Goal: Task Accomplishment & Management: Manage account settings

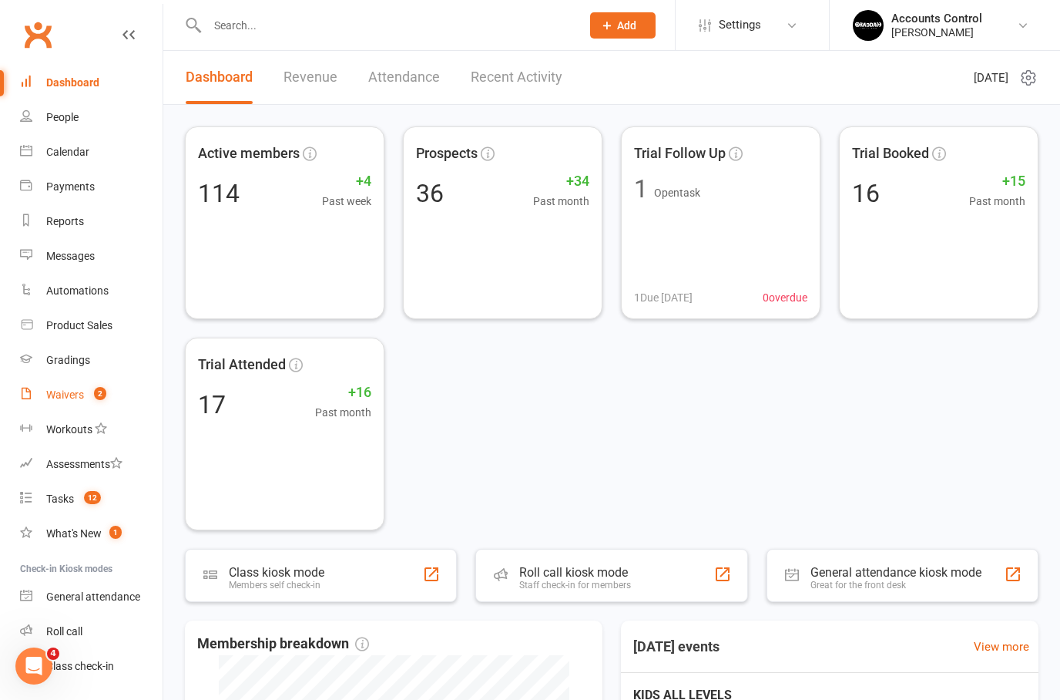
click at [90, 396] on count-badge "2" at bounding box center [96, 394] width 20 height 12
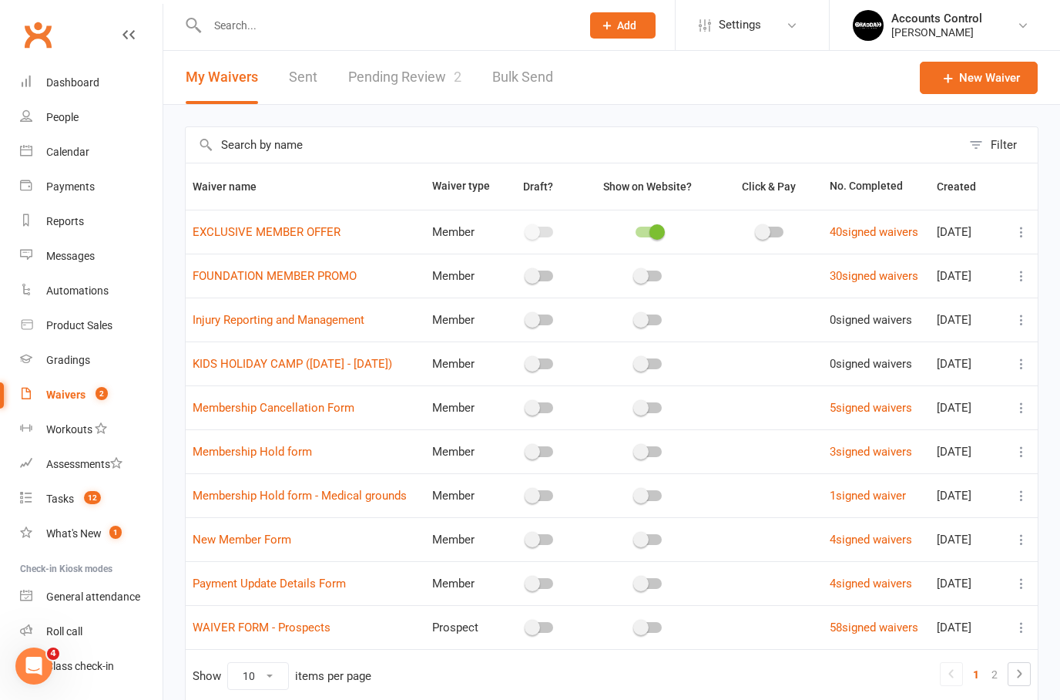
click at [412, 79] on link "Pending Review 2" at bounding box center [404, 77] width 113 height 53
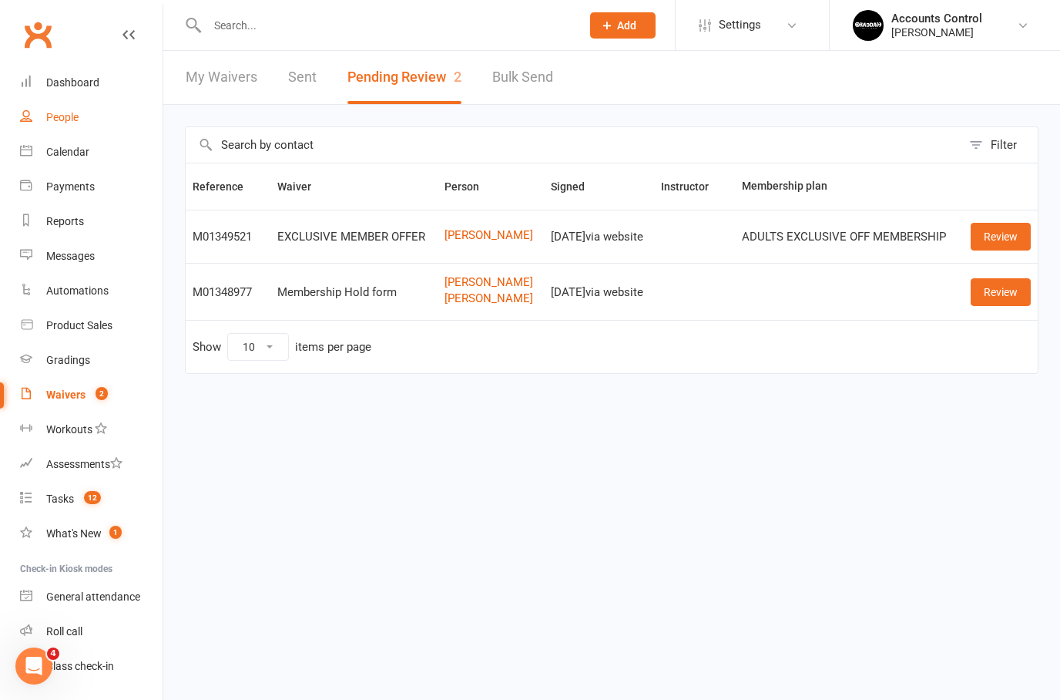
click at [86, 117] on link "People" at bounding box center [91, 117] width 143 height 35
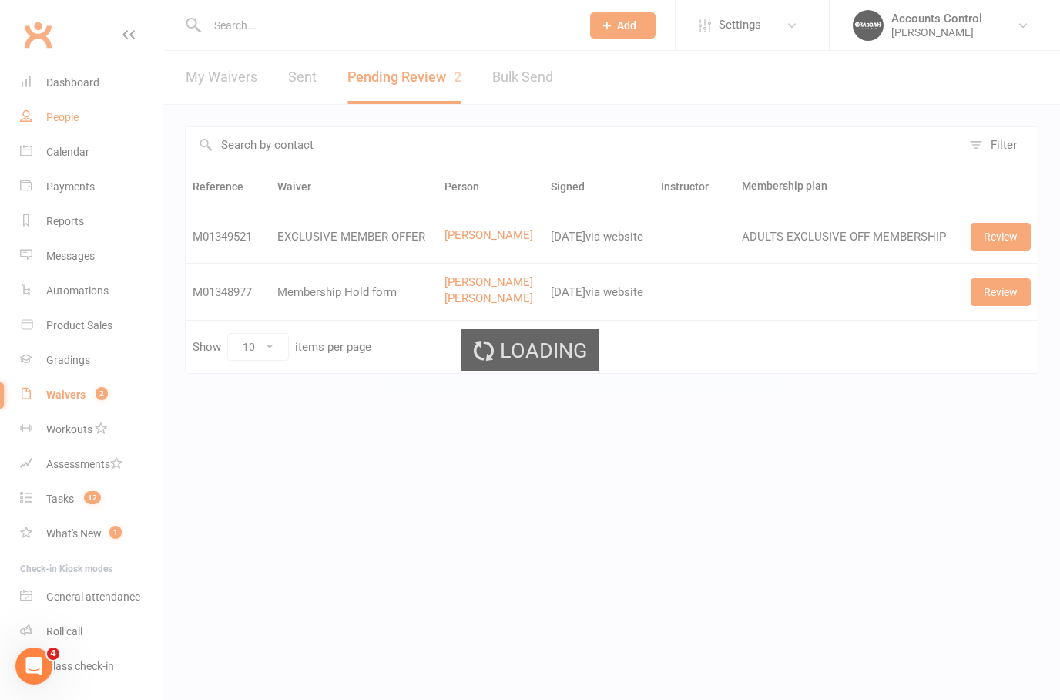
select select "100"
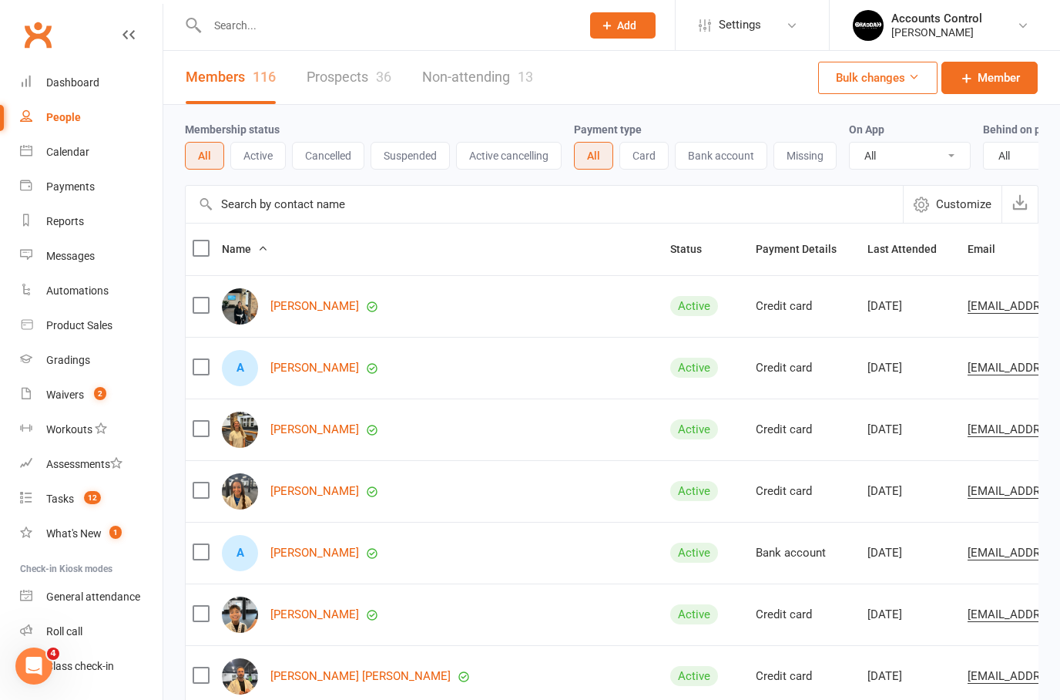
click at [369, 85] on link "Prospects 36" at bounding box center [349, 77] width 85 height 53
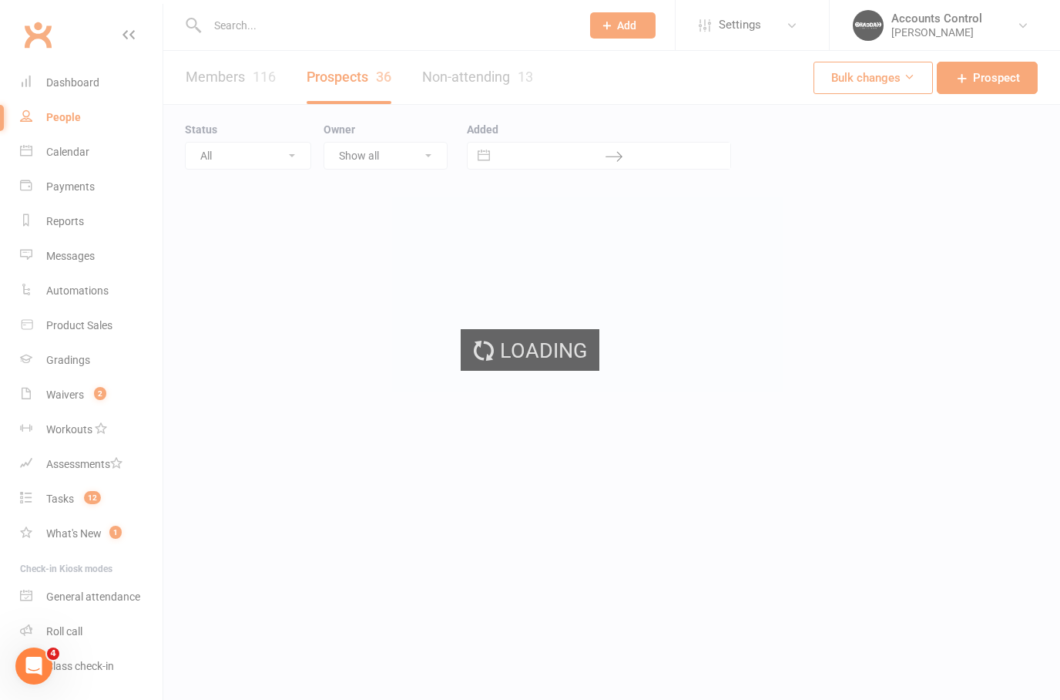
select select "100"
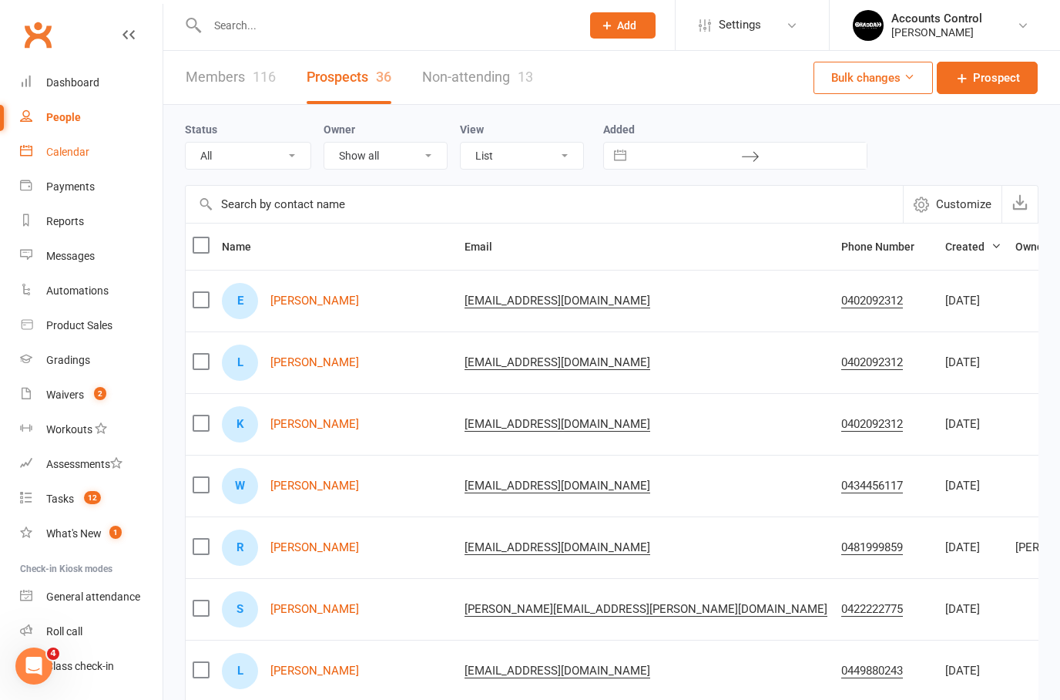
click at [76, 142] on link "Calendar" at bounding box center [91, 152] width 143 height 35
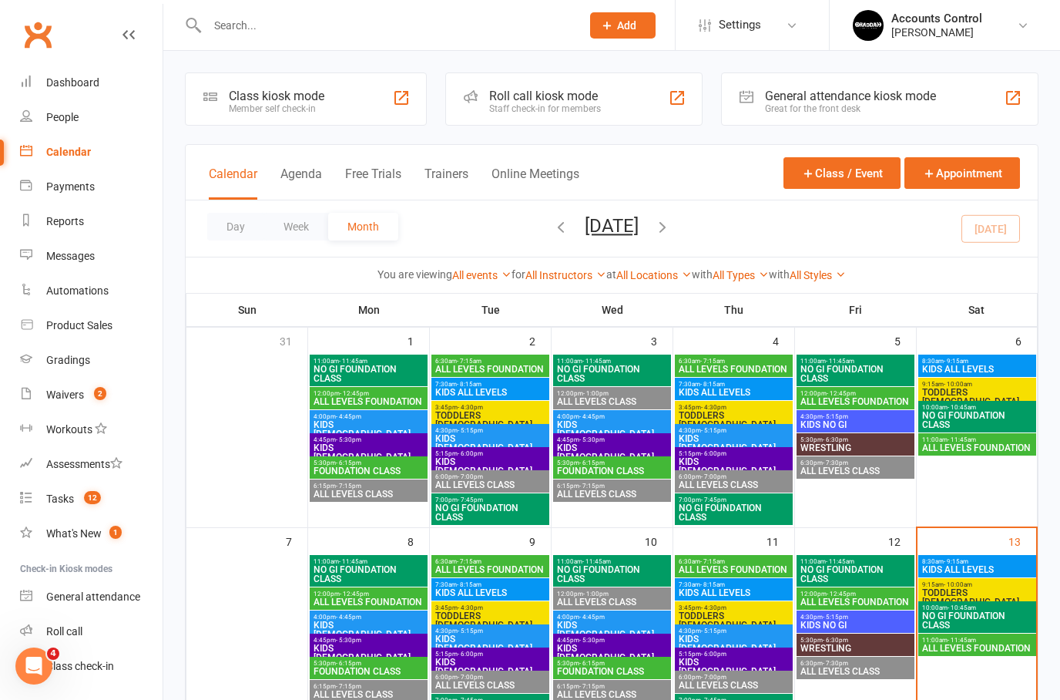
click at [992, 566] on span "KIDS ALL LEVELS" at bounding box center [978, 569] width 112 height 9
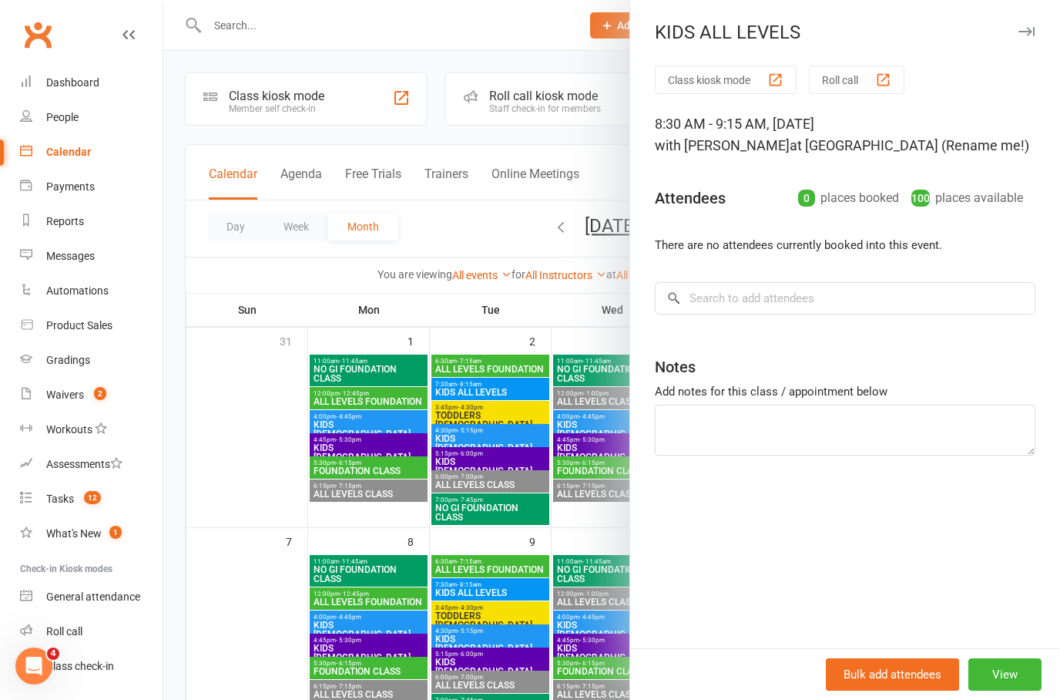
click at [536, 271] on div at bounding box center [611, 350] width 897 height 700
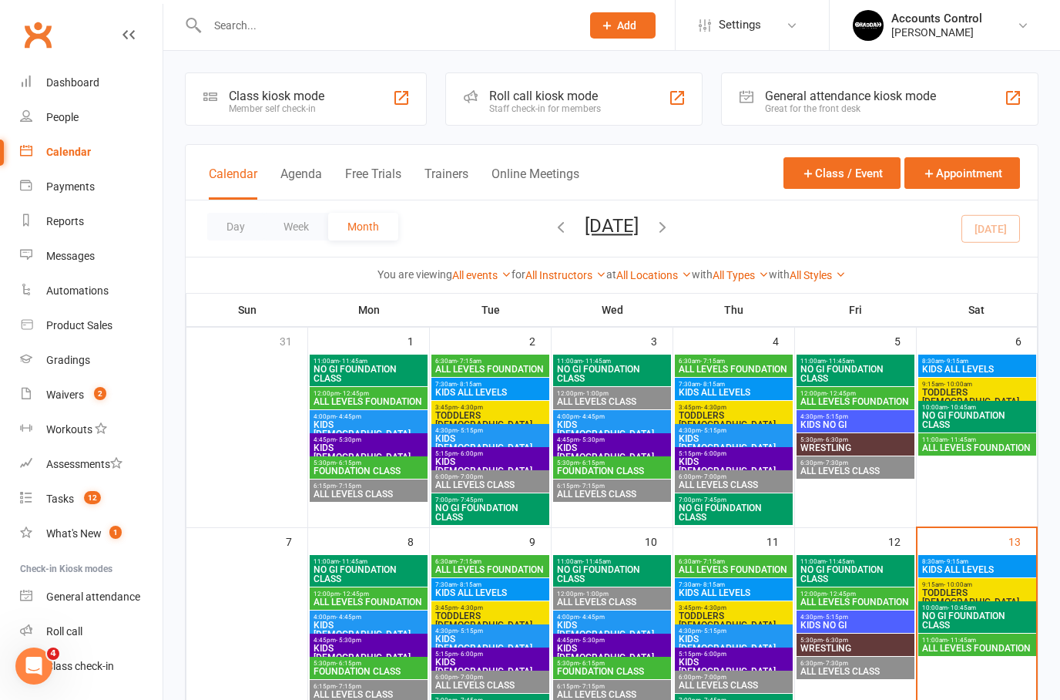
click at [1007, 599] on div "9:15am - 10:00am TODDLERS 3 TO 5 YO" at bounding box center [978, 594] width 118 height 32
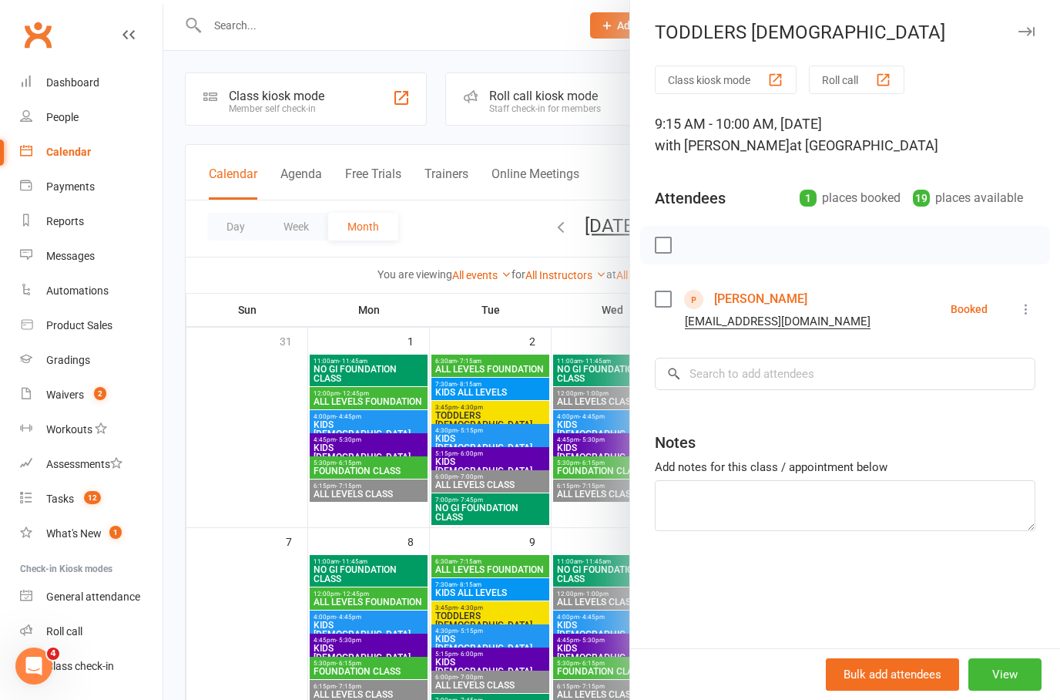
click at [863, 202] on div "1 places booked" at bounding box center [850, 198] width 101 height 22
click at [801, 288] on link "[PERSON_NAME]" at bounding box center [760, 299] width 93 height 25
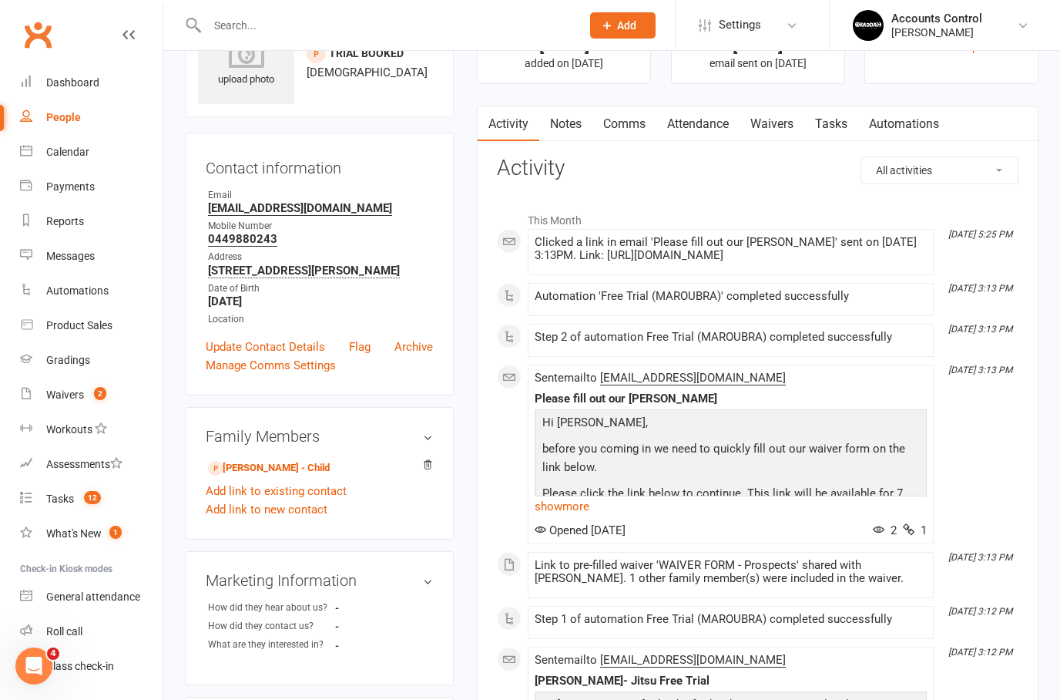
scroll to position [90, 0]
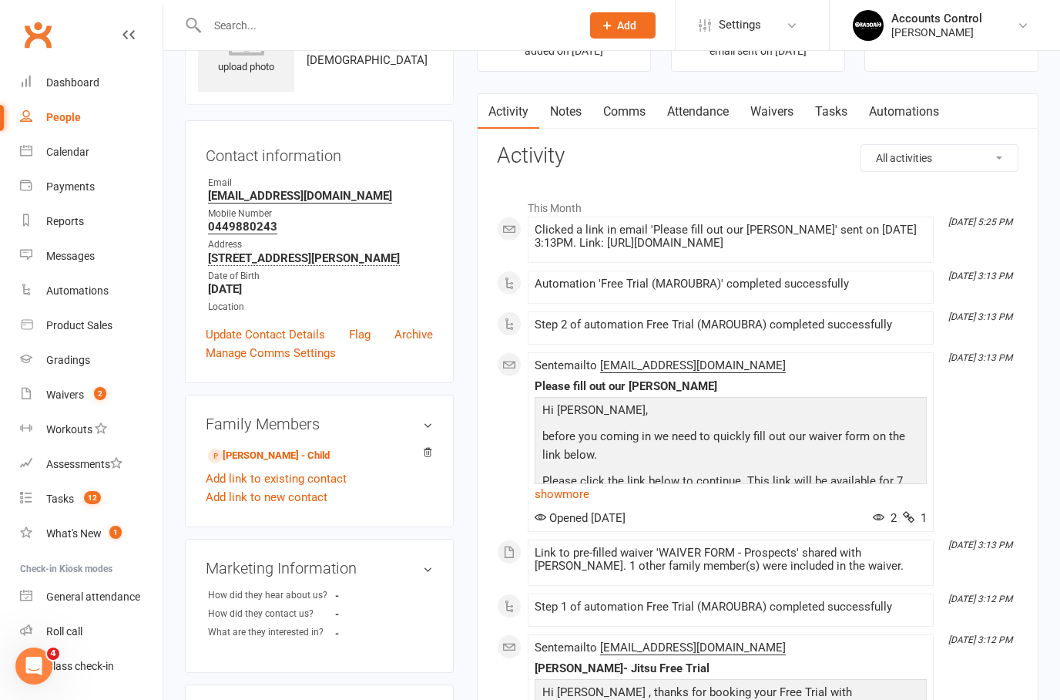
click at [767, 110] on link "Waivers" at bounding box center [772, 111] width 65 height 35
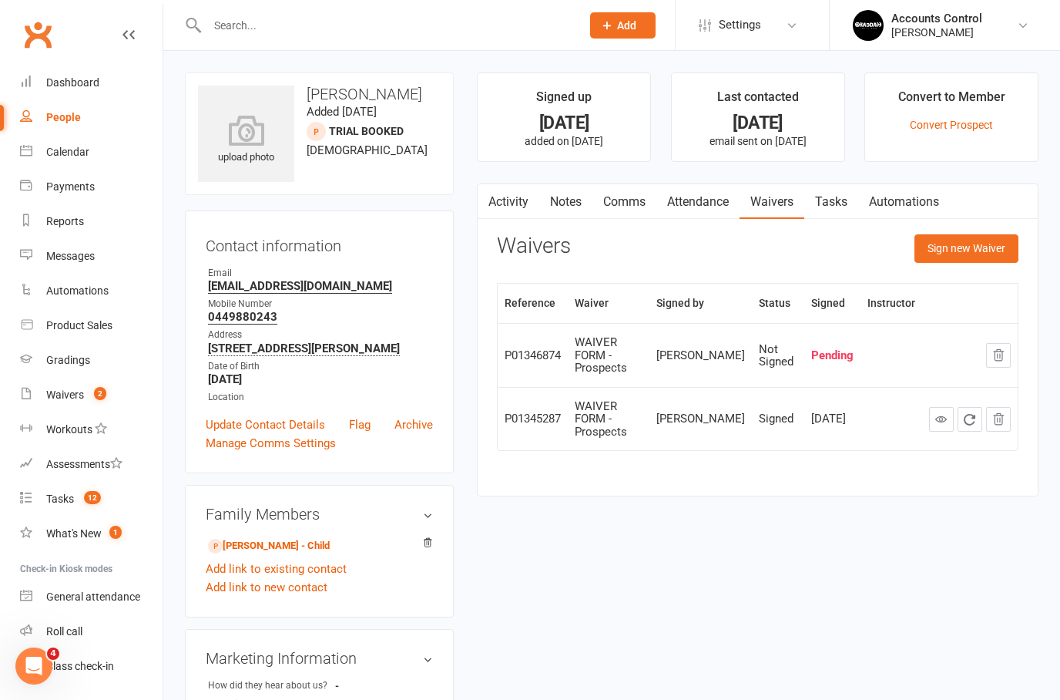
scroll to position [90, 0]
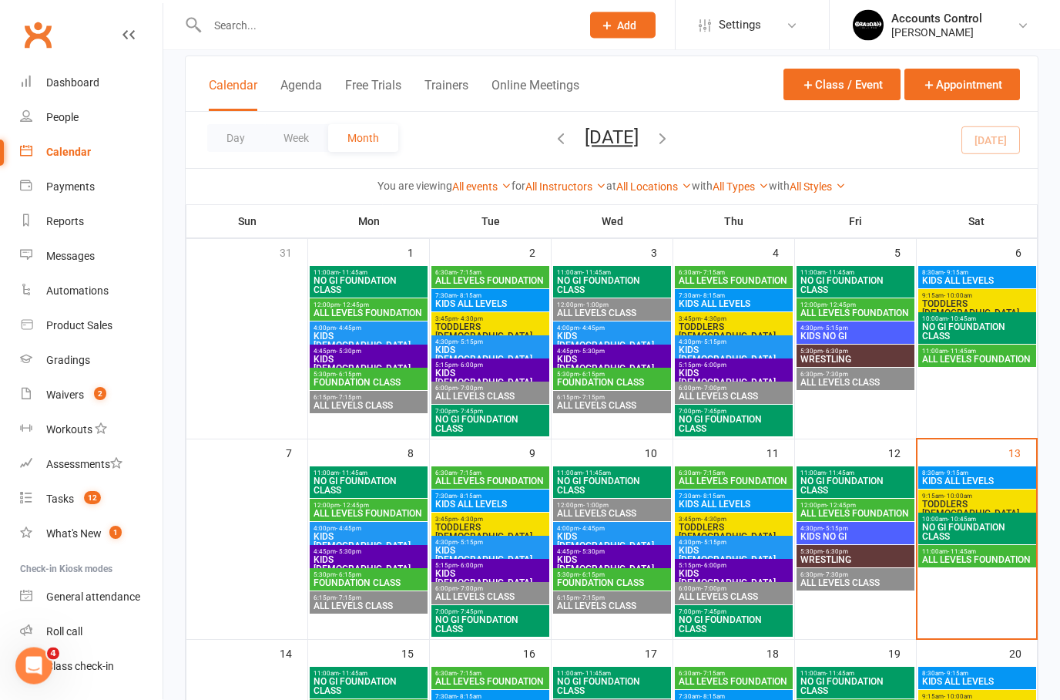
scroll to position [109, 0]
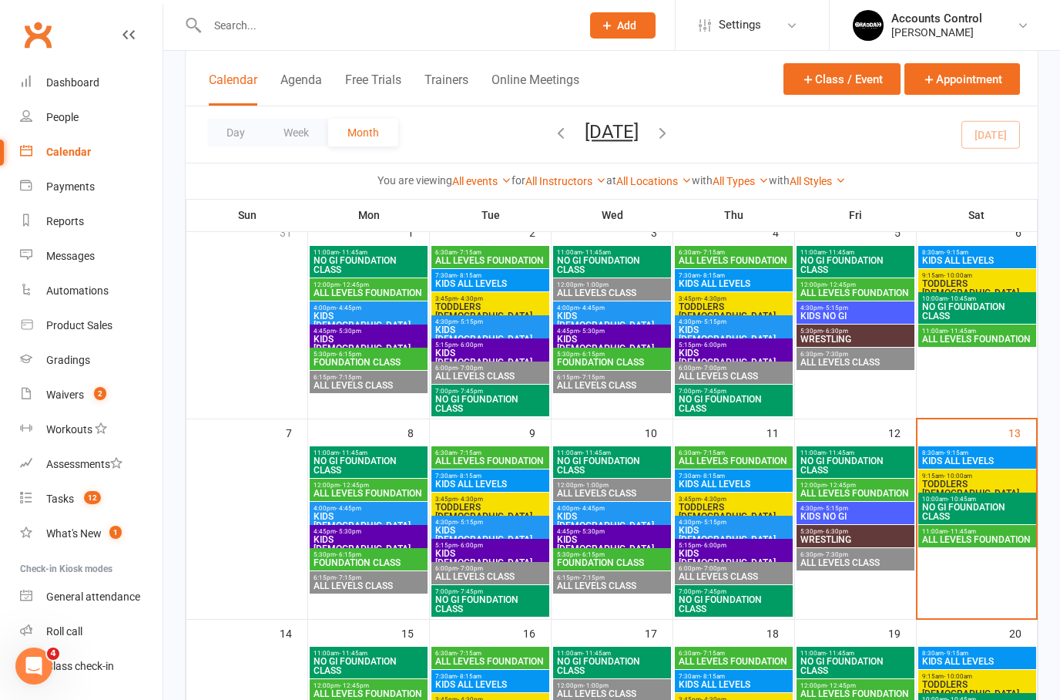
click at [1020, 503] on span "NO GI FOUNDATION CLASS" at bounding box center [978, 511] width 112 height 18
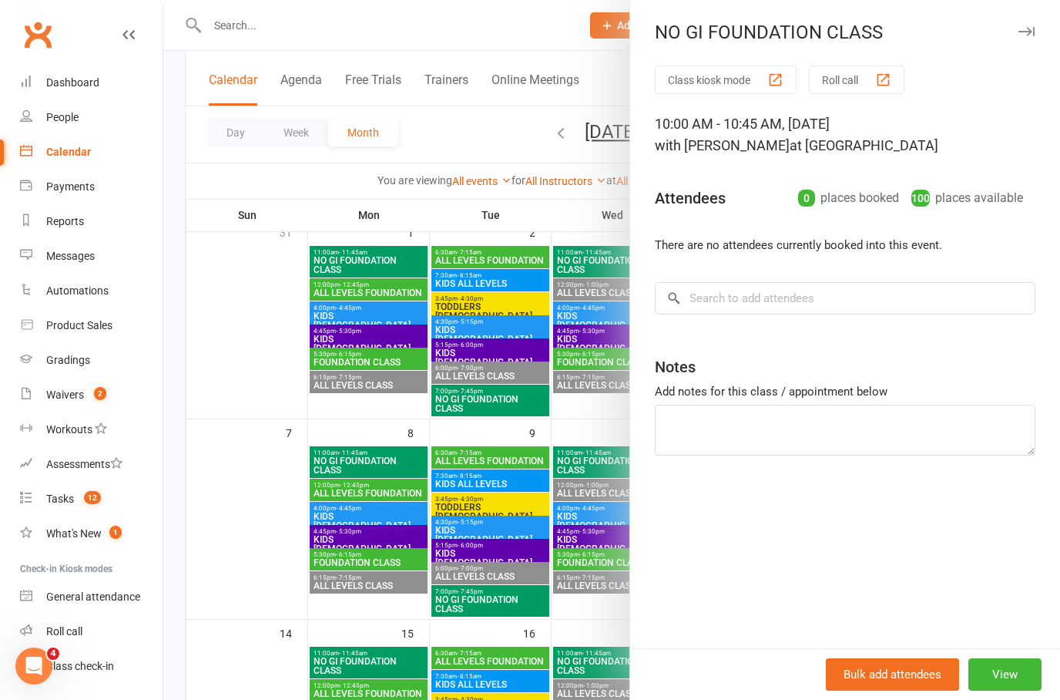
click at [570, 213] on div at bounding box center [611, 350] width 897 height 700
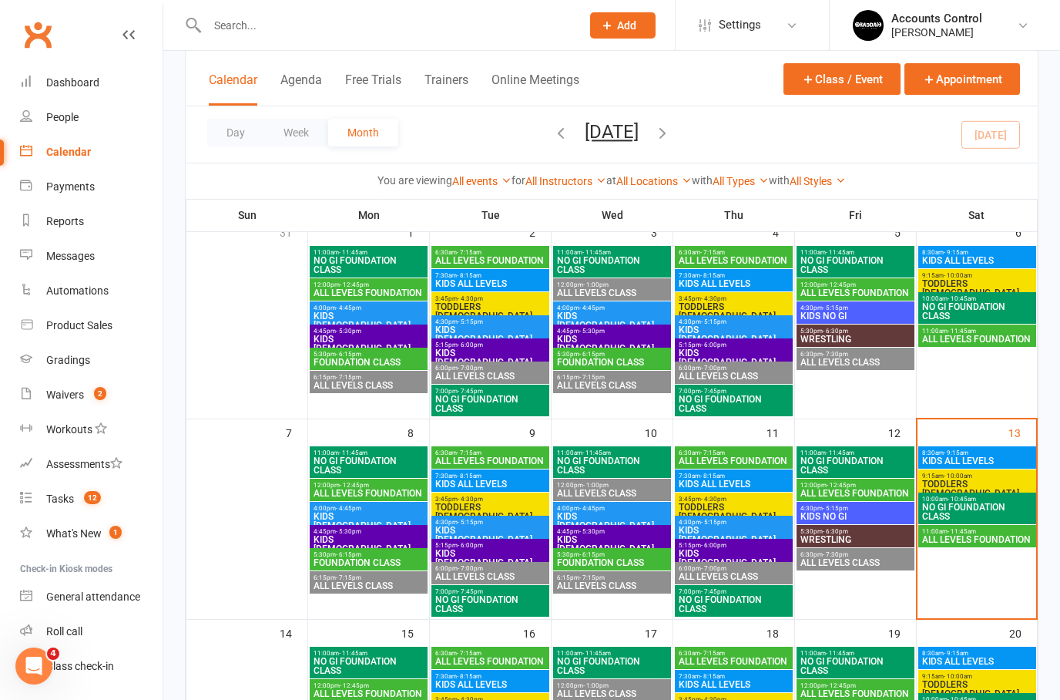
click at [1027, 540] on span "ALL LEVELS FOUNDATION" at bounding box center [978, 539] width 112 height 9
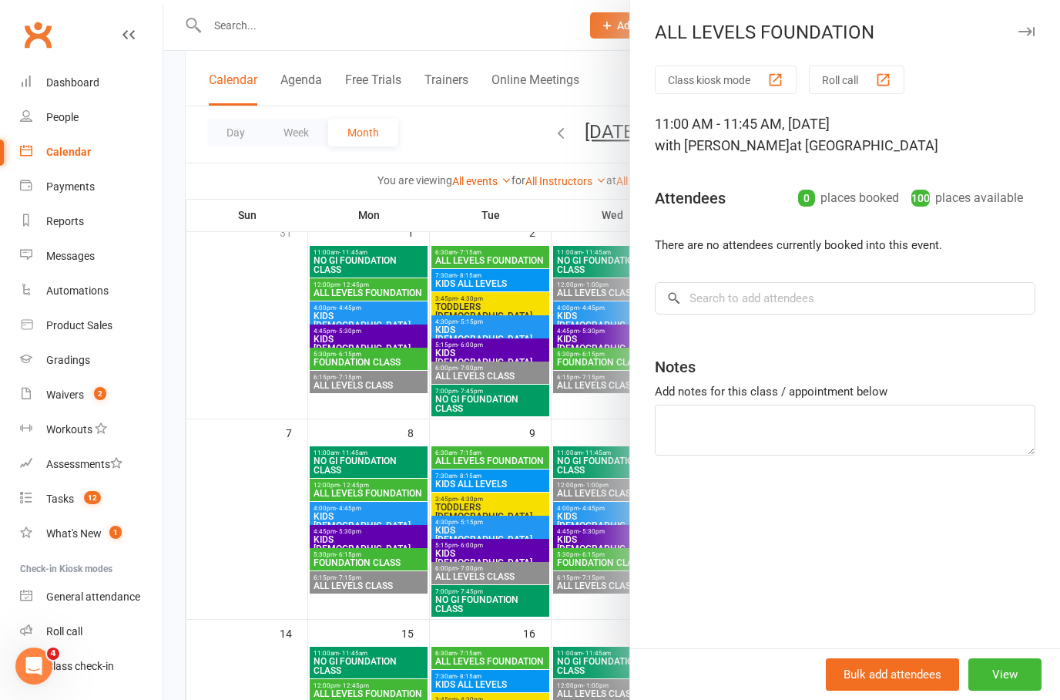
click at [545, 188] on div at bounding box center [611, 350] width 897 height 700
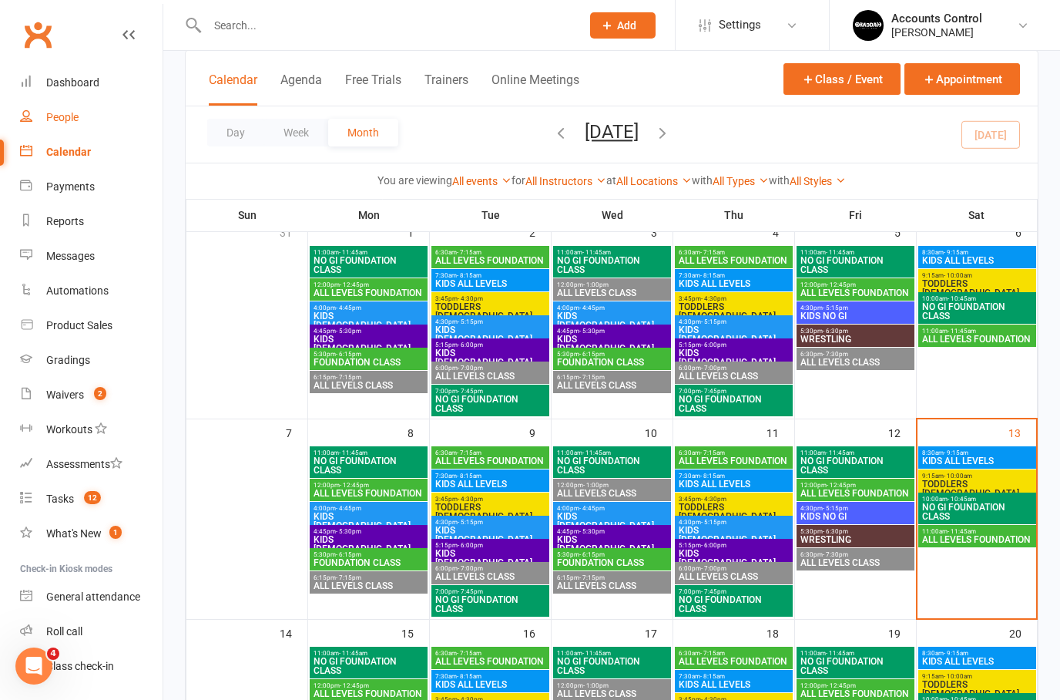
click at [52, 133] on link "People" at bounding box center [91, 117] width 143 height 35
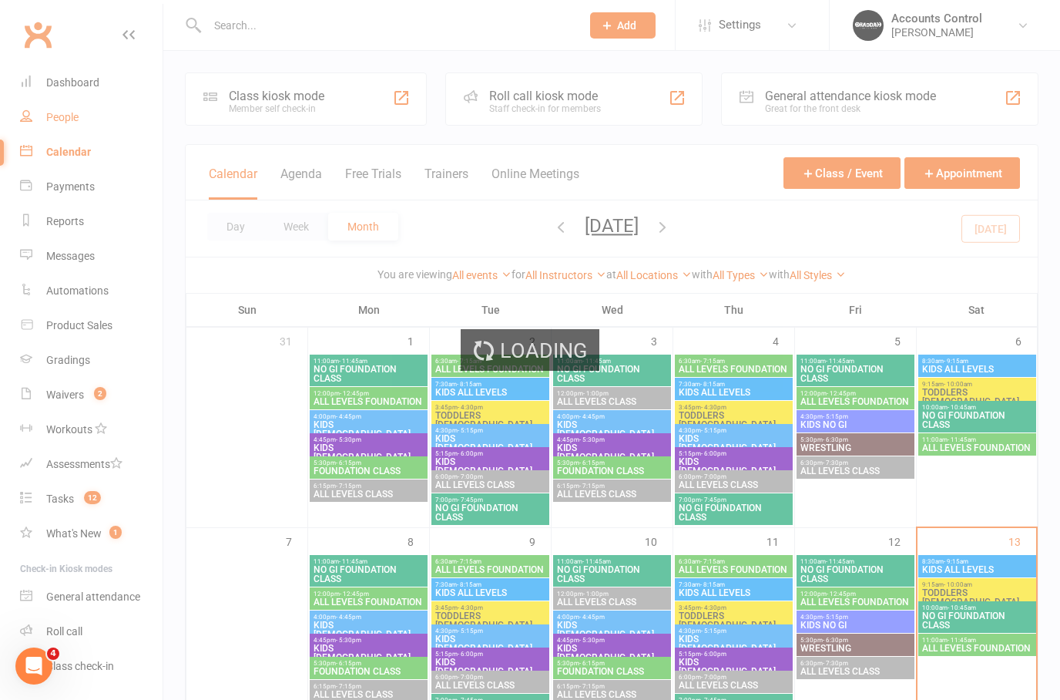
select select "100"
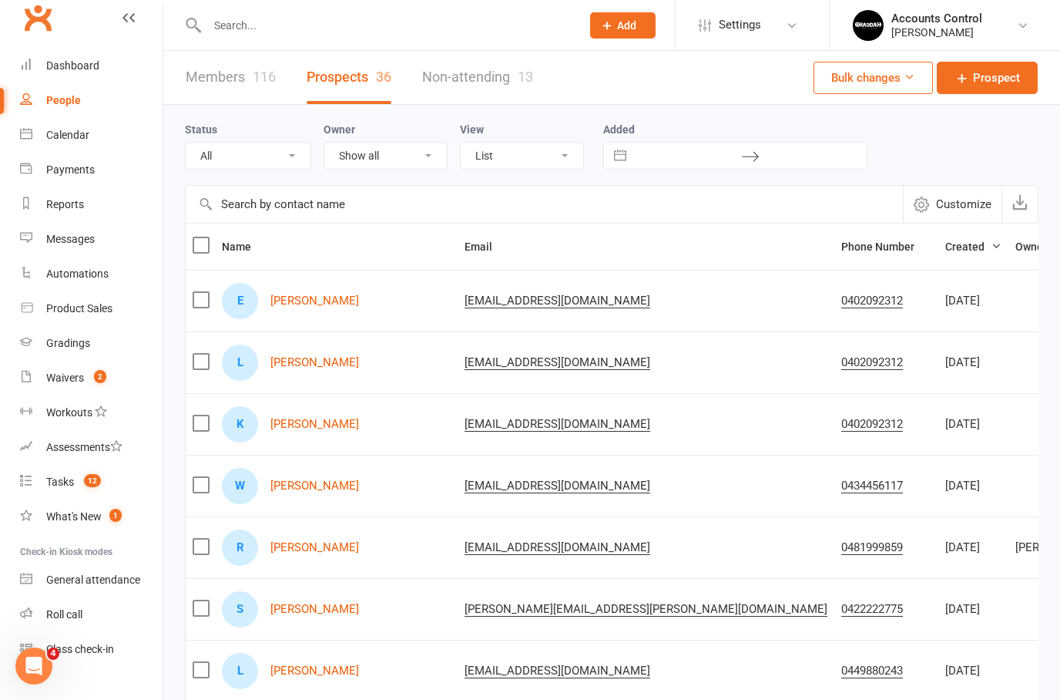
scroll to position [21, 0]
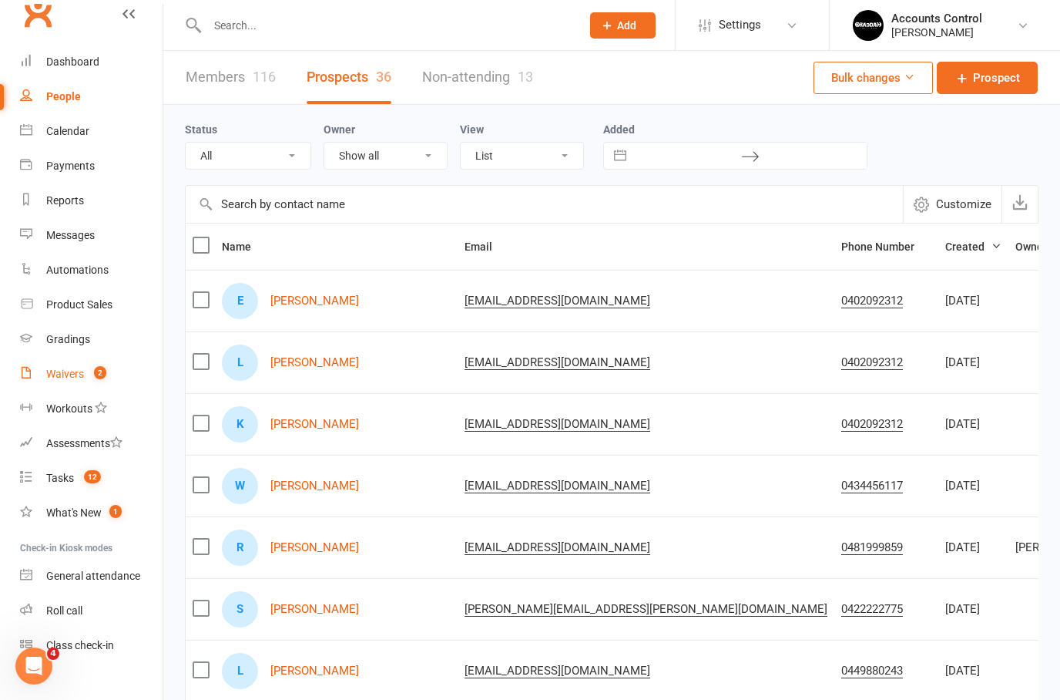
click at [79, 388] on link "Waivers 2" at bounding box center [91, 374] width 143 height 35
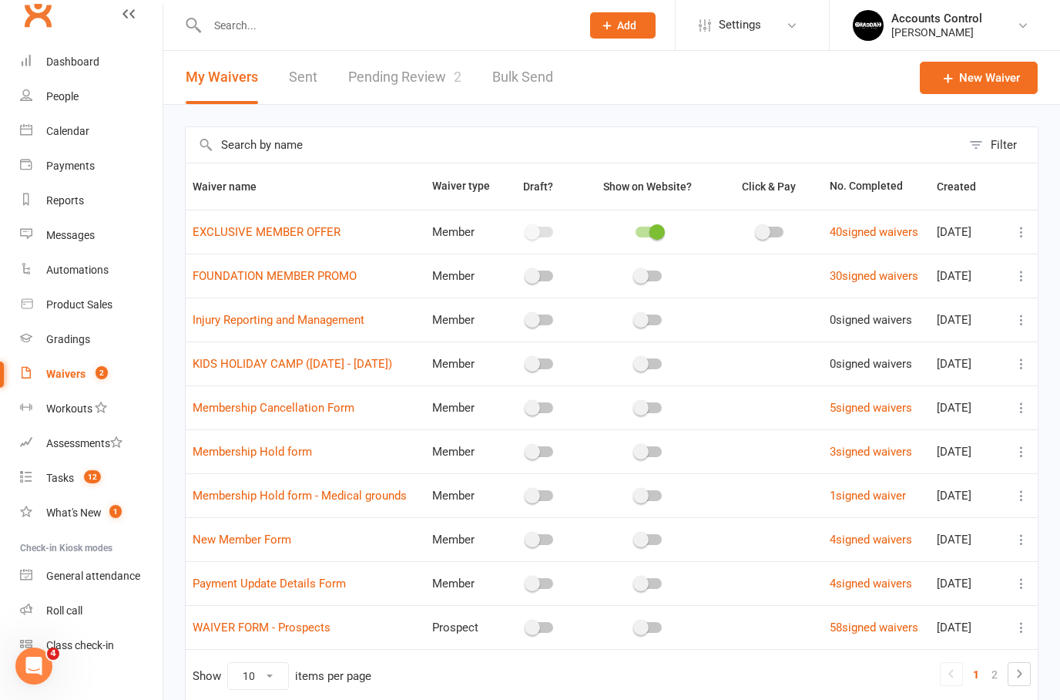
click at [423, 94] on link "Pending Review 2" at bounding box center [404, 77] width 113 height 53
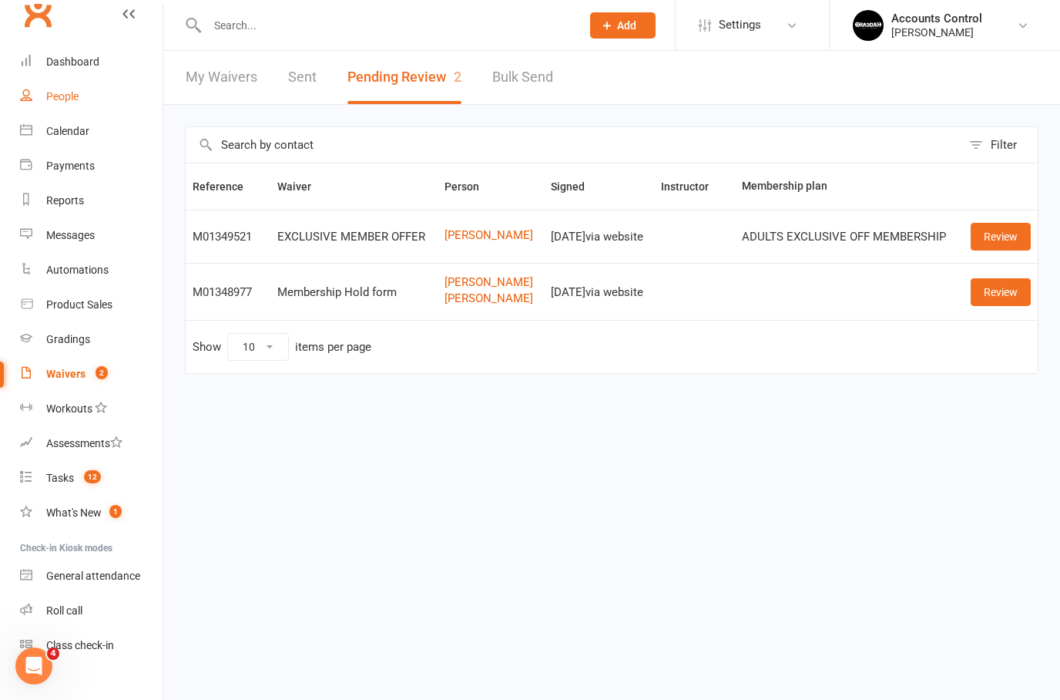
click at [70, 96] on div "People" at bounding box center [62, 96] width 32 height 12
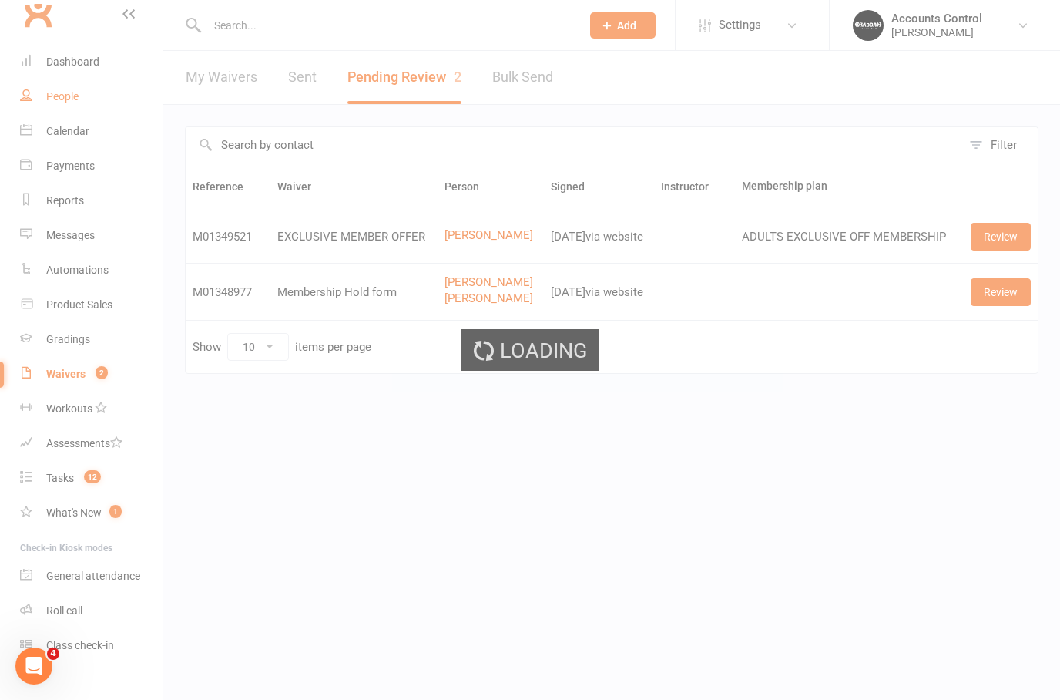
select select "100"
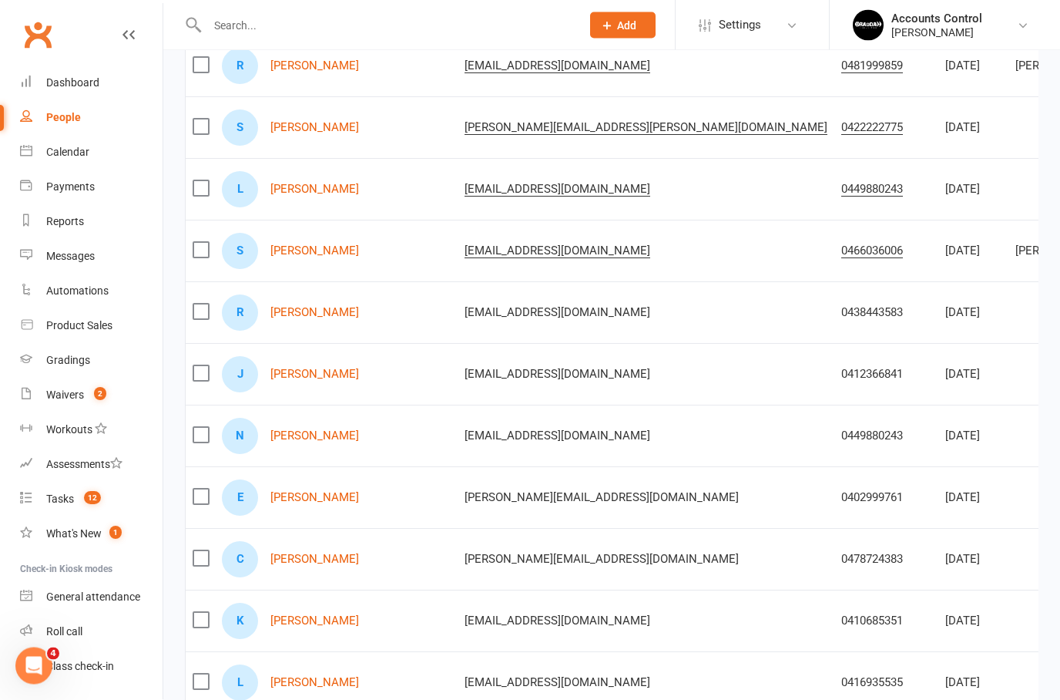
scroll to position [479, 0]
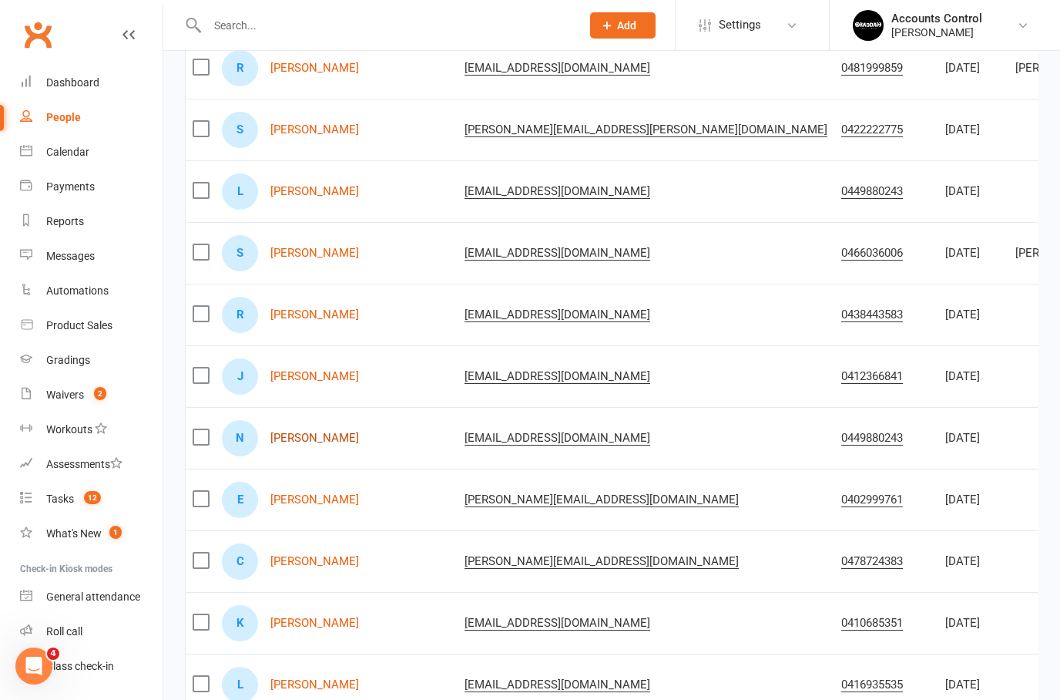
click at [353, 432] on link "[PERSON_NAME]" at bounding box center [315, 438] width 89 height 13
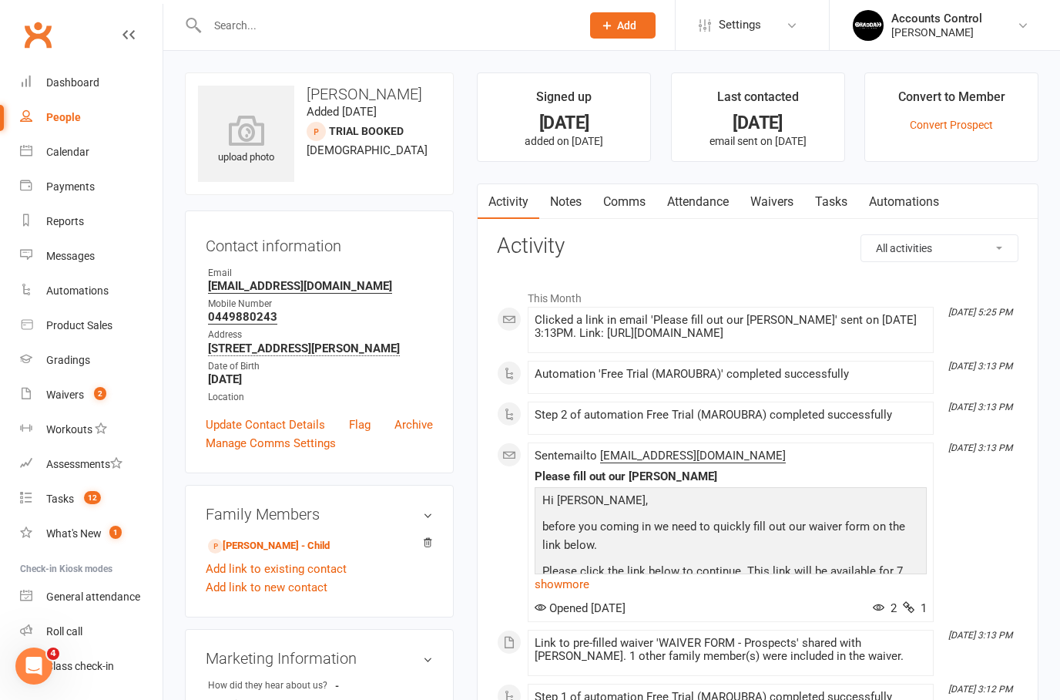
click at [62, 118] on div "People" at bounding box center [63, 117] width 35 height 12
select select "100"
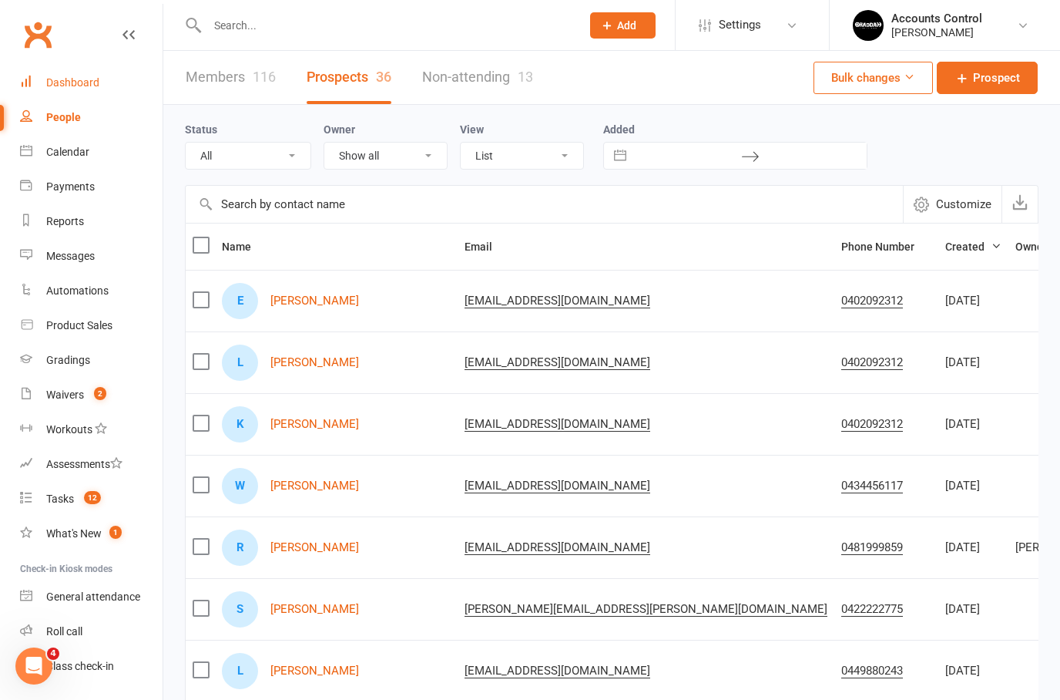
click at [62, 78] on div "Dashboard" at bounding box center [72, 82] width 53 height 12
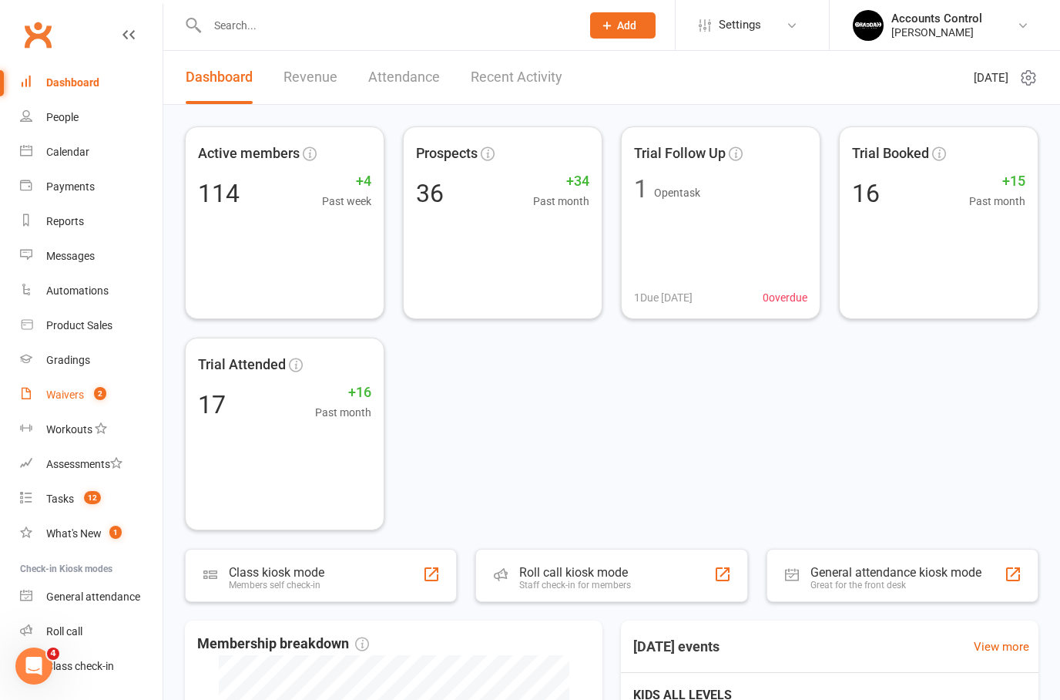
click at [78, 401] on div "Waivers" at bounding box center [65, 394] width 38 height 12
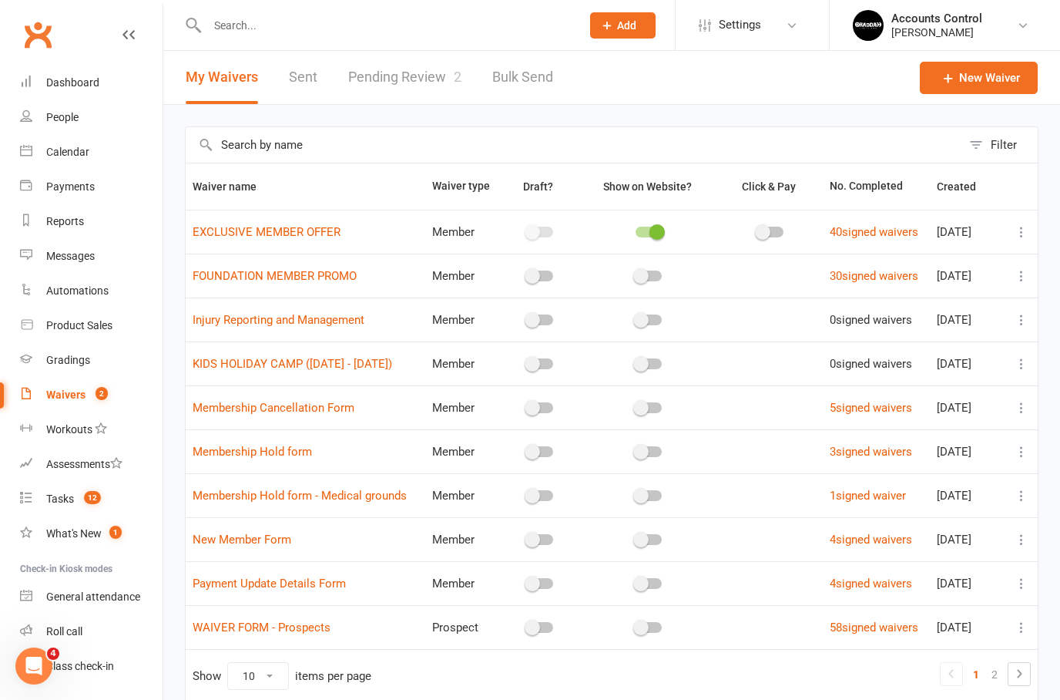
click at [407, 72] on link "Pending Review 2" at bounding box center [404, 77] width 113 height 53
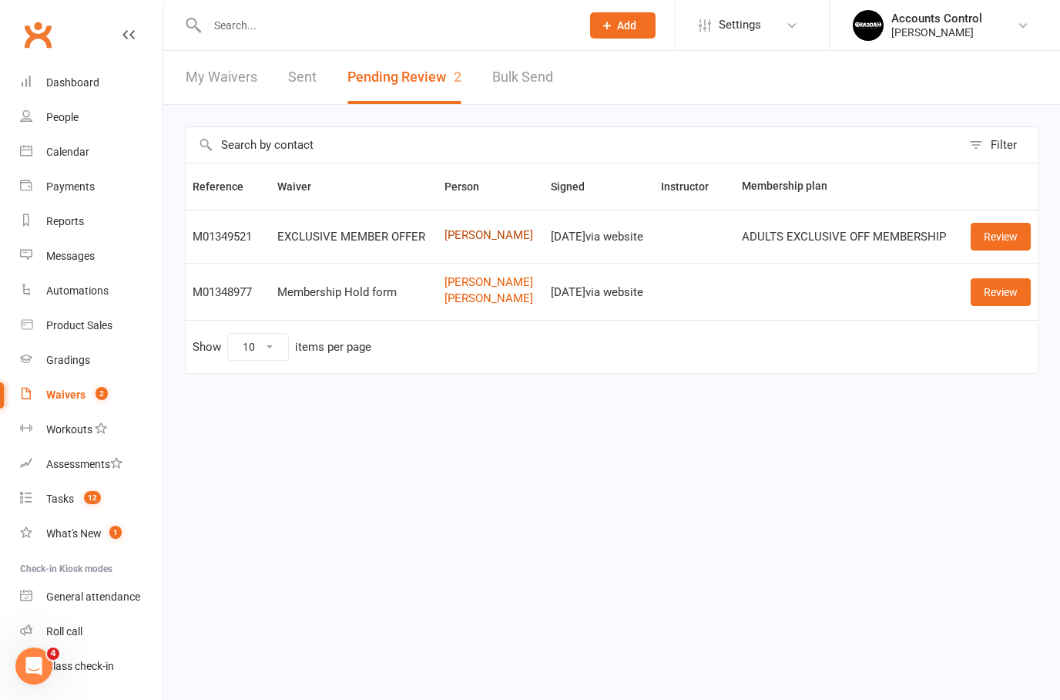
click at [495, 235] on link "James Kent" at bounding box center [491, 235] width 92 height 13
click at [62, 399] on div "Waivers" at bounding box center [65, 394] width 39 height 12
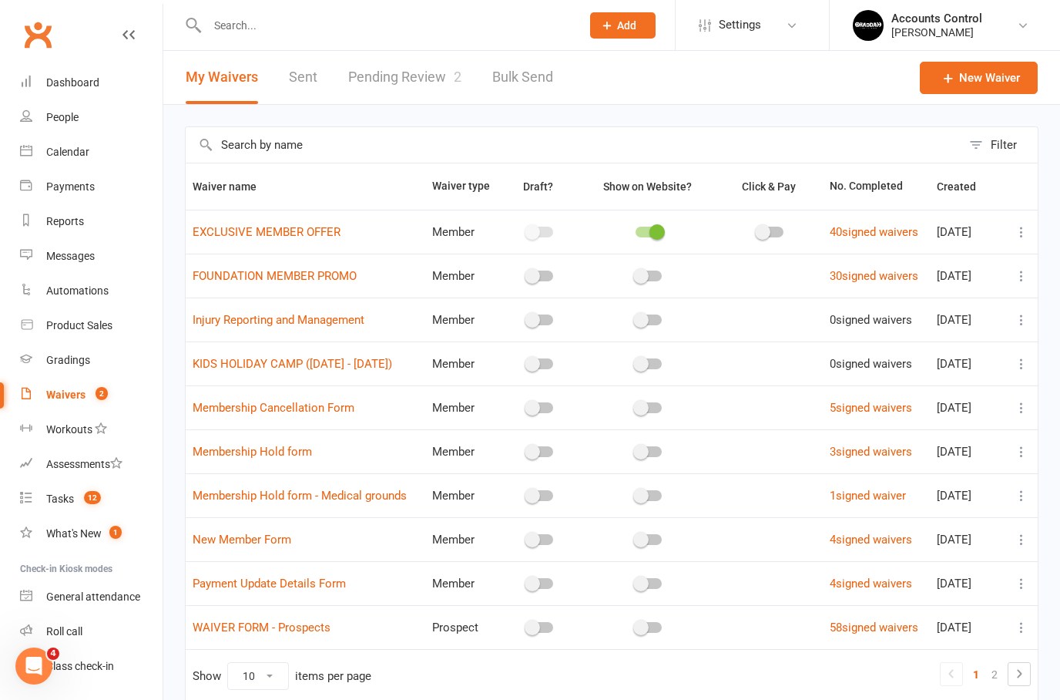
click at [418, 65] on link "Pending Review 2" at bounding box center [404, 77] width 113 height 53
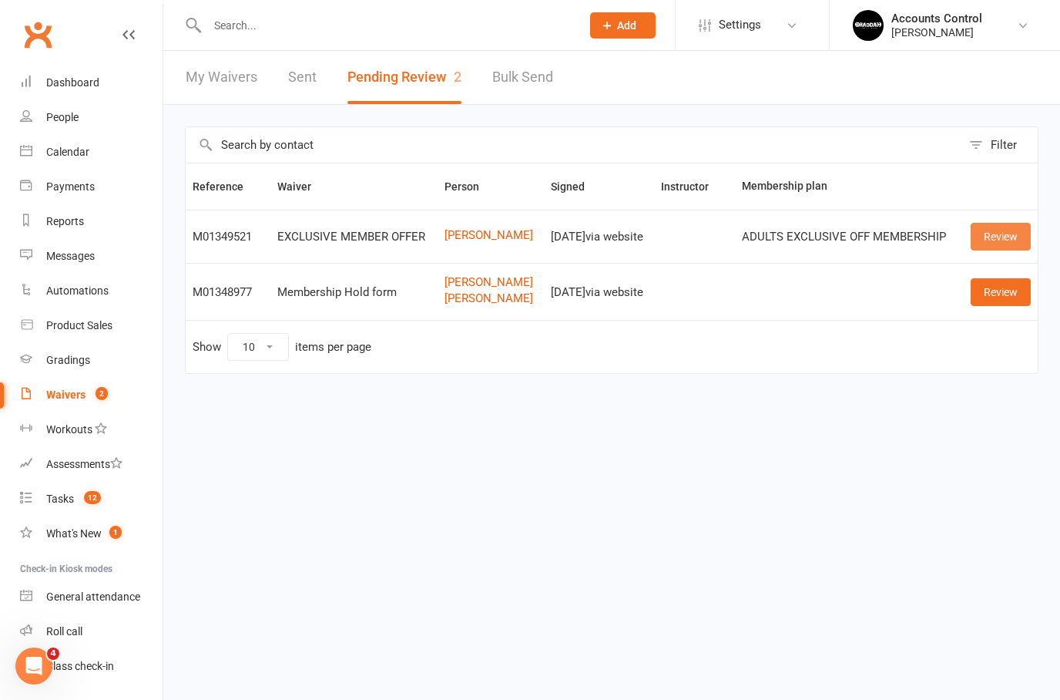
click at [1002, 244] on link "Review" at bounding box center [1001, 237] width 60 height 28
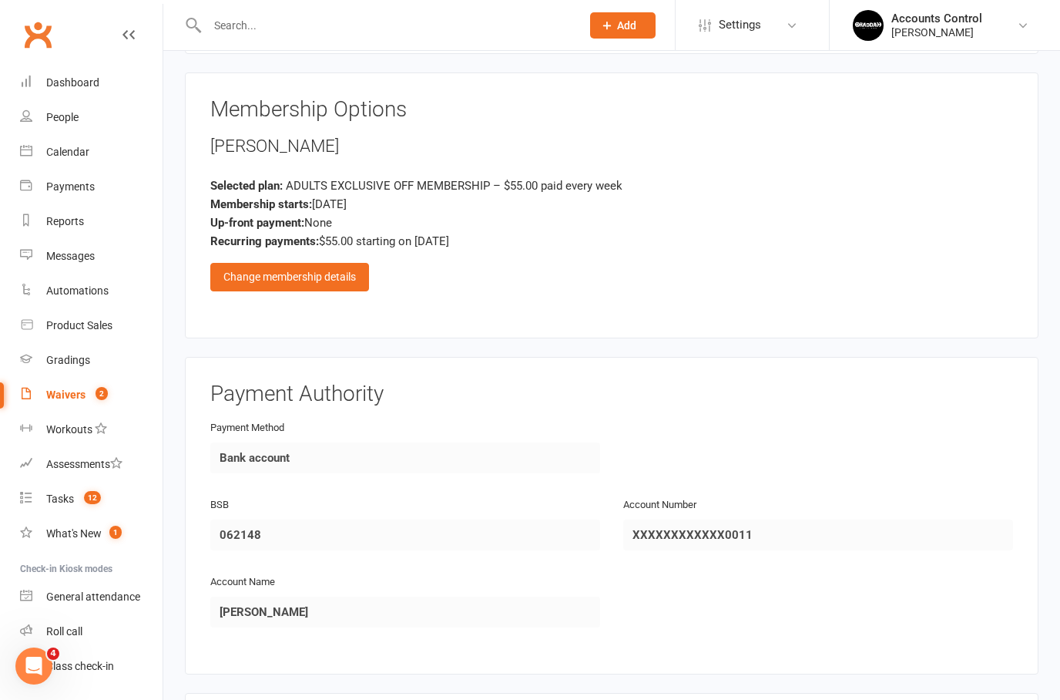
scroll to position [677, 0]
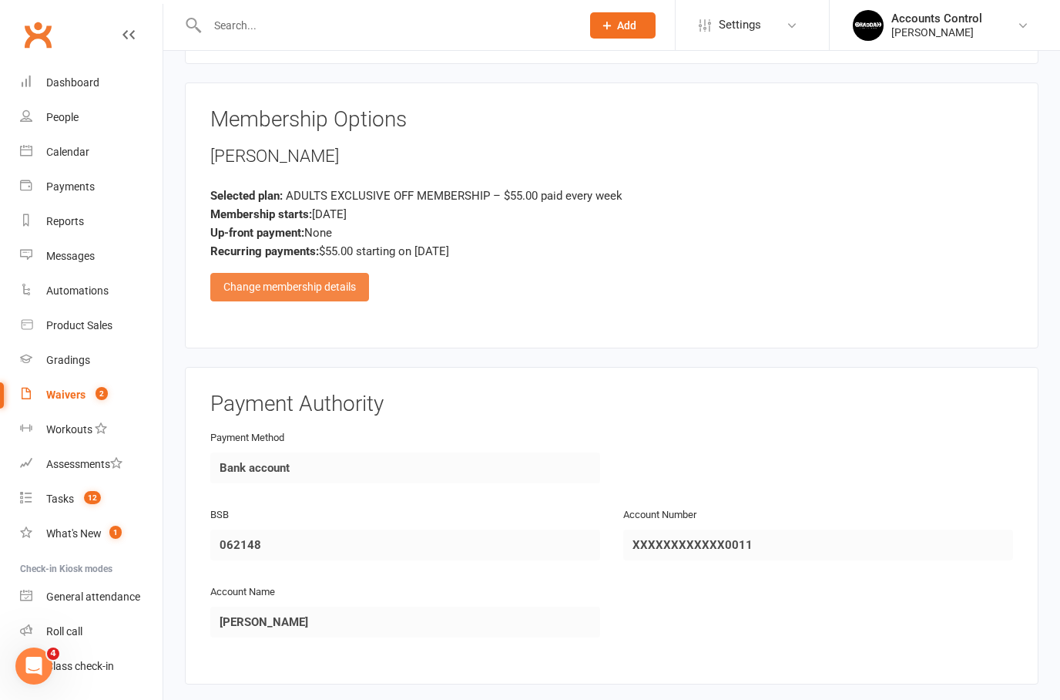
click at [321, 277] on div "Change membership details" at bounding box center [289, 287] width 159 height 28
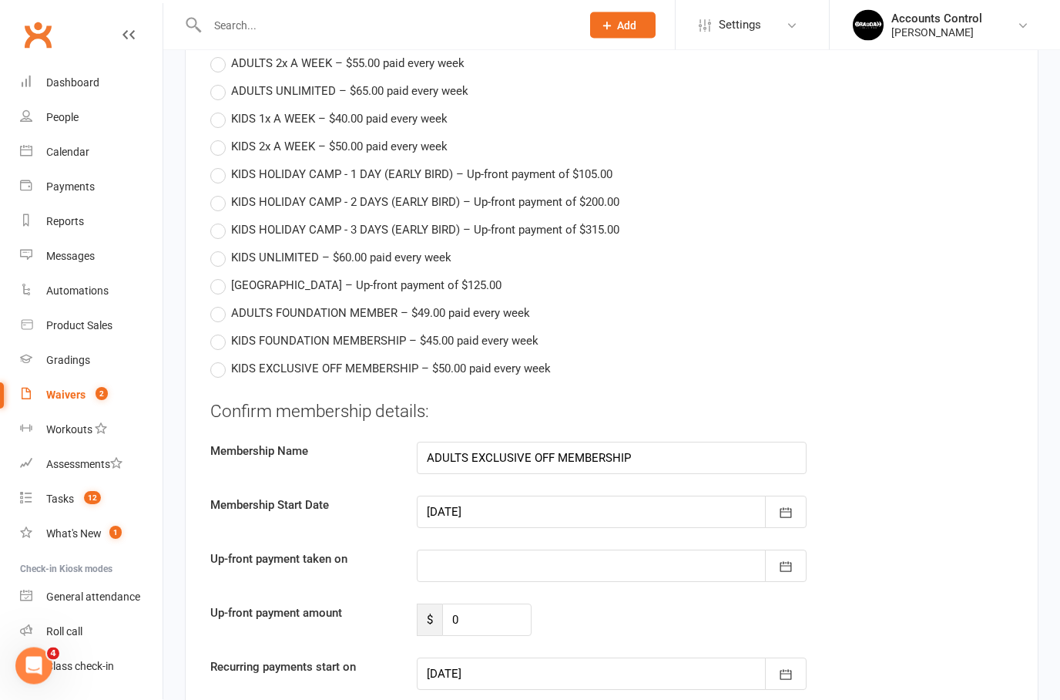
scroll to position [902, 0]
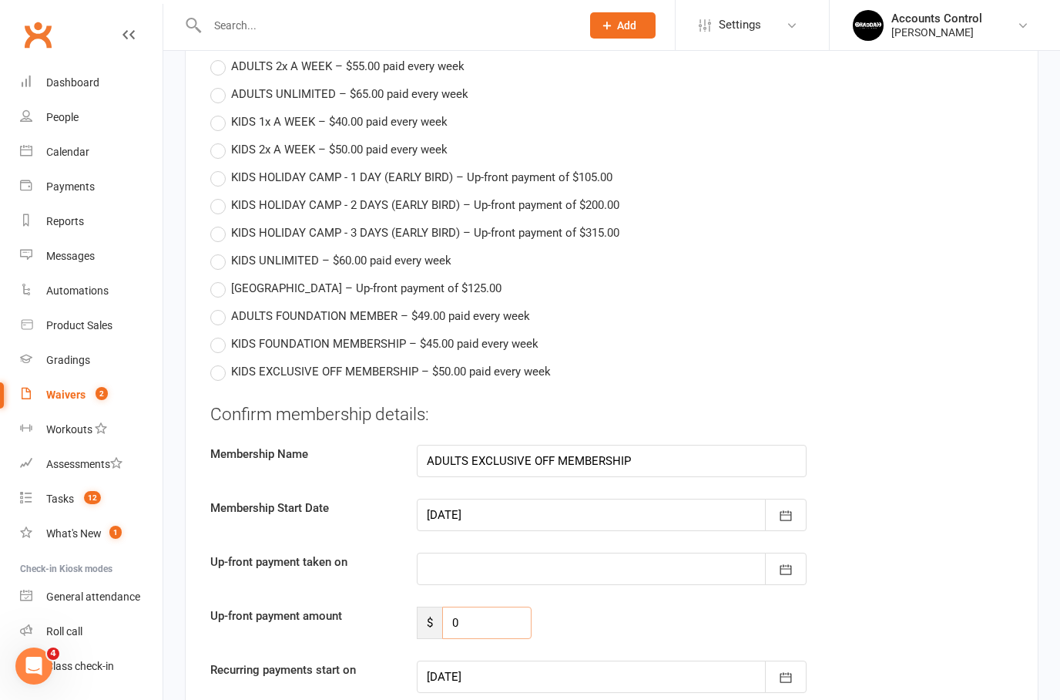
click at [498, 620] on input "0" at bounding box center [486, 623] width 89 height 32
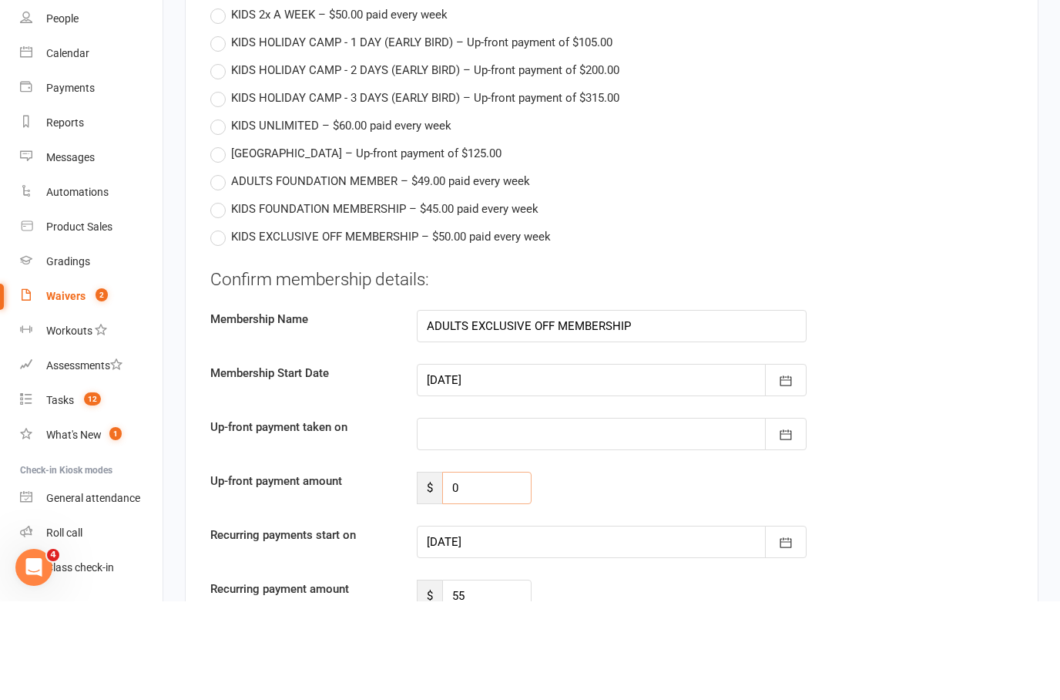
scroll to position [944, 0]
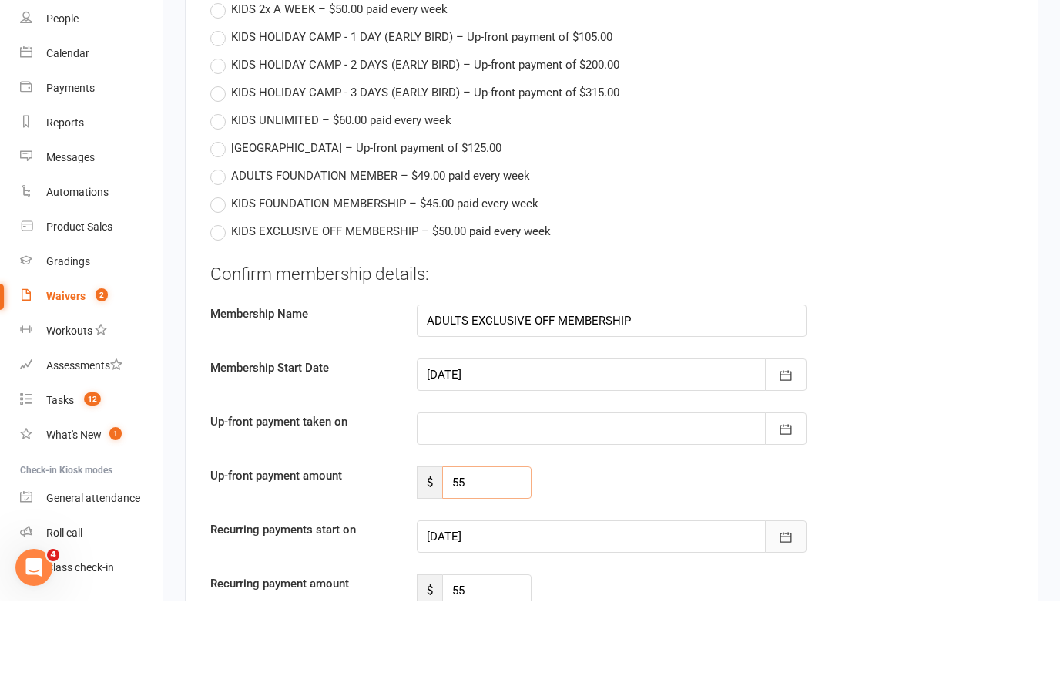
type input "55"
click at [774, 619] on button "button" at bounding box center [786, 635] width 42 height 32
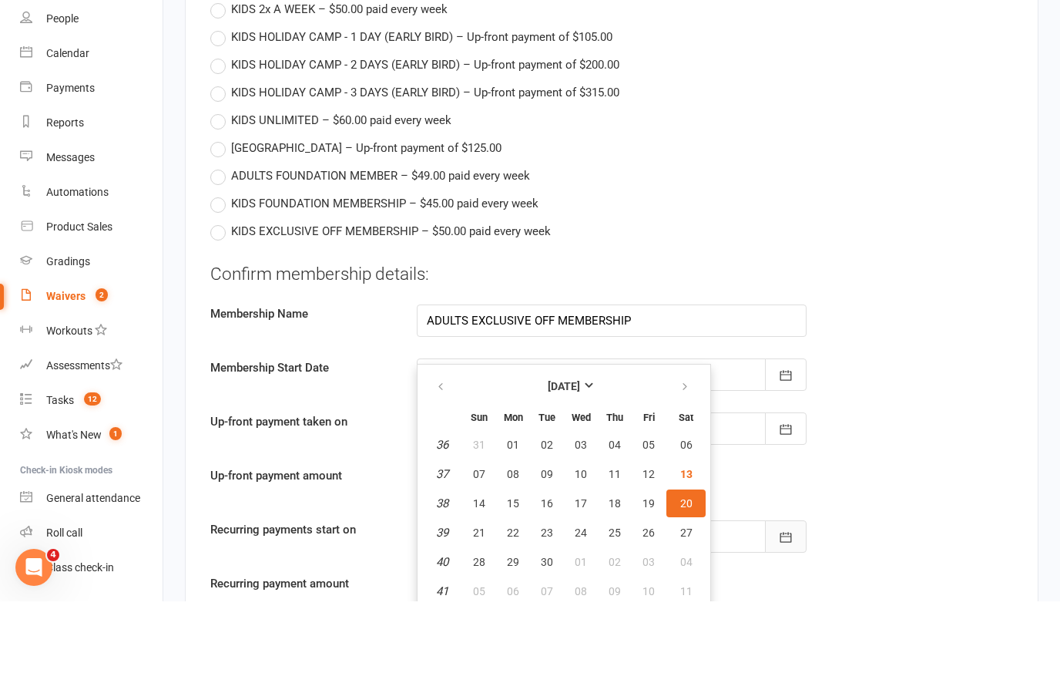
scroll to position [1043, 0]
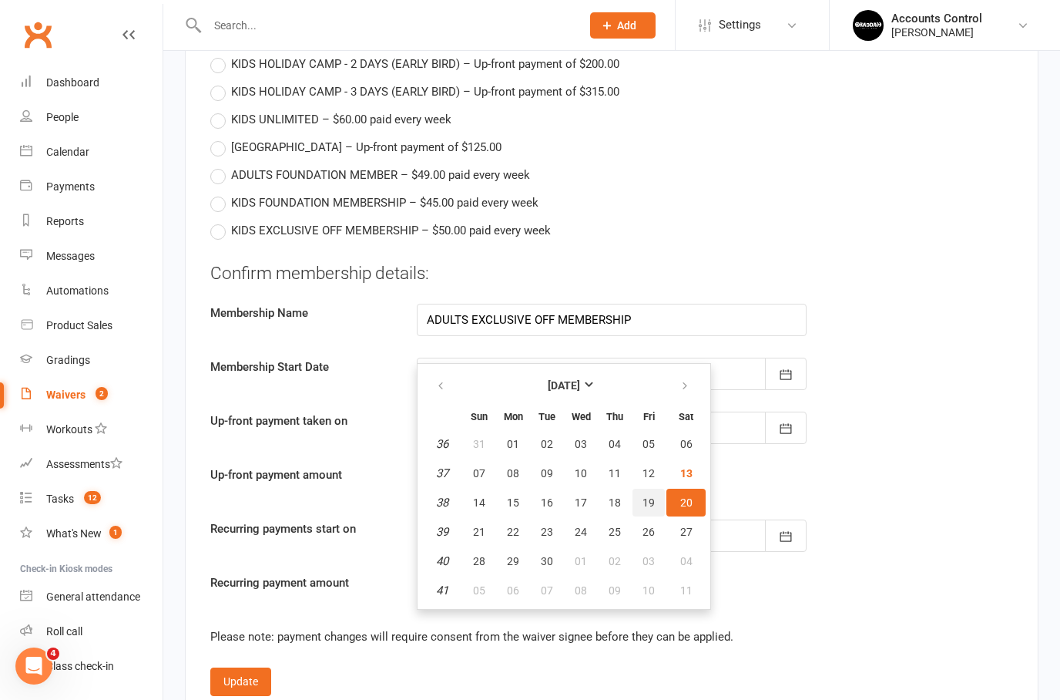
click at [651, 496] on span "19" at bounding box center [649, 502] width 12 height 12
type input "19 Sep 2025"
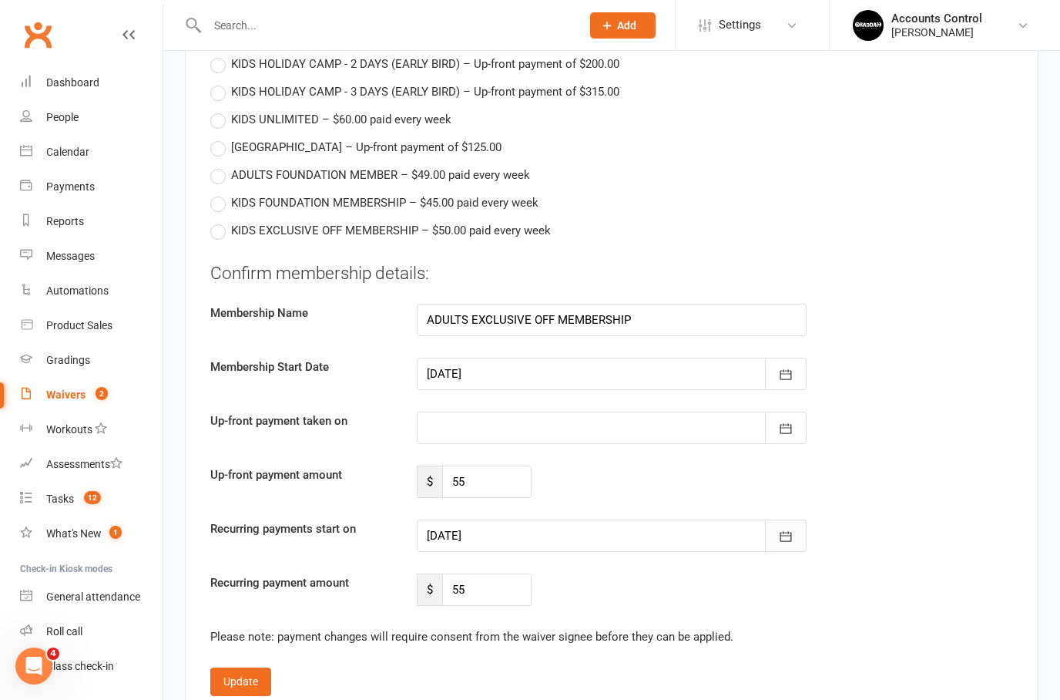
click at [785, 533] on icon "button" at bounding box center [785, 536] width 15 height 15
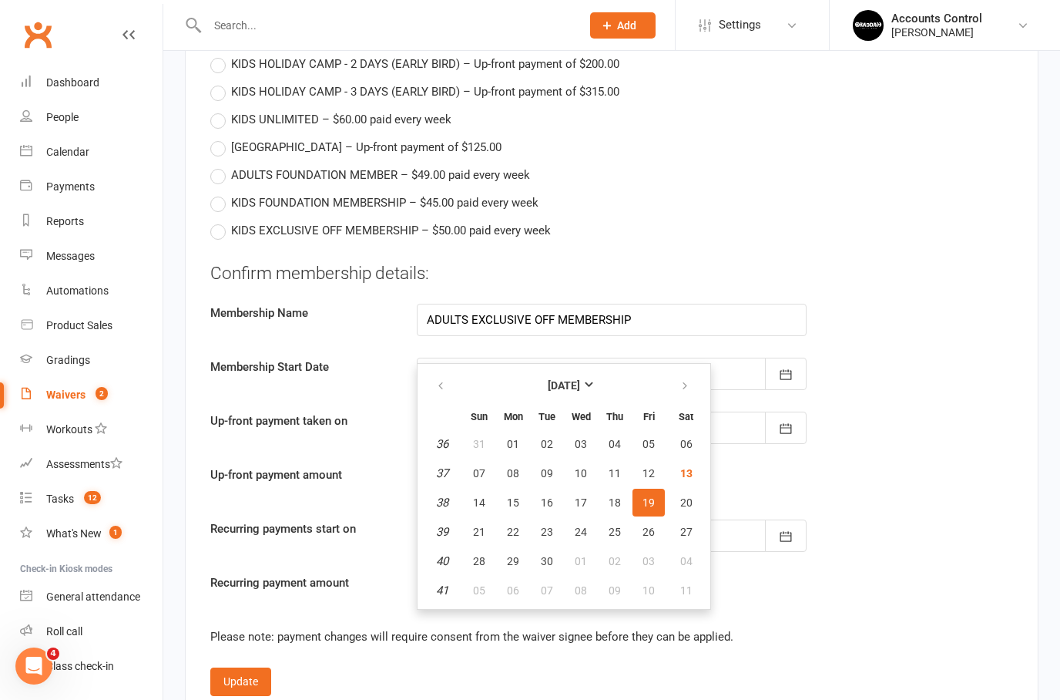
click at [943, 511] on div "Confirm membership details: Membership Name ADULTS EXCLUSIVE OFF MEMBERSHIP Mem…" at bounding box center [611, 433] width 803 height 345
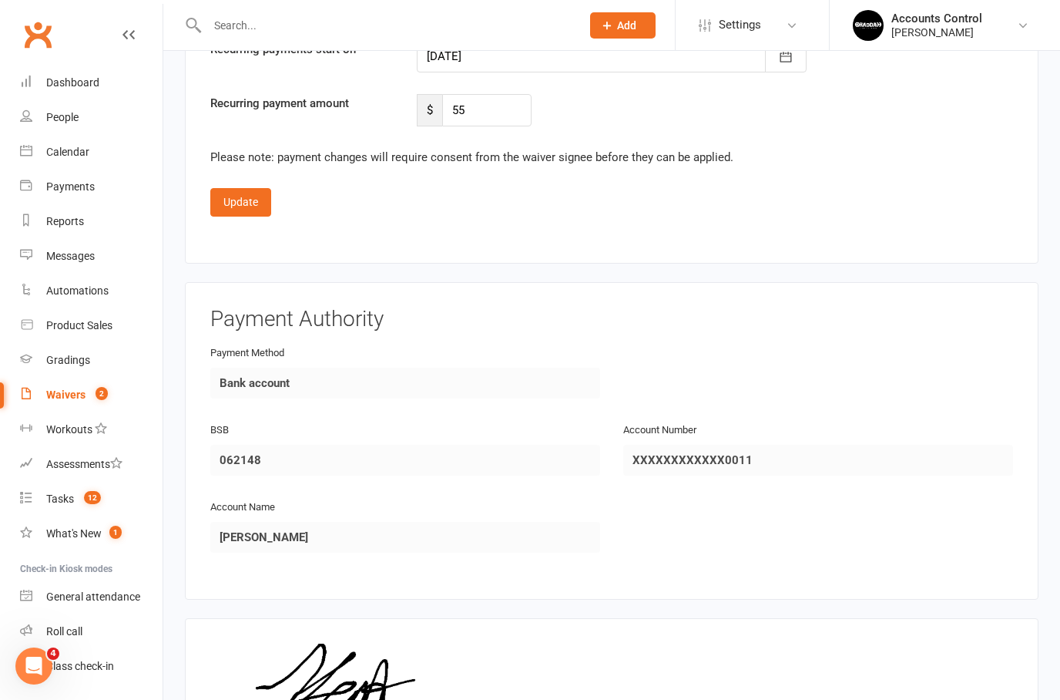
scroll to position [1525, 0]
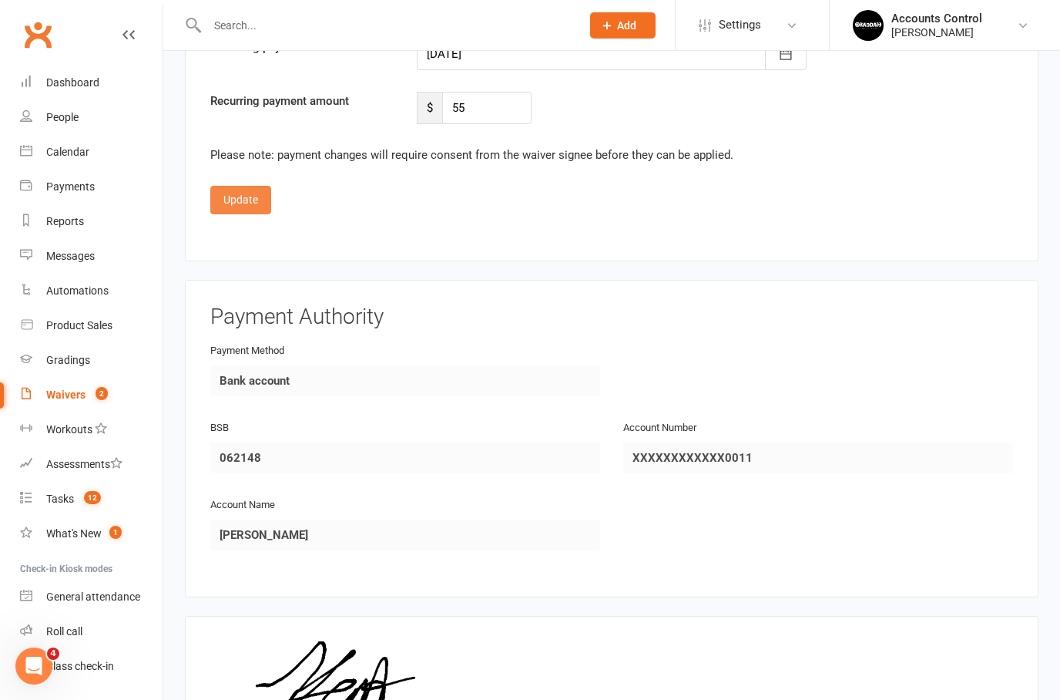
click at [245, 205] on button "Update" at bounding box center [240, 200] width 61 height 28
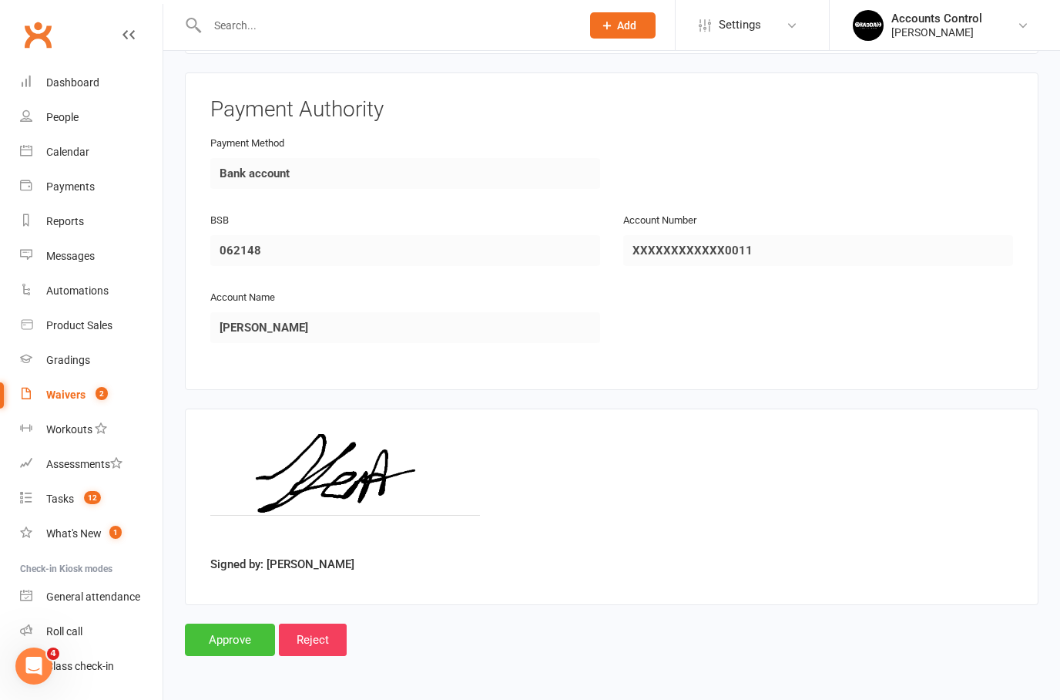
click at [226, 638] on input "Approve" at bounding box center [230, 639] width 90 height 32
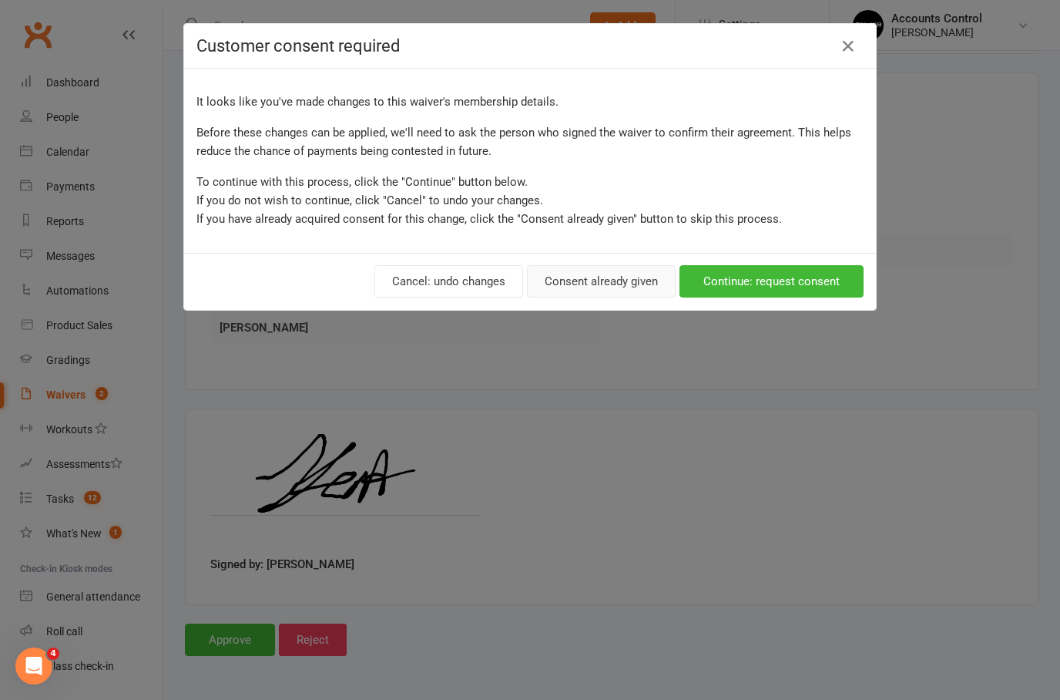
click at [624, 287] on button "Consent already given" at bounding box center [601, 281] width 149 height 32
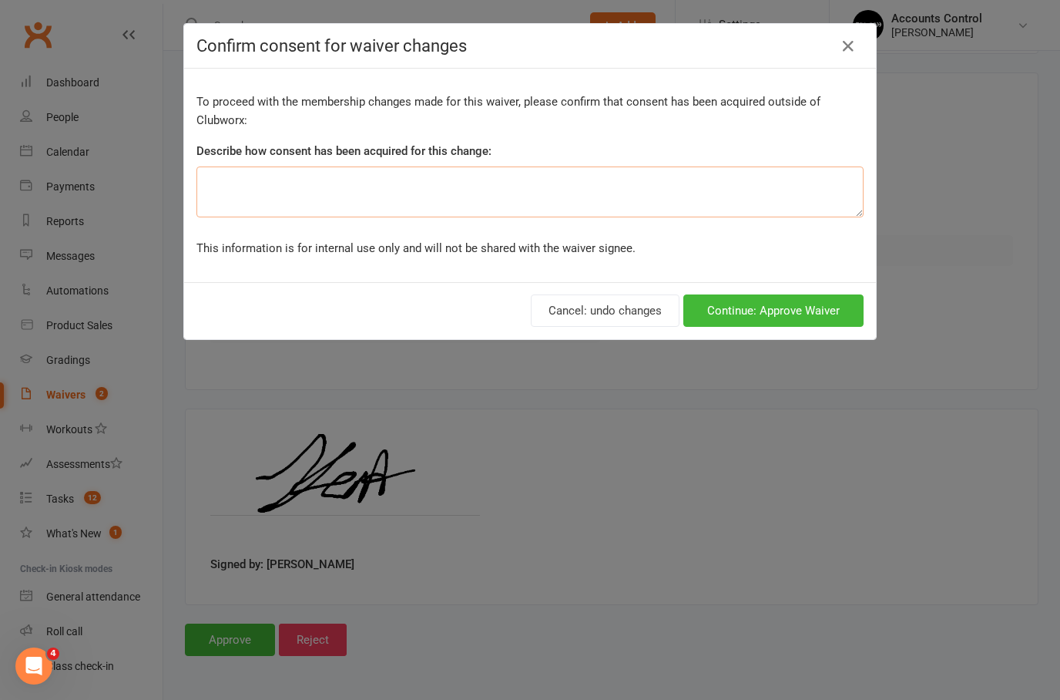
click at [223, 198] on textarea at bounding box center [530, 191] width 667 height 51
type textarea "In person"
click at [817, 315] on button "Continue: Approve Waiver" at bounding box center [774, 310] width 180 height 32
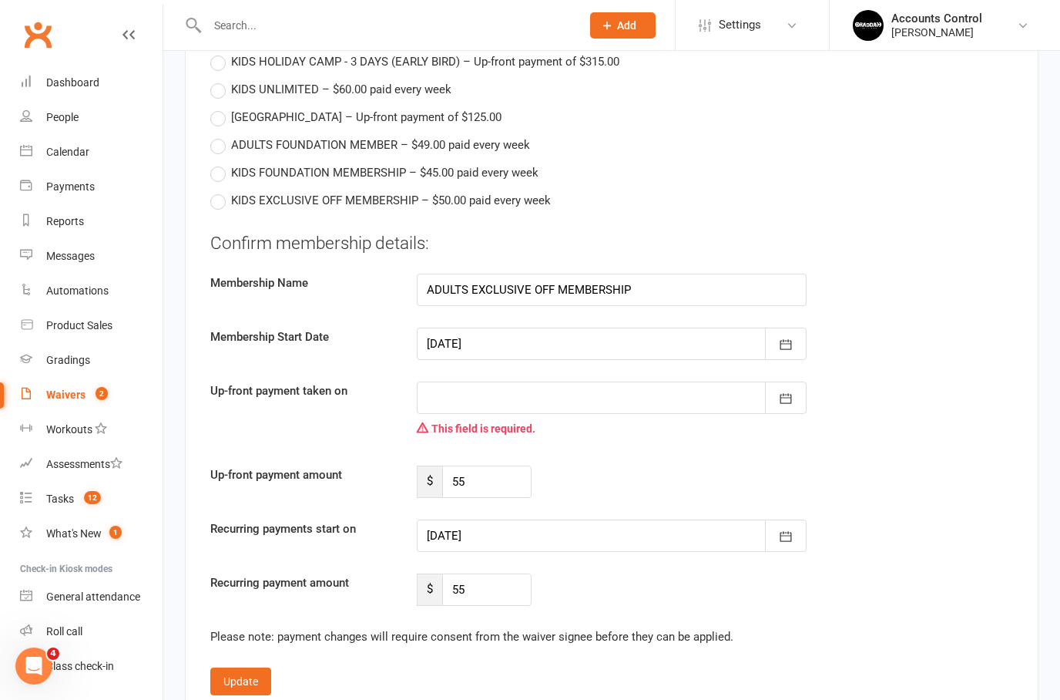
scroll to position [1045, 0]
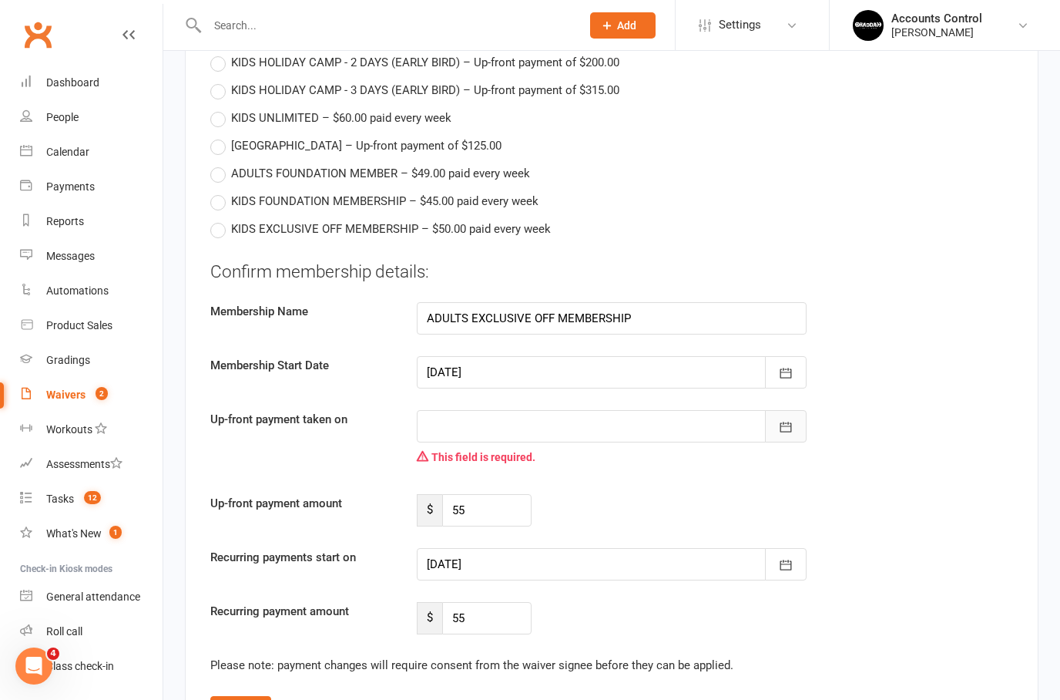
click at [792, 436] on button "button" at bounding box center [786, 426] width 42 height 32
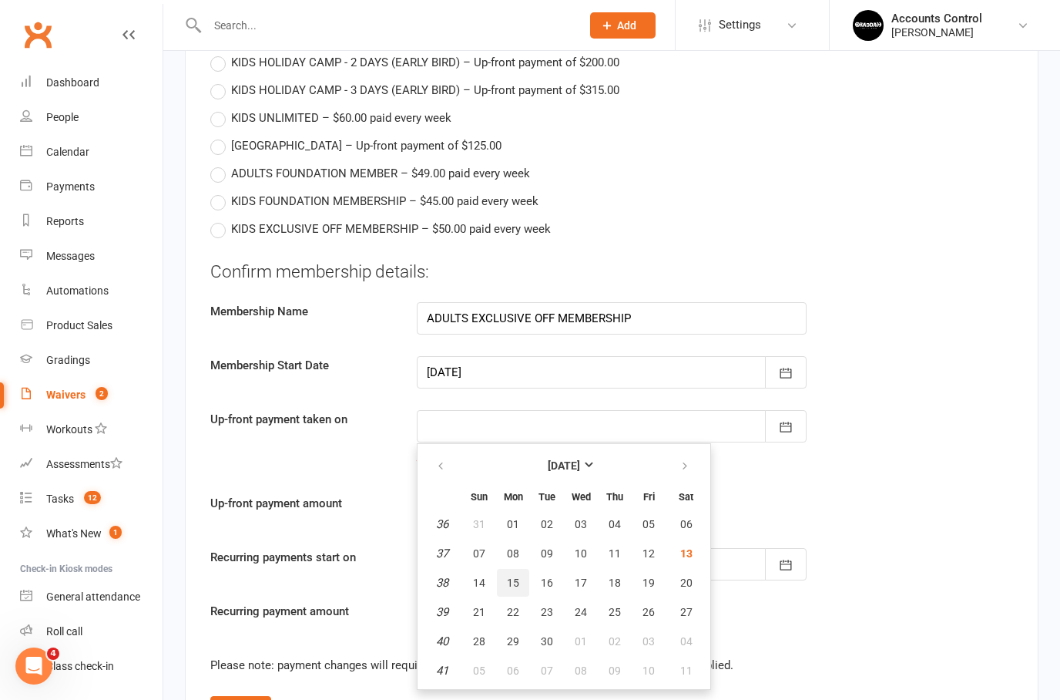
click at [522, 585] on button "15" at bounding box center [513, 583] width 32 height 28
type input "15 Sep 2025"
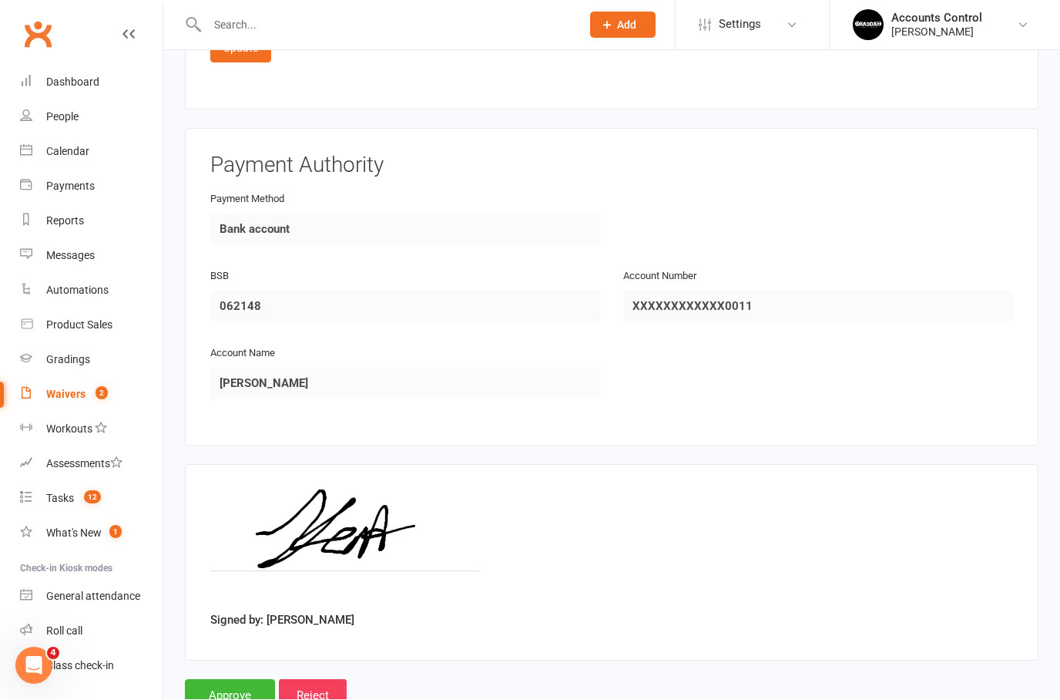
scroll to position [1738, 0]
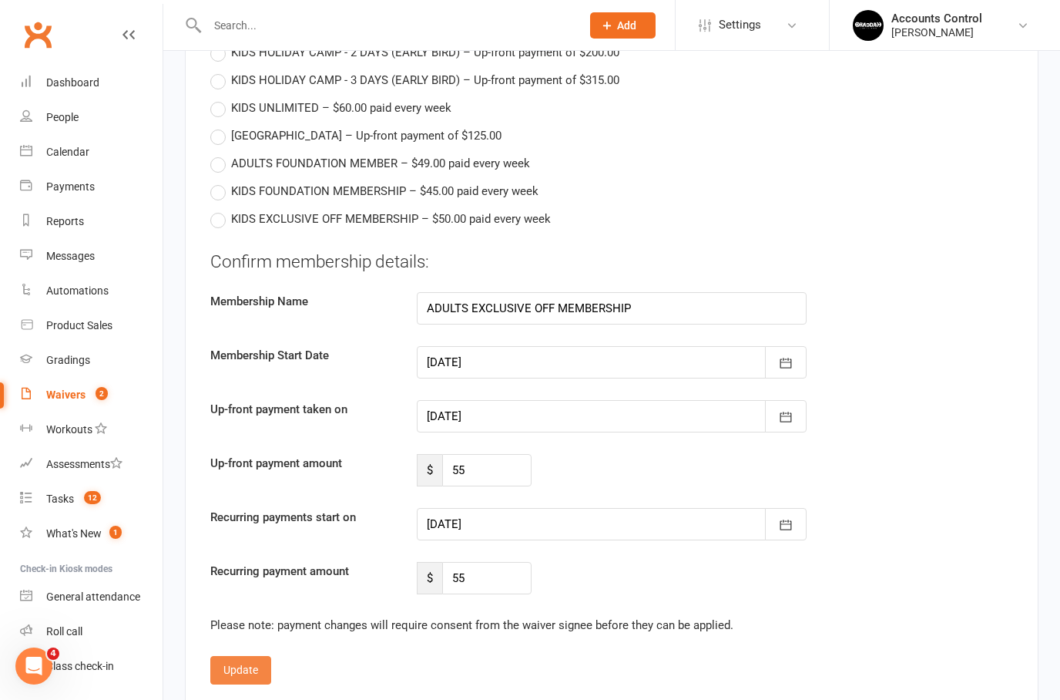
click at [243, 672] on button "Update" at bounding box center [240, 670] width 61 height 28
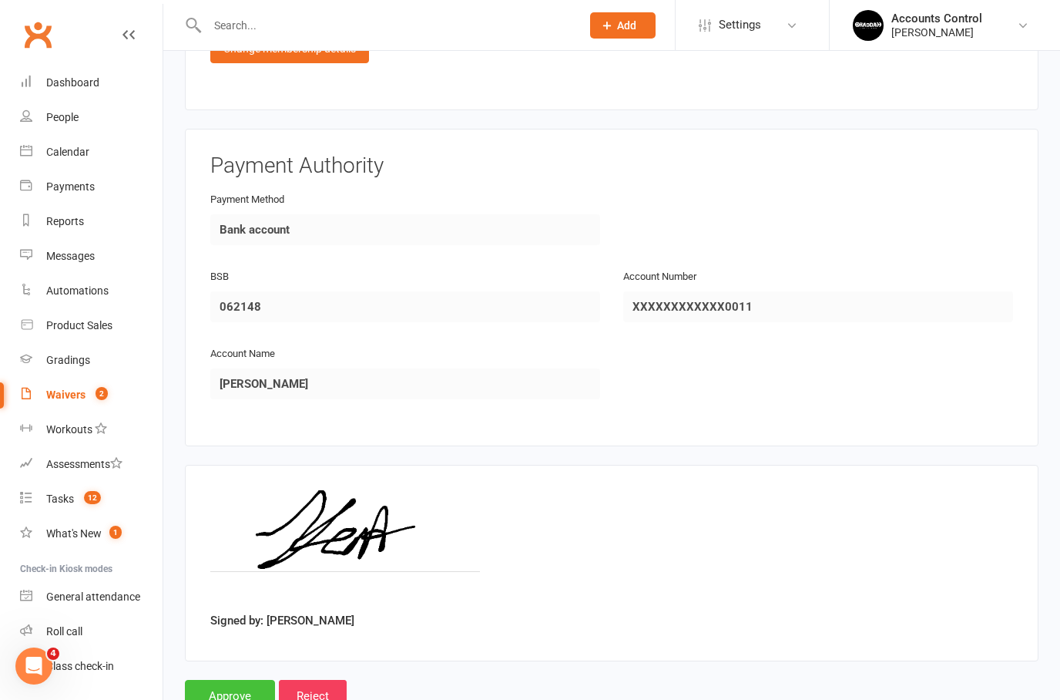
click at [234, 685] on input "Approve" at bounding box center [230, 696] width 90 height 32
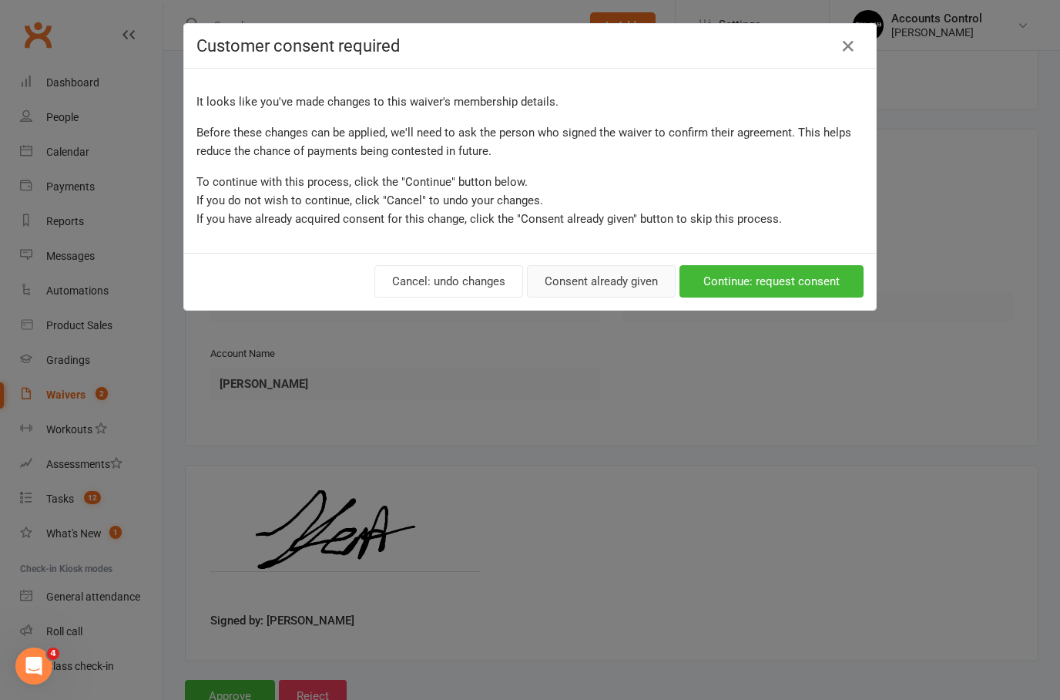
click at [605, 292] on button "Consent already given" at bounding box center [601, 281] width 149 height 32
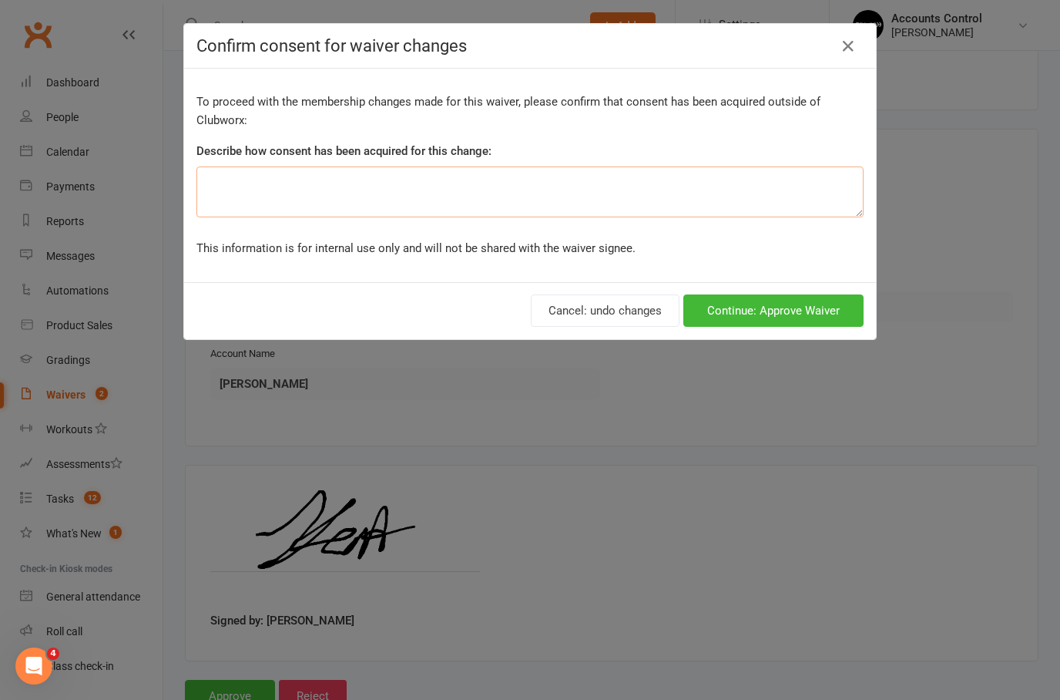
click at [570, 172] on textarea at bounding box center [530, 191] width 667 height 51
type textarea "In person"
click at [738, 324] on button "Continue: Approve Waiver" at bounding box center [774, 310] width 180 height 32
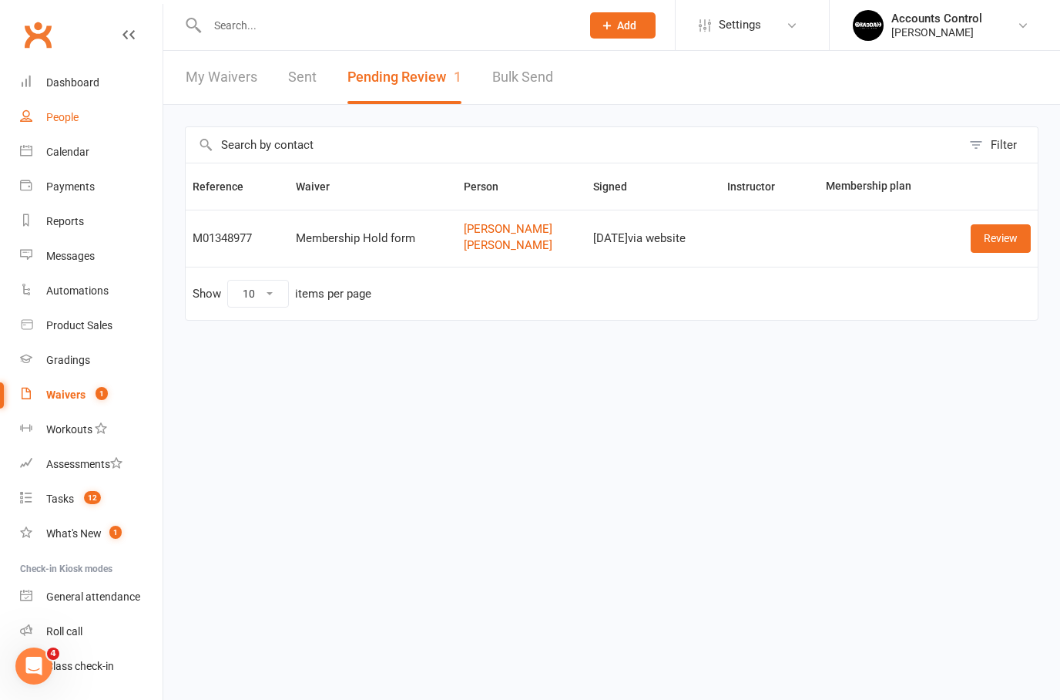
click at [62, 128] on link "People" at bounding box center [91, 117] width 143 height 35
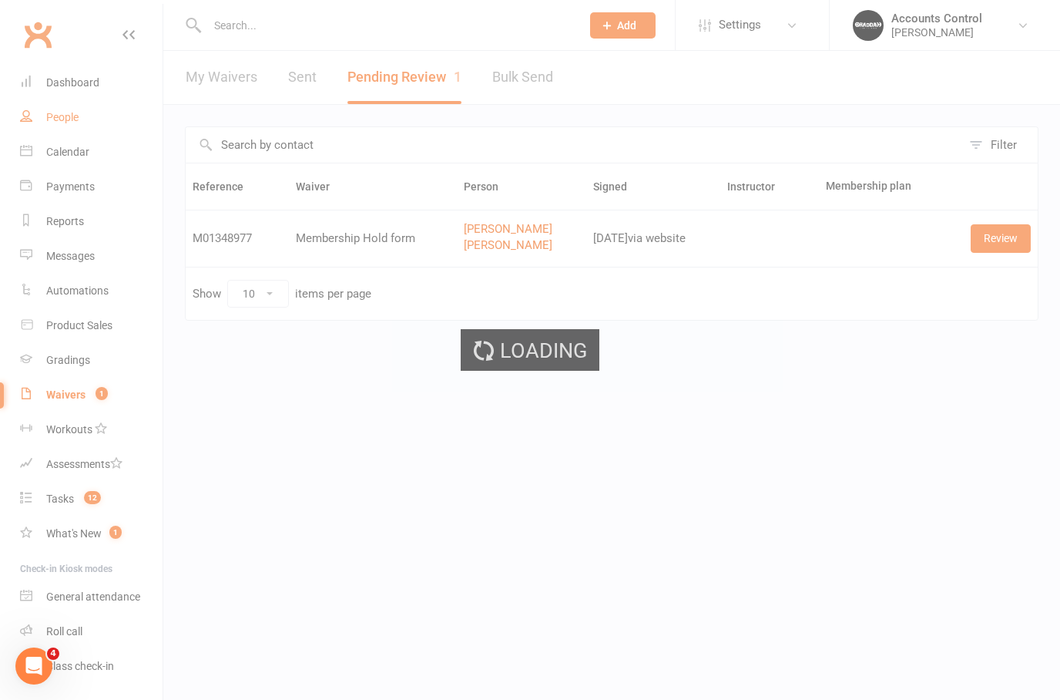
select select "100"
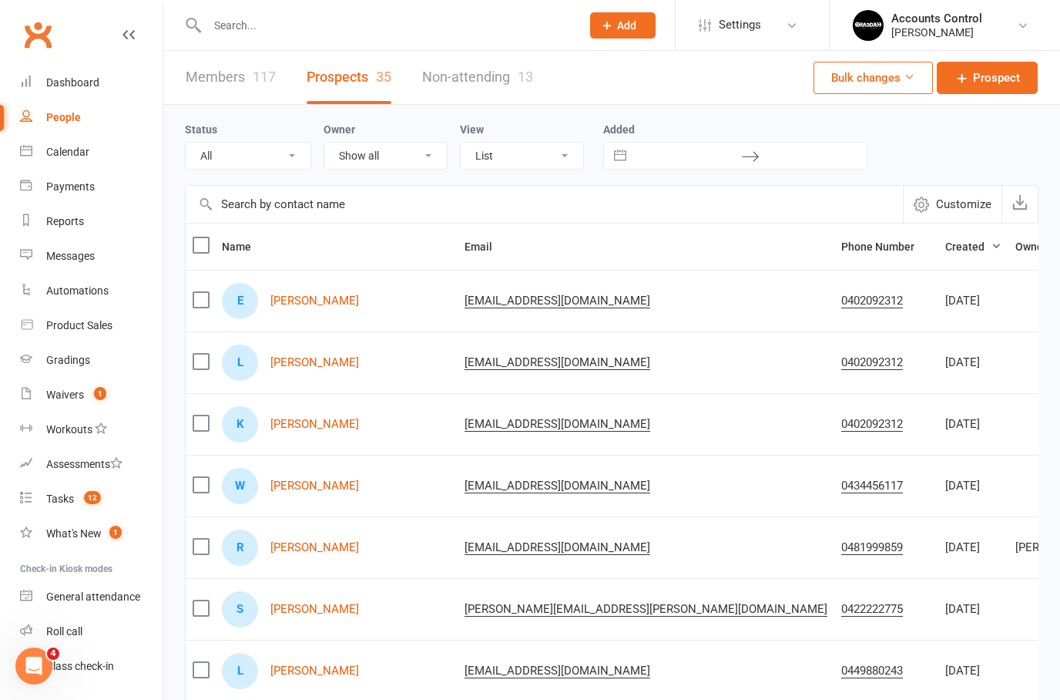
click at [247, 98] on link "Members 117" at bounding box center [231, 77] width 90 height 53
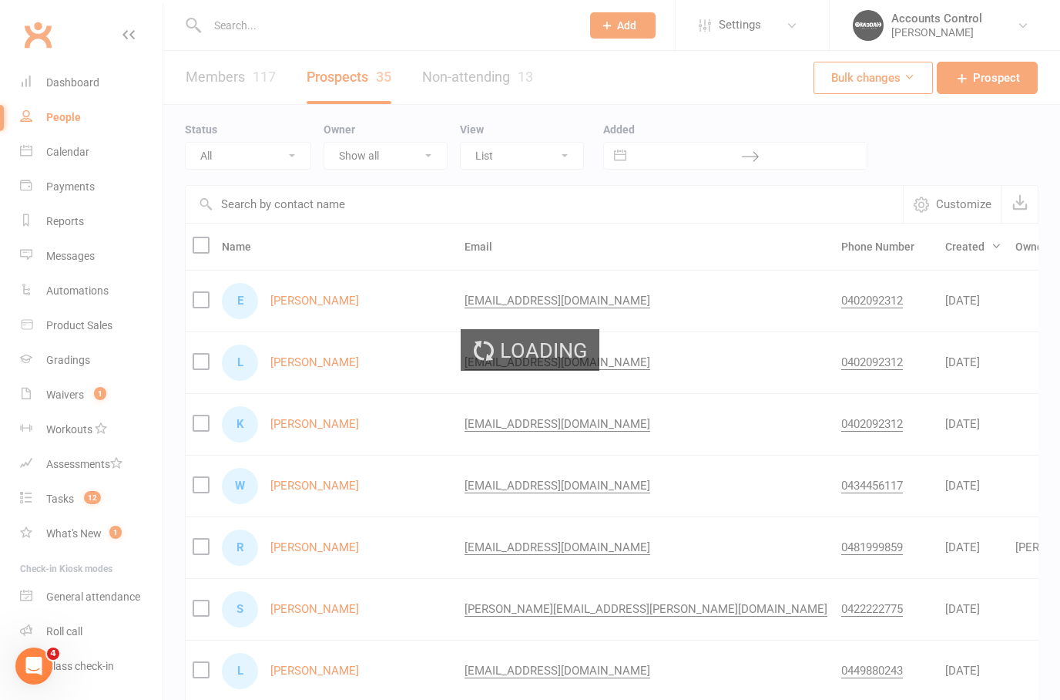
select select "100"
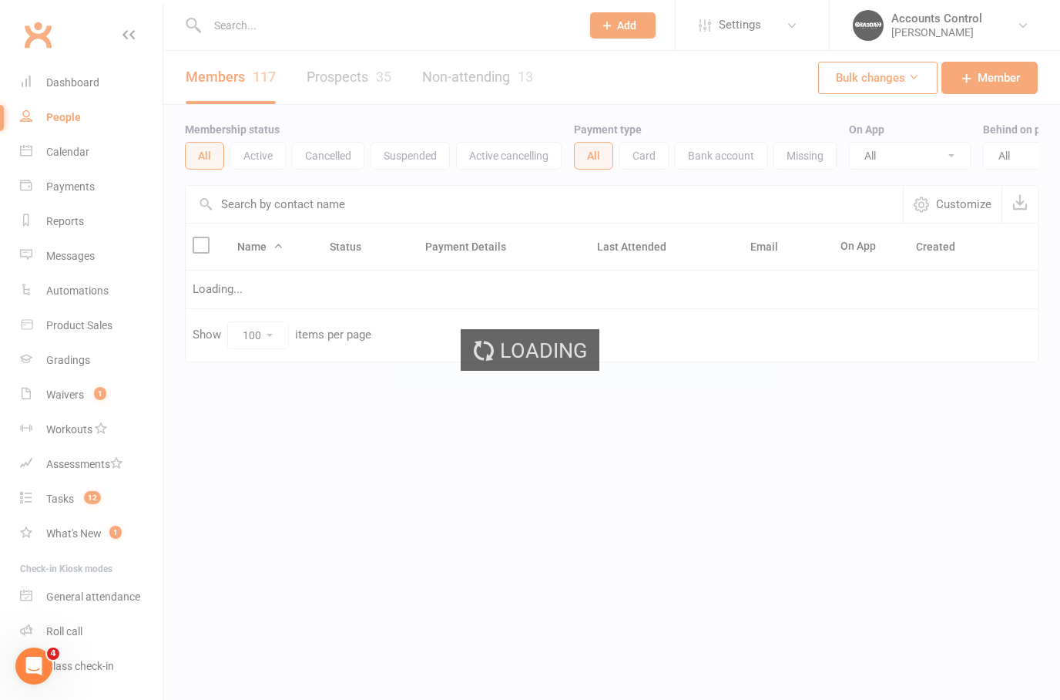
click at [278, 151] on div "Loading" at bounding box center [530, 350] width 1060 height 700
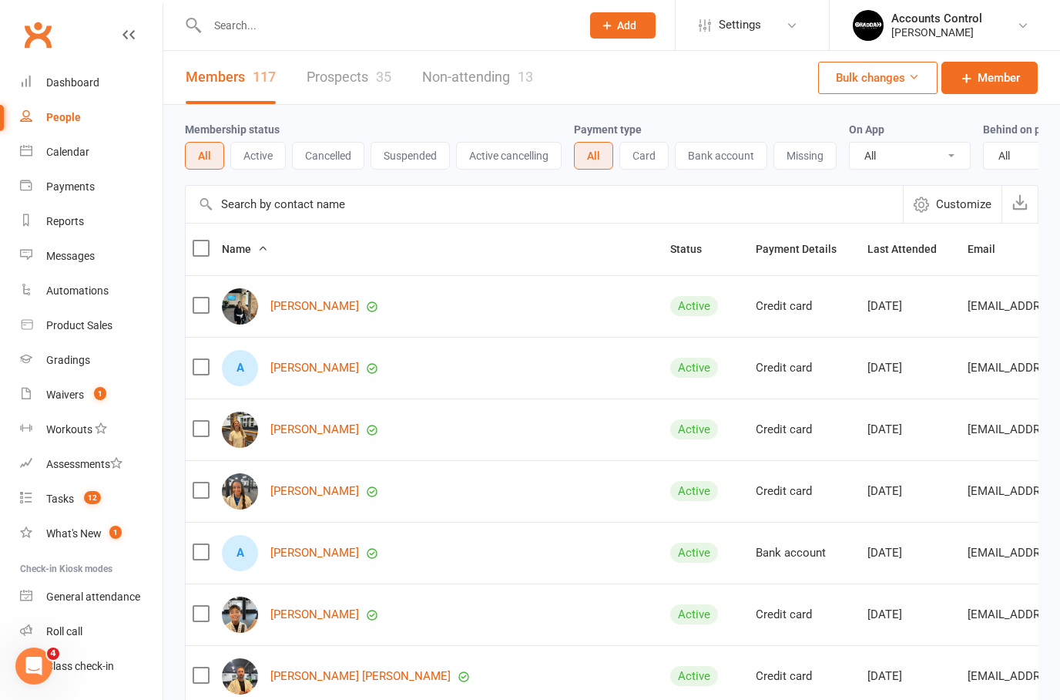
click at [264, 166] on button "Active" at bounding box center [257, 156] width 55 height 28
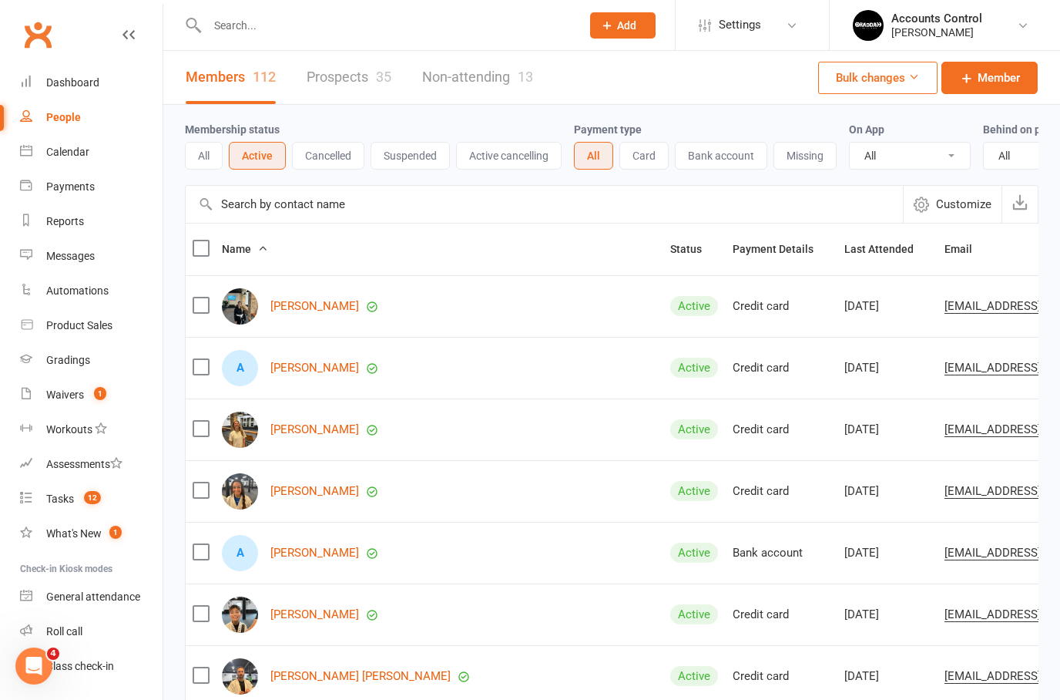
click at [332, 79] on link "Prospects 35" at bounding box center [349, 77] width 85 height 53
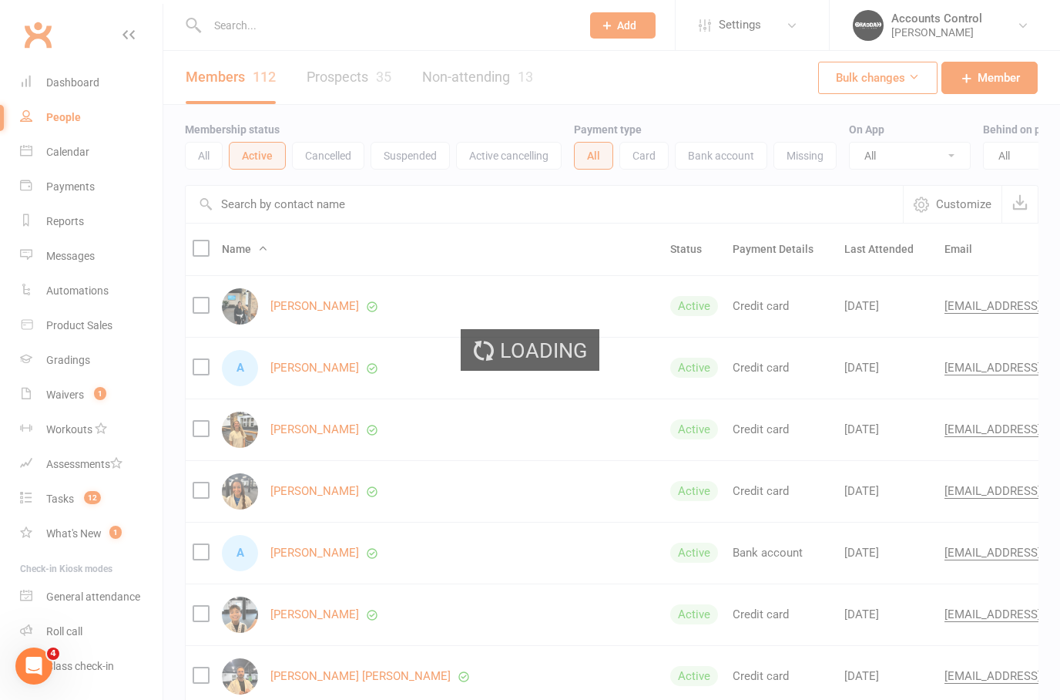
select select "100"
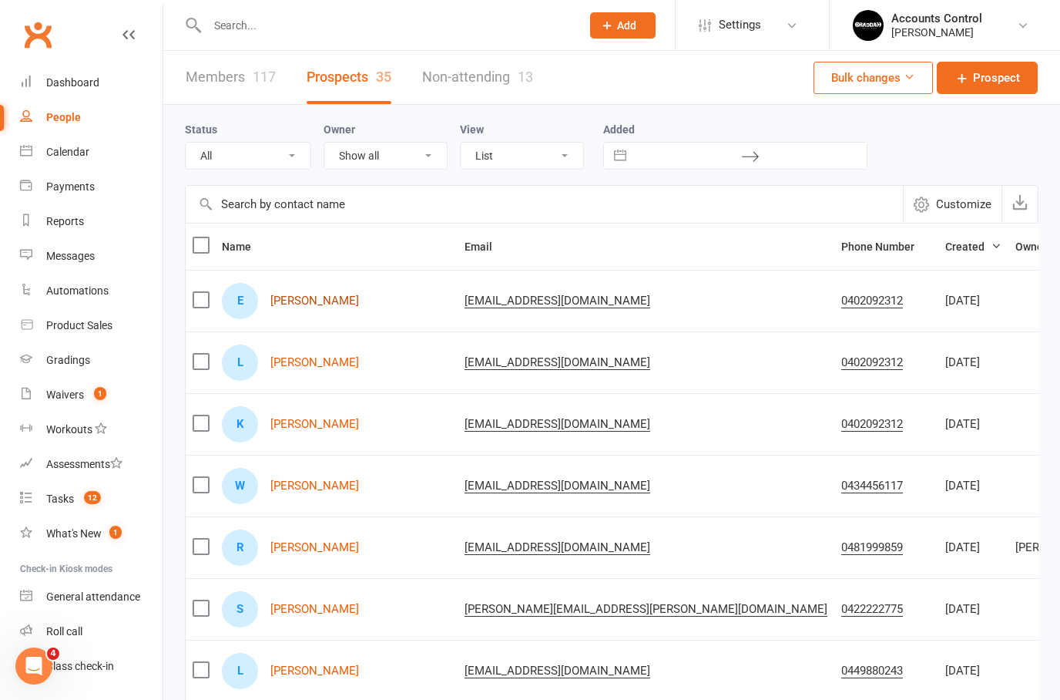
click at [305, 307] on link "[PERSON_NAME]" at bounding box center [315, 300] width 89 height 13
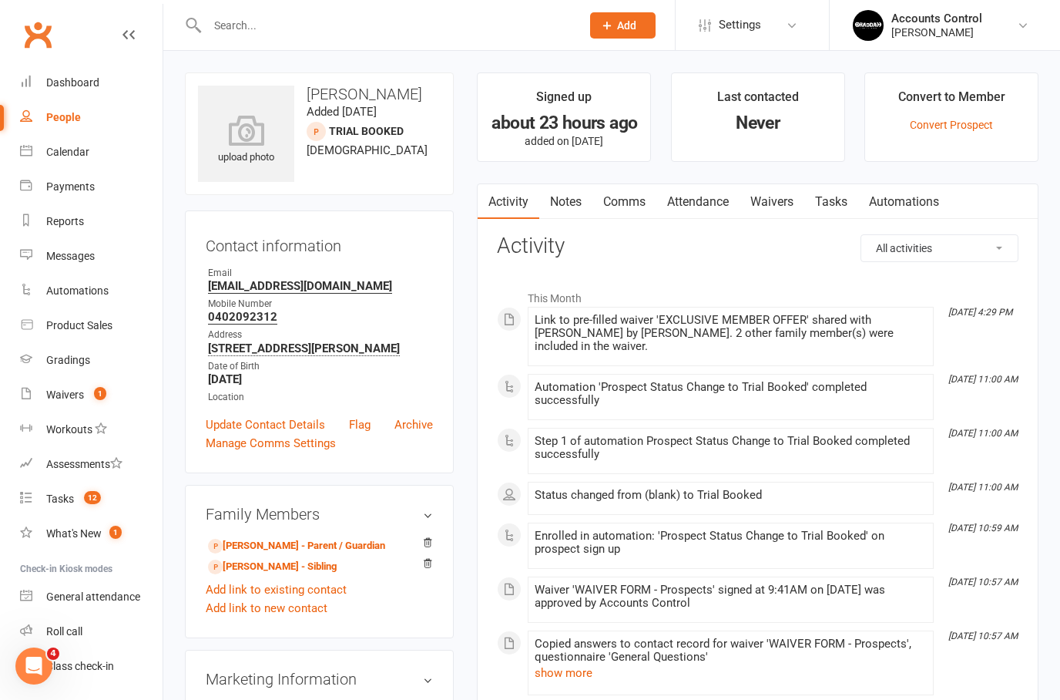
select select "100"
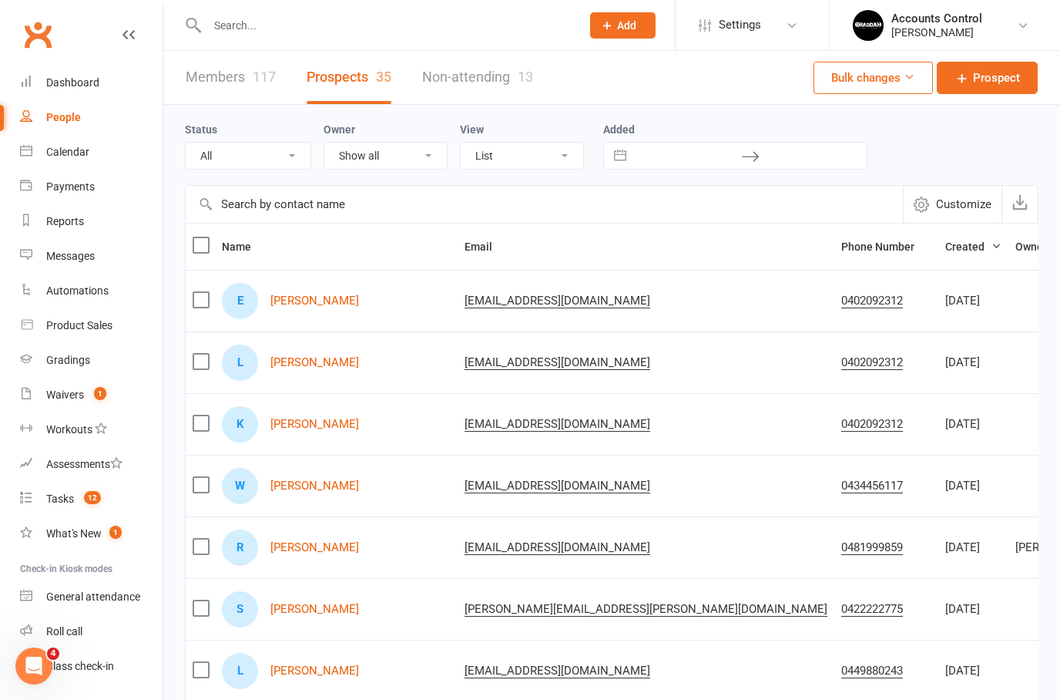
click at [69, 133] on link "People" at bounding box center [91, 117] width 143 height 35
click at [66, 124] on link "People" at bounding box center [91, 117] width 143 height 35
click at [318, 35] on input "text" at bounding box center [387, 26] width 368 height 22
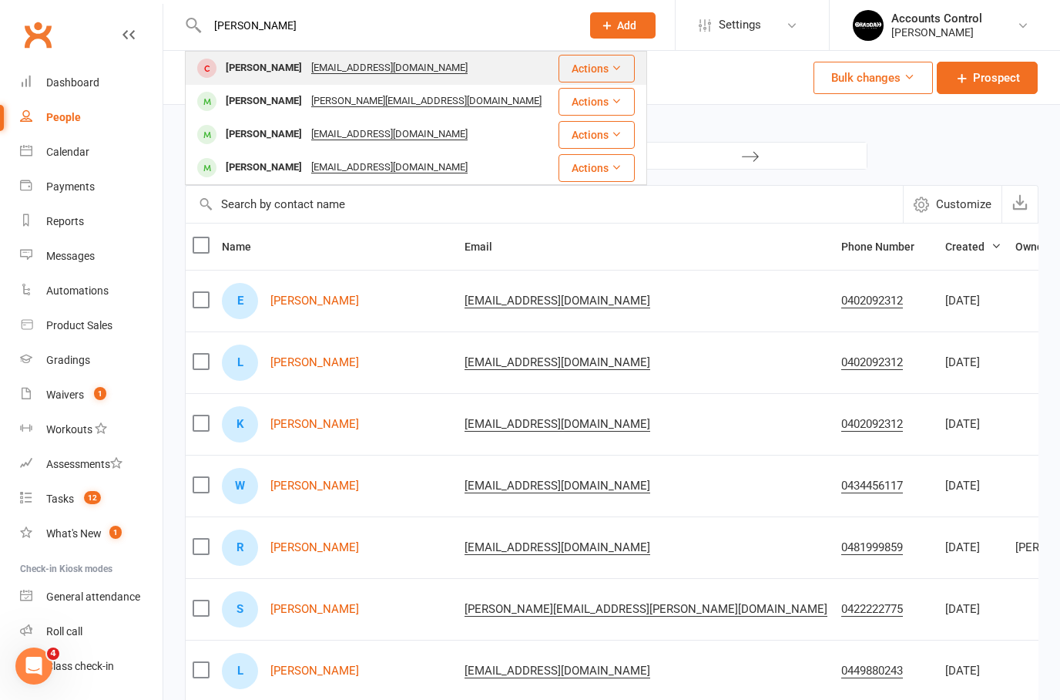
type input "James"
click at [235, 72] on div "James Kent" at bounding box center [264, 68] width 86 height 22
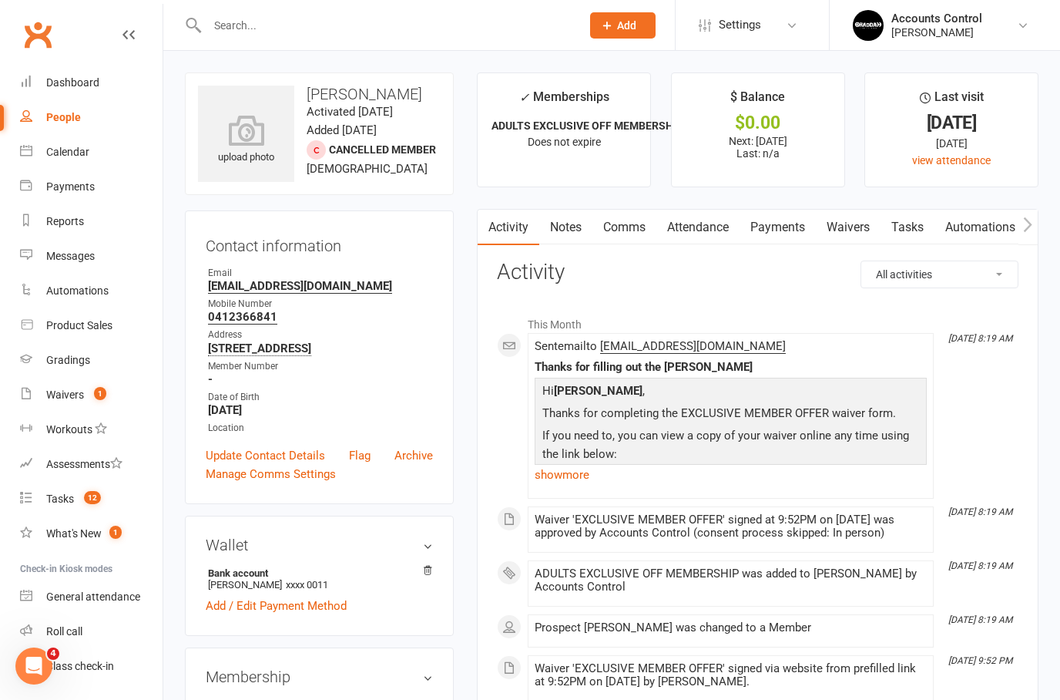
click at [795, 224] on link "Payments" at bounding box center [778, 227] width 76 height 35
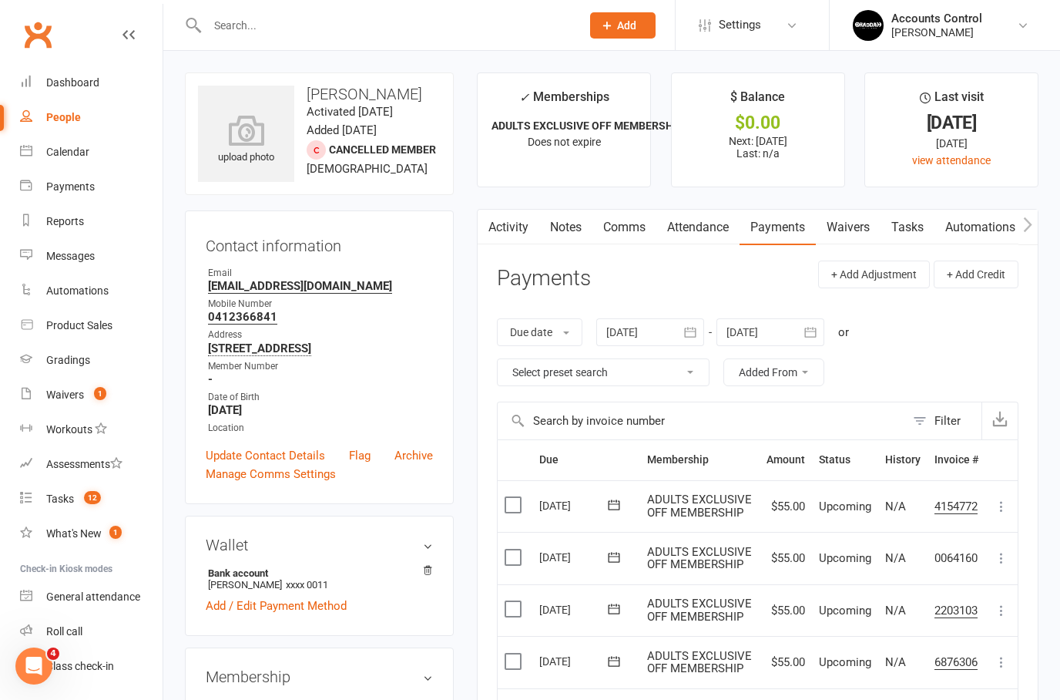
click at [529, 223] on link "Activity" at bounding box center [509, 227] width 62 height 35
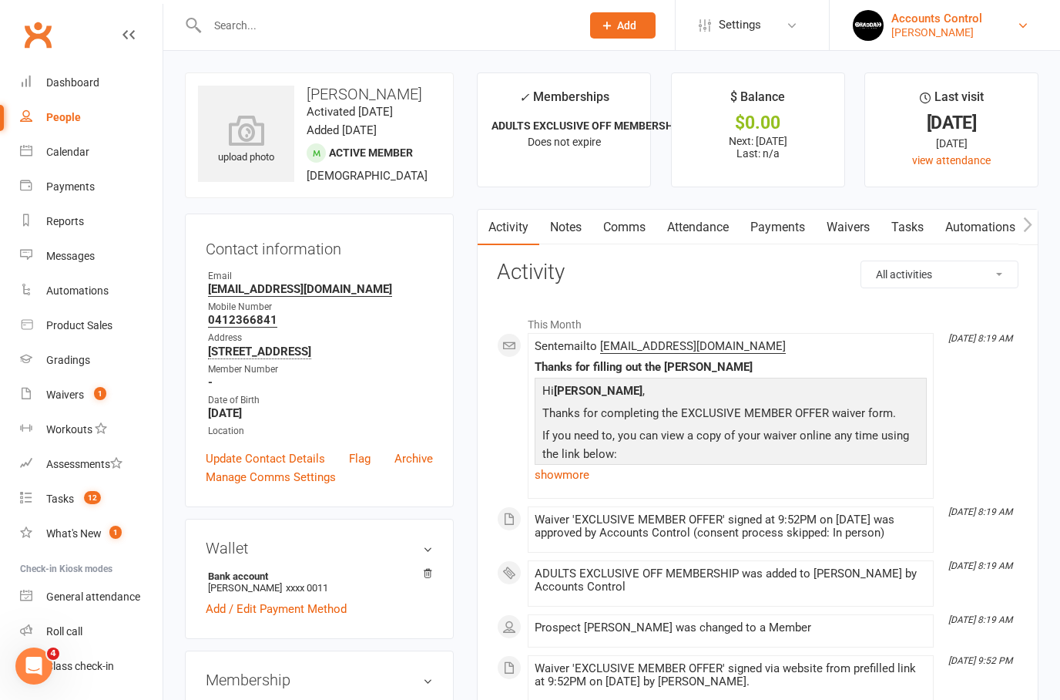
click at [983, 33] on div "Braddah Jiu Jitsu Maroubra" at bounding box center [937, 32] width 91 height 14
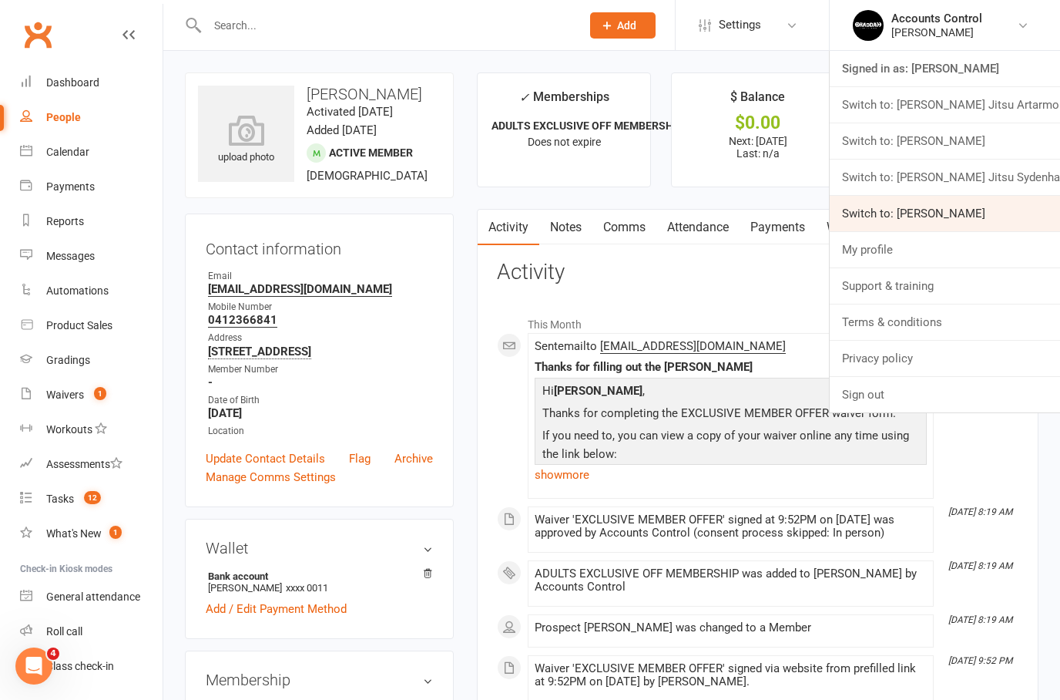
click at [1023, 209] on link "Switch to: [PERSON_NAME]" at bounding box center [945, 213] width 230 height 35
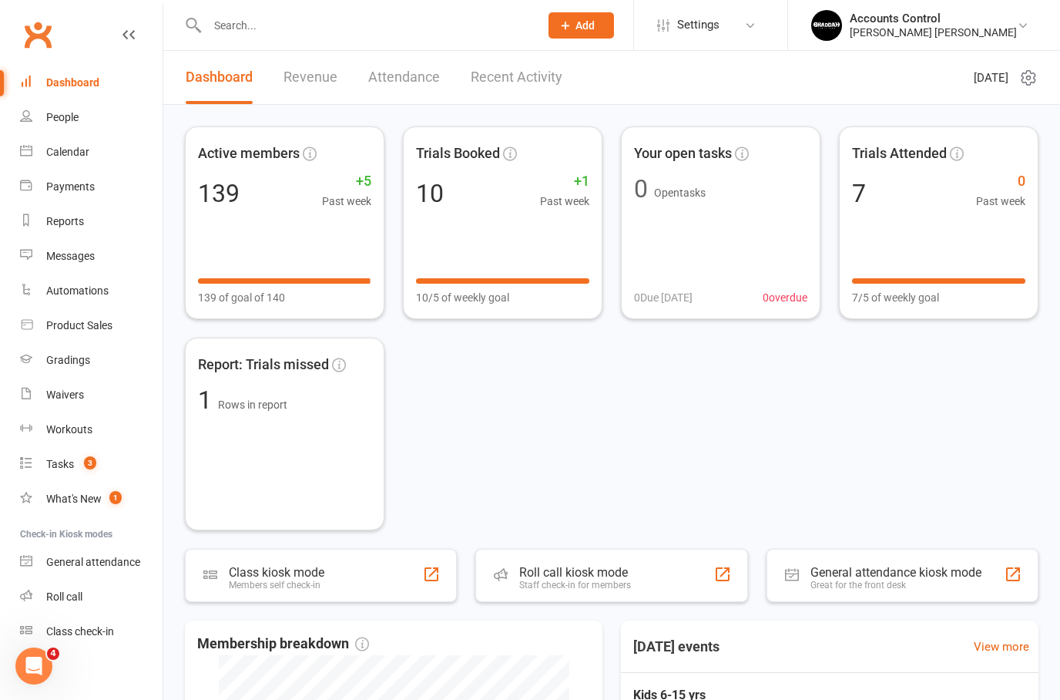
click at [220, 89] on link "Dashboard" at bounding box center [219, 77] width 67 height 53
click at [98, 129] on link "People" at bounding box center [91, 117] width 143 height 35
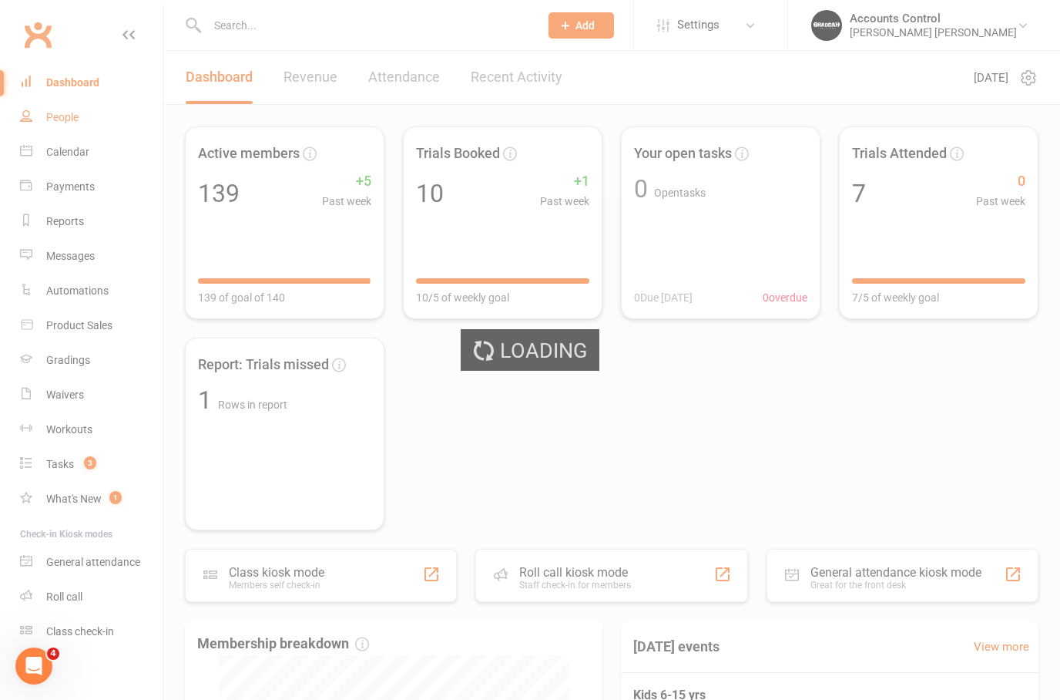
select select "50"
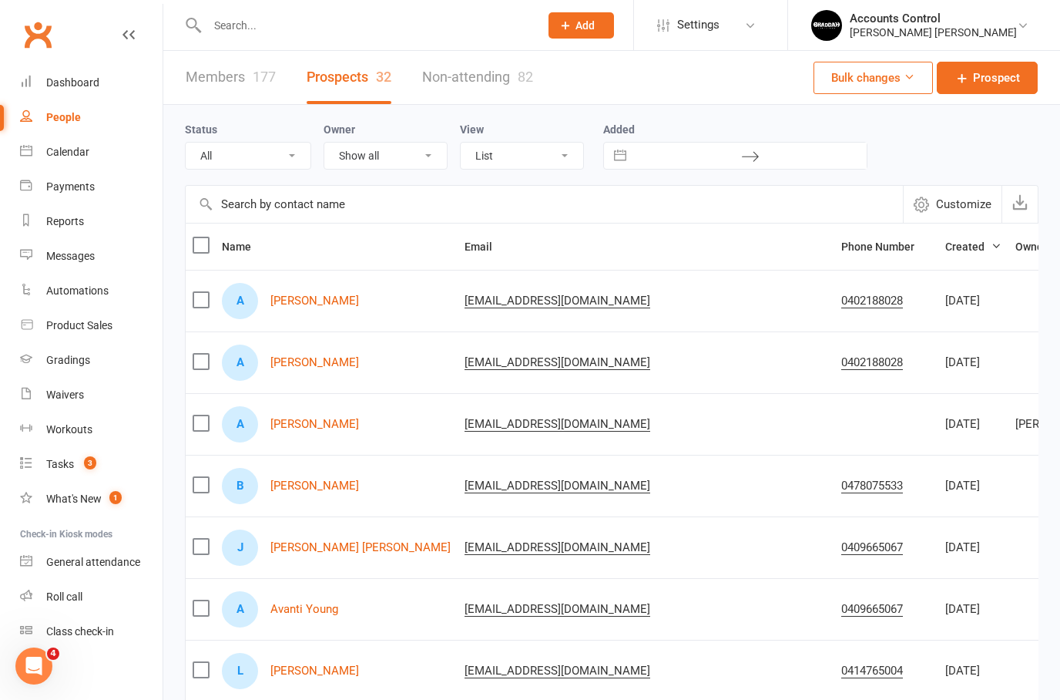
click at [251, 84] on link "Members 177" at bounding box center [231, 77] width 90 height 53
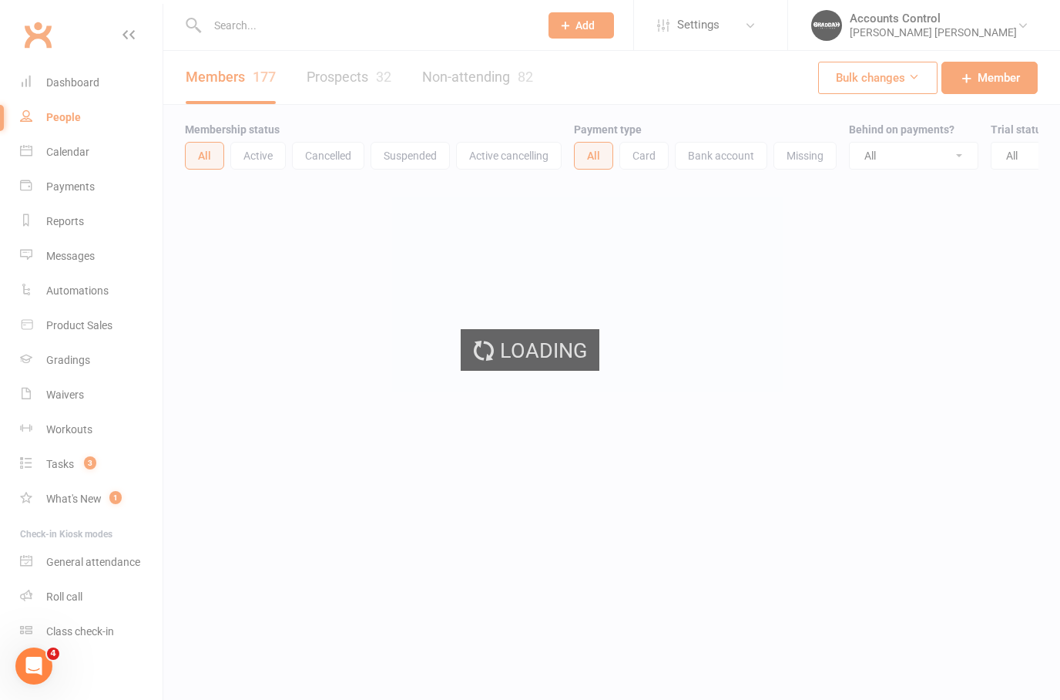
select select "100"
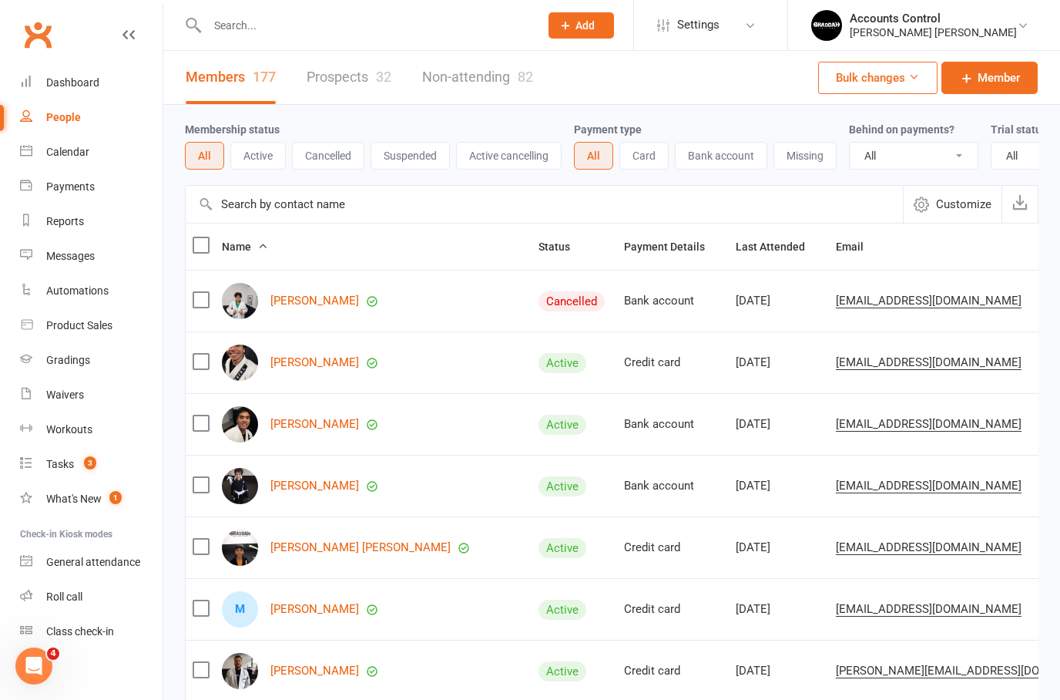
click at [274, 151] on button "Active" at bounding box center [257, 156] width 55 height 28
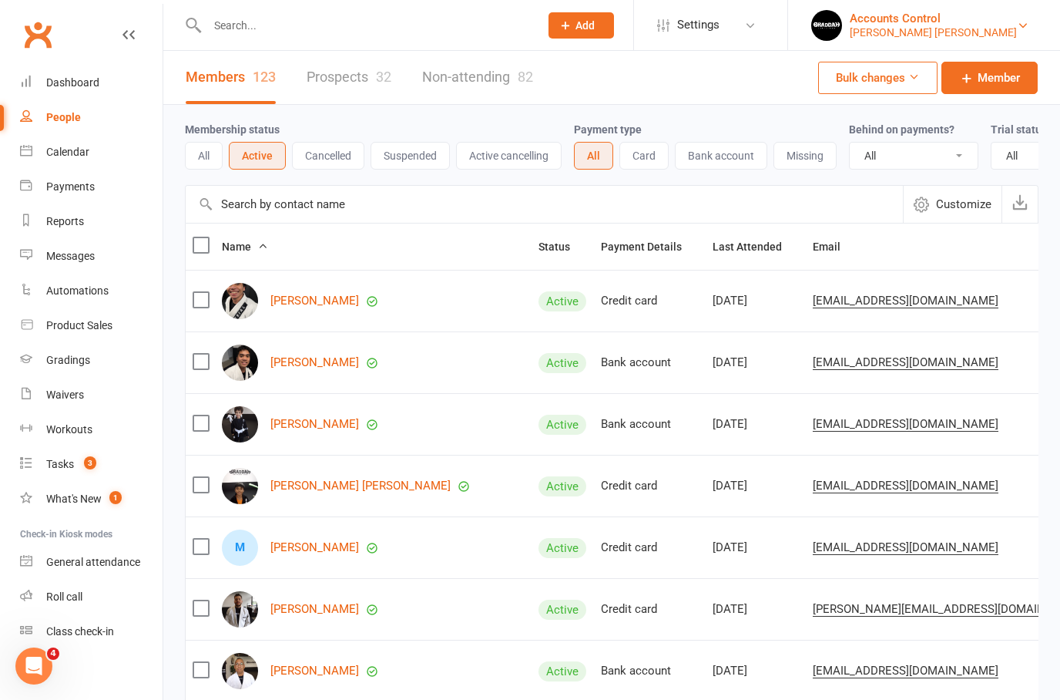
click at [1013, 39] on div "Braddah Jiu Jitsu Thornleigh" at bounding box center [933, 32] width 167 height 14
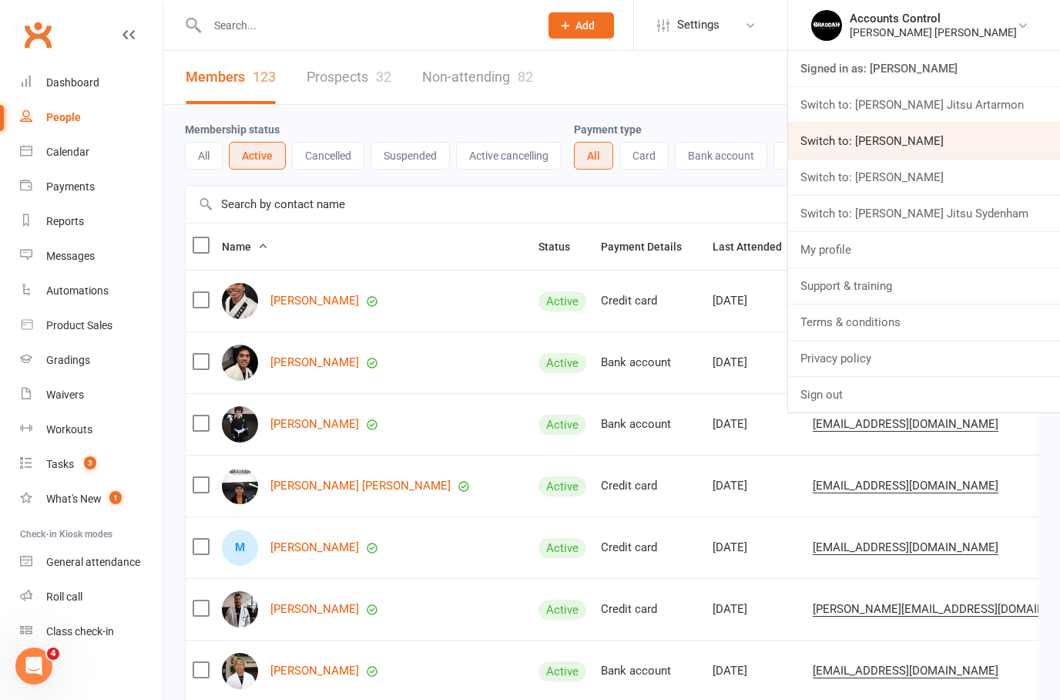
click at [1010, 153] on link "Switch to: [PERSON_NAME]" at bounding box center [924, 140] width 272 height 35
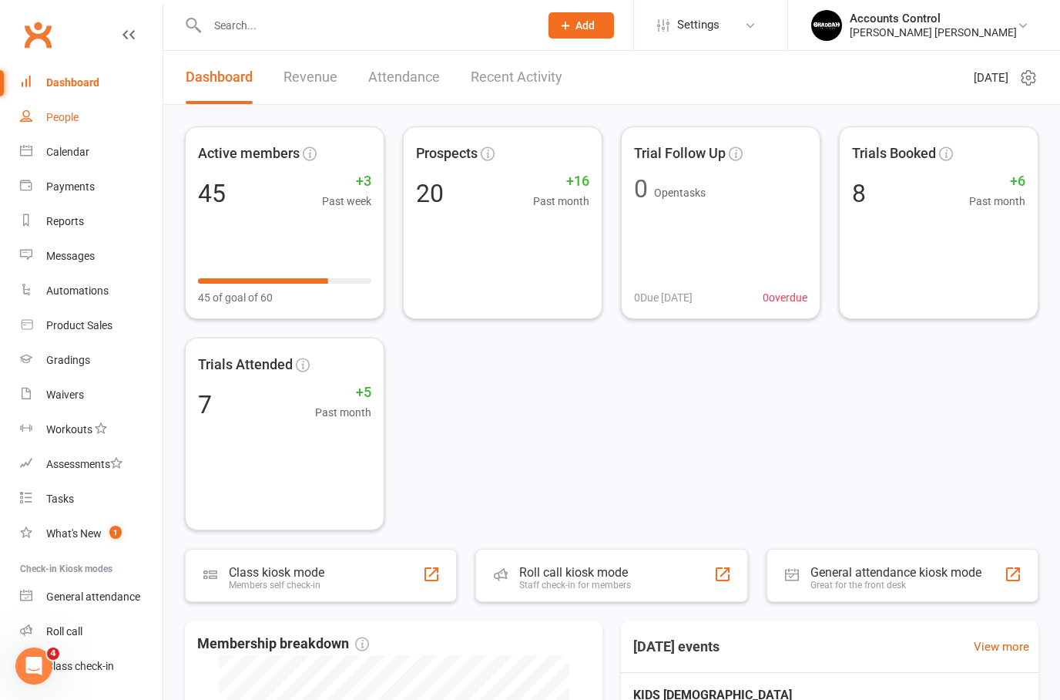
click at [72, 119] on div "People" at bounding box center [62, 117] width 32 height 12
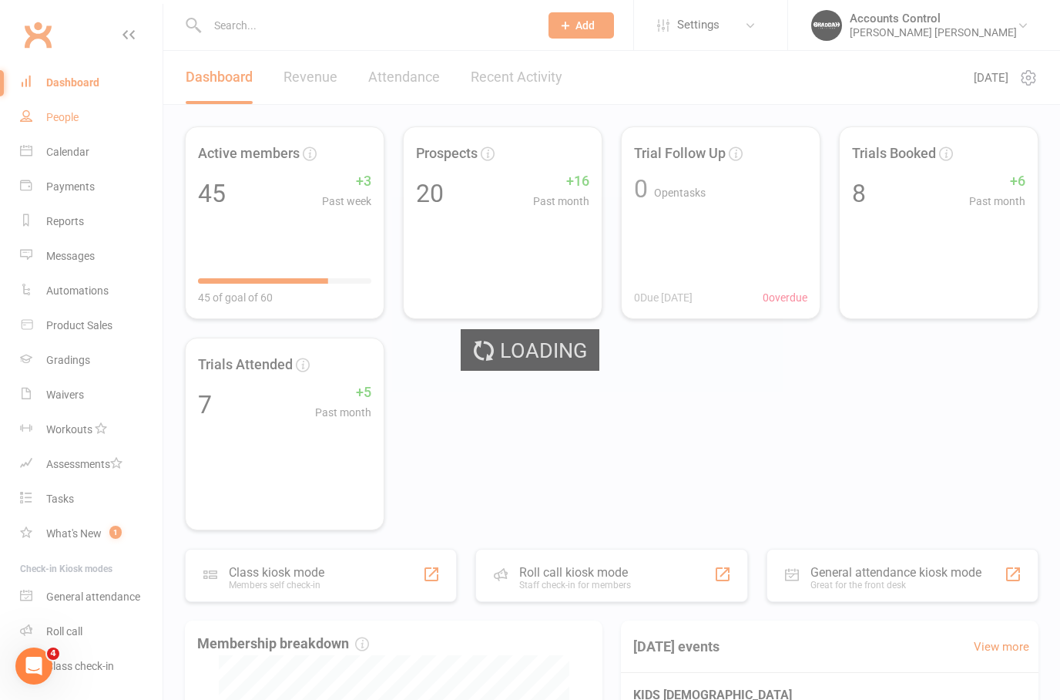
select select "50"
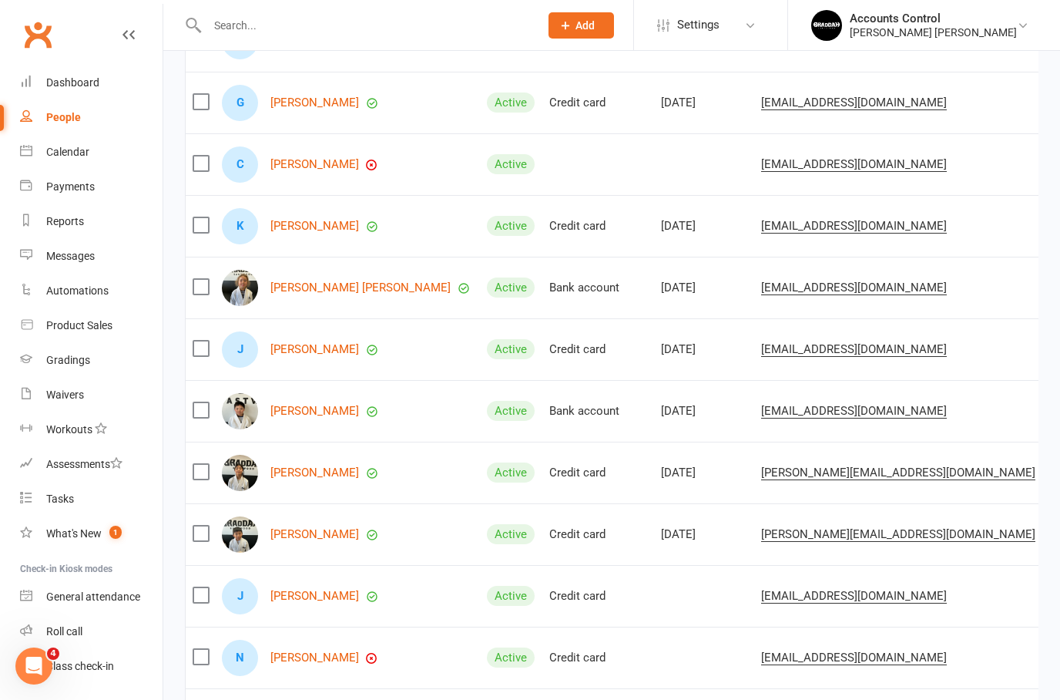
scroll to position [388, 0]
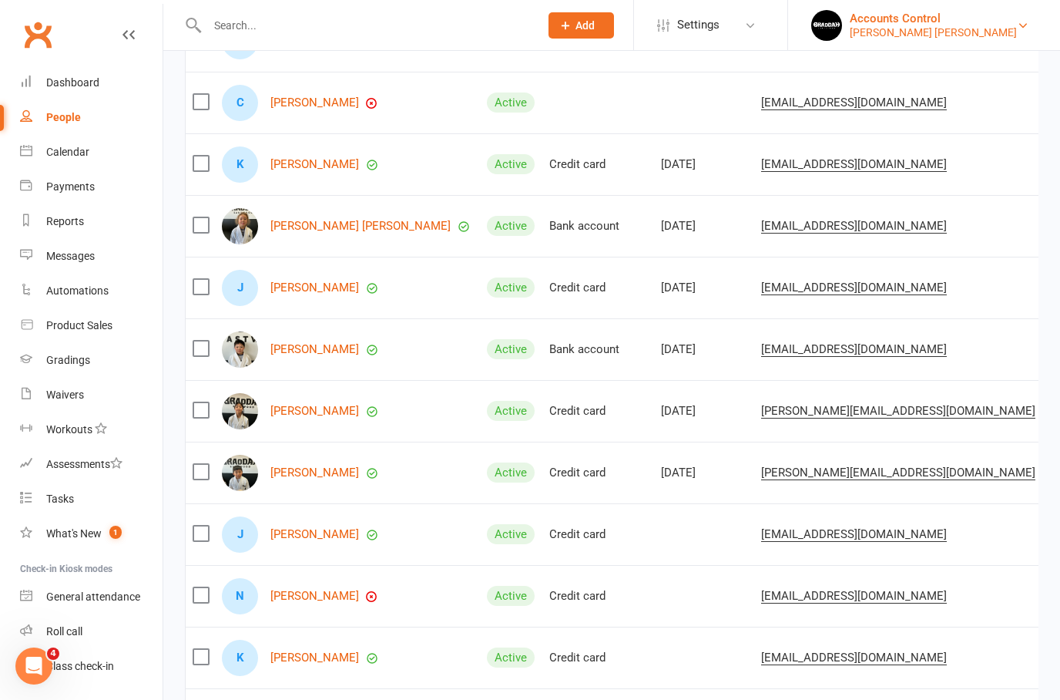
click at [1014, 19] on div "Accounts Control" at bounding box center [933, 19] width 167 height 14
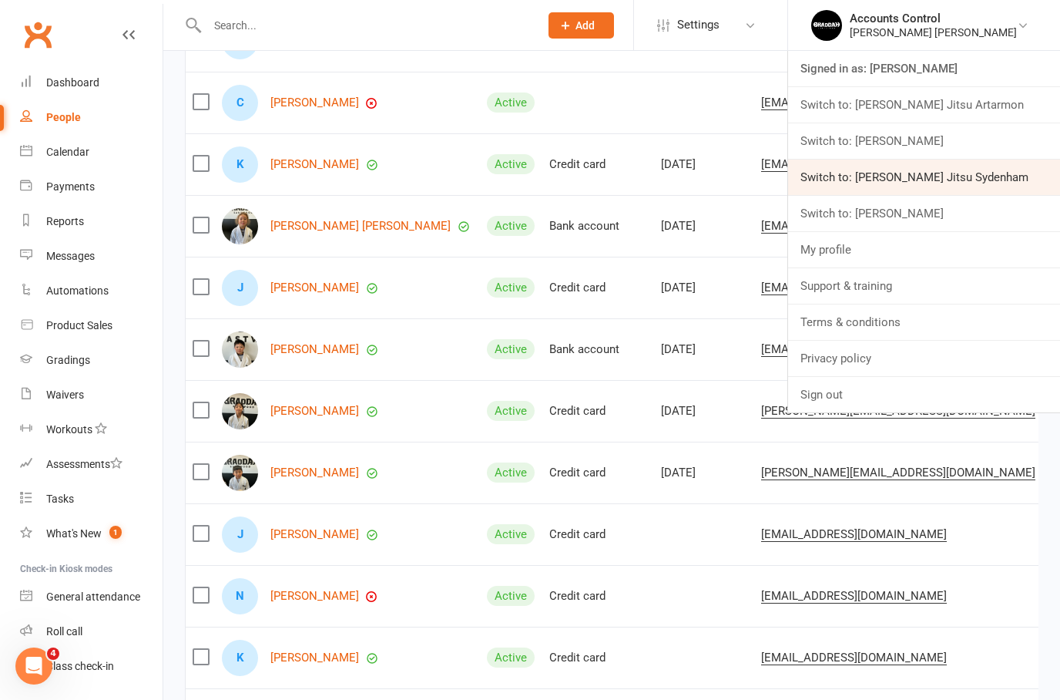
click at [998, 173] on link "Switch to: [PERSON_NAME] Jitsu Sydenham" at bounding box center [924, 177] width 272 height 35
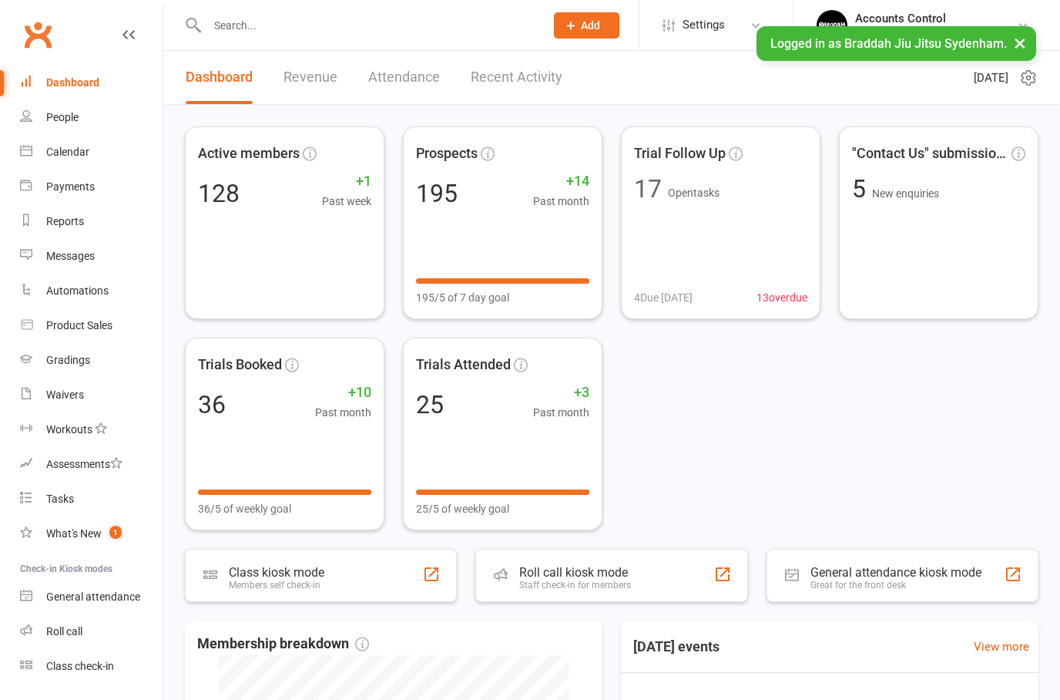
click at [336, 22] on input "text" at bounding box center [368, 26] width 331 height 22
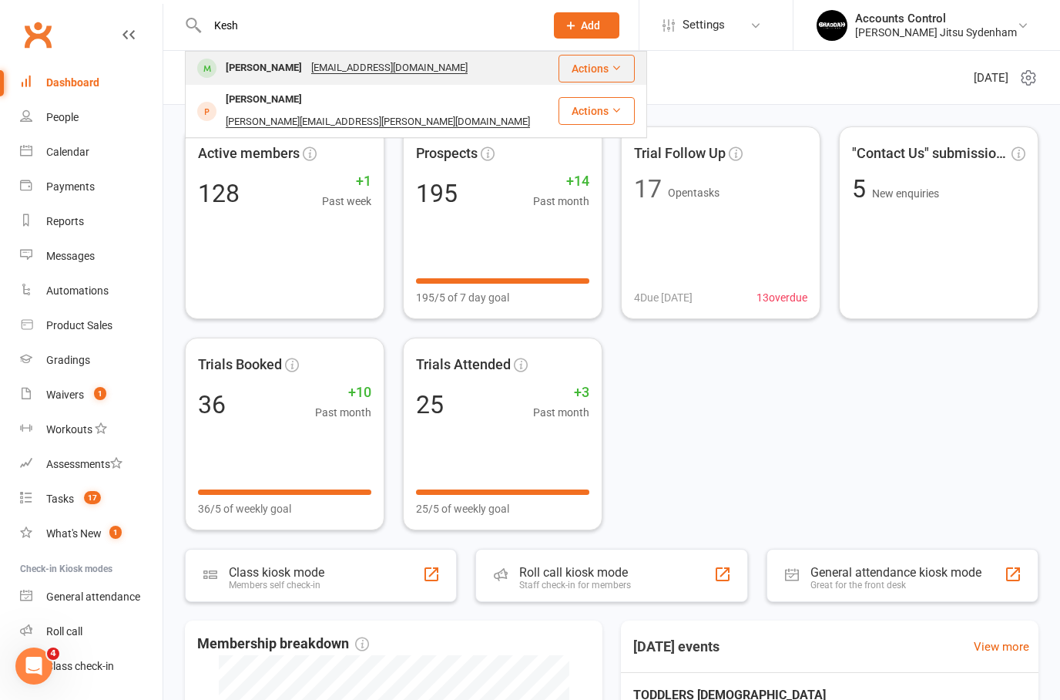
type input "Kesh"
click at [388, 68] on div "Kesh1981@hotmail.com" at bounding box center [390, 68] width 166 height 22
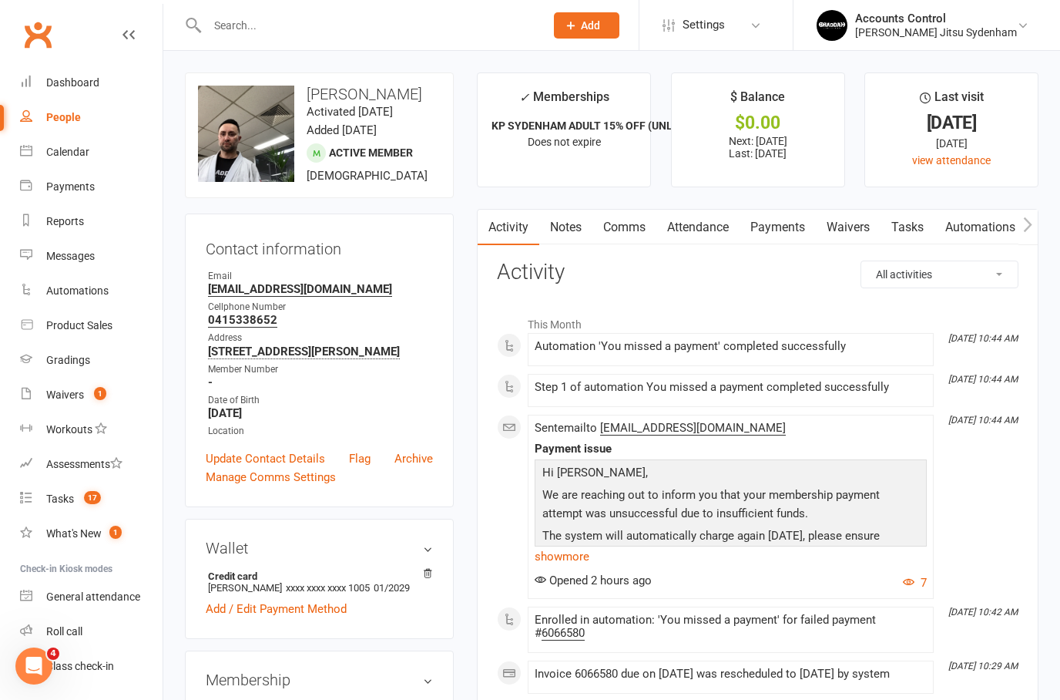
click at [789, 213] on link "Payments" at bounding box center [778, 227] width 76 height 35
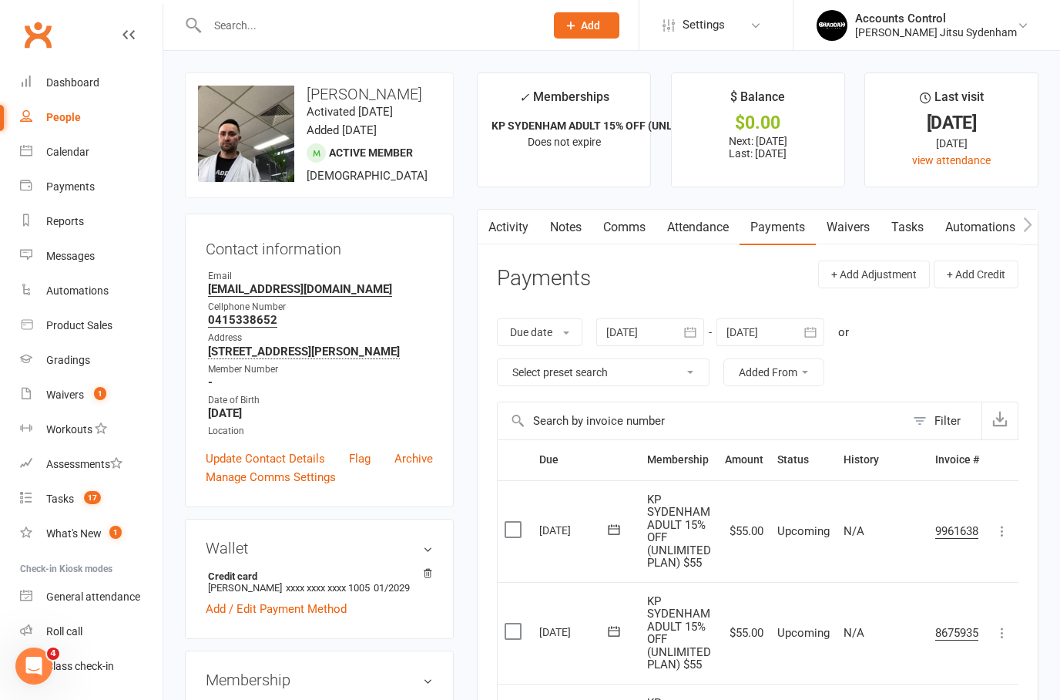
click at [324, 15] on input "text" at bounding box center [368, 26] width 331 height 22
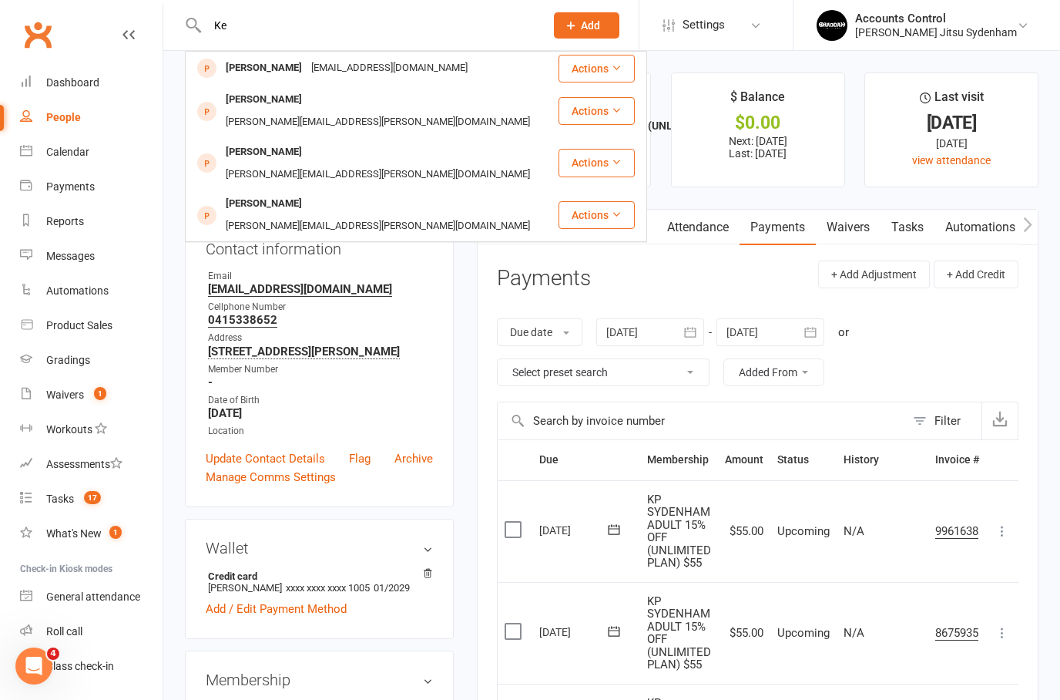
type input "K"
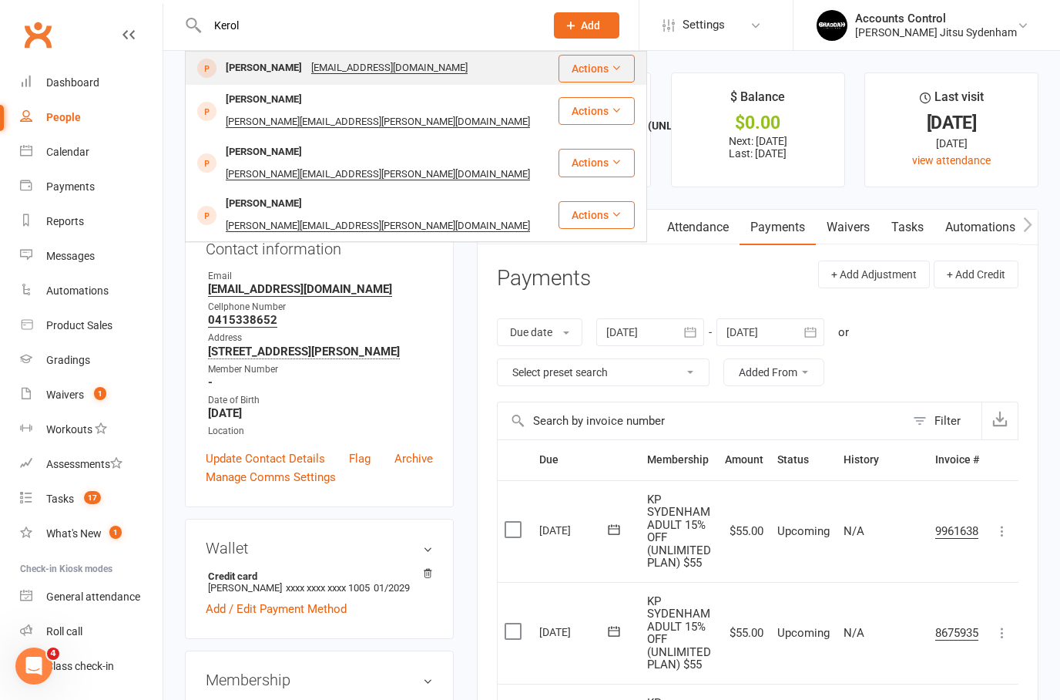
type input "Kerol"
click at [366, 70] on div "Kerolytamara@hotmail.com" at bounding box center [390, 68] width 166 height 22
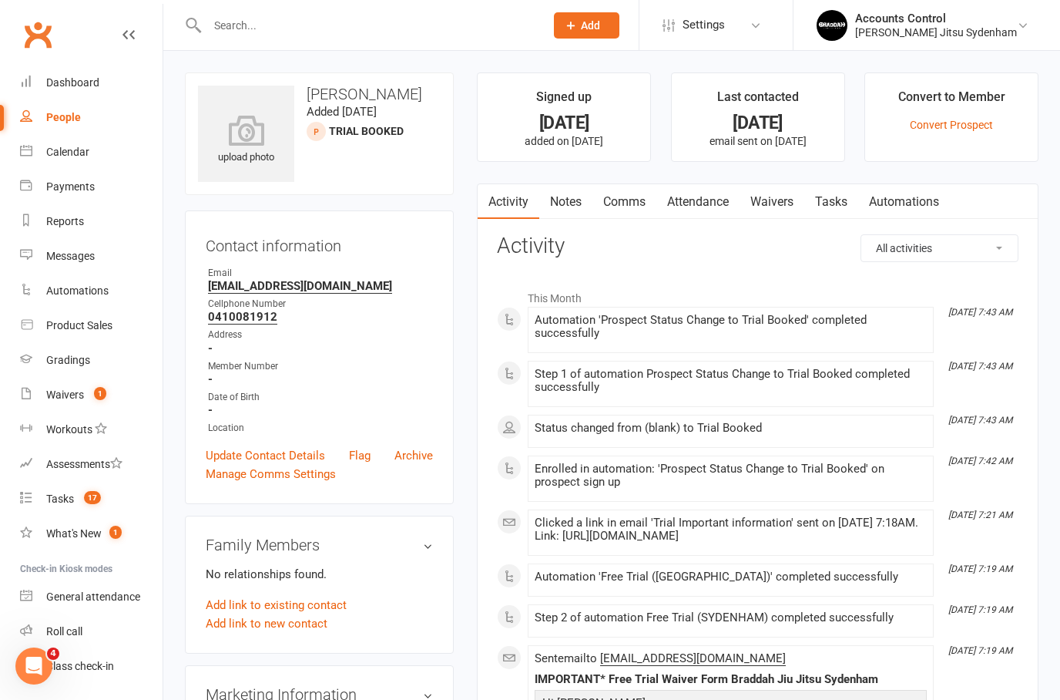
click at [797, 205] on link "Waivers" at bounding box center [772, 201] width 65 height 35
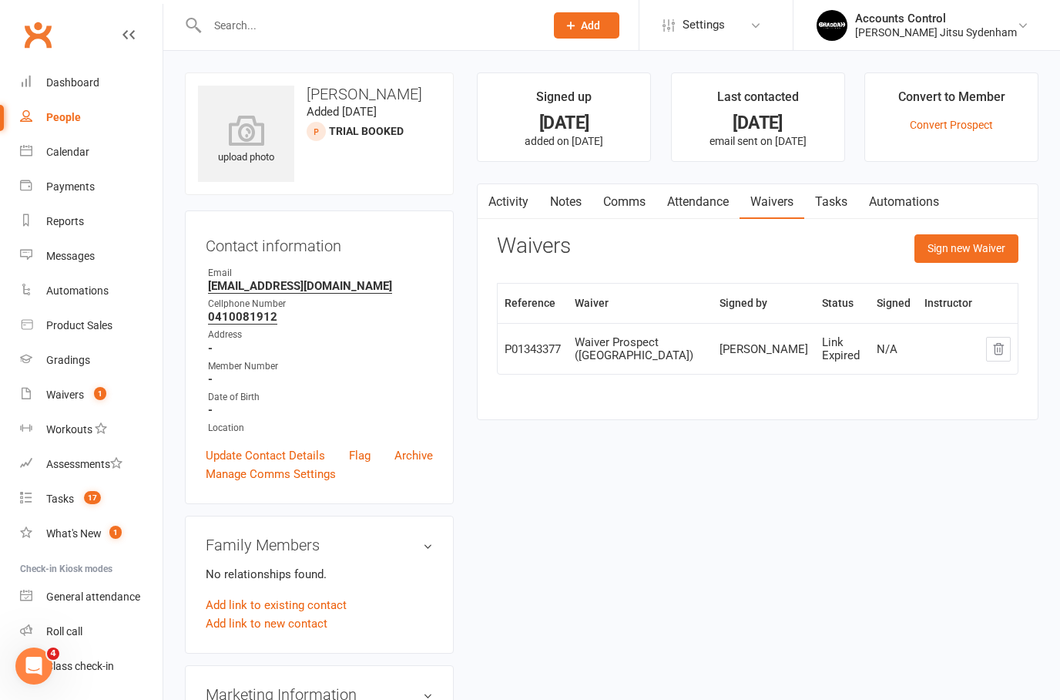
click at [691, 351] on div "Waiver Prospect (Sydenham)" at bounding box center [640, 348] width 130 height 25
click at [785, 204] on link "Waivers" at bounding box center [772, 201] width 65 height 35
click at [517, 197] on link "Activity" at bounding box center [509, 201] width 62 height 35
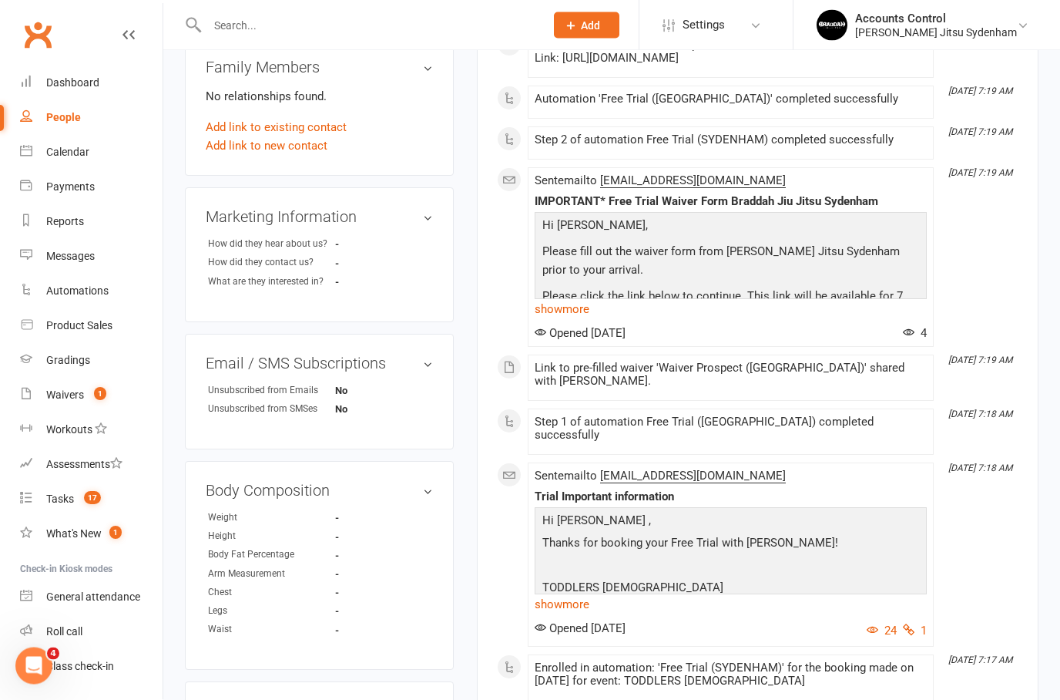
scroll to position [482, 0]
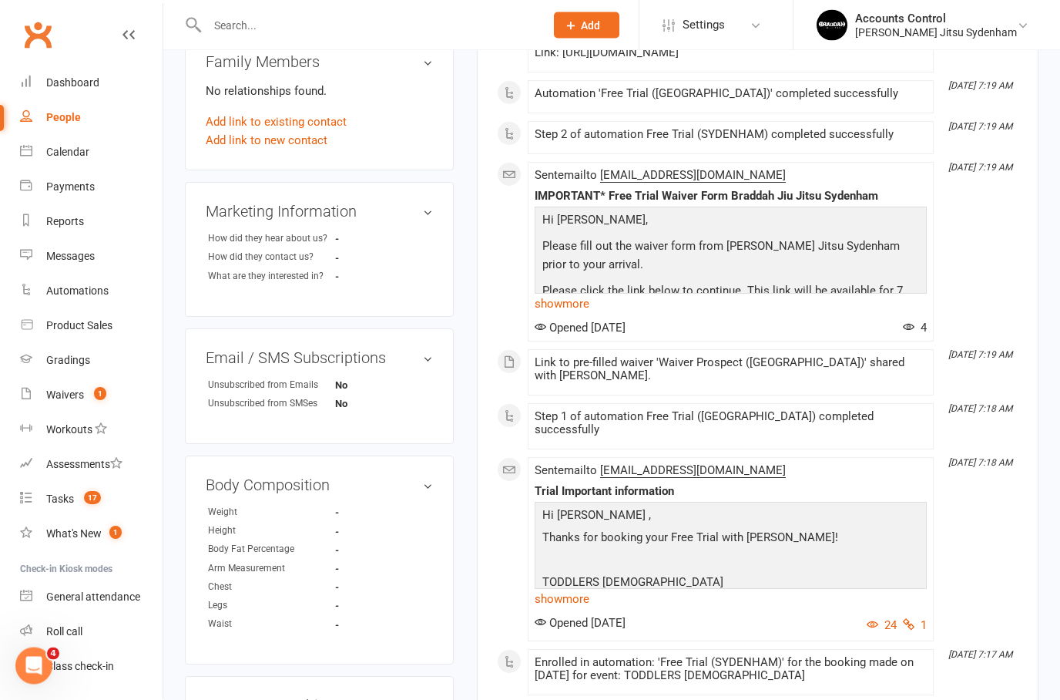
click at [875, 551] on p at bounding box center [731, 562] width 385 height 22
click at [558, 589] on link "show more" at bounding box center [731, 600] width 392 height 22
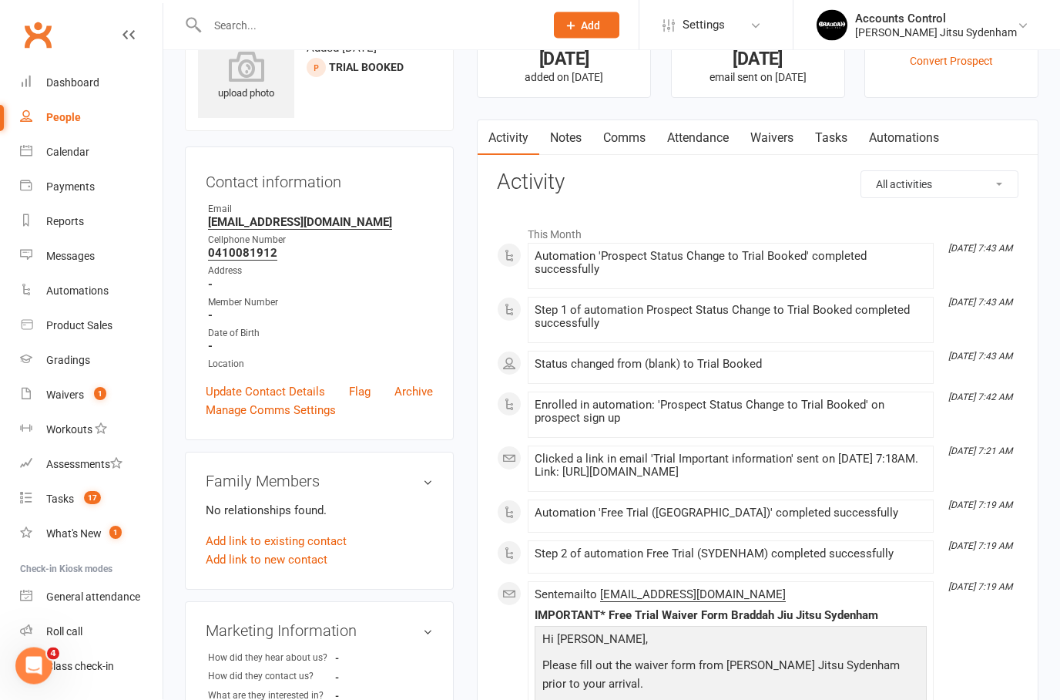
scroll to position [0, 0]
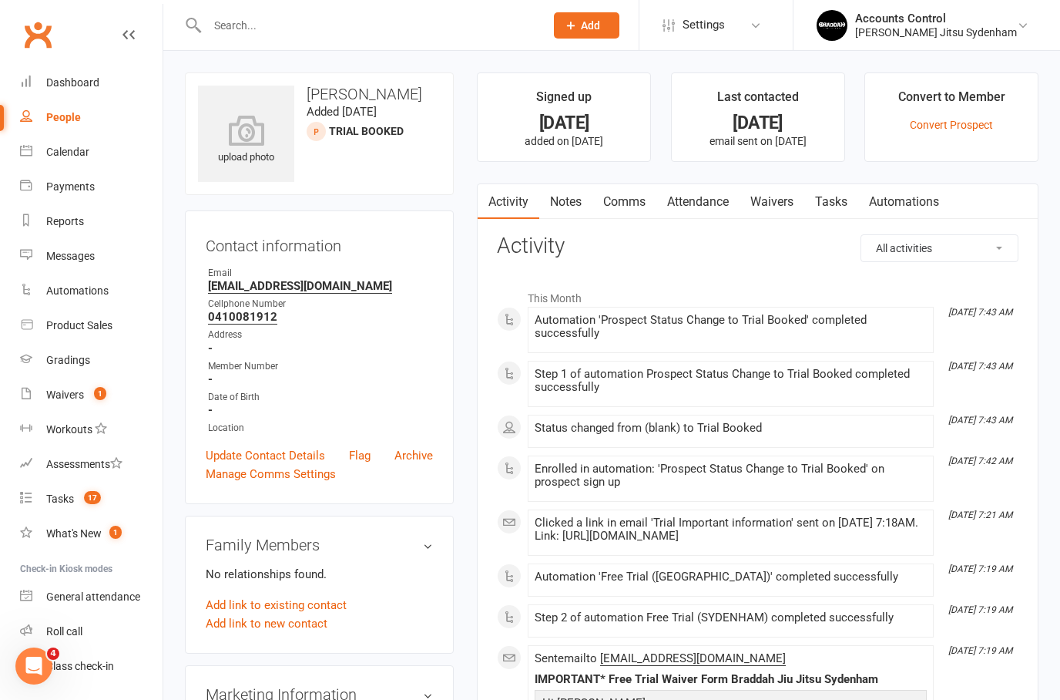
click at [380, 26] on input "text" at bounding box center [368, 26] width 331 height 22
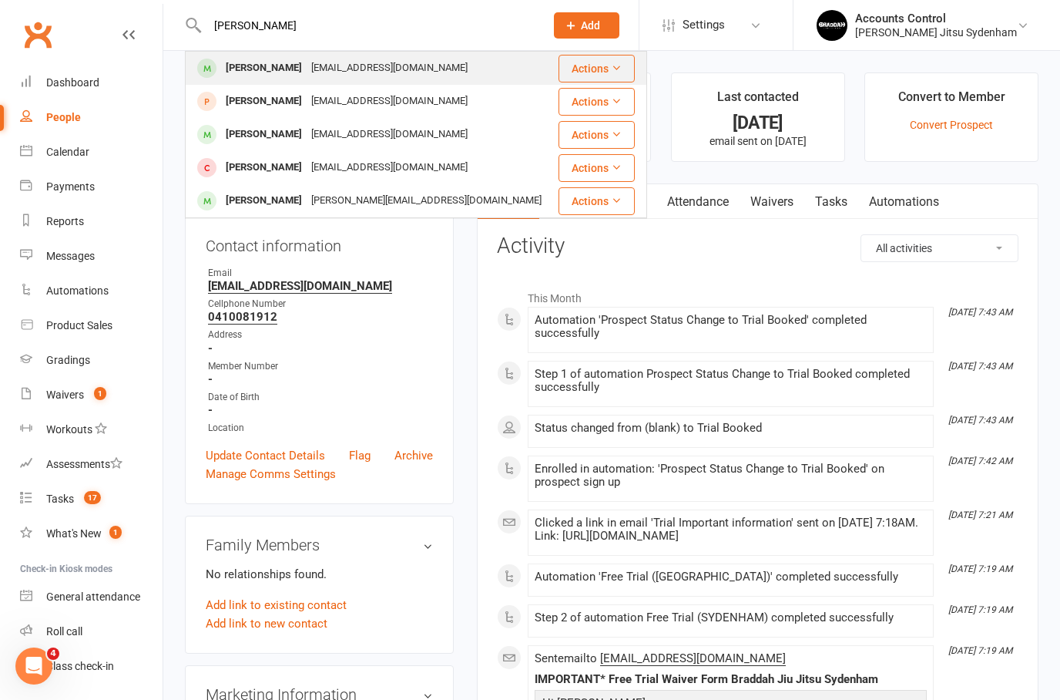
type input "angelica"
click at [352, 79] on div "angelicaestoque99@outlook.com" at bounding box center [390, 68] width 166 height 22
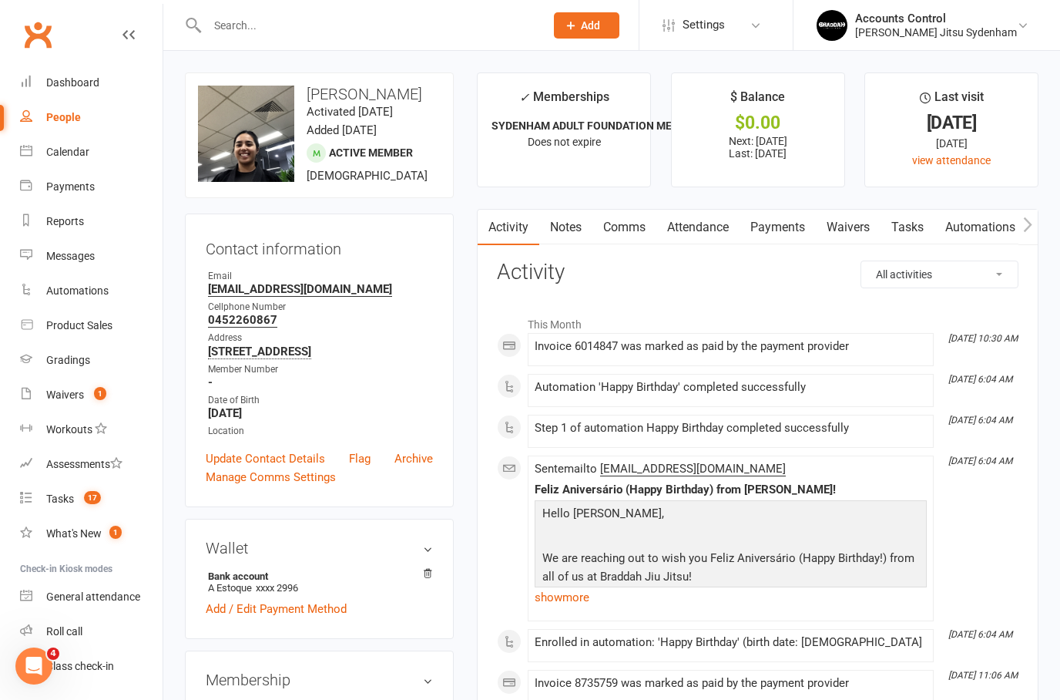
click at [781, 230] on link "Payments" at bounding box center [778, 227] width 76 height 35
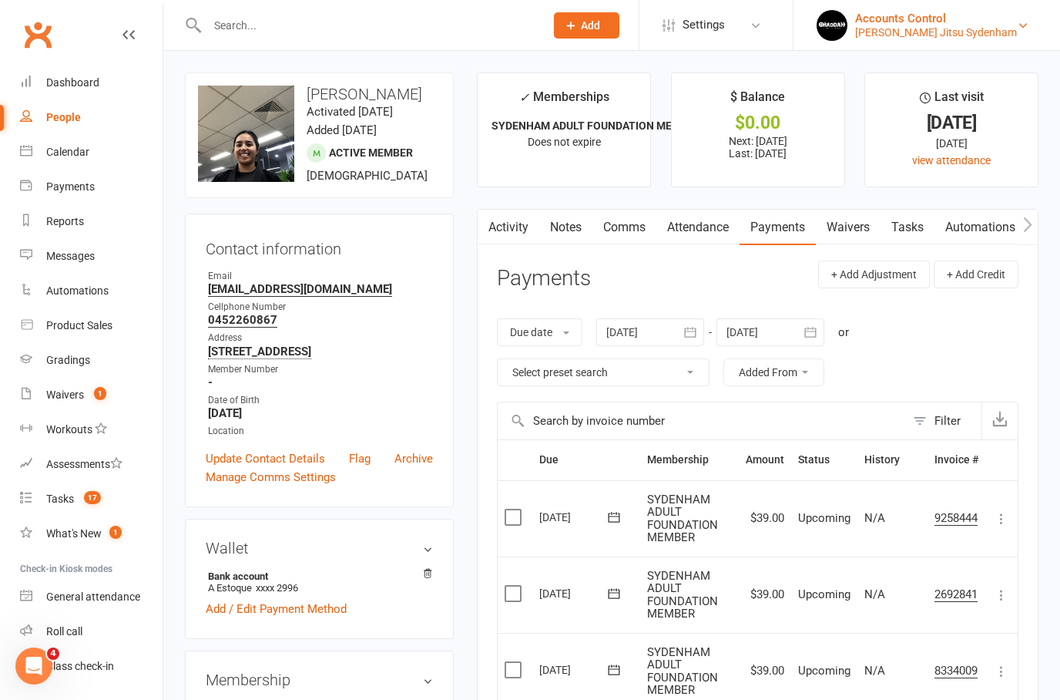
click at [1001, 34] on div "Braddah Jiu Jitsu Sydenham" at bounding box center [936, 32] width 162 height 14
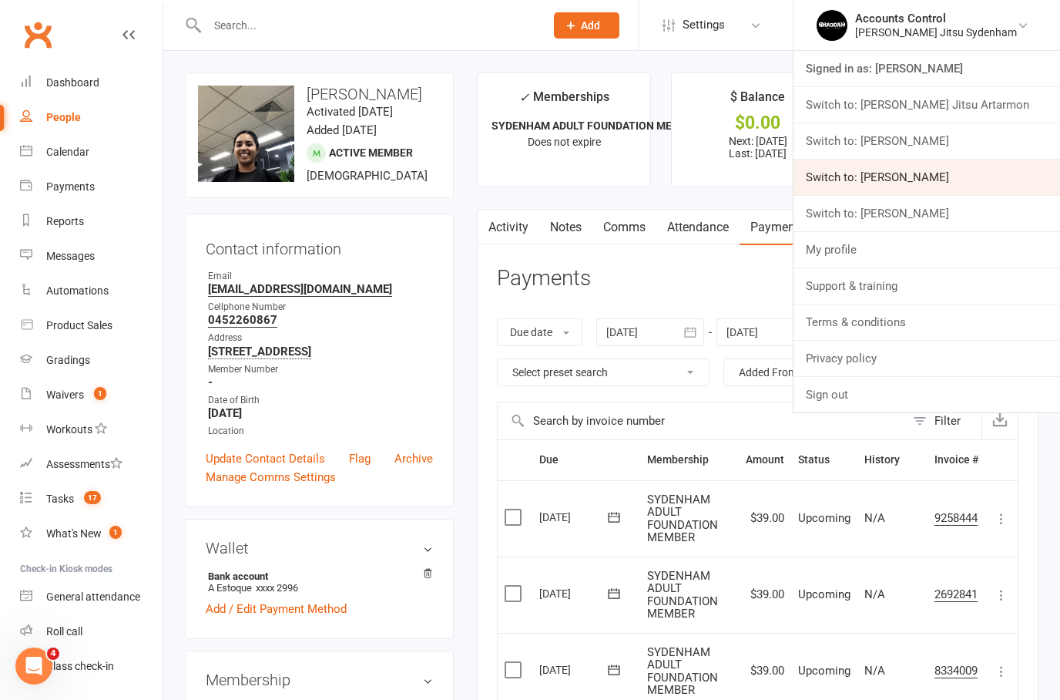
click at [1017, 179] on link "Switch to: [PERSON_NAME]" at bounding box center [927, 177] width 267 height 35
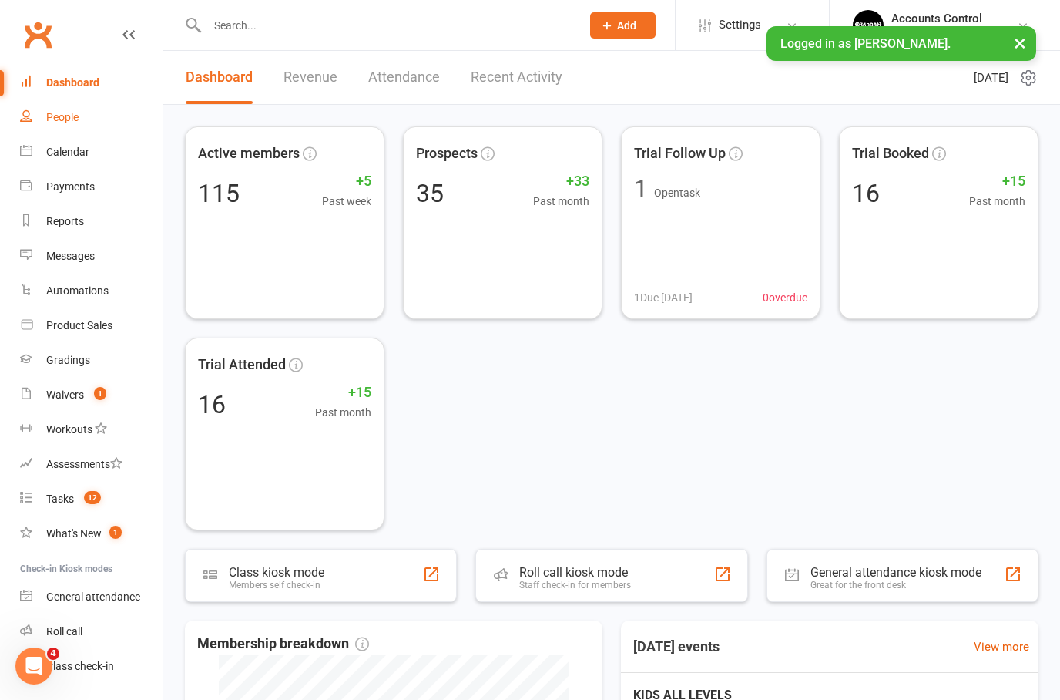
click at [81, 125] on link "People" at bounding box center [91, 117] width 143 height 35
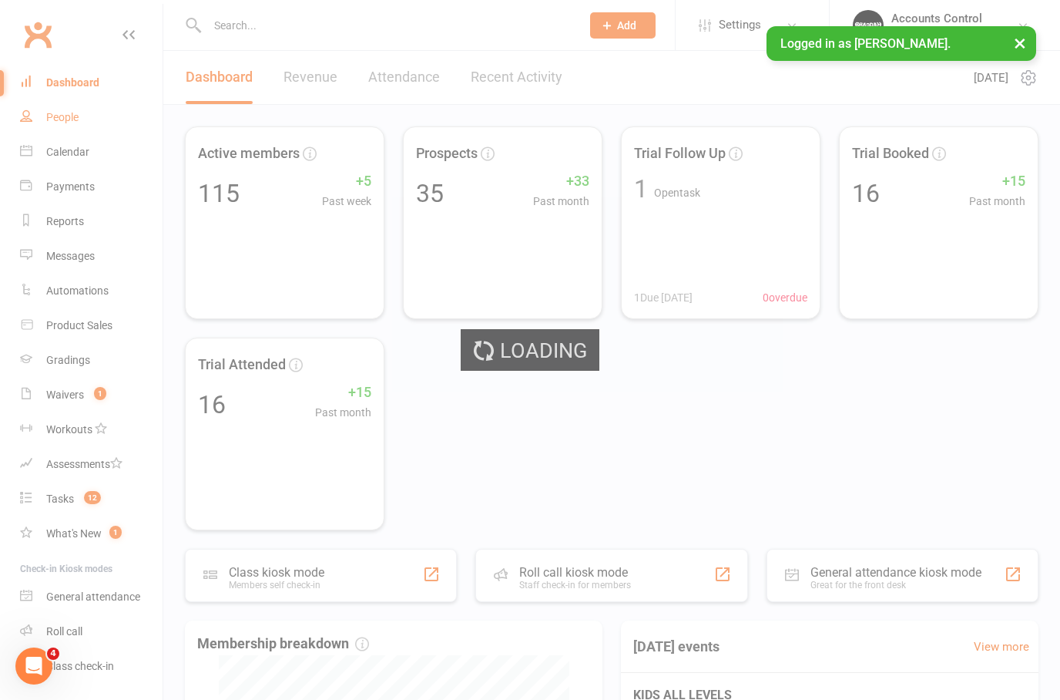
select select "100"
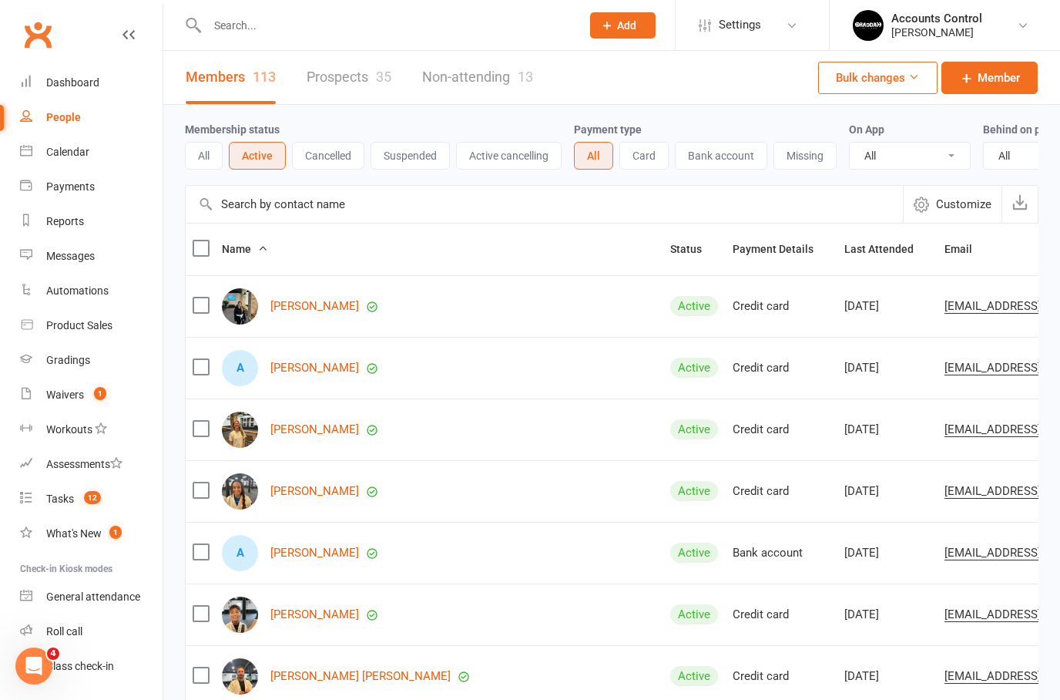
click at [359, 79] on link "Prospects 35" at bounding box center [349, 77] width 85 height 53
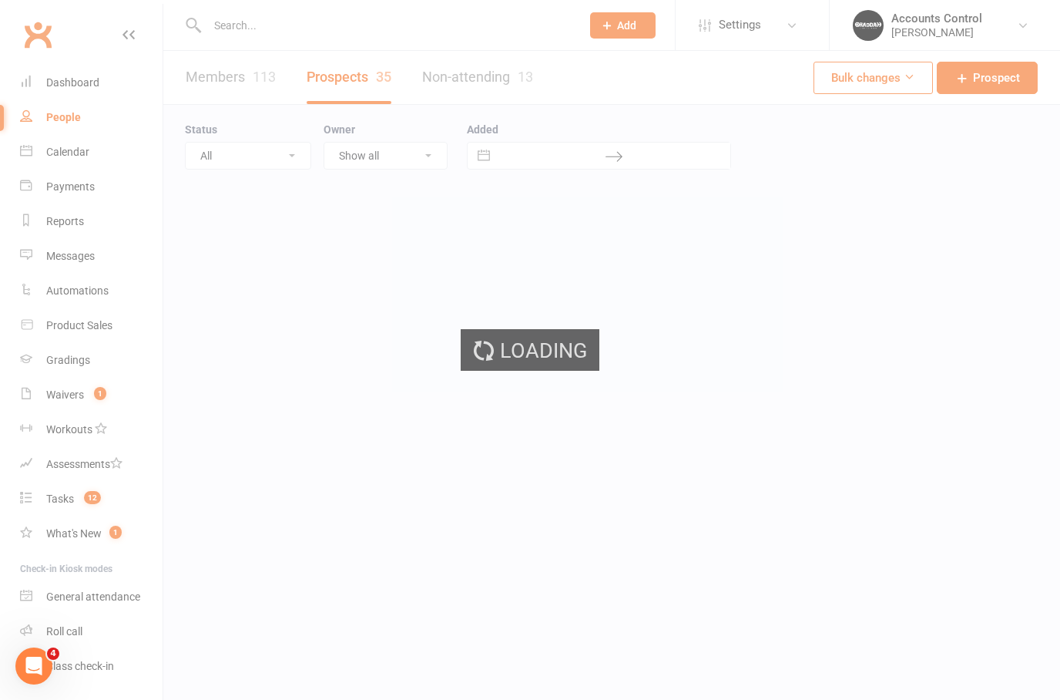
select select "100"
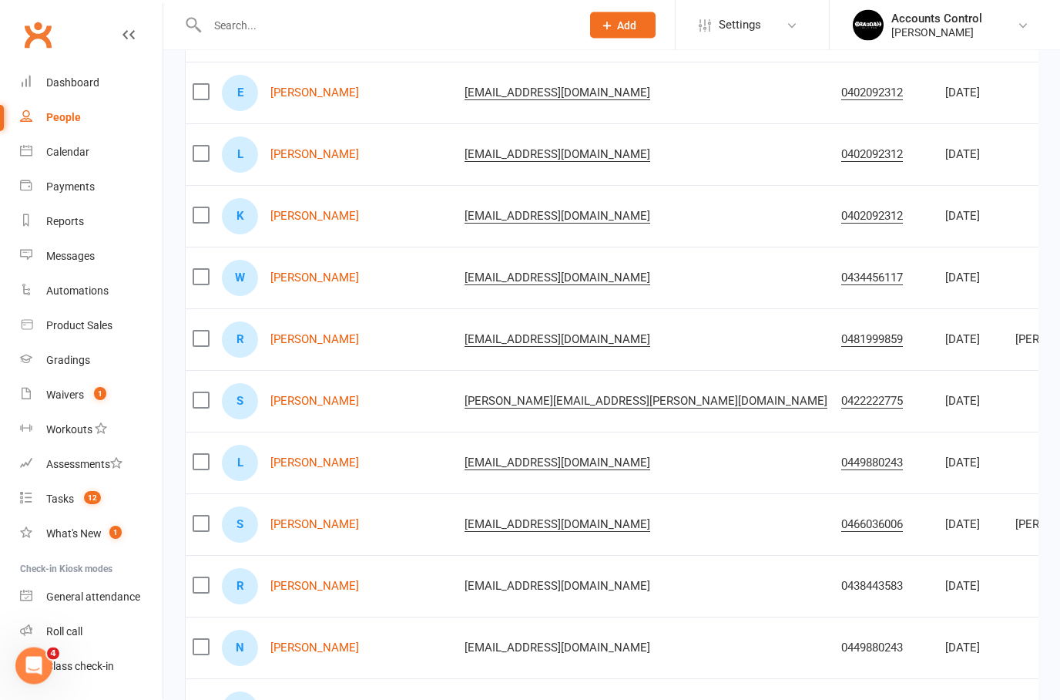
scroll to position [204, 0]
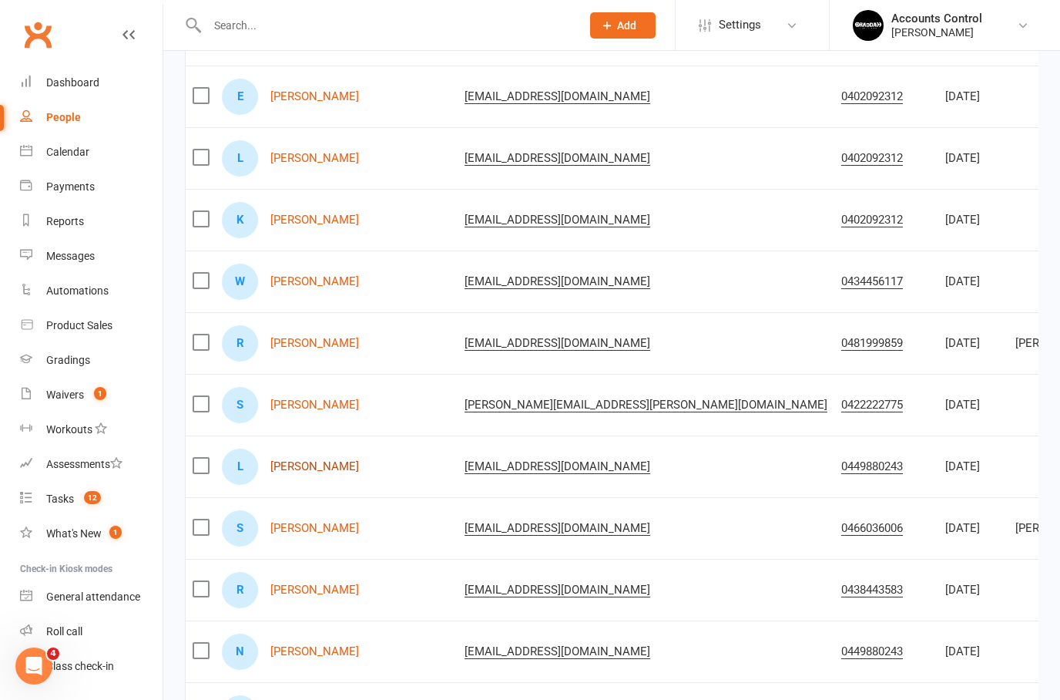
click at [318, 472] on link "[PERSON_NAME]" at bounding box center [315, 466] width 89 height 13
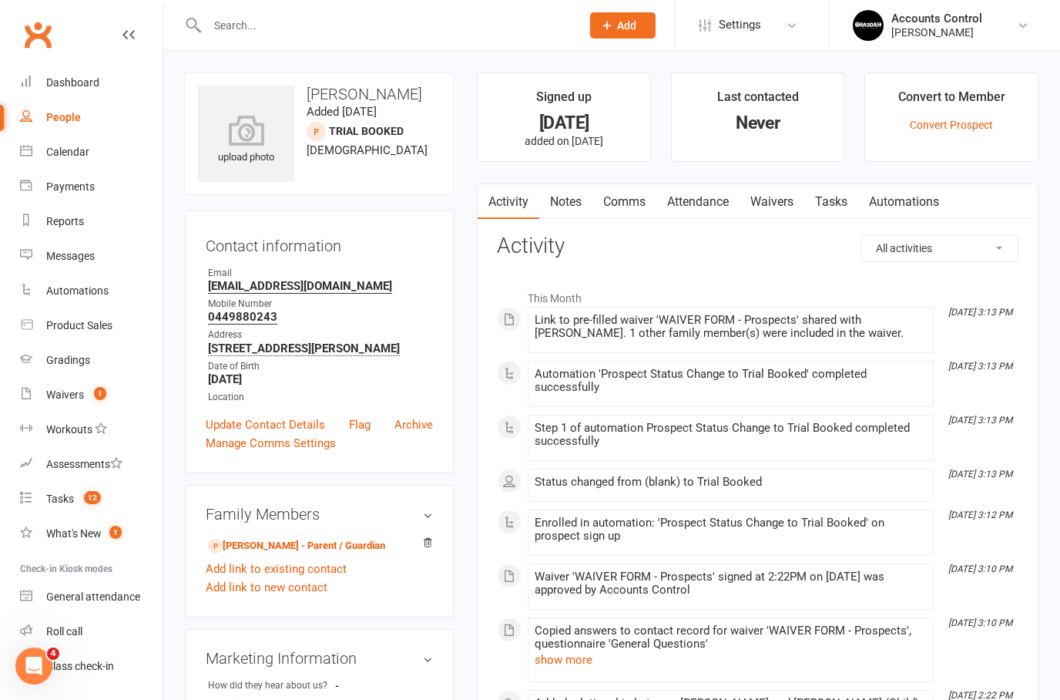
click at [781, 209] on link "Waivers" at bounding box center [772, 201] width 65 height 35
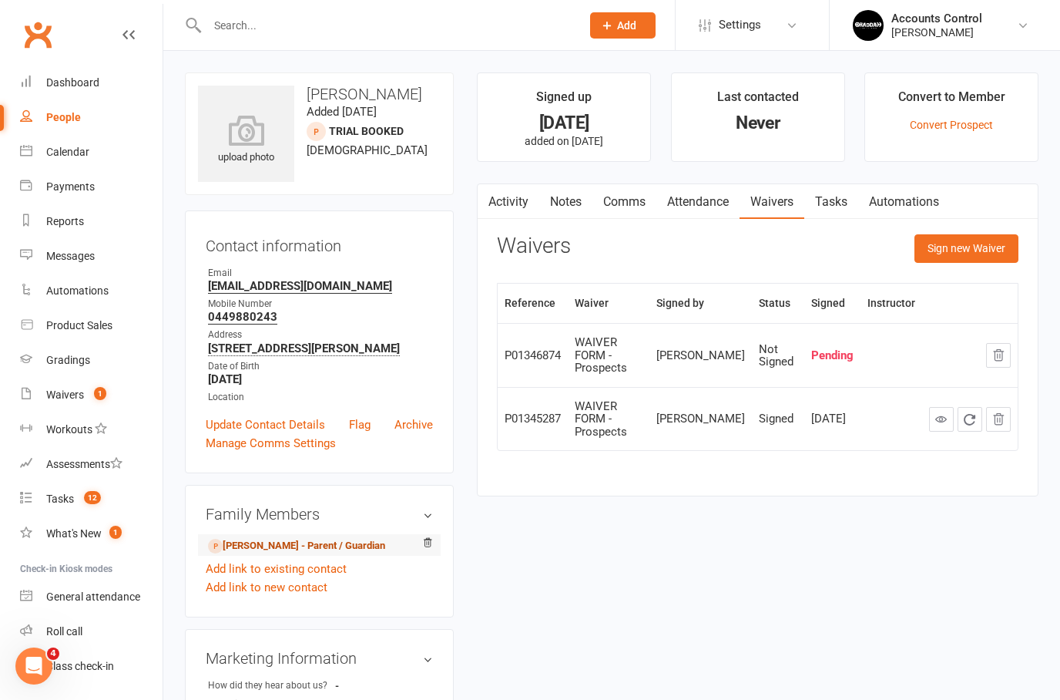
click at [308, 548] on link "[PERSON_NAME] - Parent / Guardian" at bounding box center [296, 546] width 177 height 16
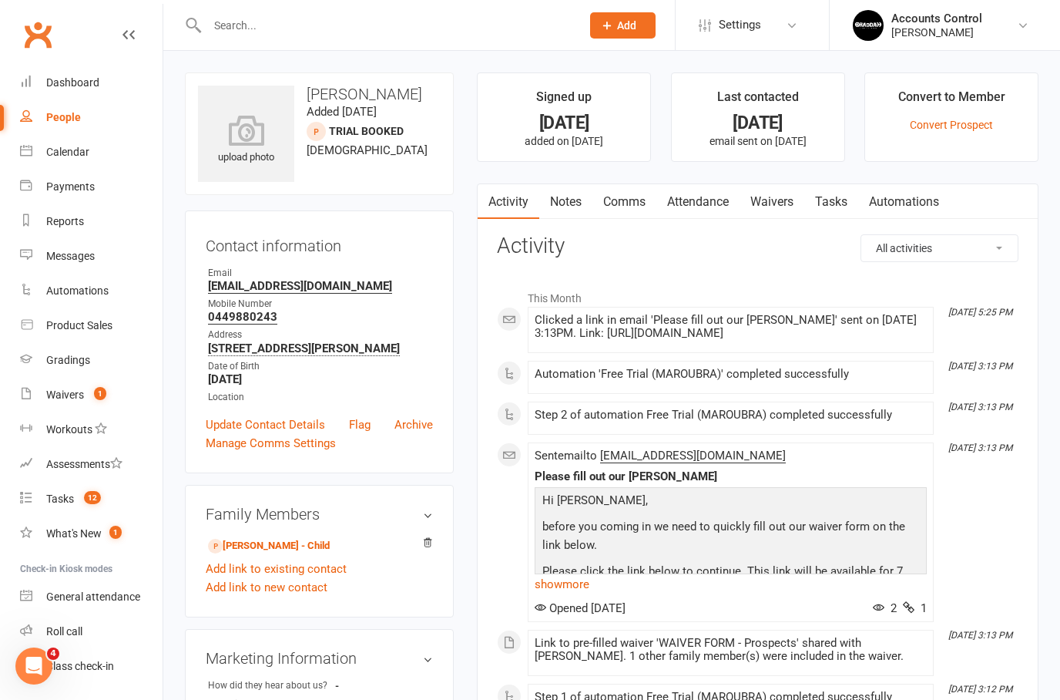
click at [783, 205] on link "Waivers" at bounding box center [772, 201] width 65 height 35
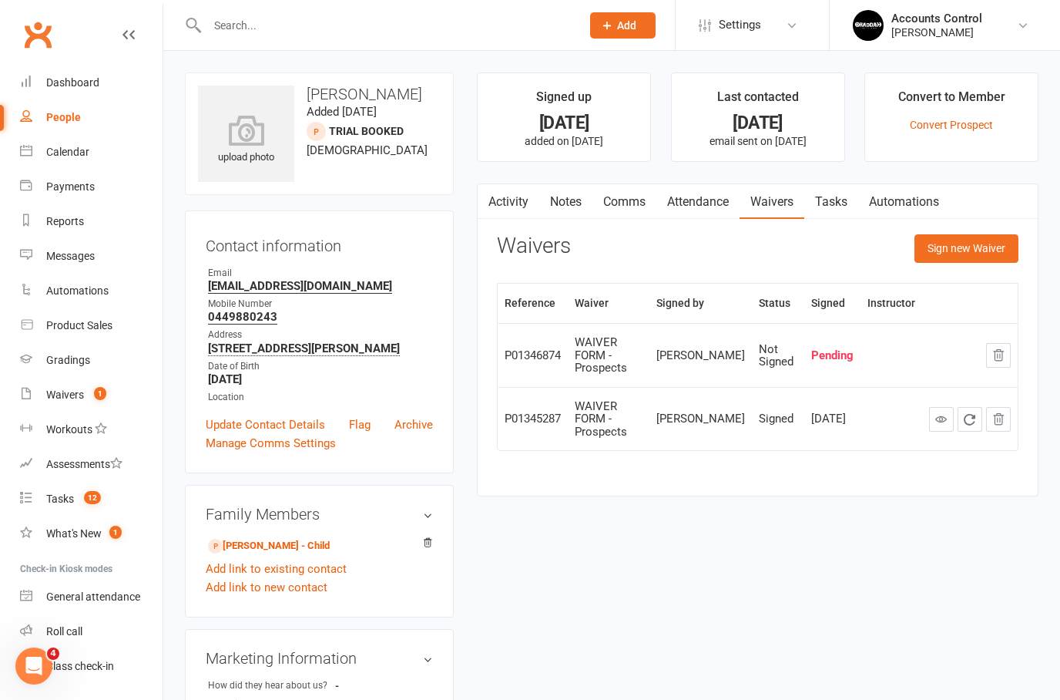
click at [643, 345] on div "WAIVER FORM - Prospects" at bounding box center [609, 355] width 68 height 39
click at [612, 400] on div "WAIVER FORM - Prospects" at bounding box center [609, 419] width 68 height 39
click at [780, 198] on link "Waivers" at bounding box center [772, 201] width 65 height 35
click at [70, 392] on div "Waivers" at bounding box center [65, 394] width 38 height 12
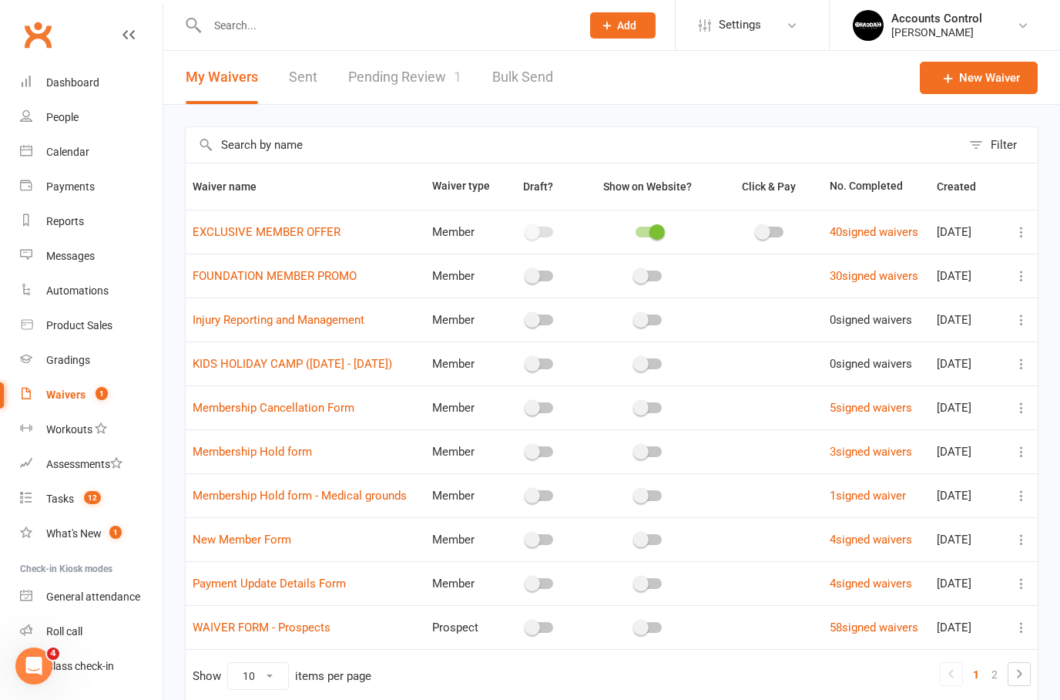
click at [89, 393] on count-badge "1" at bounding box center [98, 394] width 20 height 12
click at [407, 101] on link "Pending Review 1" at bounding box center [404, 77] width 113 height 53
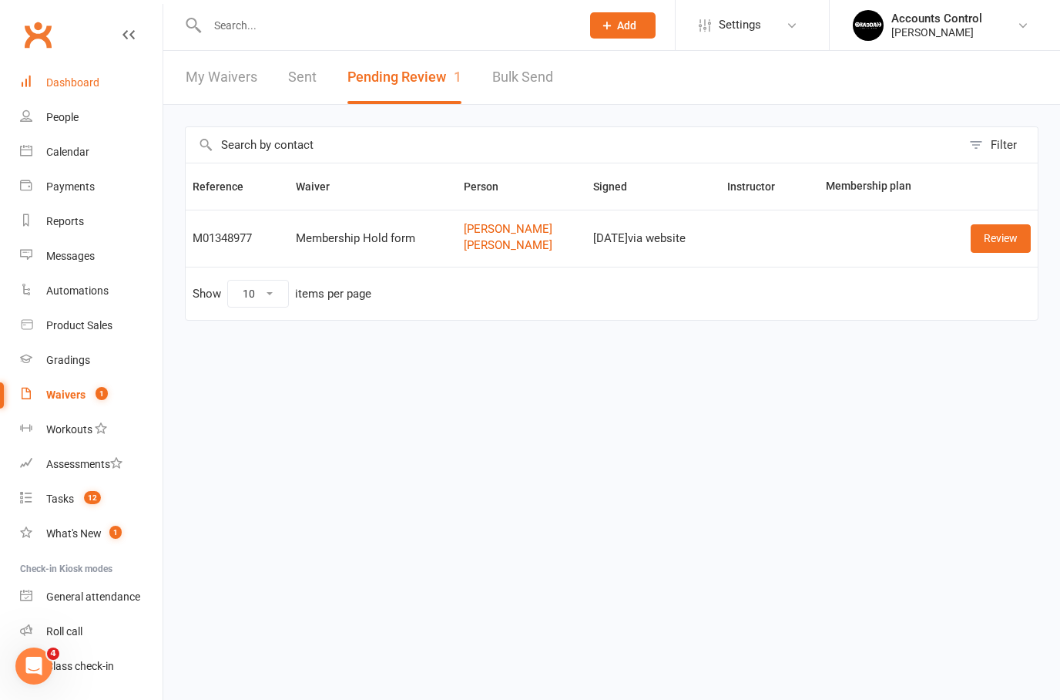
click at [81, 81] on div "Dashboard" at bounding box center [72, 82] width 53 height 12
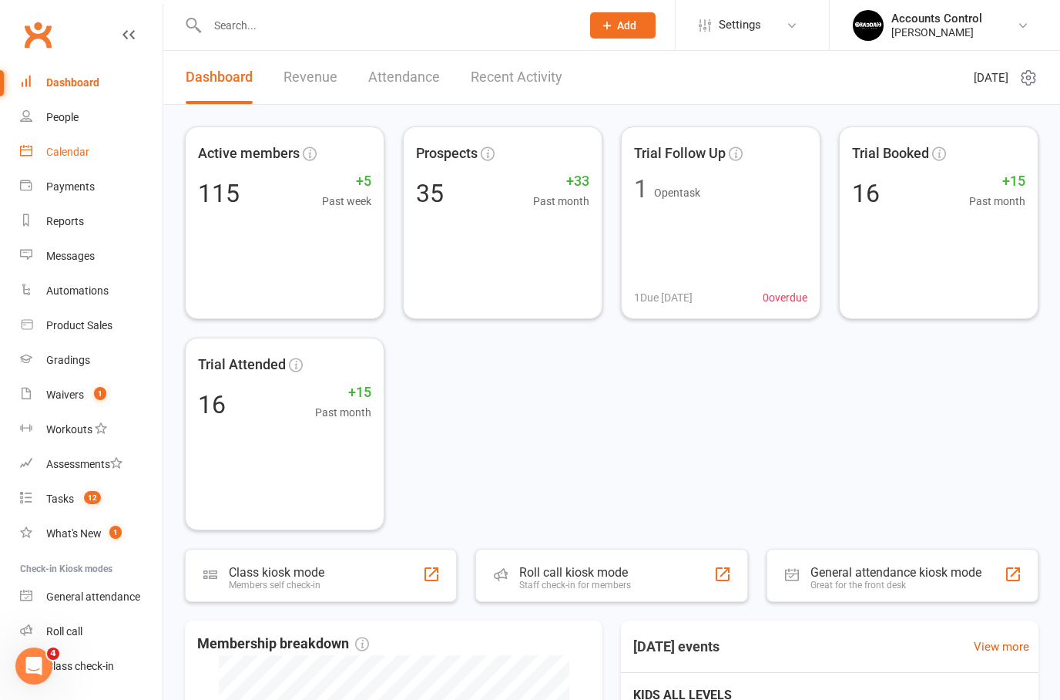
click at [77, 148] on div "Calendar" at bounding box center [67, 152] width 43 height 12
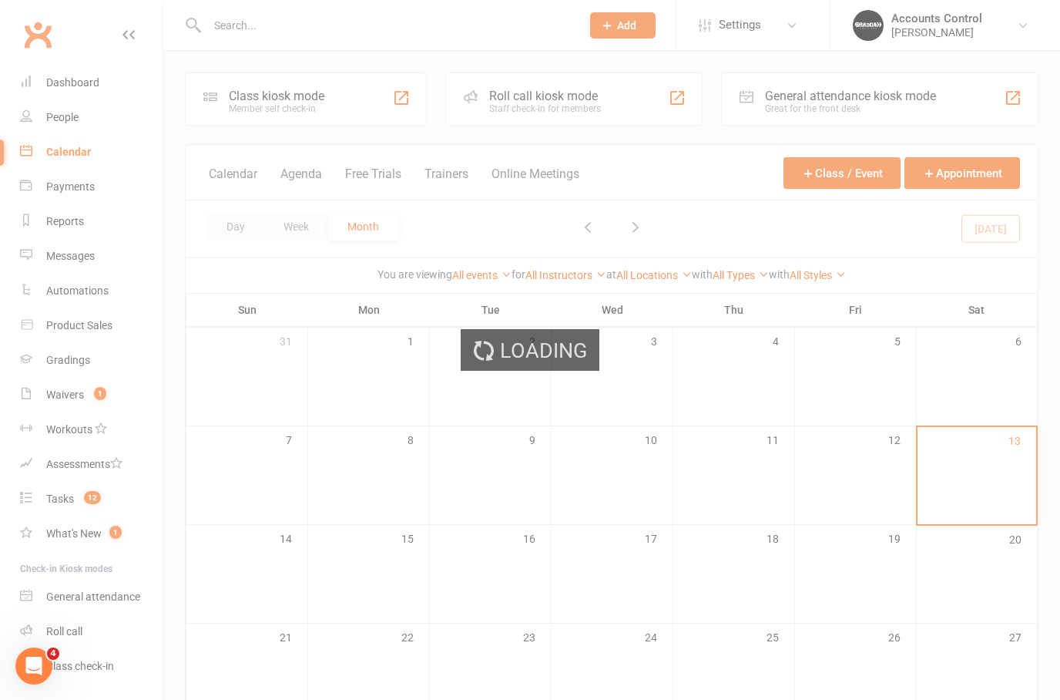
click at [74, 116] on div "Loading" at bounding box center [530, 350] width 1060 height 700
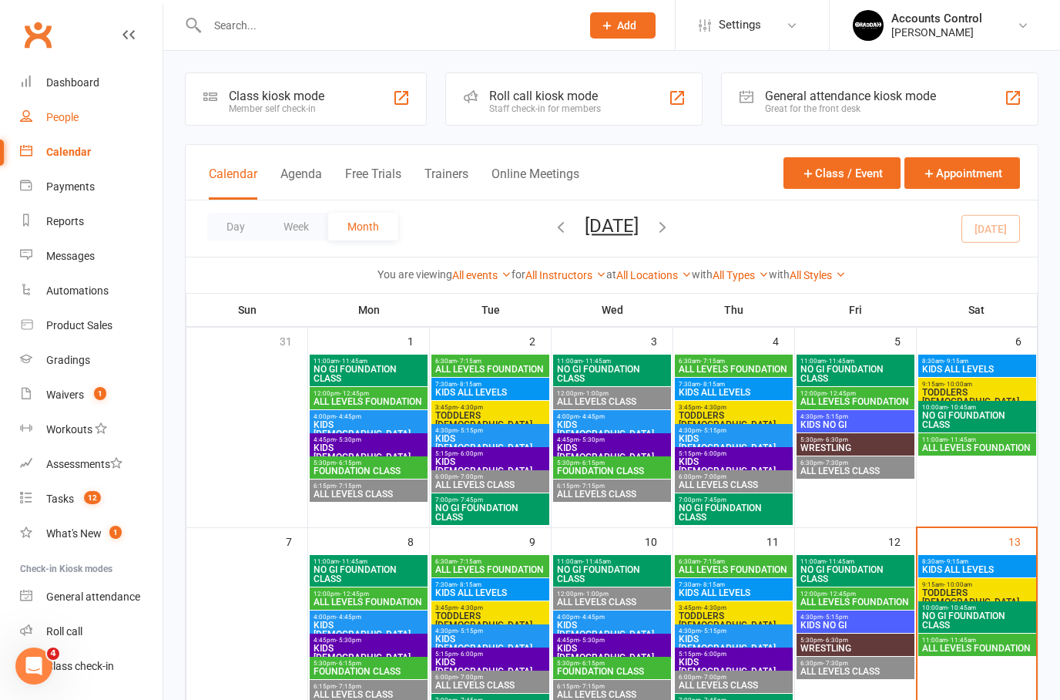
click at [76, 104] on link "People" at bounding box center [91, 117] width 143 height 35
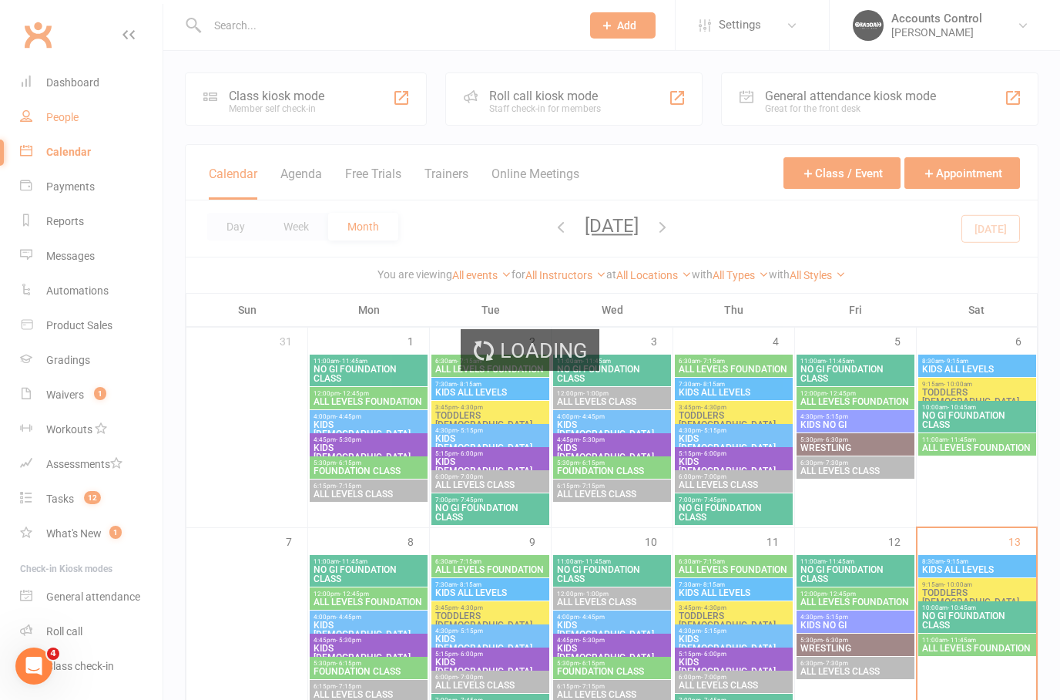
select select "100"
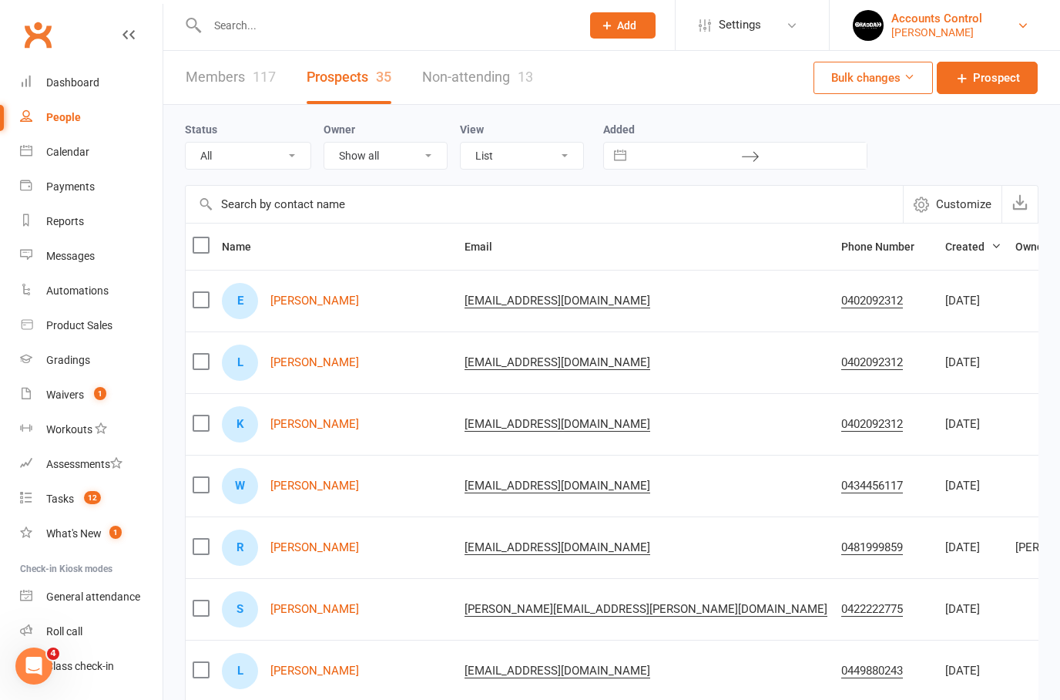
click at [983, 32] on div "Braddah Jiu Jitsu Maroubra" at bounding box center [937, 32] width 91 height 14
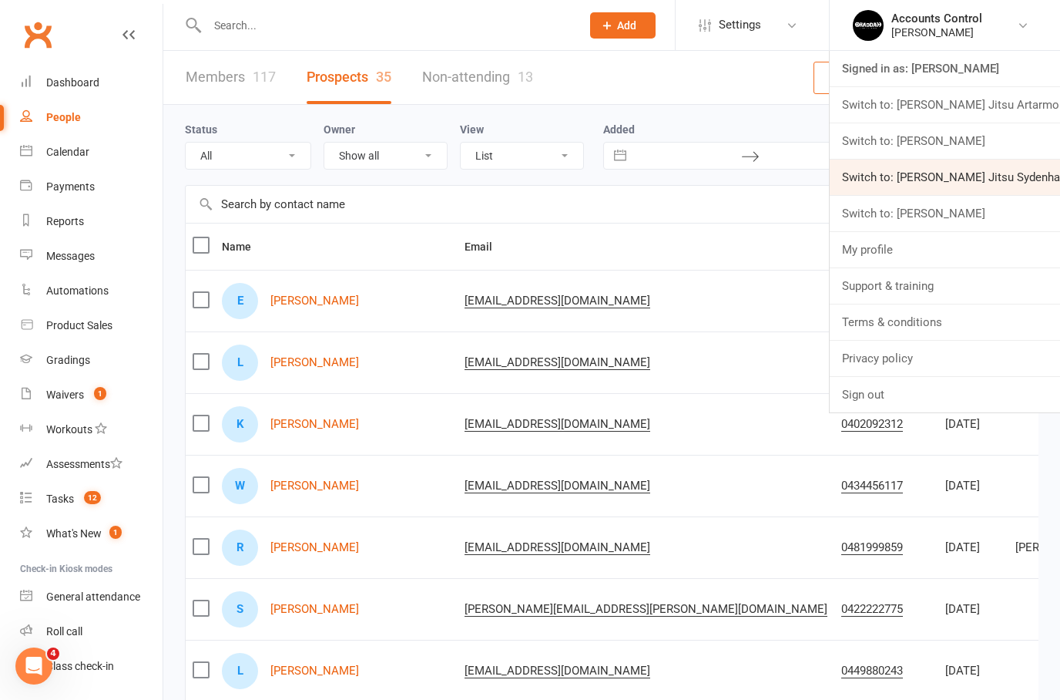
click at [1028, 178] on link "Switch to: Braddah Jiu Jitsu Sydenham" at bounding box center [945, 177] width 230 height 35
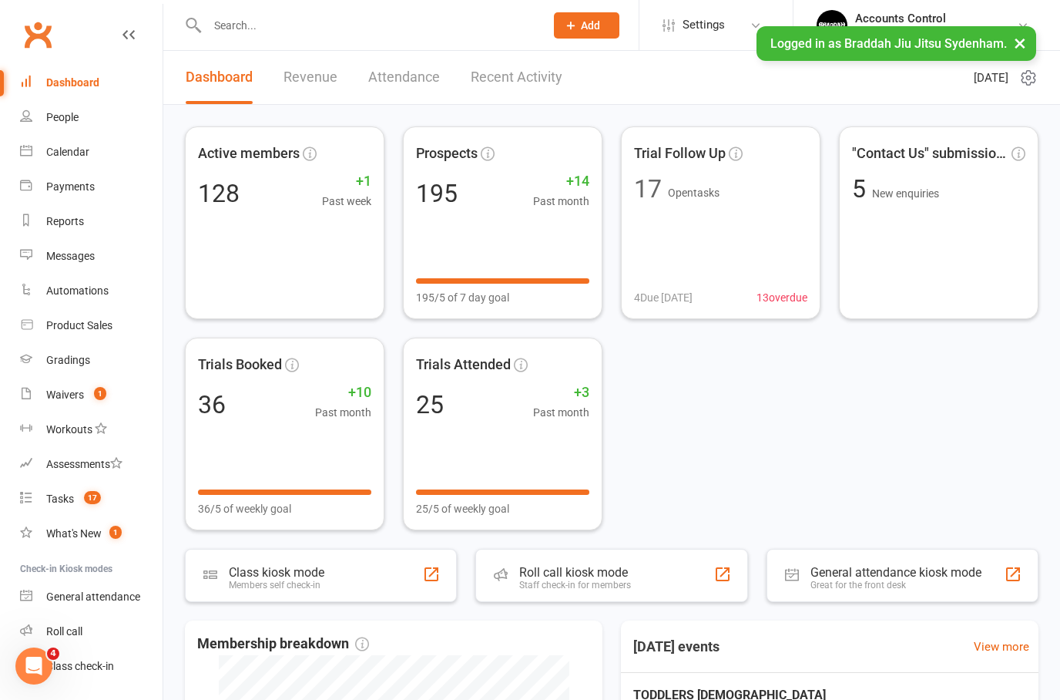
click at [384, 29] on input "text" at bounding box center [368, 26] width 331 height 22
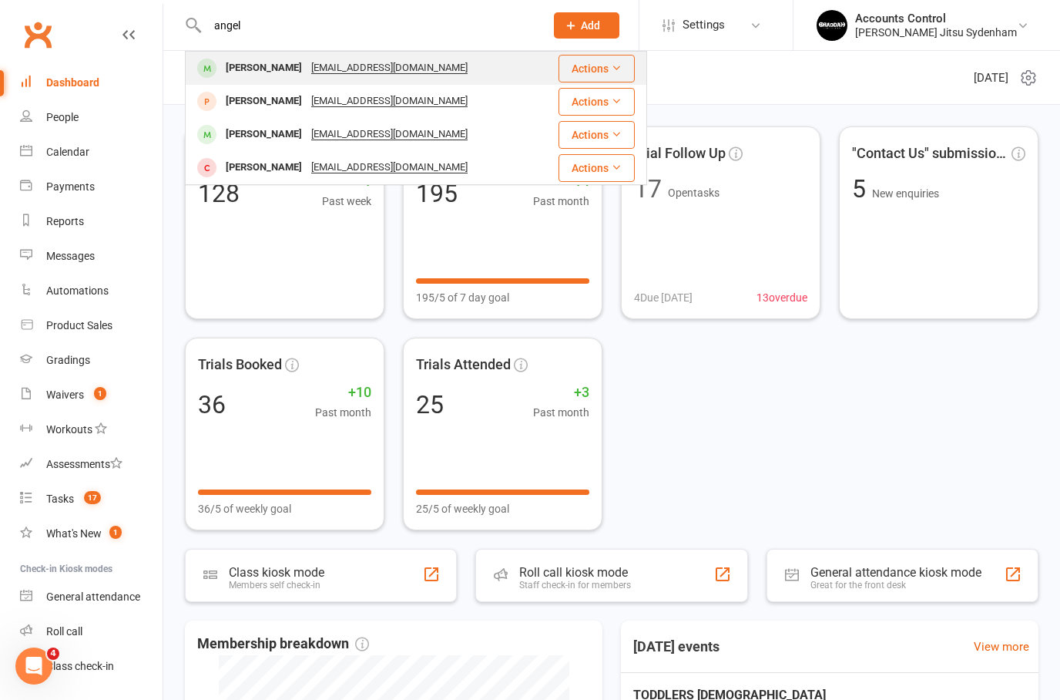
type input "angel"
click at [359, 73] on div "angelicaestoque99@outlook.com" at bounding box center [390, 68] width 166 height 22
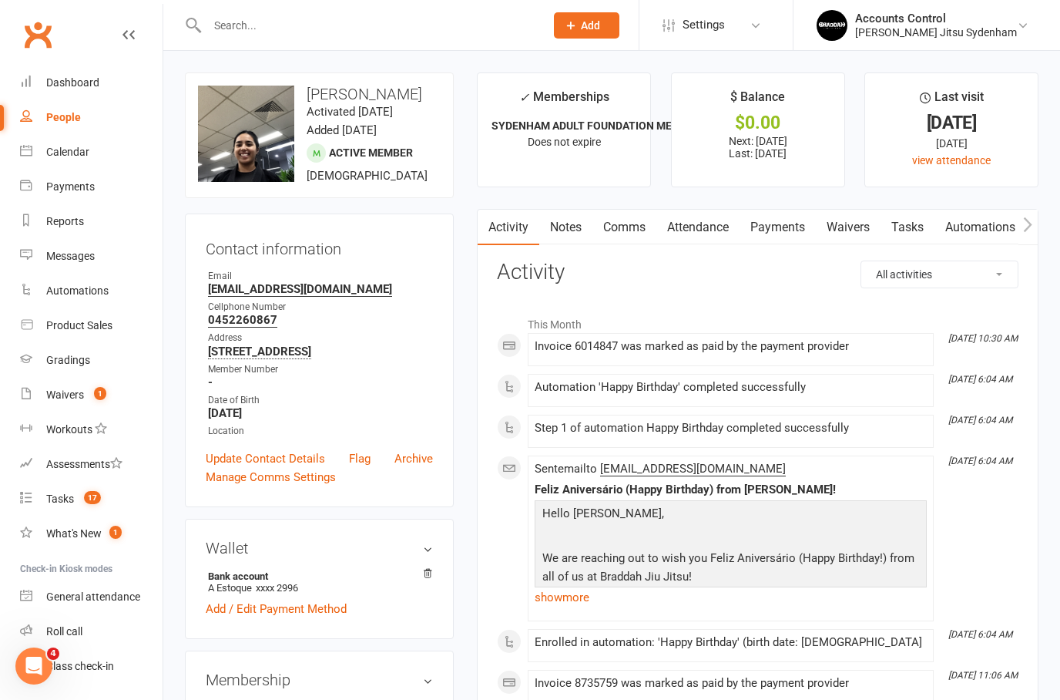
click at [852, 228] on link "Waivers" at bounding box center [848, 227] width 65 height 35
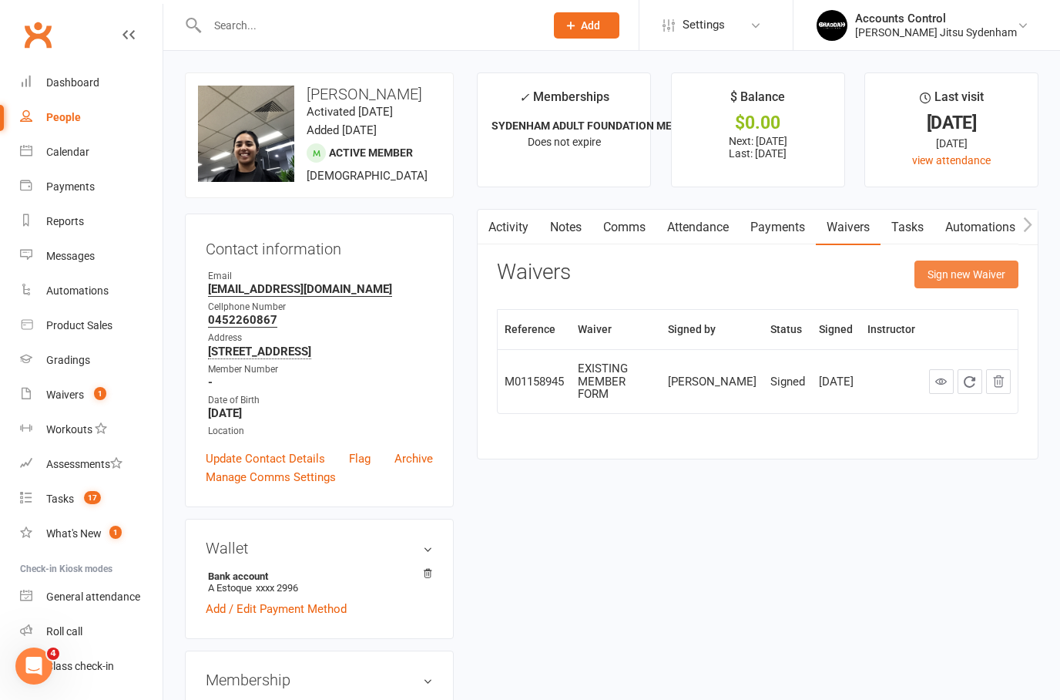
click at [979, 280] on button "Sign new Waiver" at bounding box center [967, 274] width 104 height 28
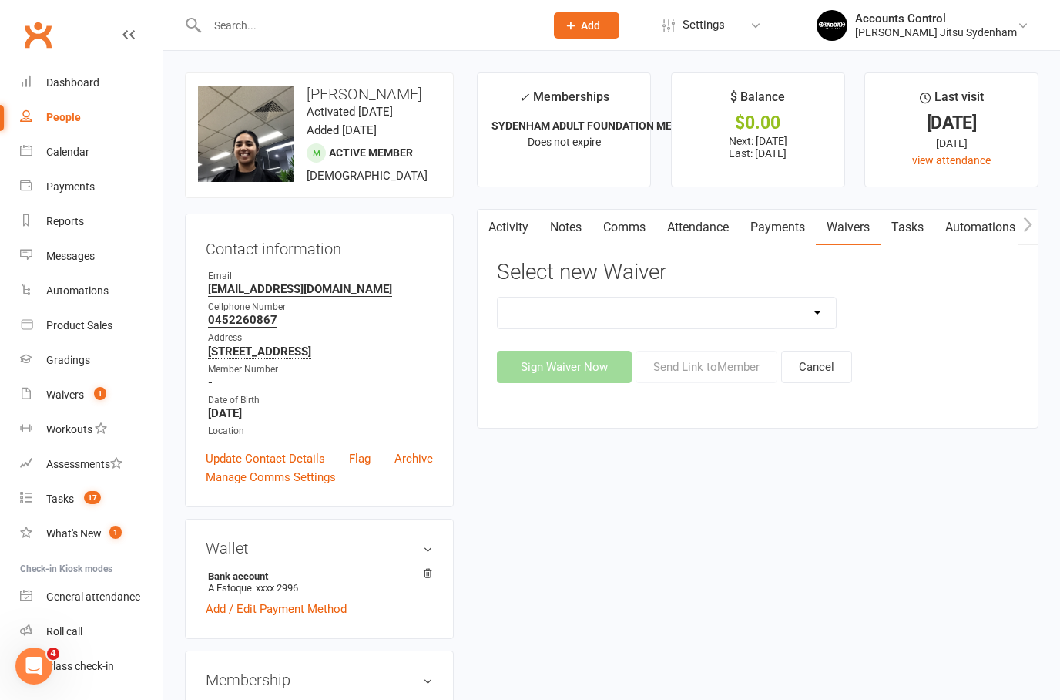
click at [771, 313] on select "Injury Reporting and Management Kids Exclusive Promo (25% OFF) KP SYDENHAM WAIV…" at bounding box center [667, 312] width 338 height 31
select select "13589"
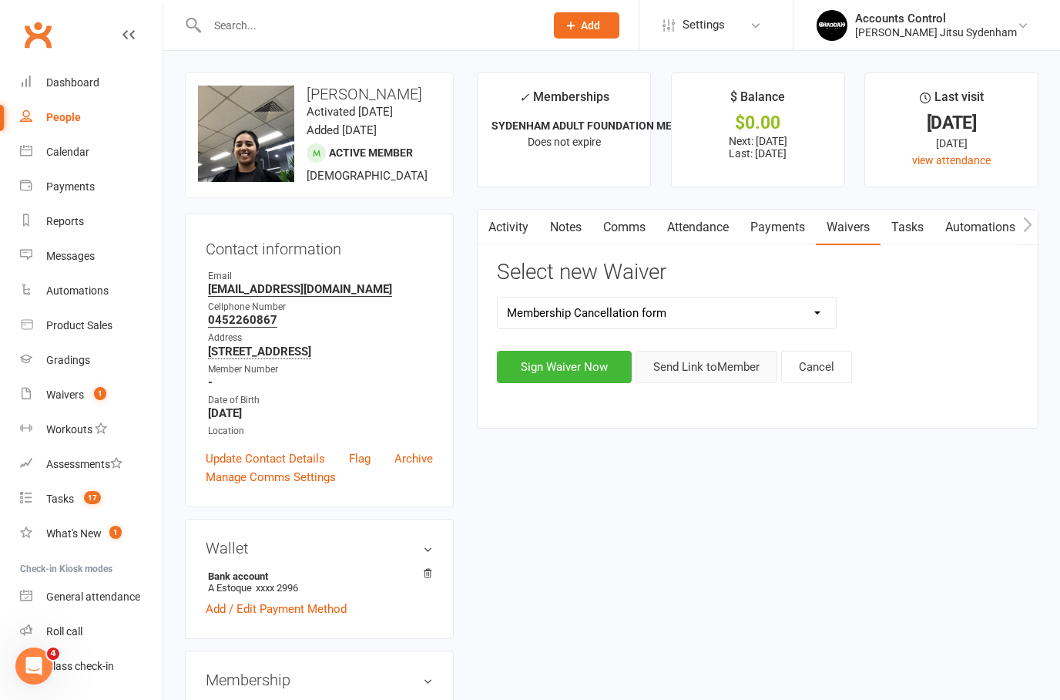
click at [754, 371] on button "Send Link to Member" at bounding box center [707, 367] width 142 height 32
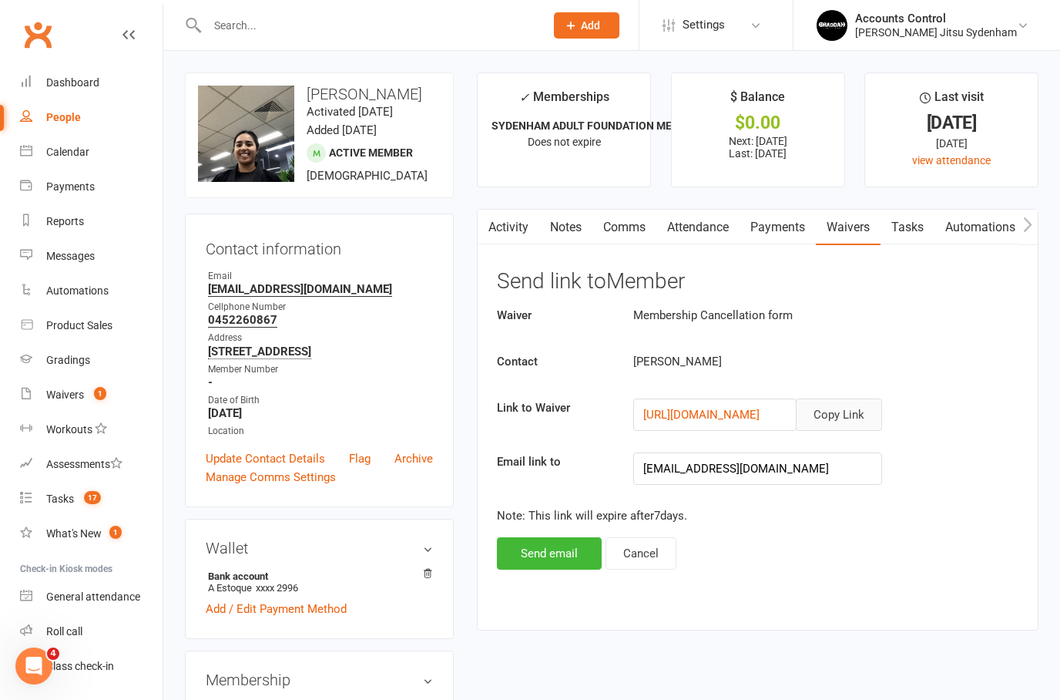
click at [848, 403] on button "Copy Link" at bounding box center [839, 414] width 86 height 32
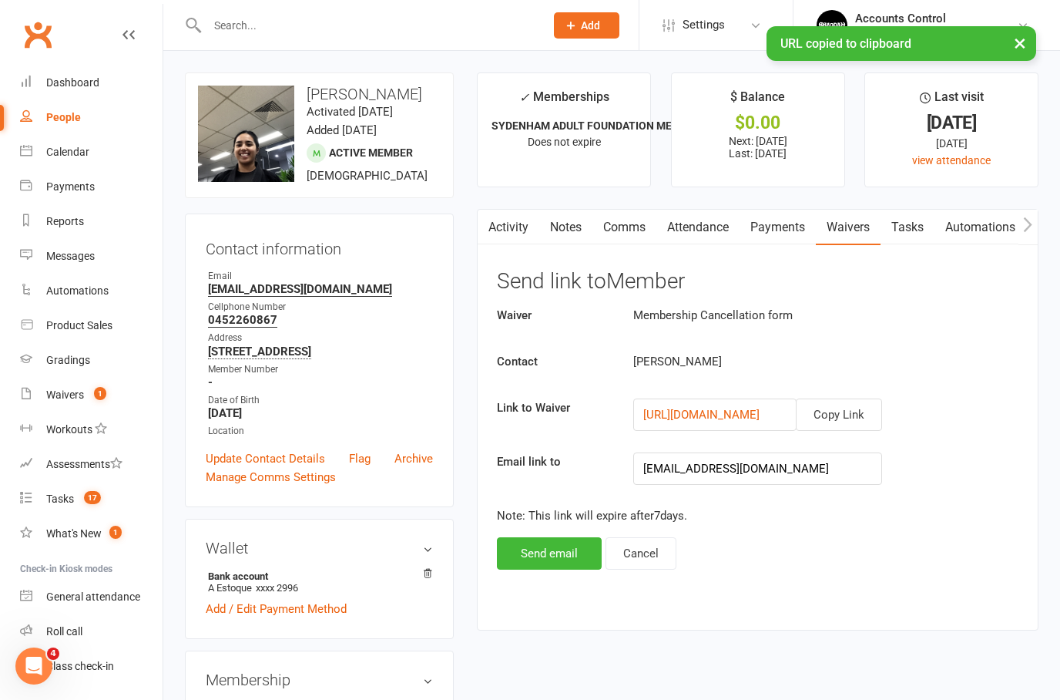
click at [519, 231] on link "Activity" at bounding box center [509, 227] width 62 height 35
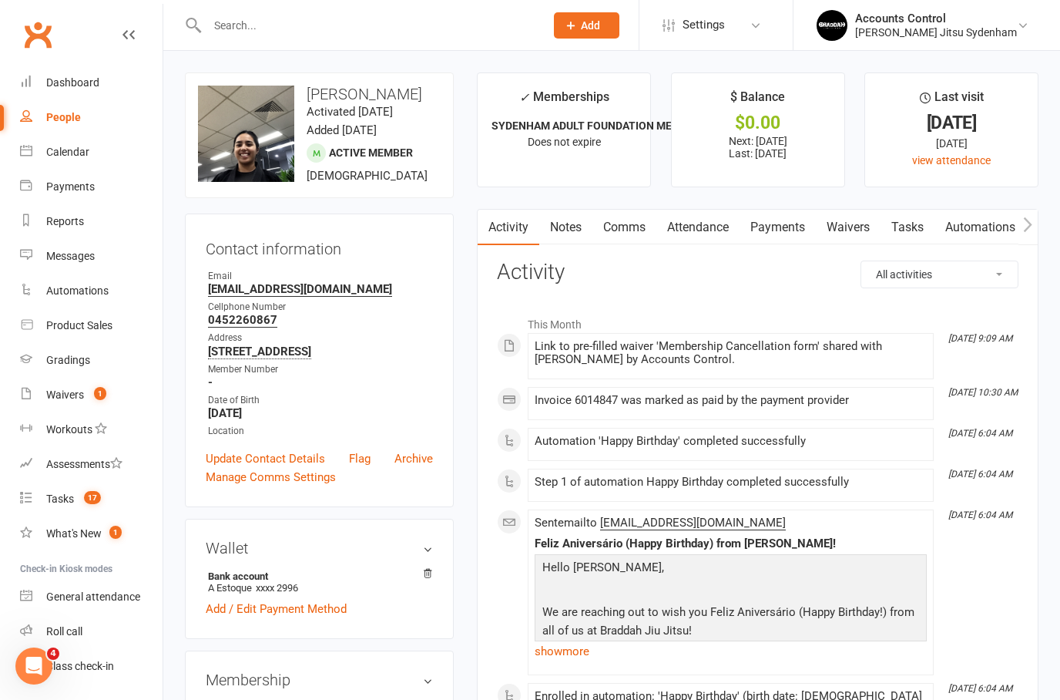
click at [56, 114] on div "People" at bounding box center [63, 117] width 35 height 12
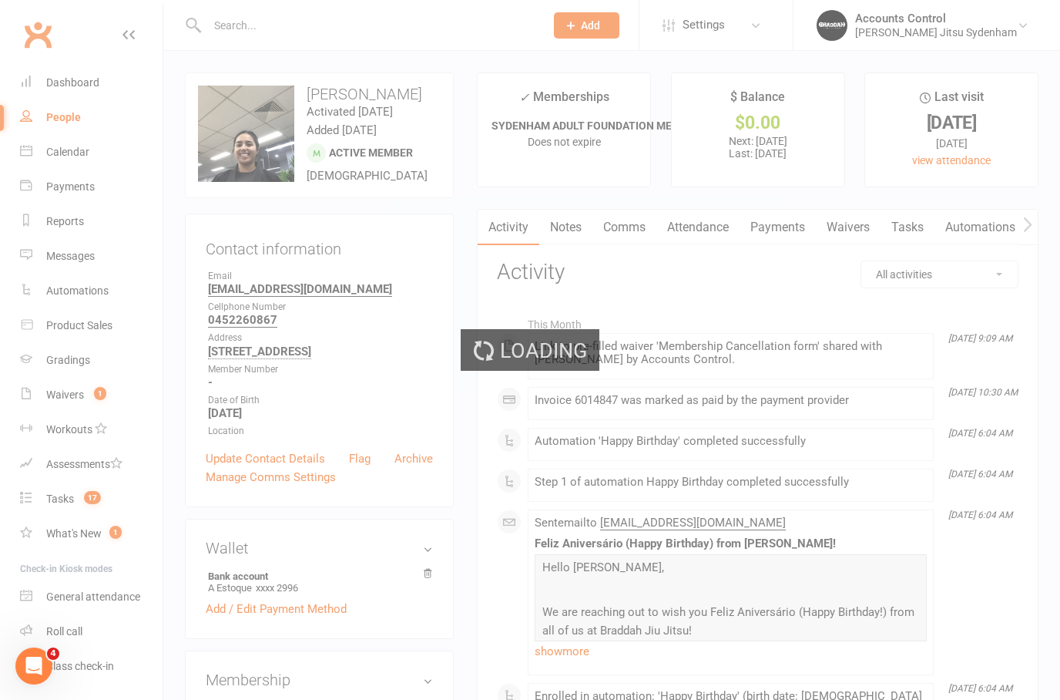
select select "100"
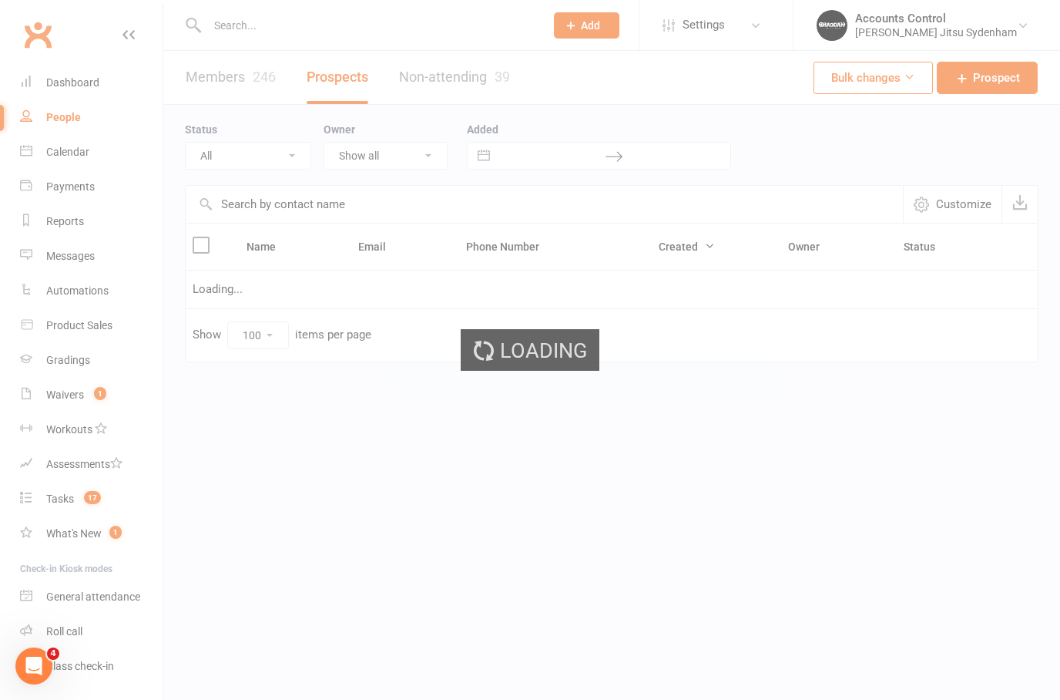
click at [1010, 33] on div "Loading" at bounding box center [530, 350] width 1060 height 700
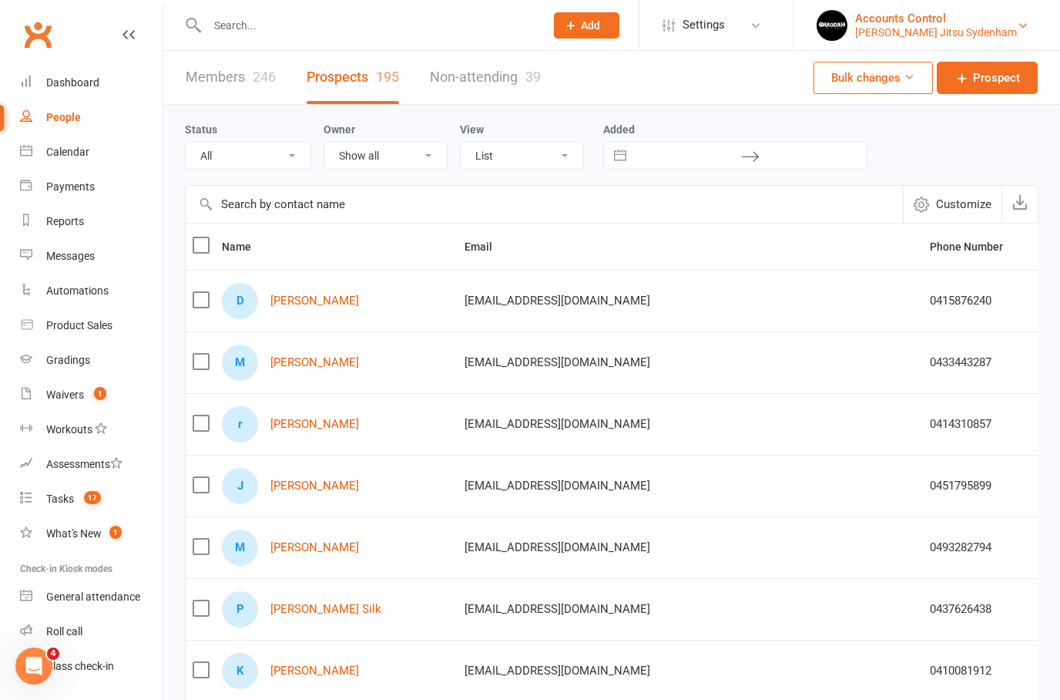
click at [1013, 22] on div "Accounts Control" at bounding box center [936, 19] width 162 height 14
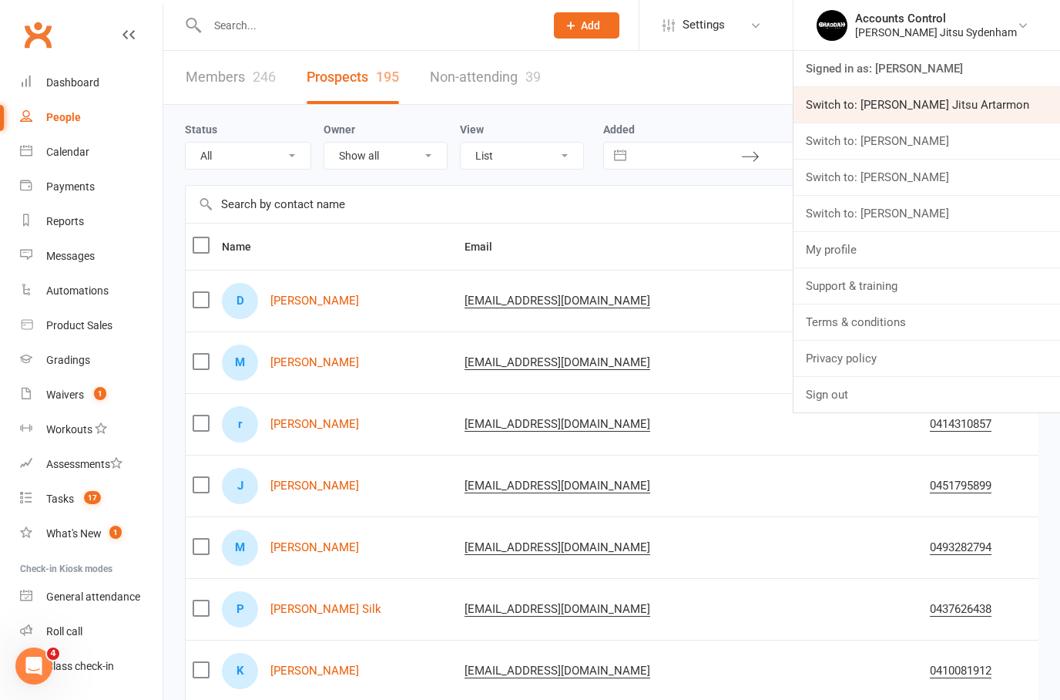
click at [1013, 112] on link "Switch to: [PERSON_NAME] Jitsu Artarmon" at bounding box center [927, 104] width 267 height 35
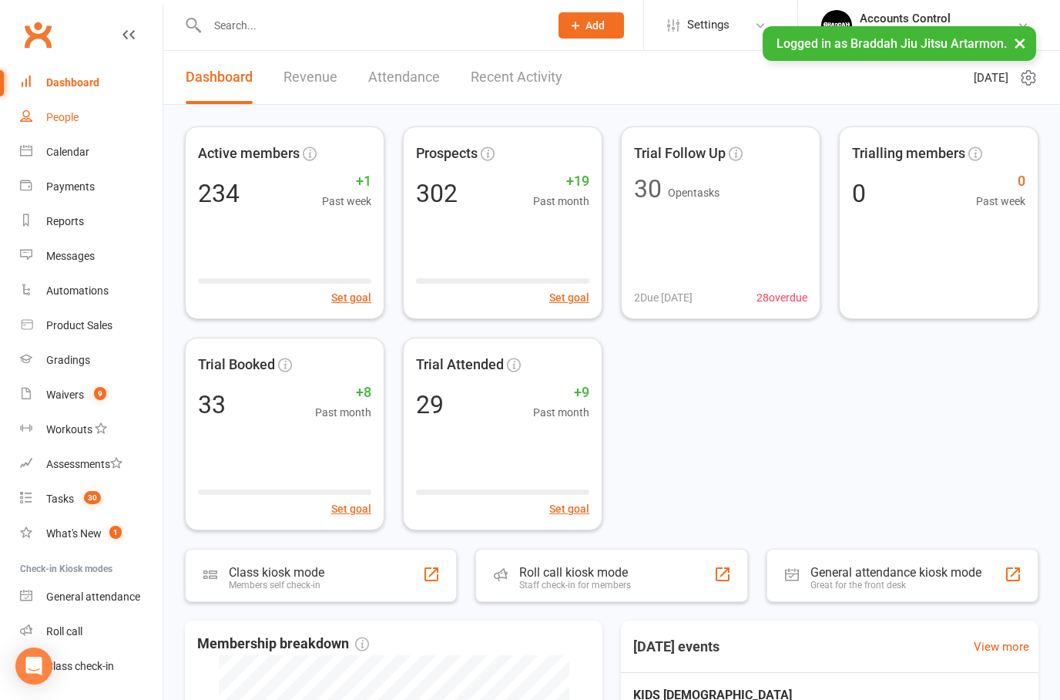
click at [77, 123] on div "People" at bounding box center [62, 117] width 32 height 12
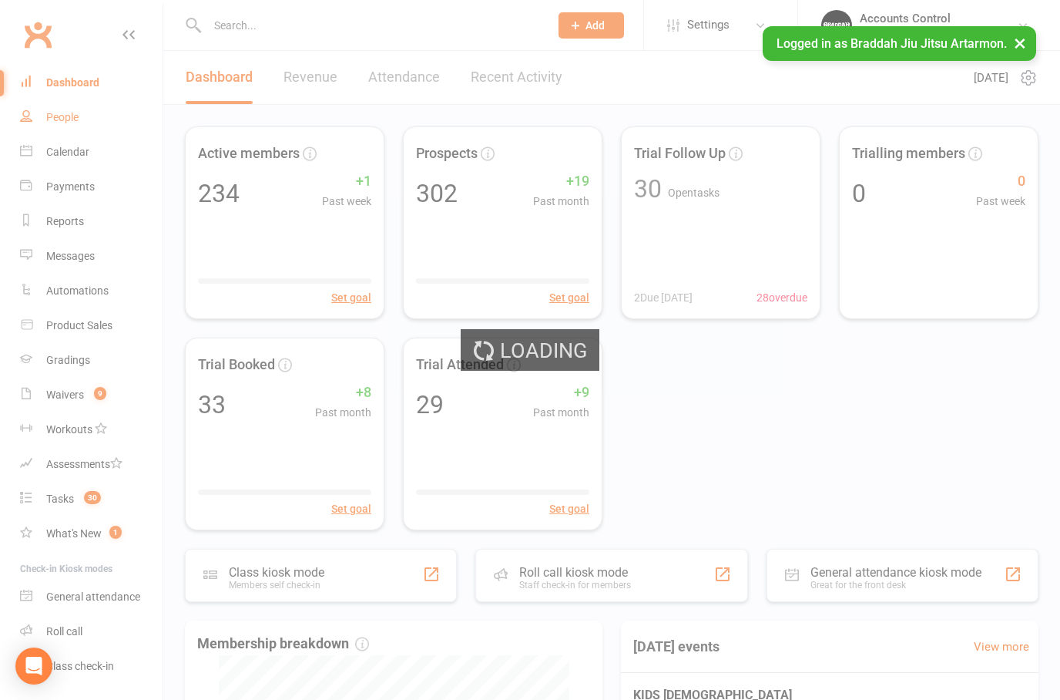
select select "100"
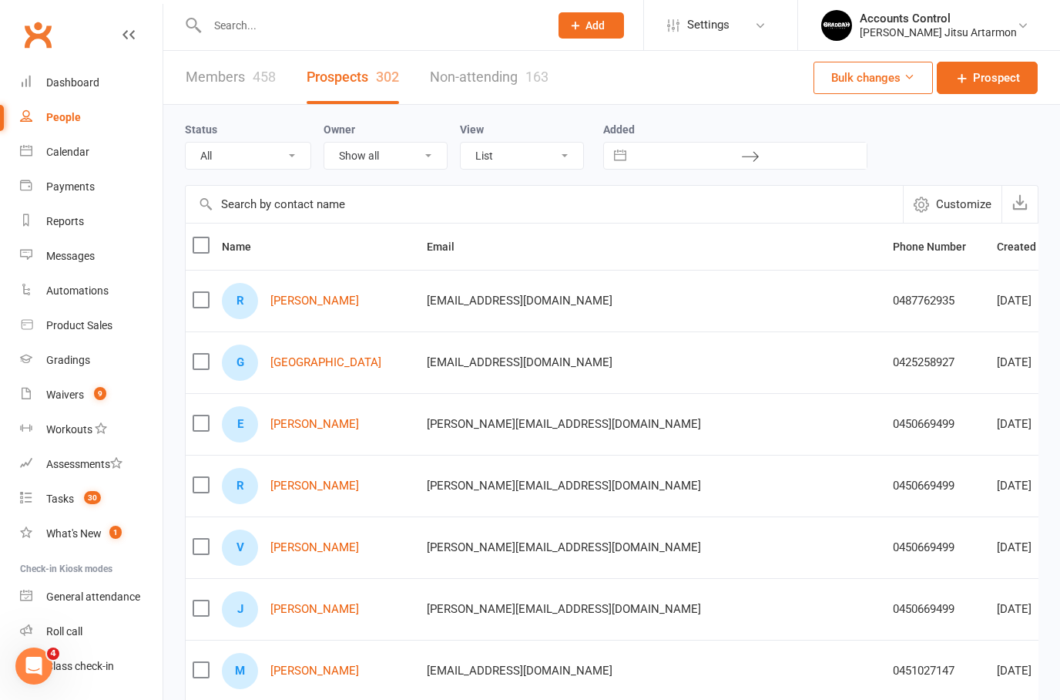
click at [328, 27] on input "text" at bounding box center [371, 26] width 336 height 22
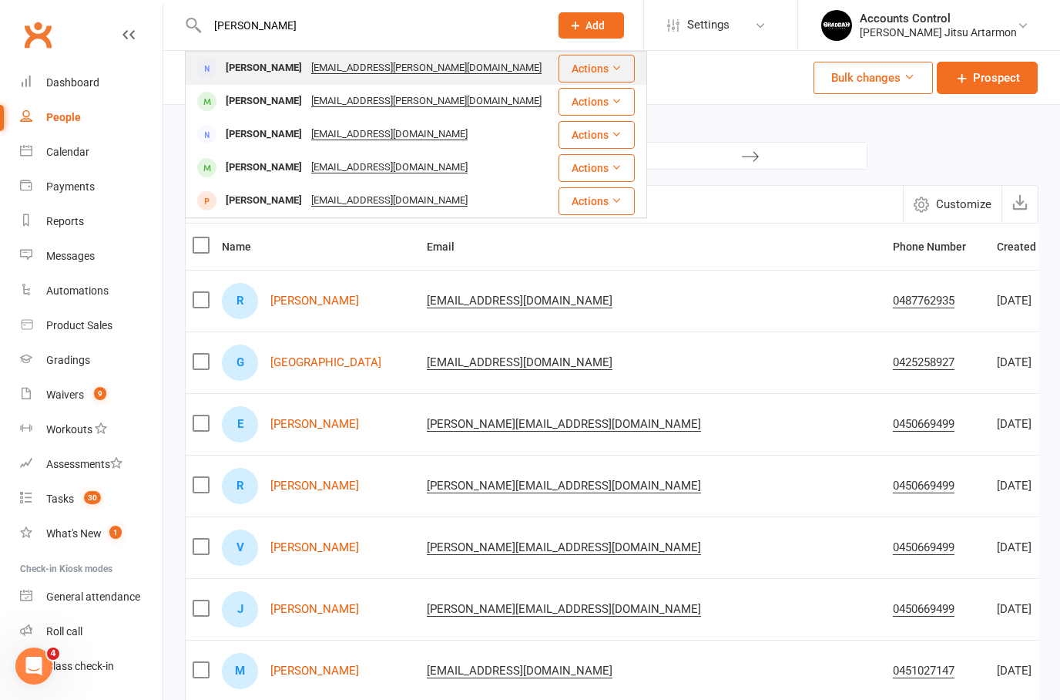
type input "[PERSON_NAME]"
click at [271, 68] on div "[PERSON_NAME]" at bounding box center [264, 68] width 86 height 22
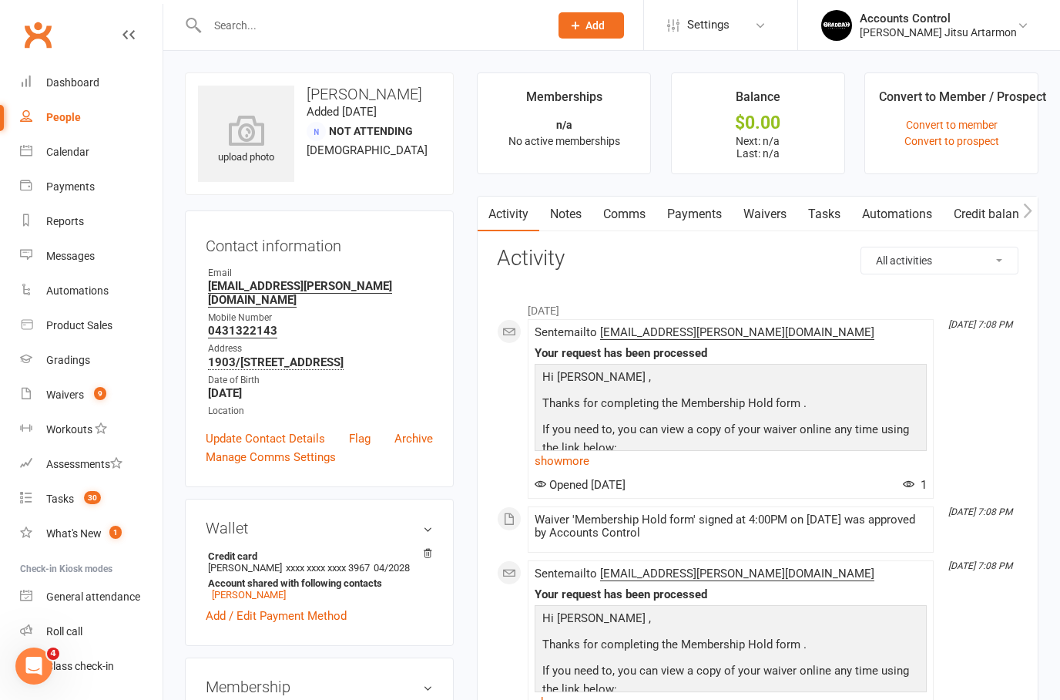
click at [698, 209] on link "Payments" at bounding box center [695, 214] width 76 height 35
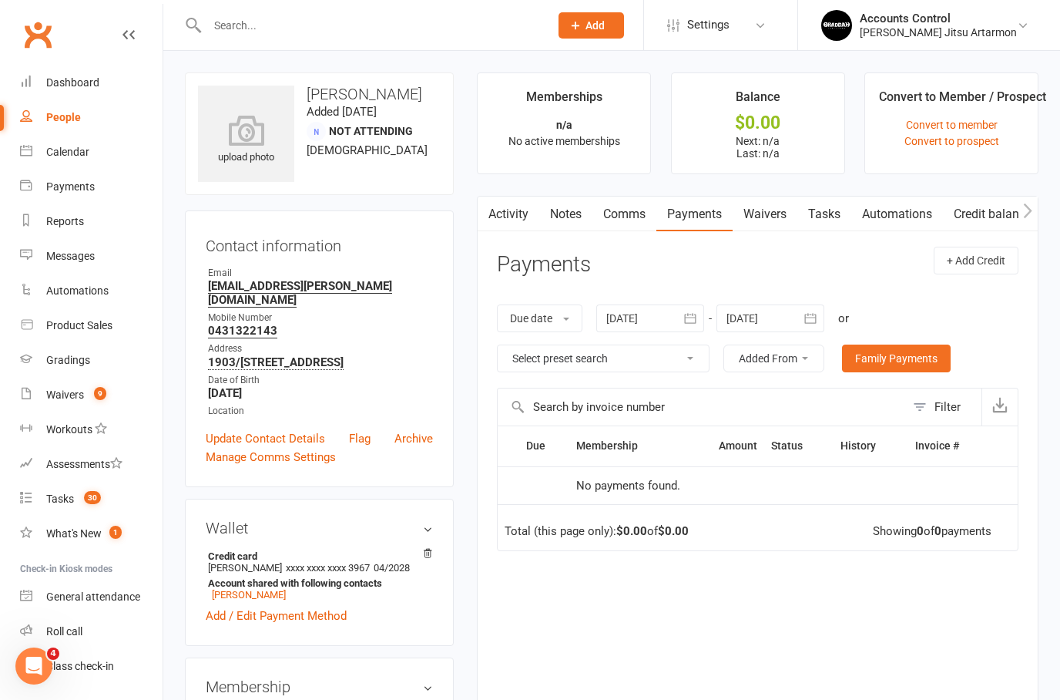
click at [821, 203] on link "Tasks" at bounding box center [825, 214] width 54 height 35
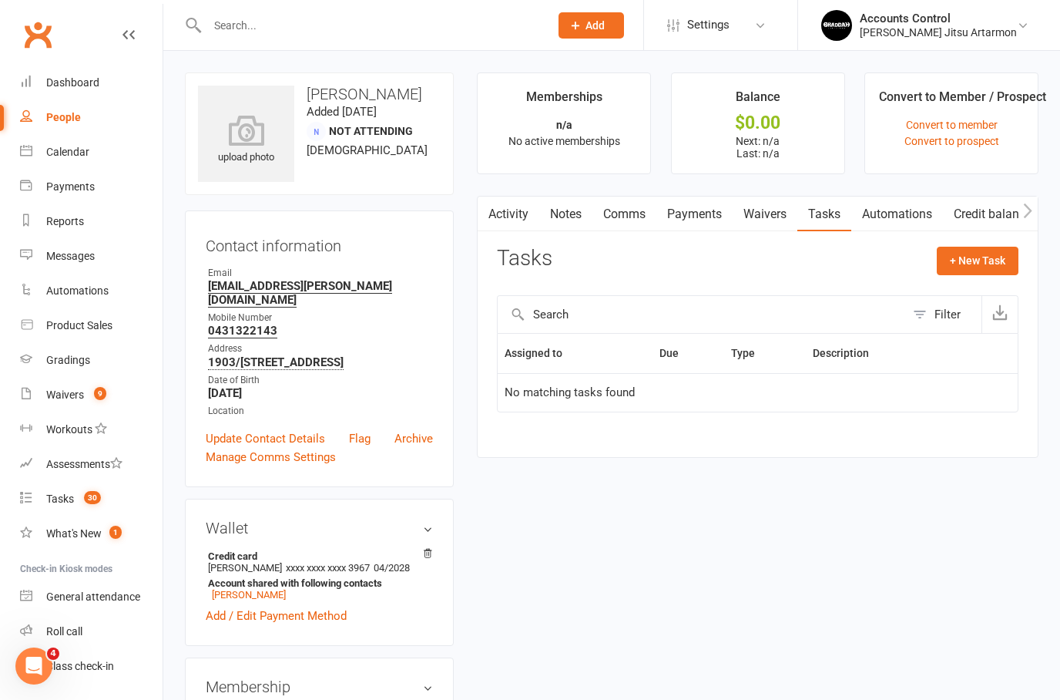
click at [898, 197] on link "Automations" at bounding box center [898, 214] width 92 height 35
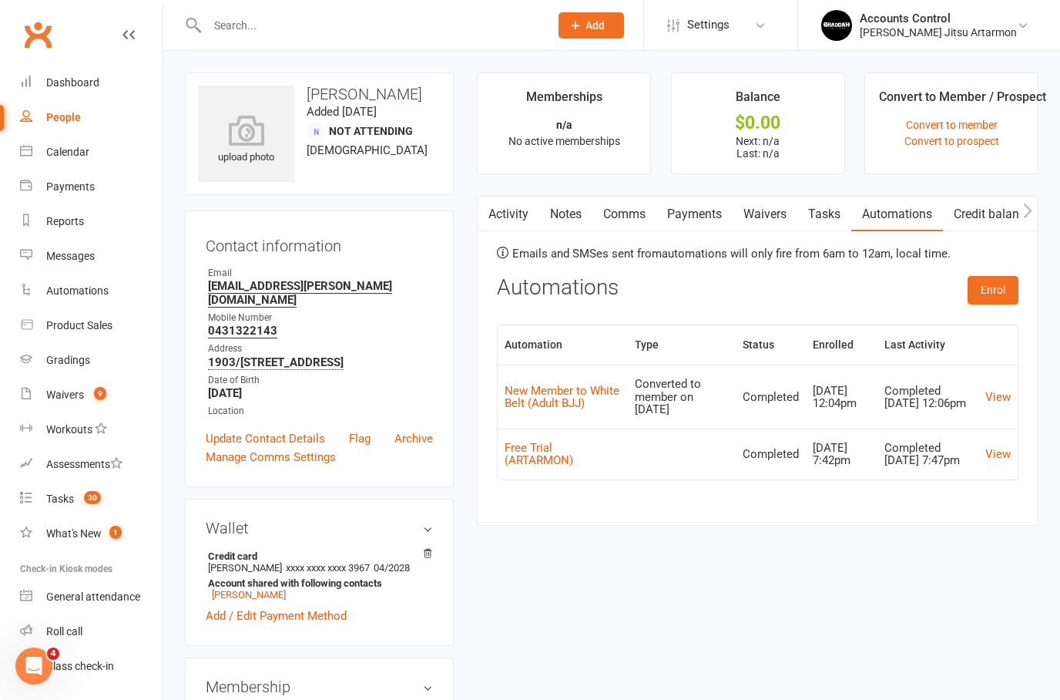
click at [767, 218] on link "Waivers" at bounding box center [765, 214] width 65 height 35
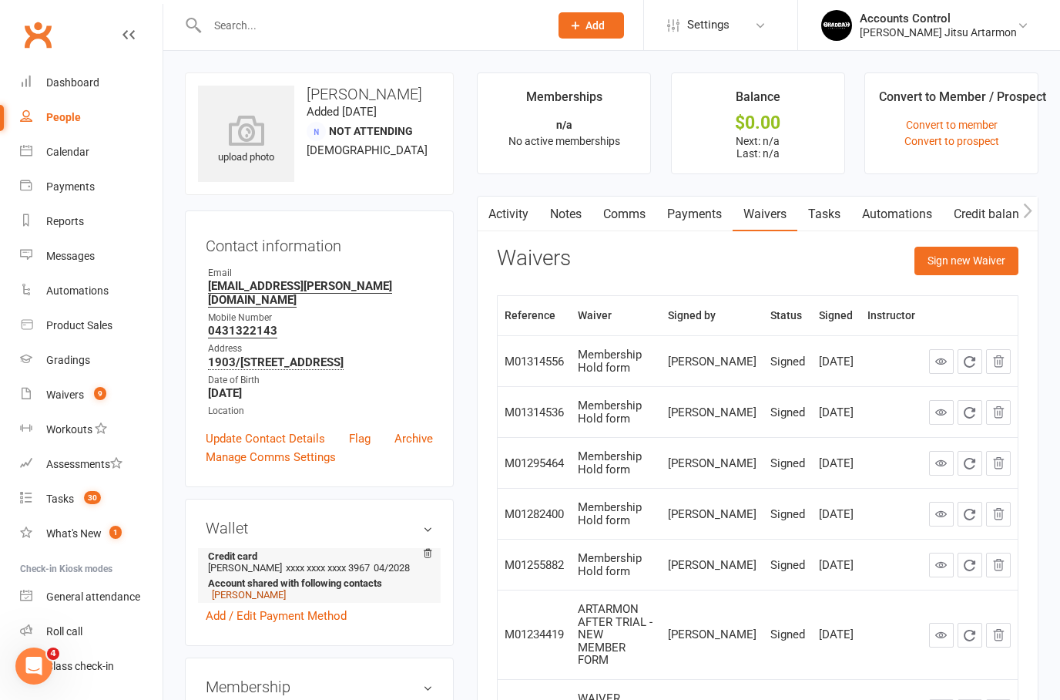
click at [254, 600] on link "[PERSON_NAME]" at bounding box center [249, 595] width 74 height 12
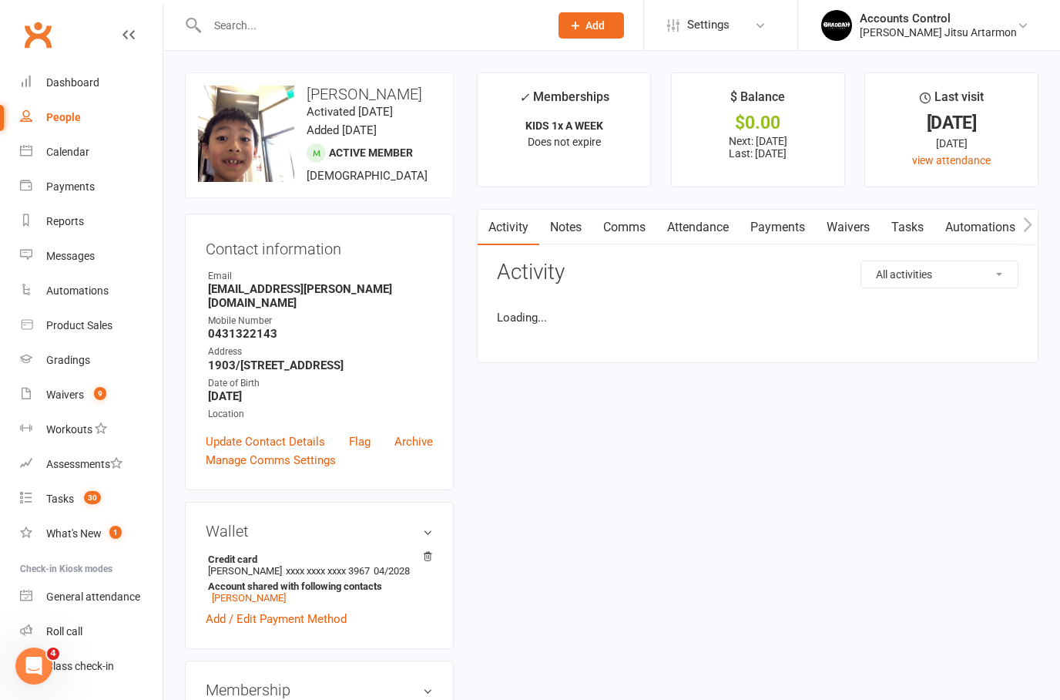
scroll to position [62, 0]
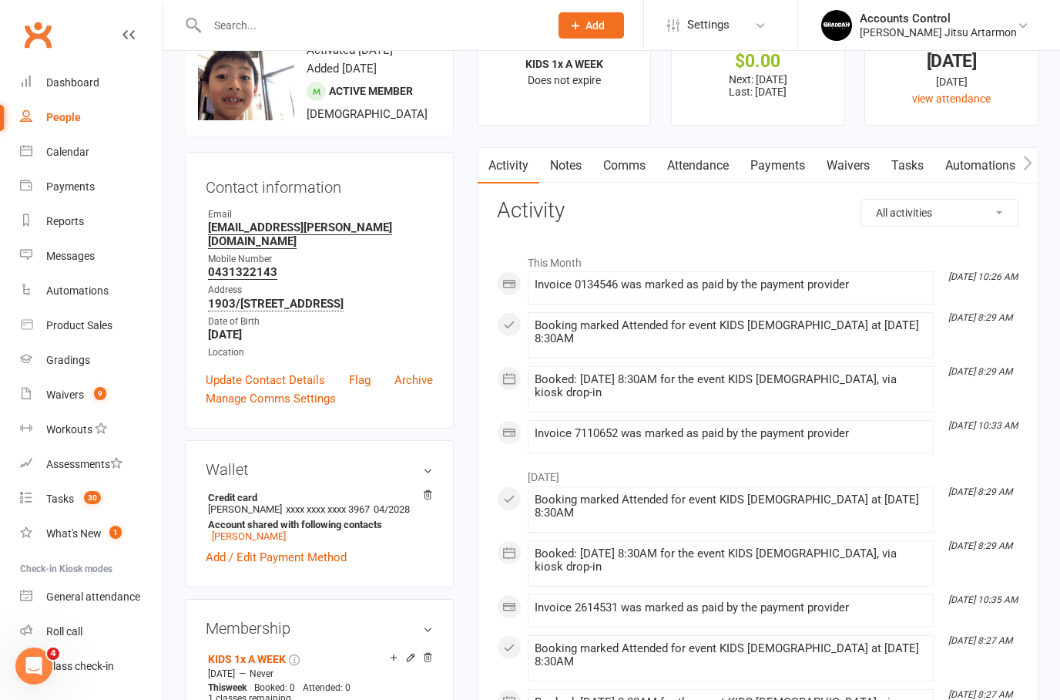
click at [784, 180] on link "Payments" at bounding box center [778, 165] width 76 height 35
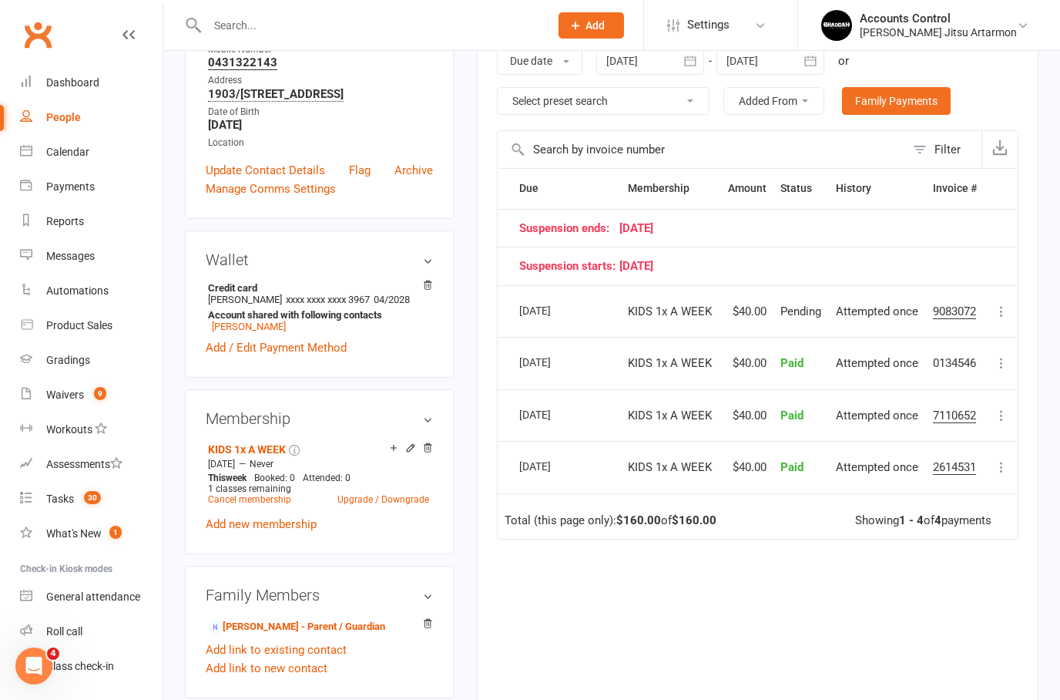
scroll to position [333, 0]
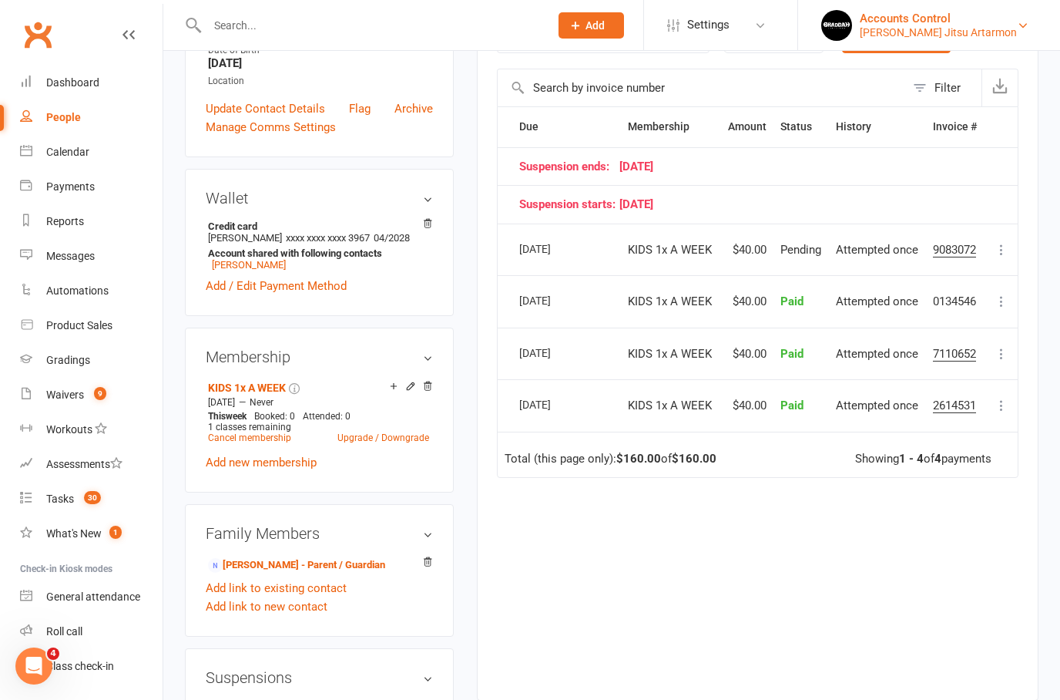
click at [987, 29] on div "Braddah Jiu Jitsu Artarmon" at bounding box center [938, 32] width 157 height 14
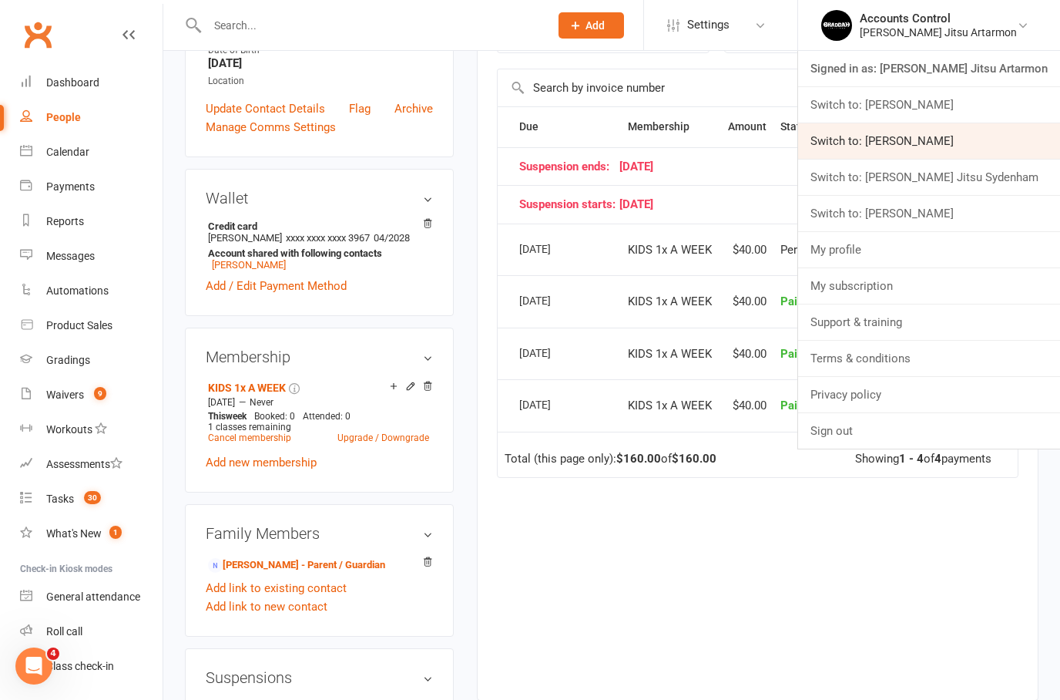
click at [1004, 150] on link "Switch to: Braddah Jiu Jitsu Maroubra" at bounding box center [929, 140] width 262 height 35
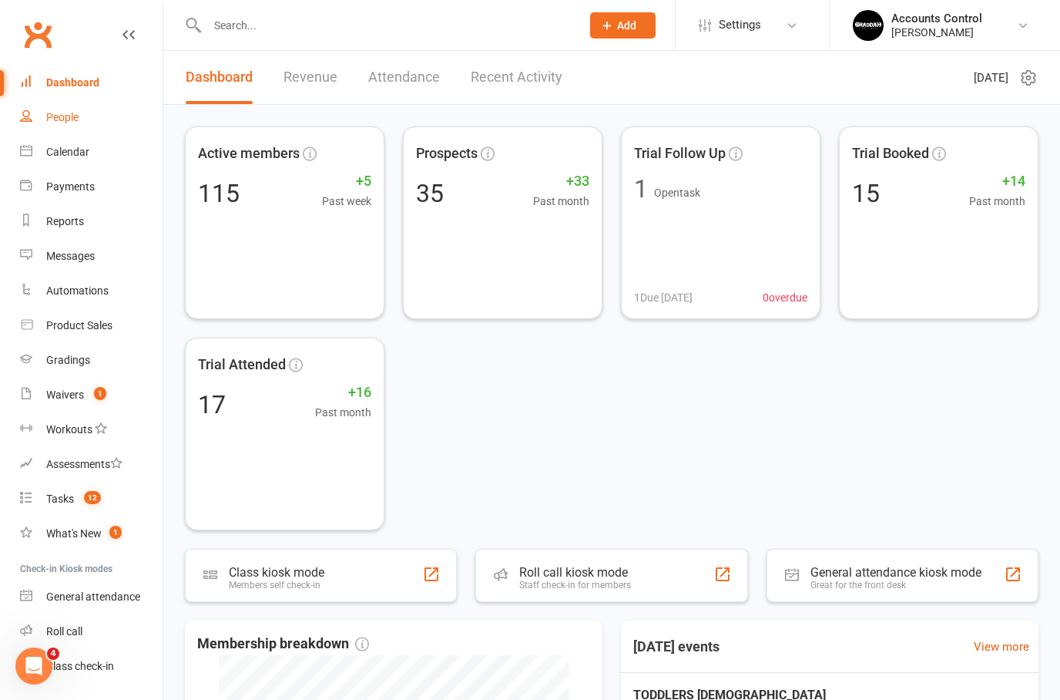
click at [75, 107] on link "People" at bounding box center [91, 117] width 143 height 35
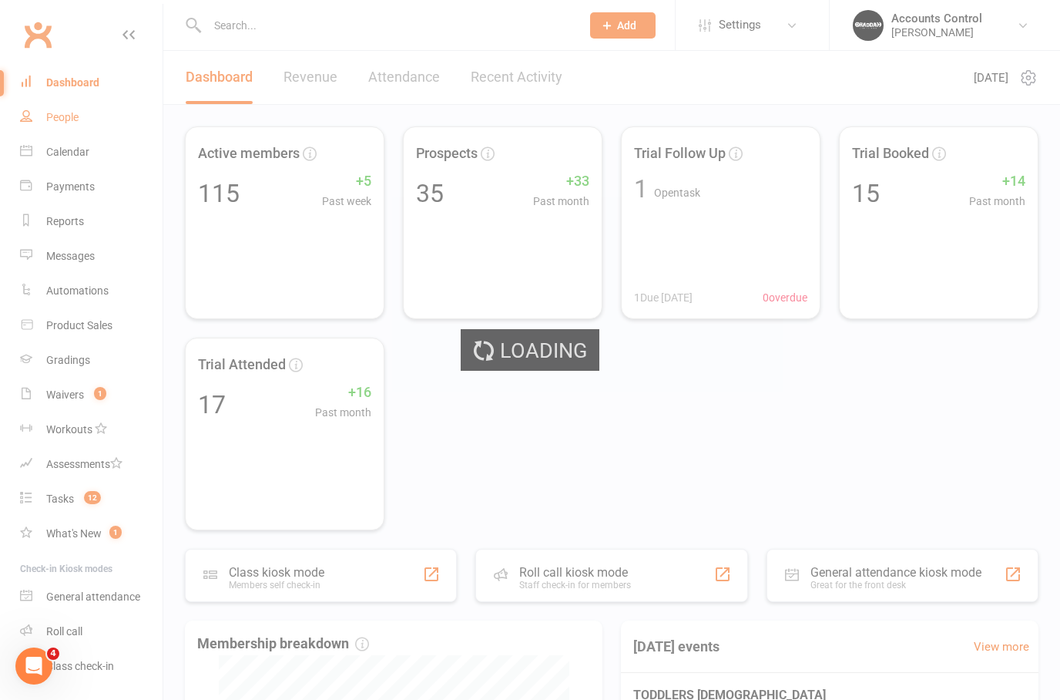
select select "100"
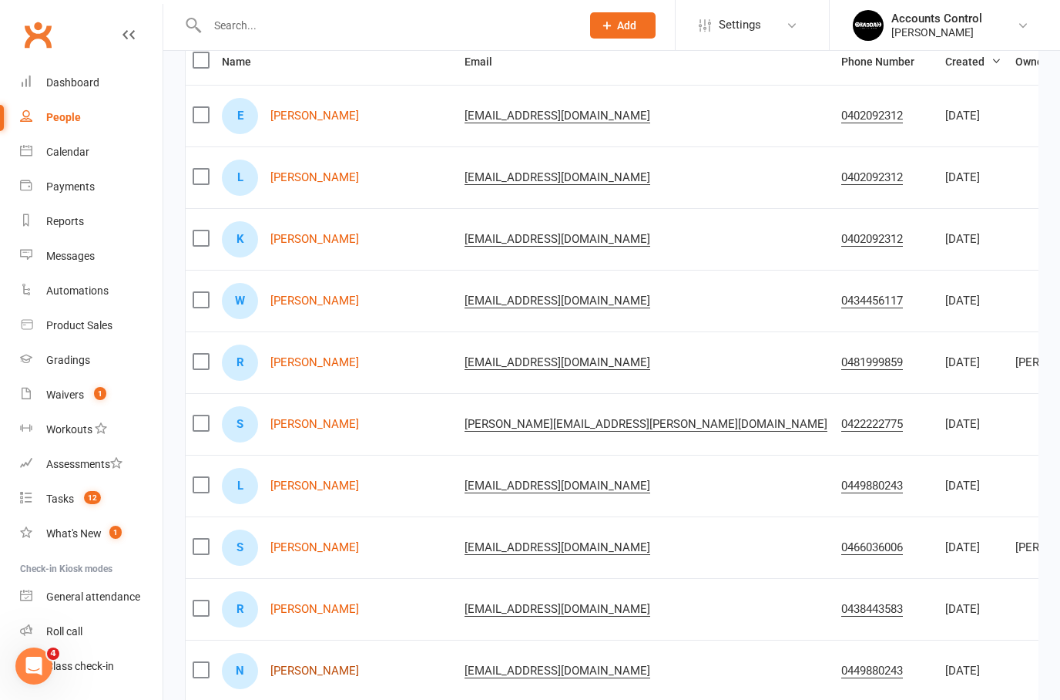
click at [347, 669] on link "Natalija Maksimovic" at bounding box center [315, 670] width 89 height 13
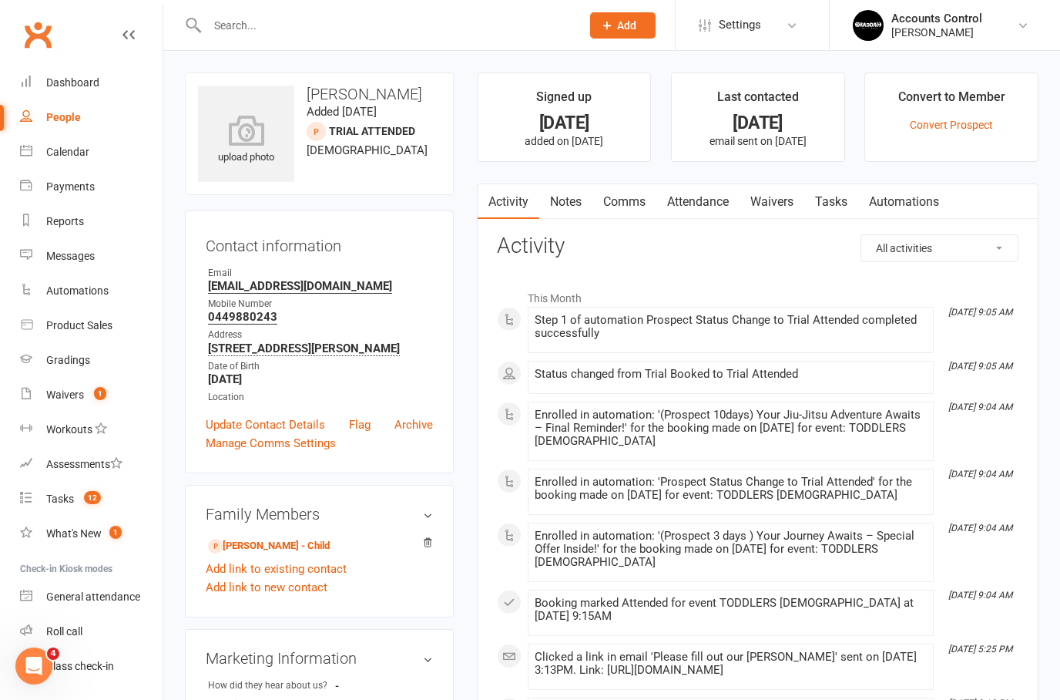
click at [771, 201] on link "Waivers" at bounding box center [772, 201] width 65 height 35
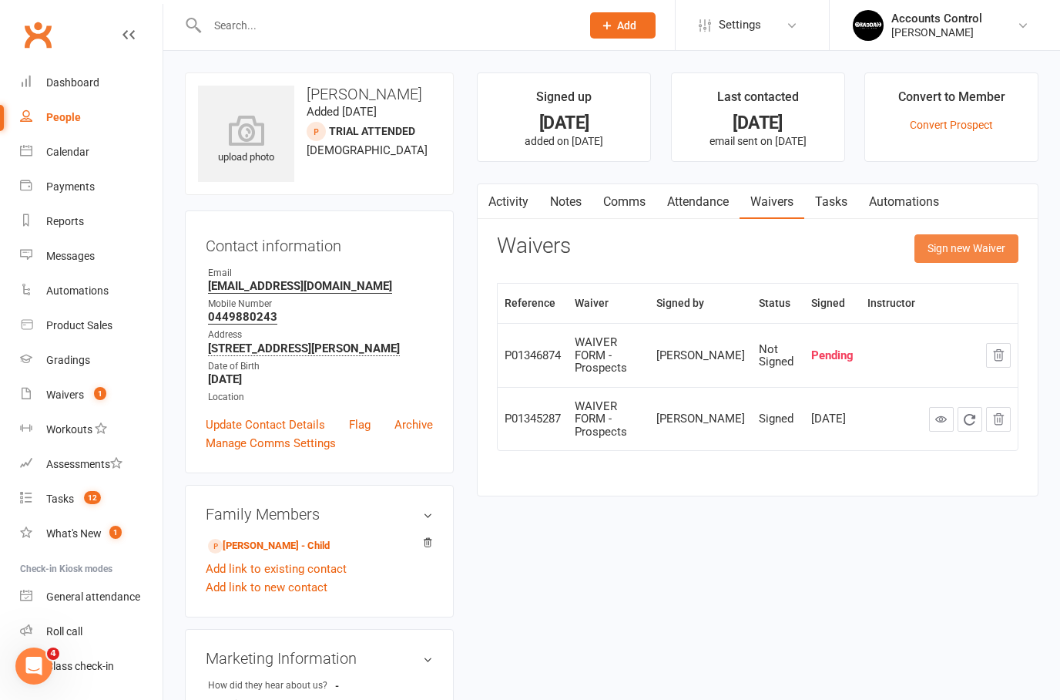
click at [977, 244] on button "Sign new Waiver" at bounding box center [967, 248] width 104 height 28
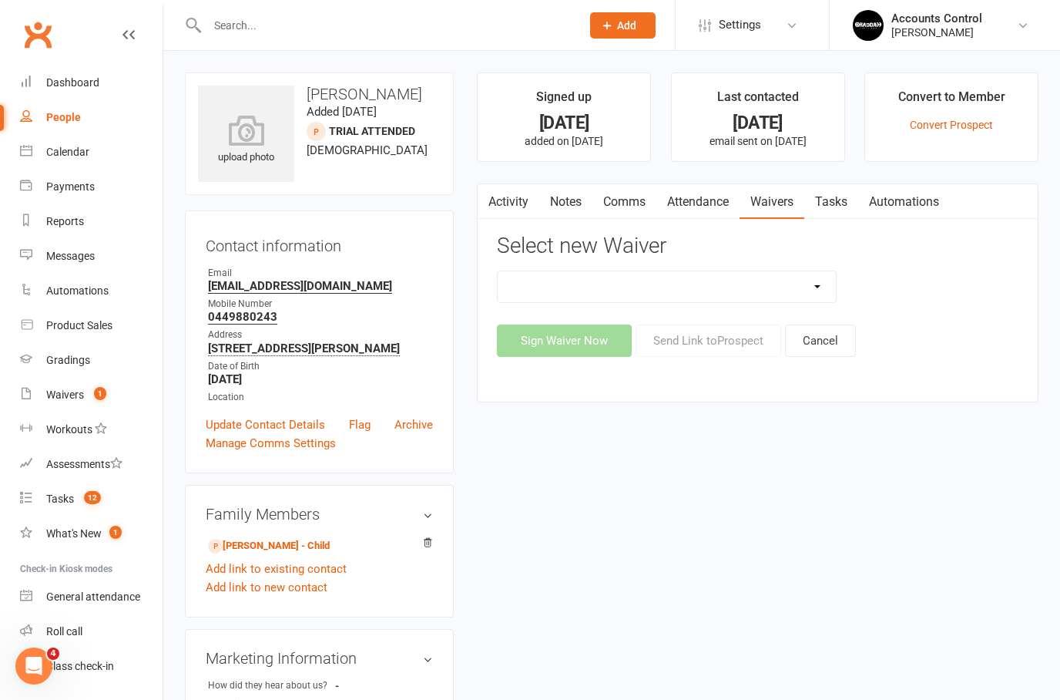
click at [766, 281] on select "EXCLUSIVE MEMBER OFFER FOUNDATION MEMBER PROMO Injury Reporting and Management …" at bounding box center [667, 286] width 338 height 31
select select "14662"
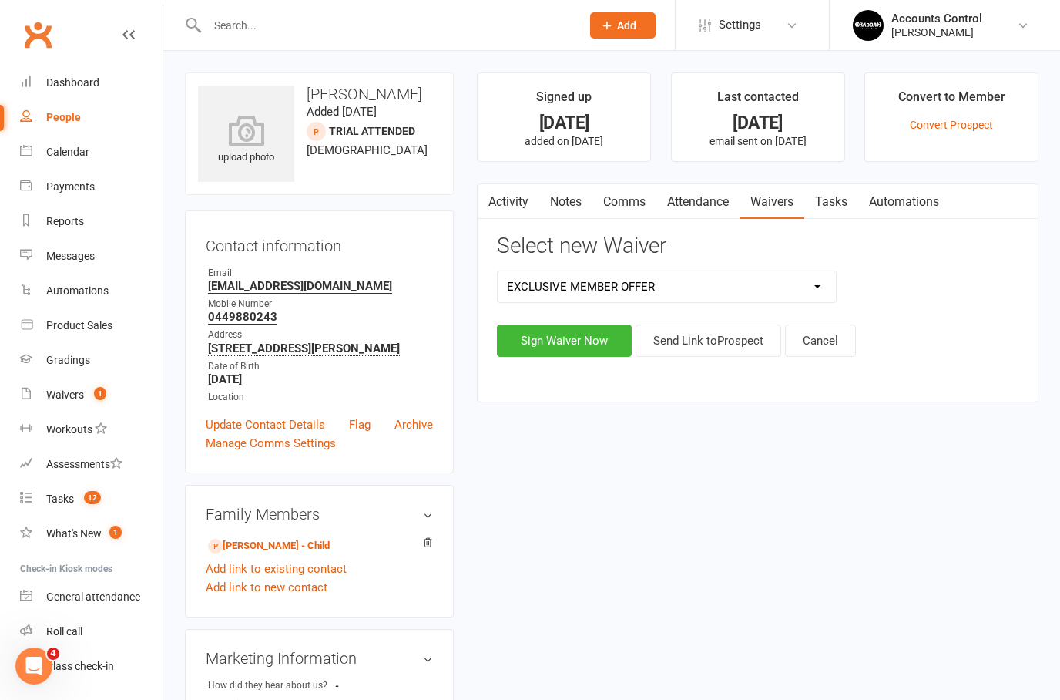
click at [834, 276] on select "EXCLUSIVE MEMBER OFFER FOUNDATION MEMBER PROMO Injury Reporting and Management …" at bounding box center [667, 286] width 338 height 31
click at [721, 324] on button "Send Link to Prospect" at bounding box center [709, 340] width 146 height 32
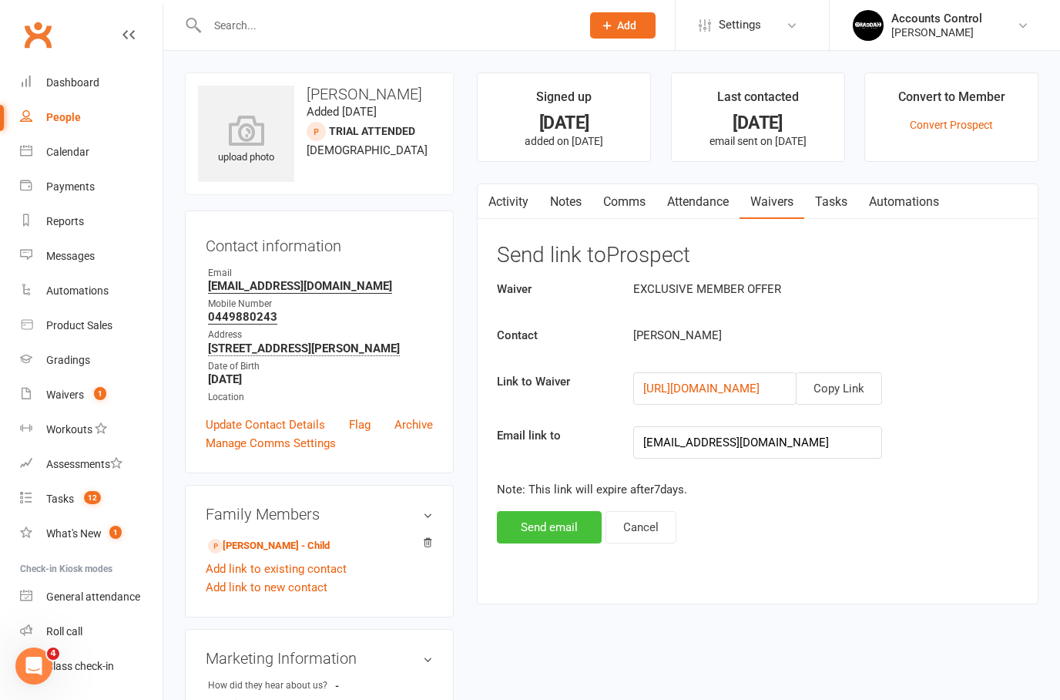
click at [569, 529] on button "Send email" at bounding box center [549, 527] width 105 height 32
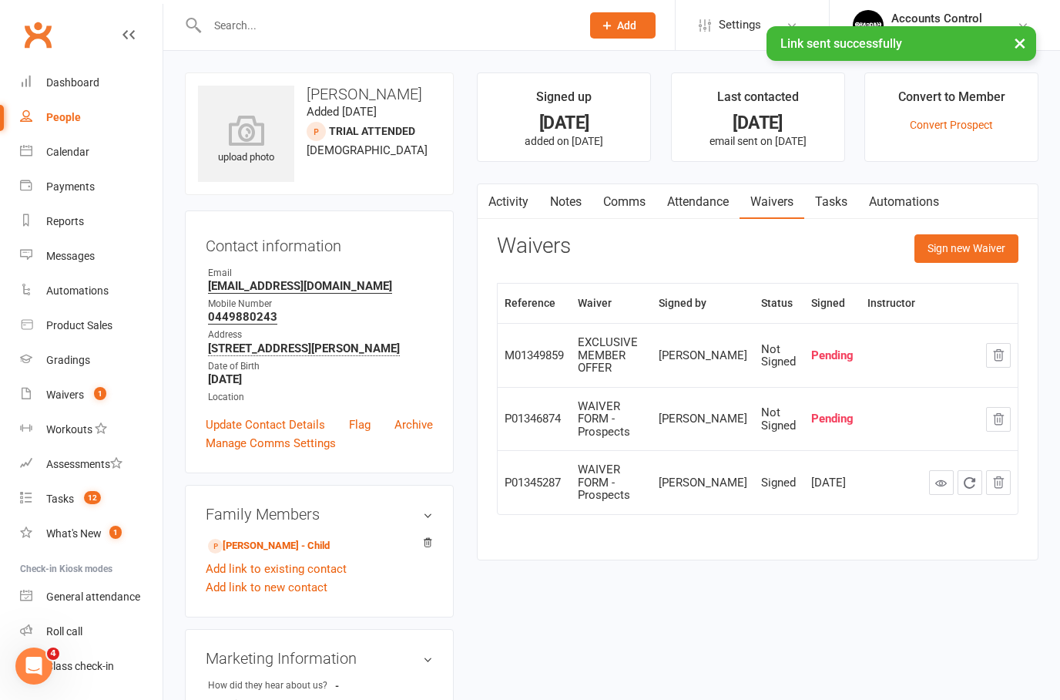
click at [1003, 412] on icon "button" at bounding box center [999, 419] width 14 height 14
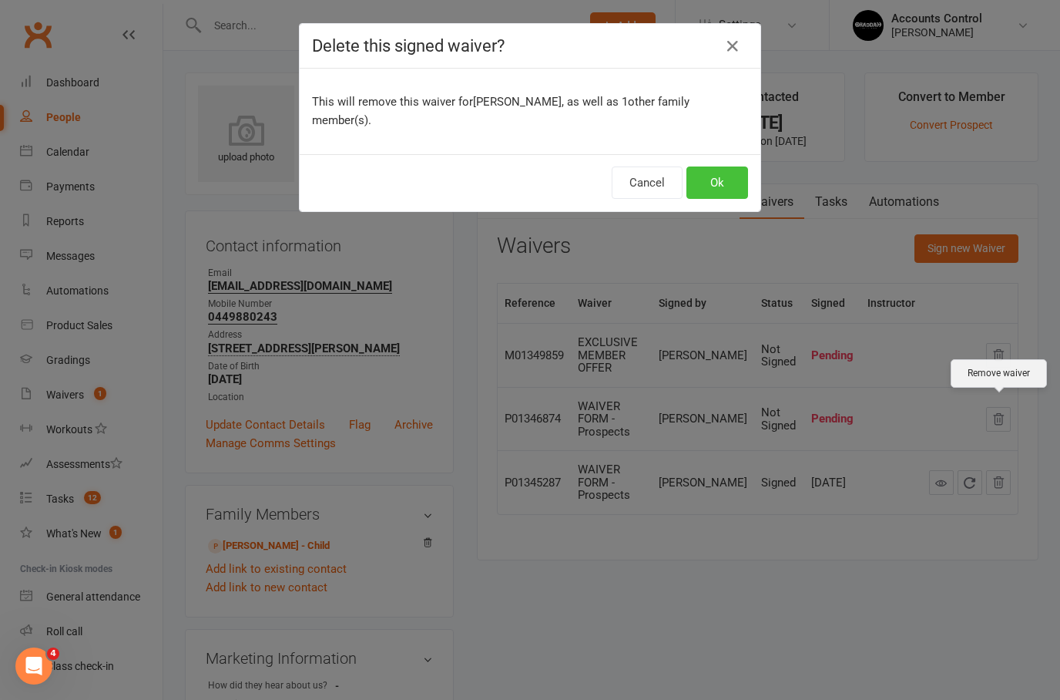
click at [719, 180] on button "Ok" at bounding box center [718, 182] width 62 height 32
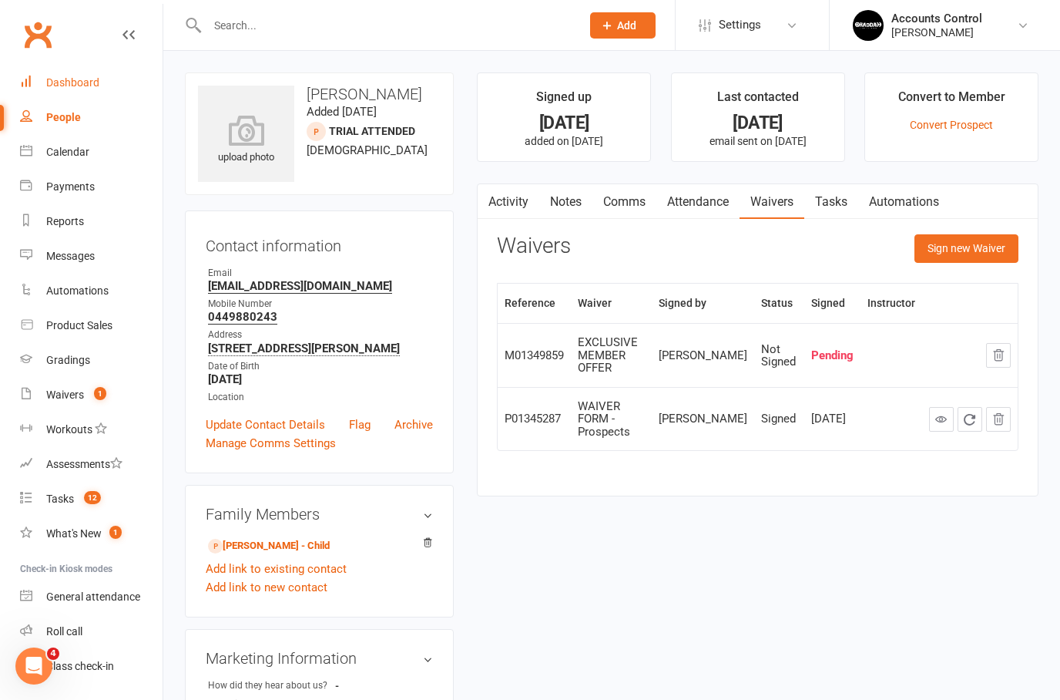
click at [76, 76] on div "Dashboard" at bounding box center [72, 82] width 53 height 12
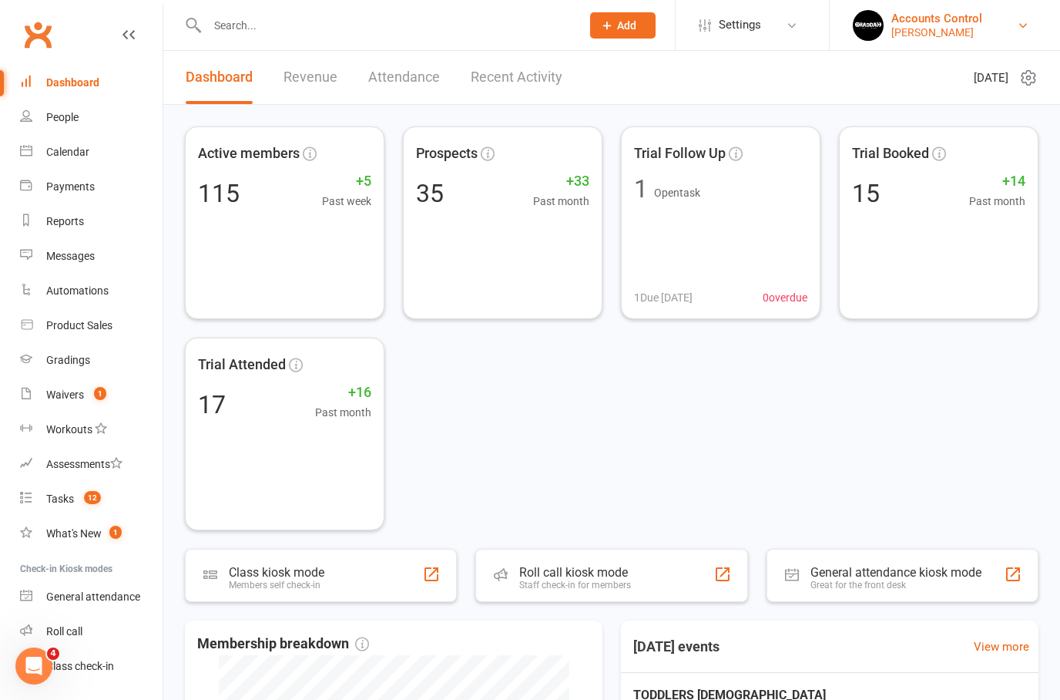
click at [980, 30] on div "[PERSON_NAME]" at bounding box center [937, 32] width 91 height 14
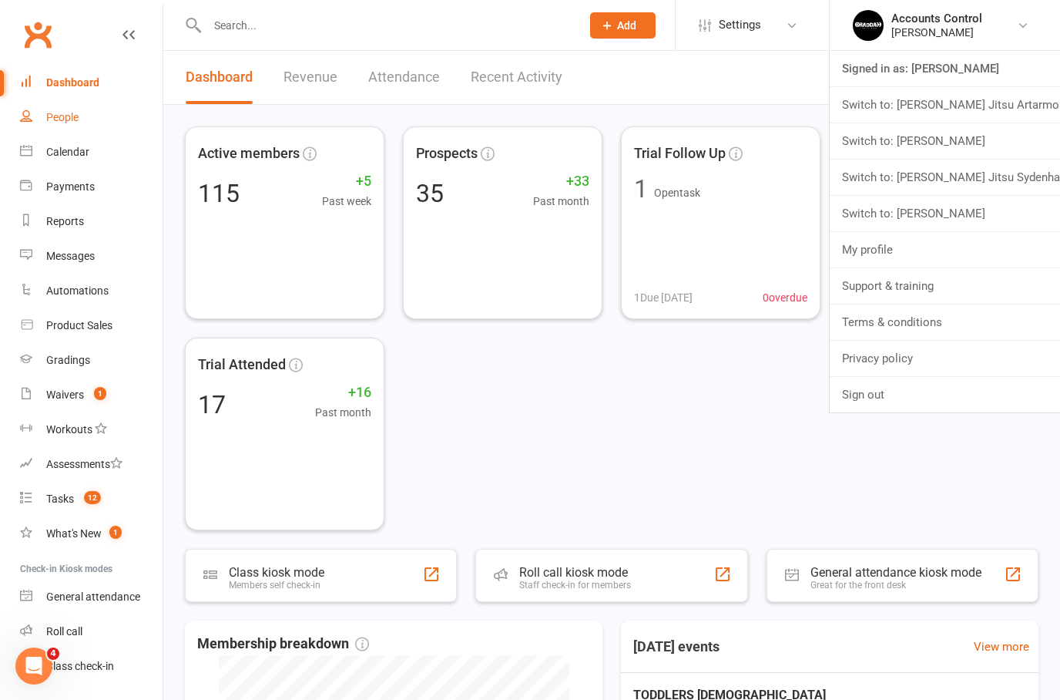
click at [62, 116] on div "People" at bounding box center [62, 117] width 32 height 12
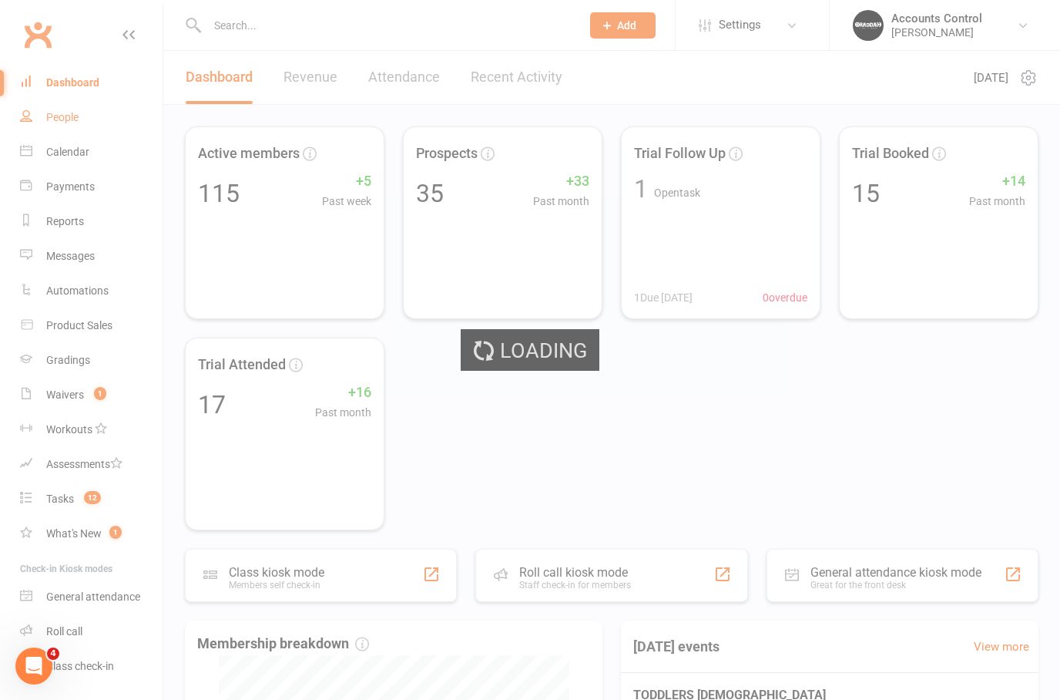
select select "100"
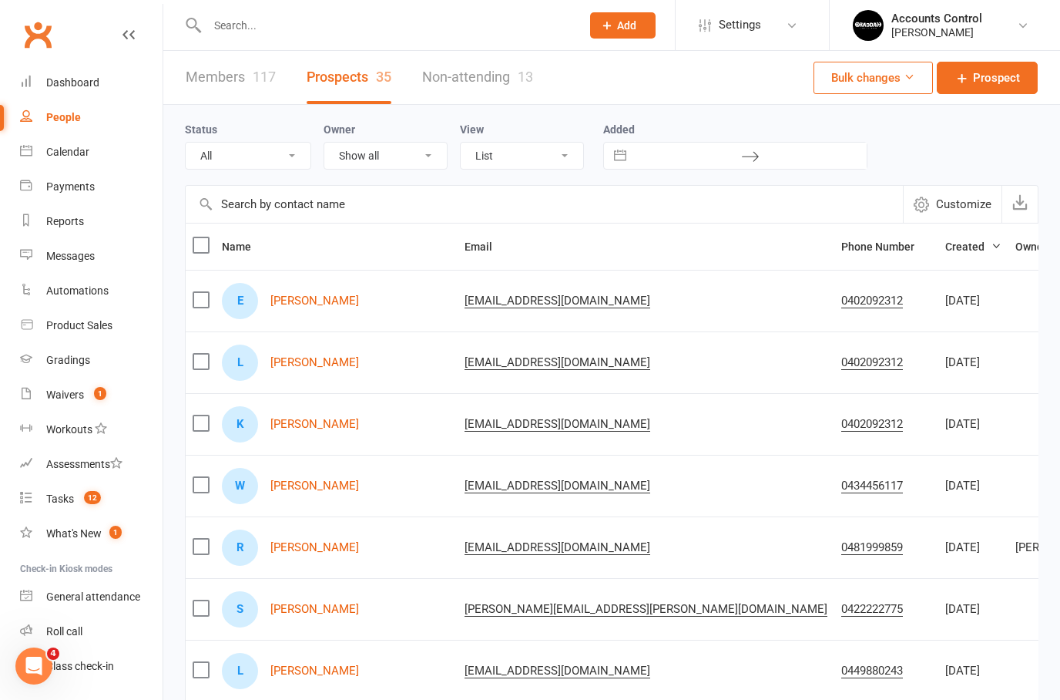
click at [218, 44] on div at bounding box center [377, 25] width 385 height 50
click at [220, 32] on input "text" at bounding box center [387, 26] width 368 height 22
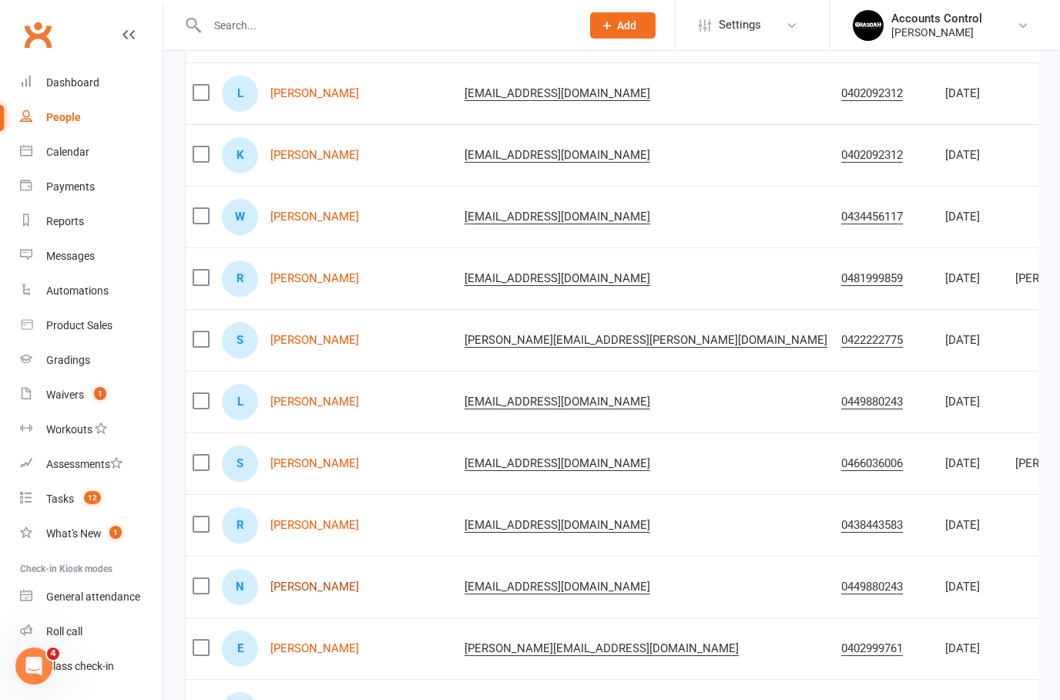
click at [335, 593] on link "[PERSON_NAME]" at bounding box center [315, 586] width 89 height 13
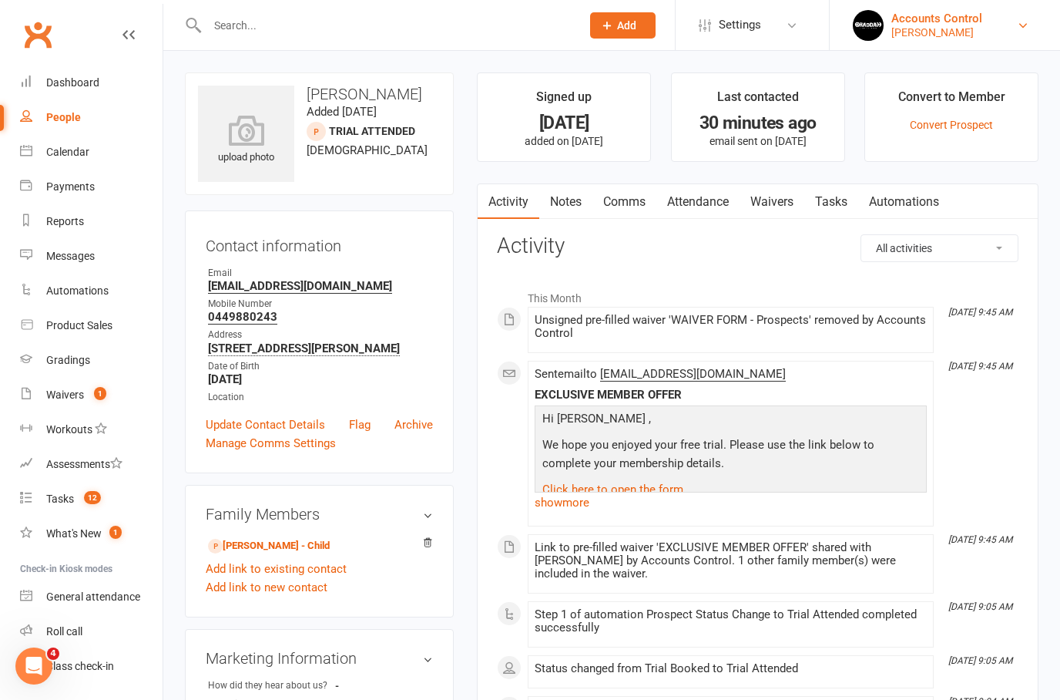
click at [983, 21] on div "Accounts Control" at bounding box center [937, 19] width 91 height 14
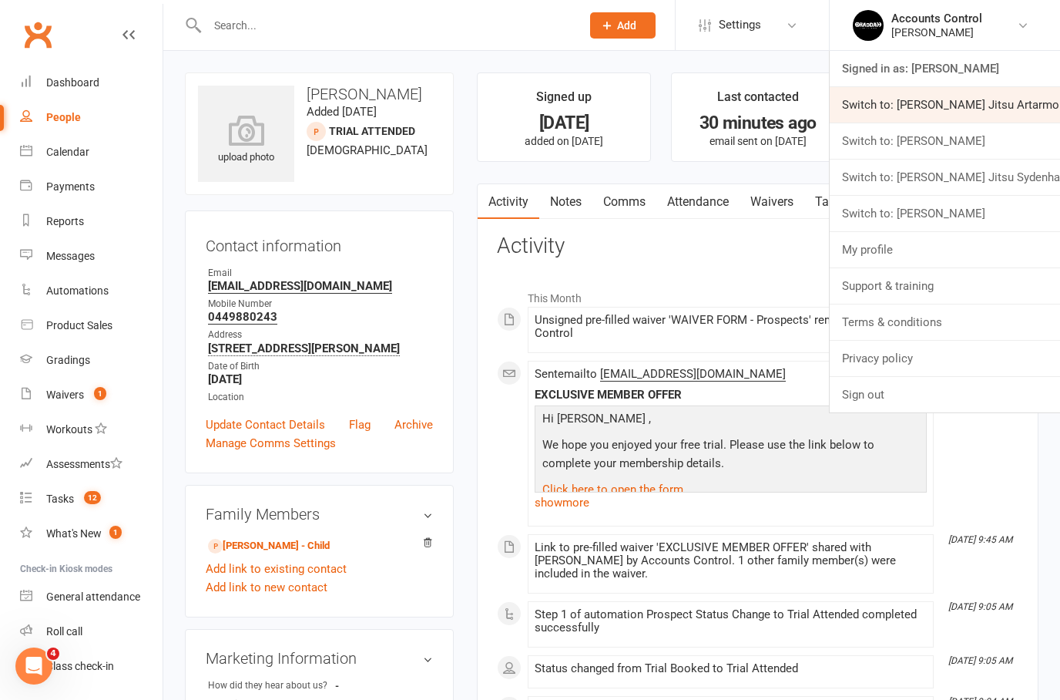
click at [1000, 92] on link "Switch to: [PERSON_NAME] Jitsu Artarmon" at bounding box center [945, 104] width 230 height 35
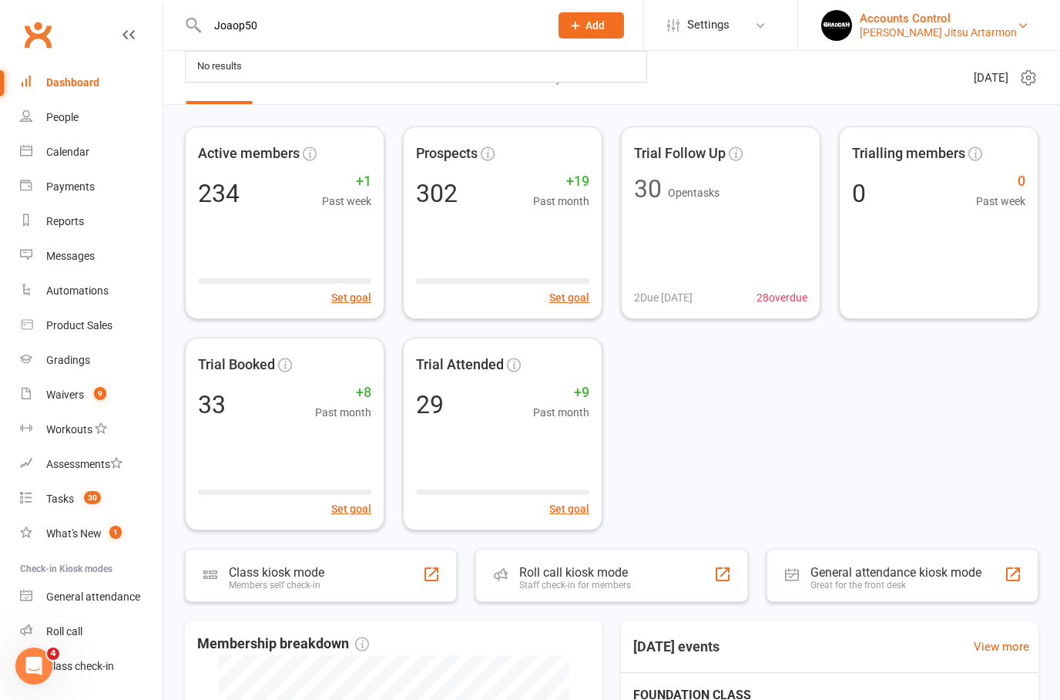
type input "Joaop50"
click at [977, 27] on div "[PERSON_NAME] Jitsu Artarmon" at bounding box center [938, 32] width 157 height 14
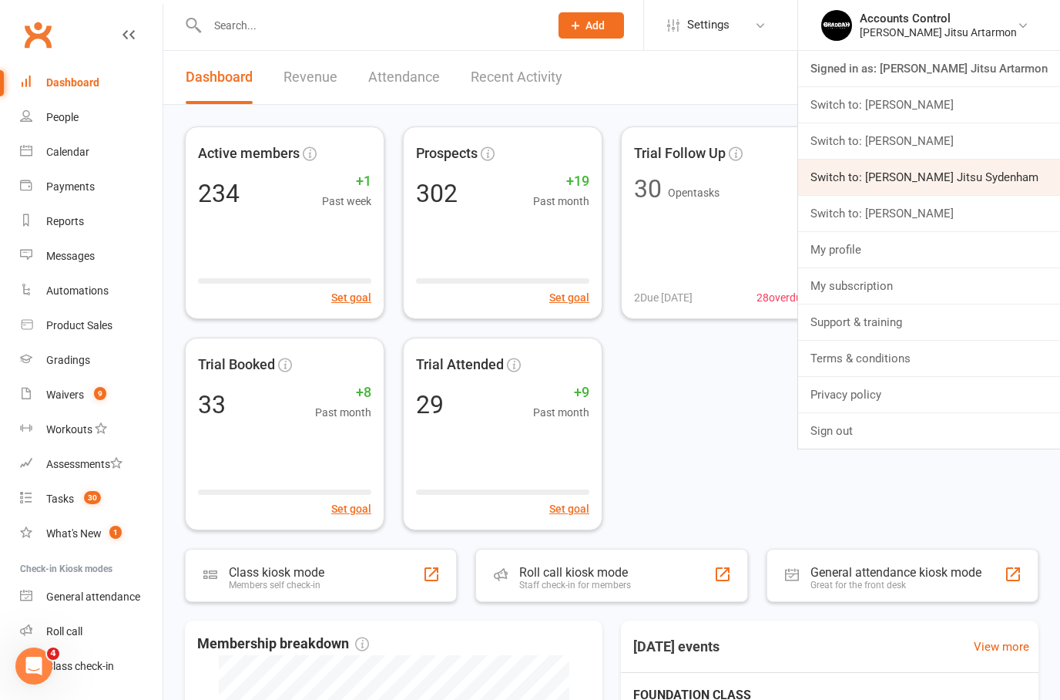
click at [1013, 181] on link "Switch to: [PERSON_NAME] Jitsu Sydenham" at bounding box center [929, 177] width 262 height 35
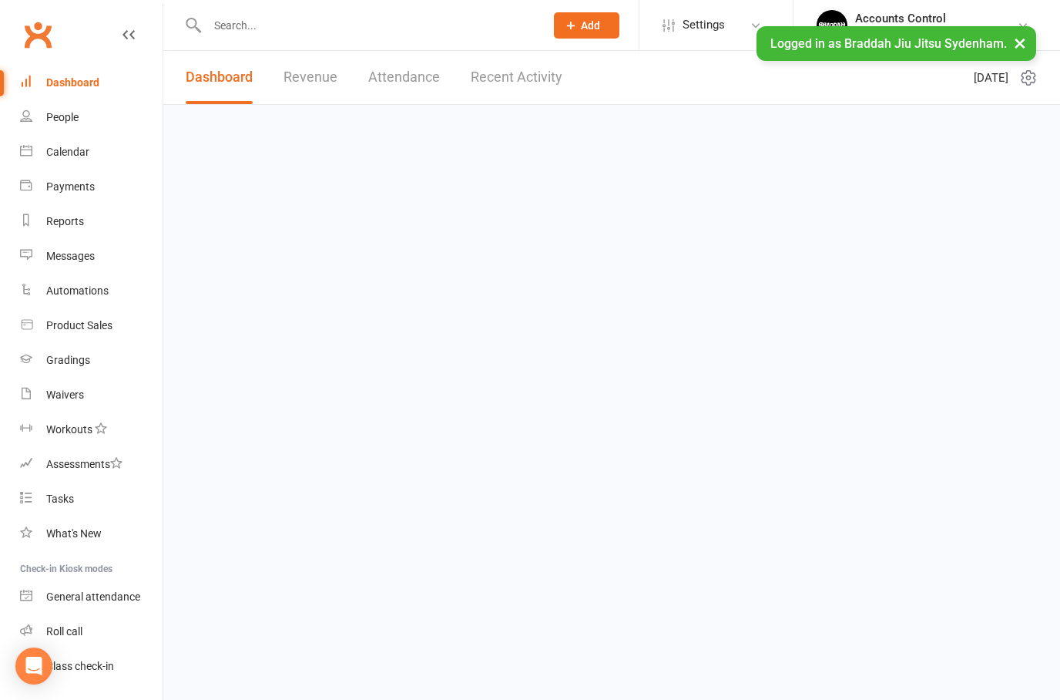
click at [331, 21] on input "text" at bounding box center [368, 26] width 331 height 22
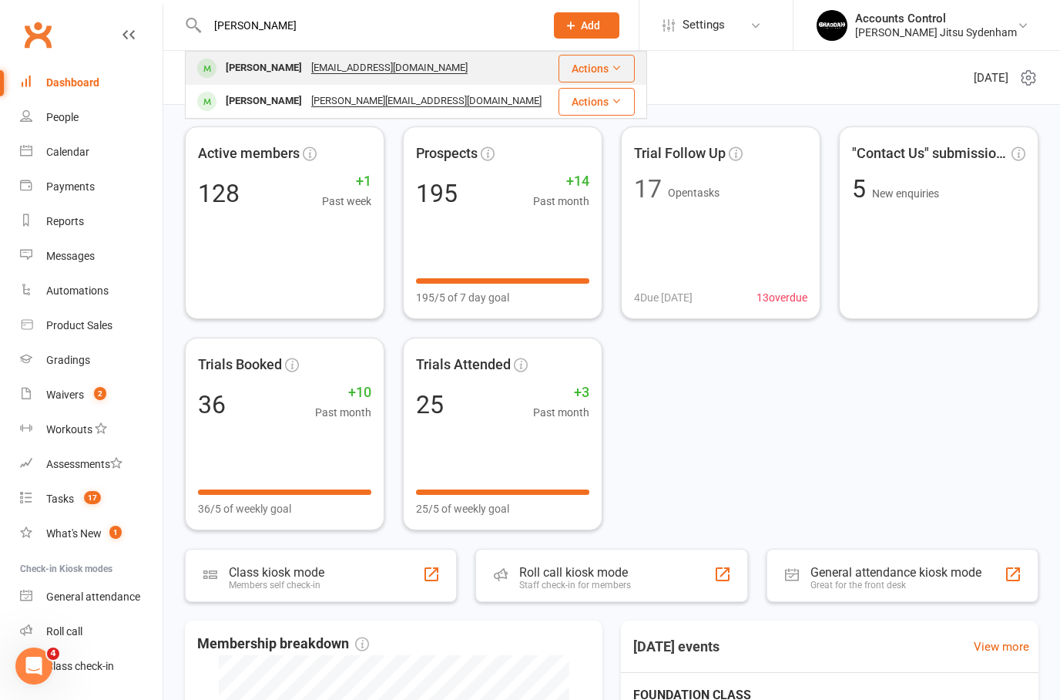
type input "[PERSON_NAME]"
click at [344, 76] on div "[EMAIL_ADDRESS][DOMAIN_NAME]" at bounding box center [390, 68] width 166 height 22
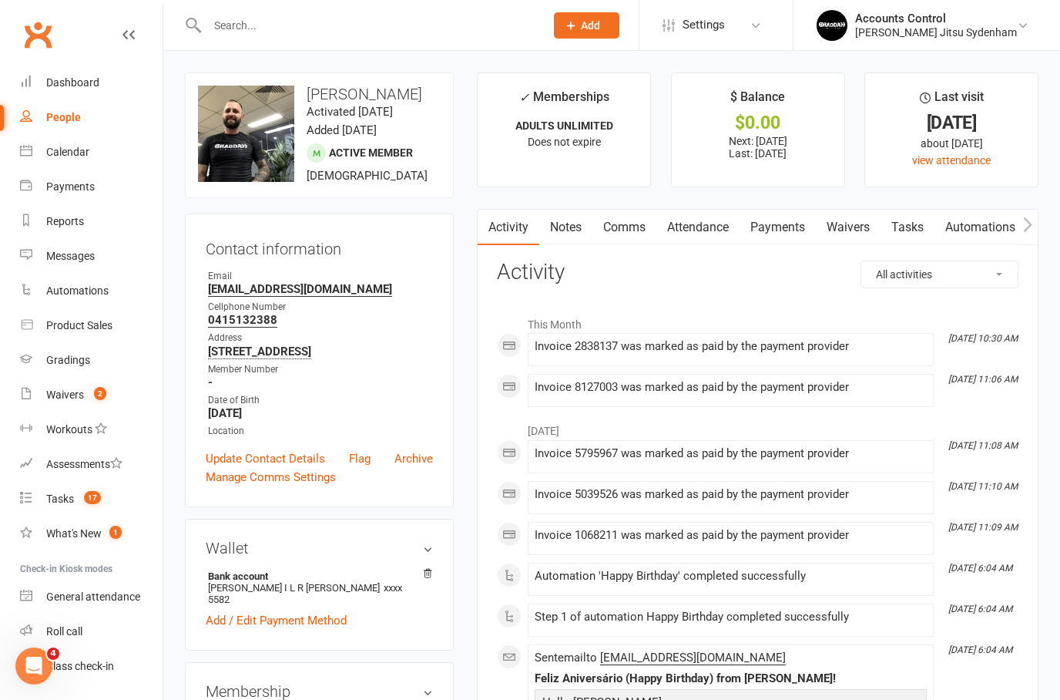
click at [862, 233] on link "Waivers" at bounding box center [848, 227] width 65 height 35
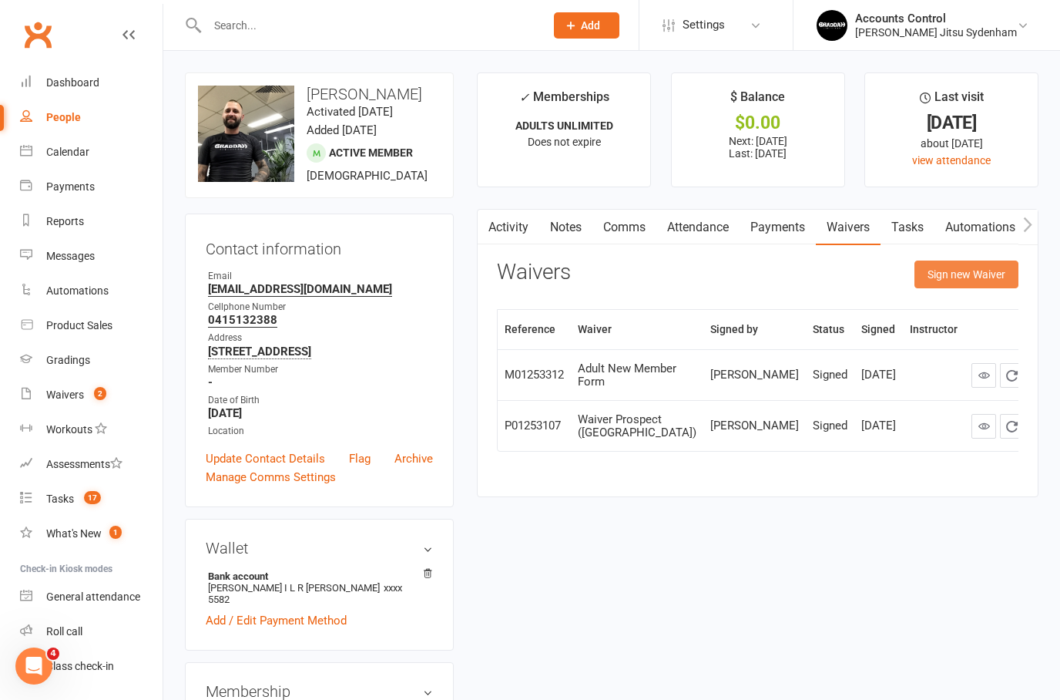
click at [972, 273] on button "Sign new Waiver" at bounding box center [967, 274] width 104 height 28
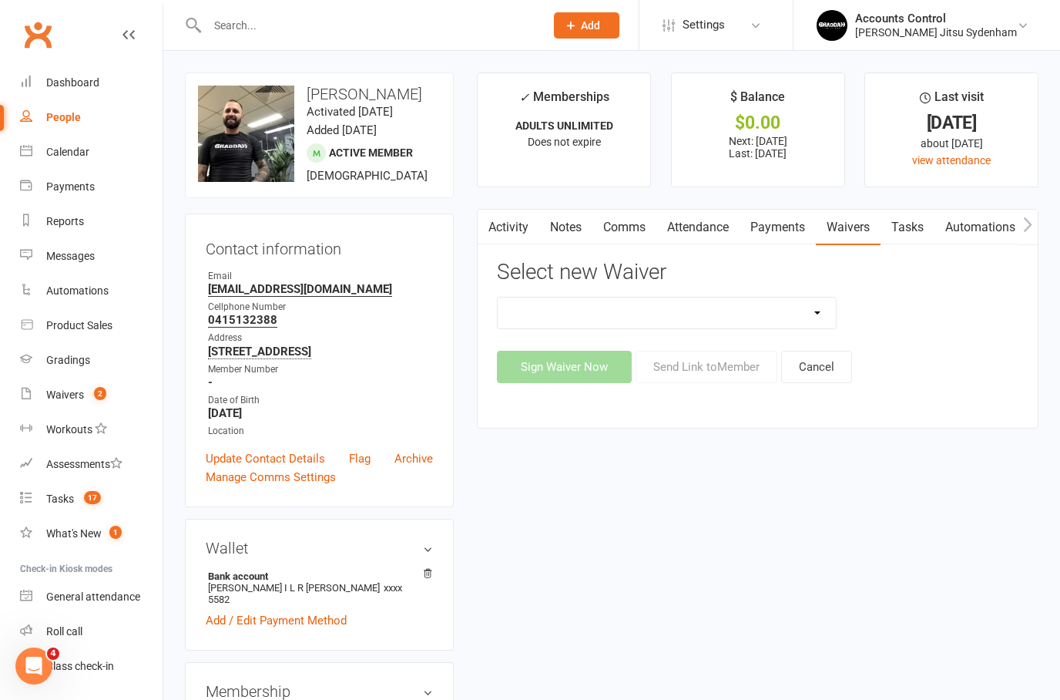
click at [771, 314] on select "Injury Reporting and Management Kids Exclusive Promo (25% OFF) KP SYDENHAM WAIV…" at bounding box center [667, 312] width 338 height 31
select select "13589"
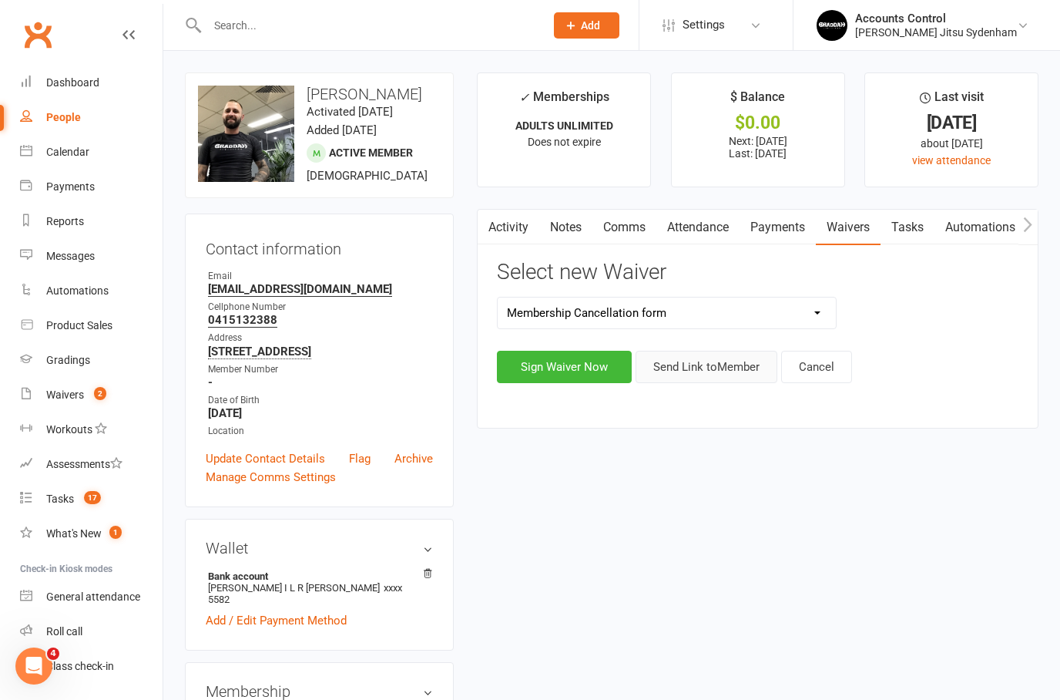
click at [739, 362] on button "Send Link to Member" at bounding box center [707, 367] width 142 height 32
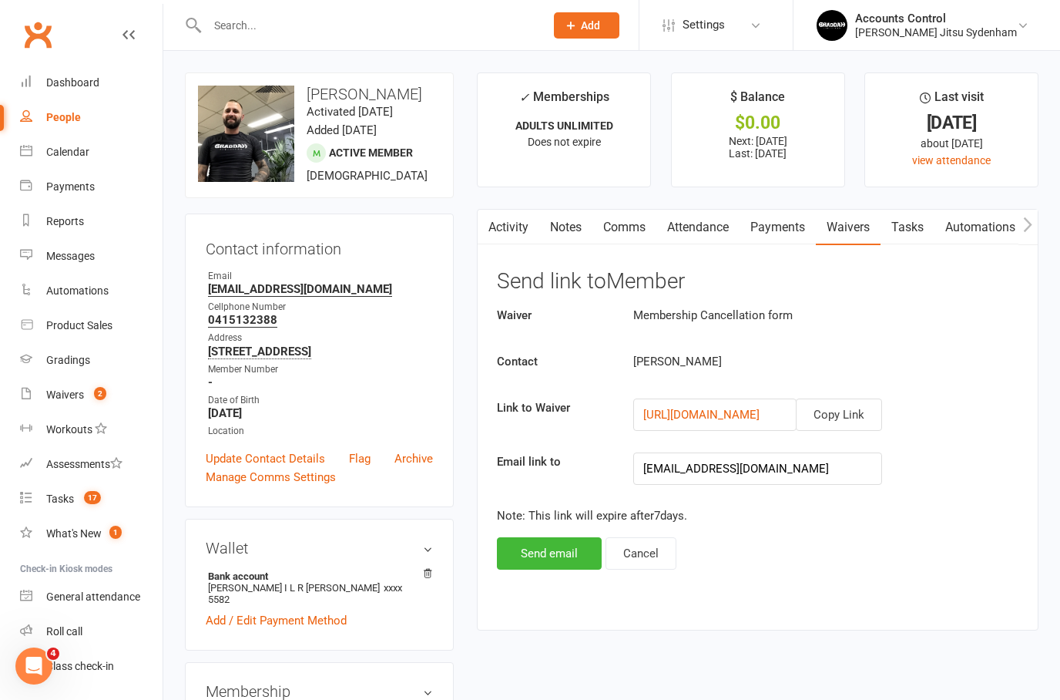
click at [839, 408] on button "Copy Link" at bounding box center [839, 414] width 86 height 32
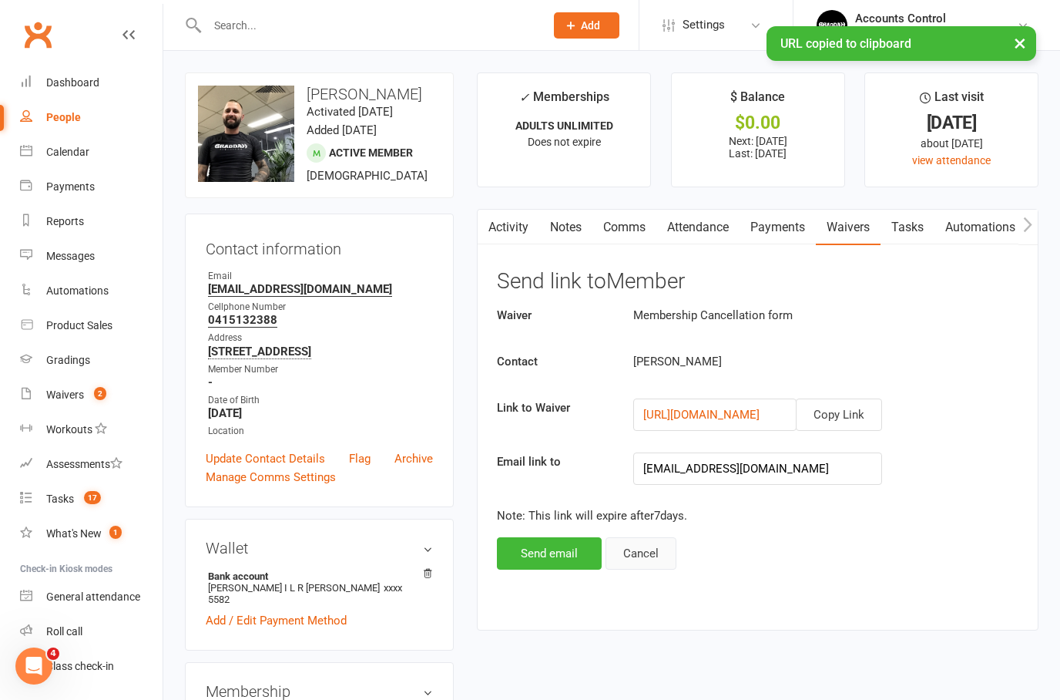
click at [659, 555] on button "Cancel" at bounding box center [641, 553] width 71 height 32
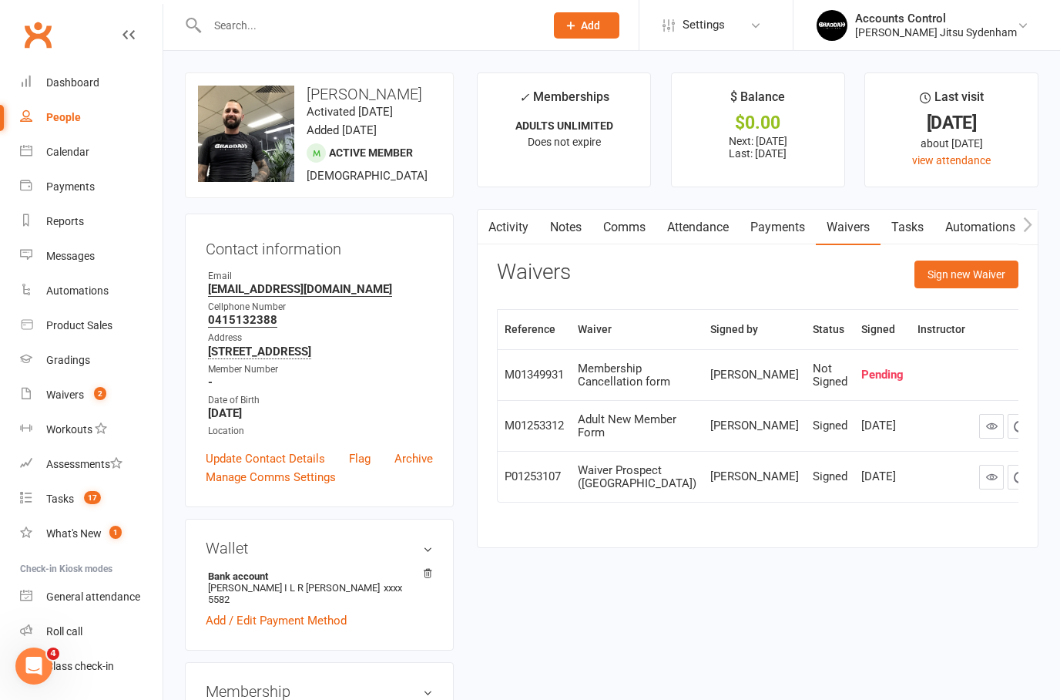
click at [1044, 380] on icon "button" at bounding box center [1049, 374] width 10 height 11
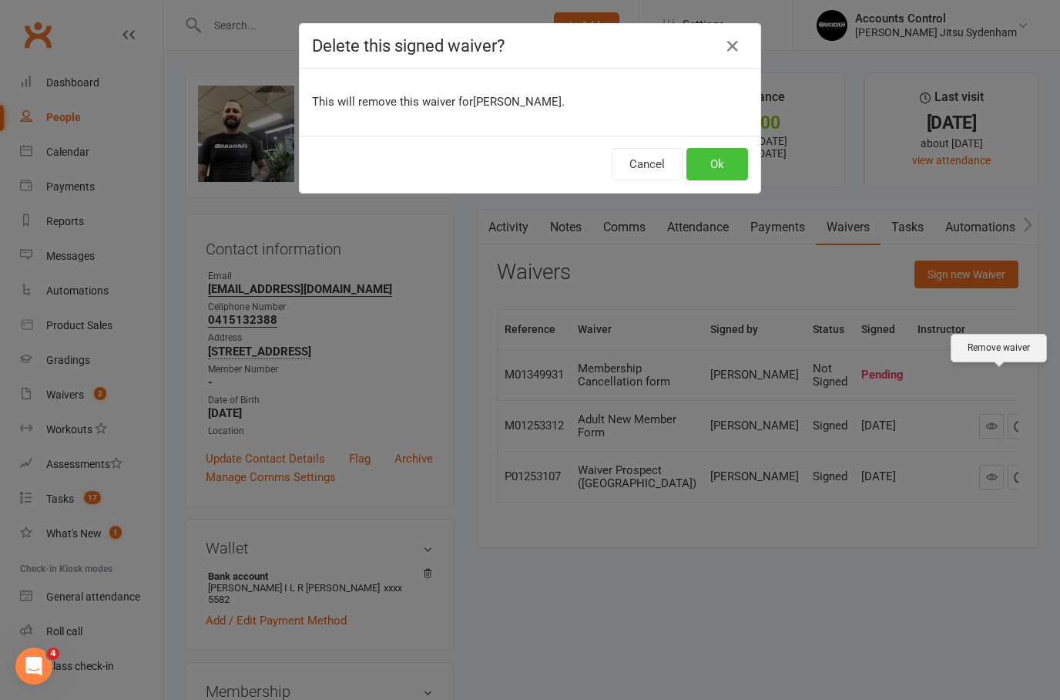
click at [736, 166] on button "Ok" at bounding box center [718, 164] width 62 height 32
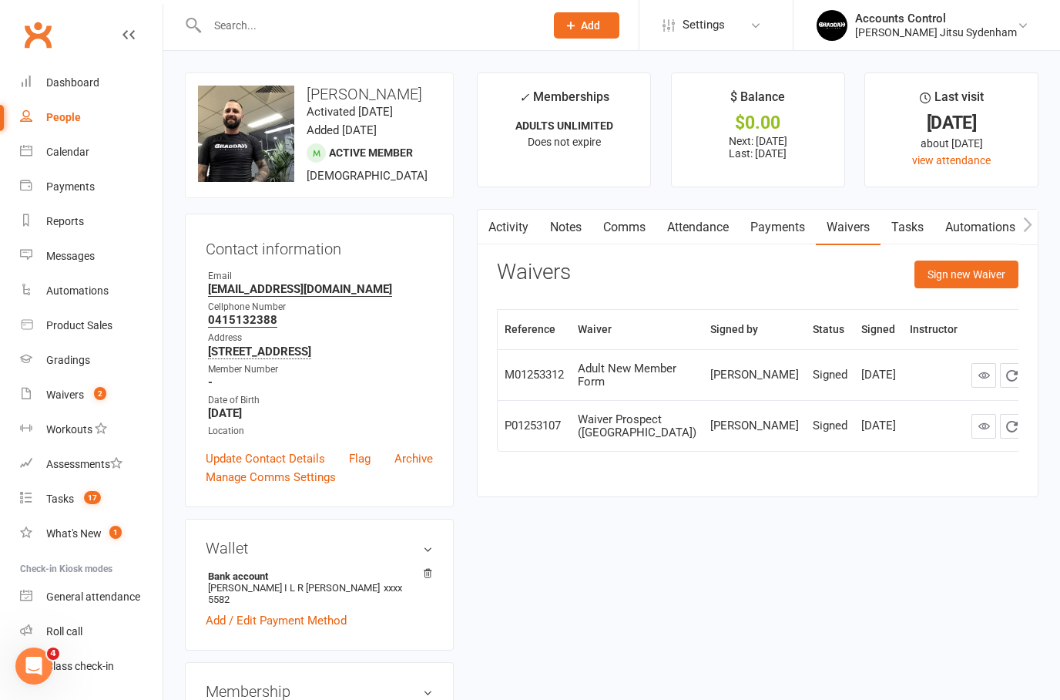
click at [288, 28] on input "text" at bounding box center [368, 26] width 331 height 22
click at [991, 35] on div "Braddah Jiu Jitsu Sydenham" at bounding box center [936, 32] width 162 height 14
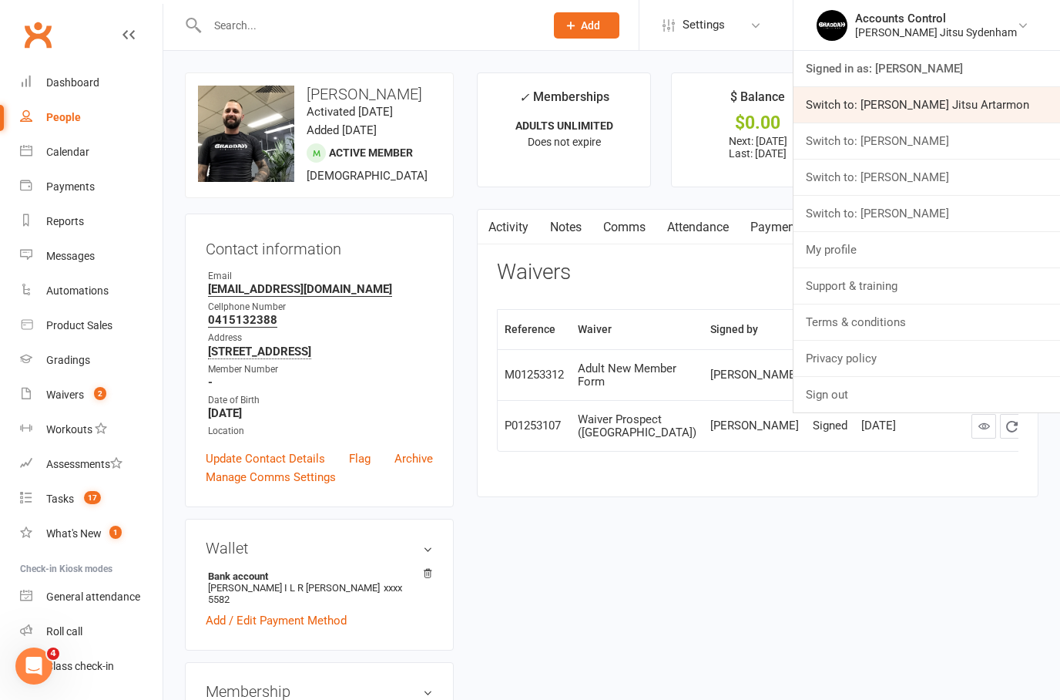
click at [1000, 106] on link "Switch to: Braddah Jiu Jitsu Artarmon" at bounding box center [927, 104] width 267 height 35
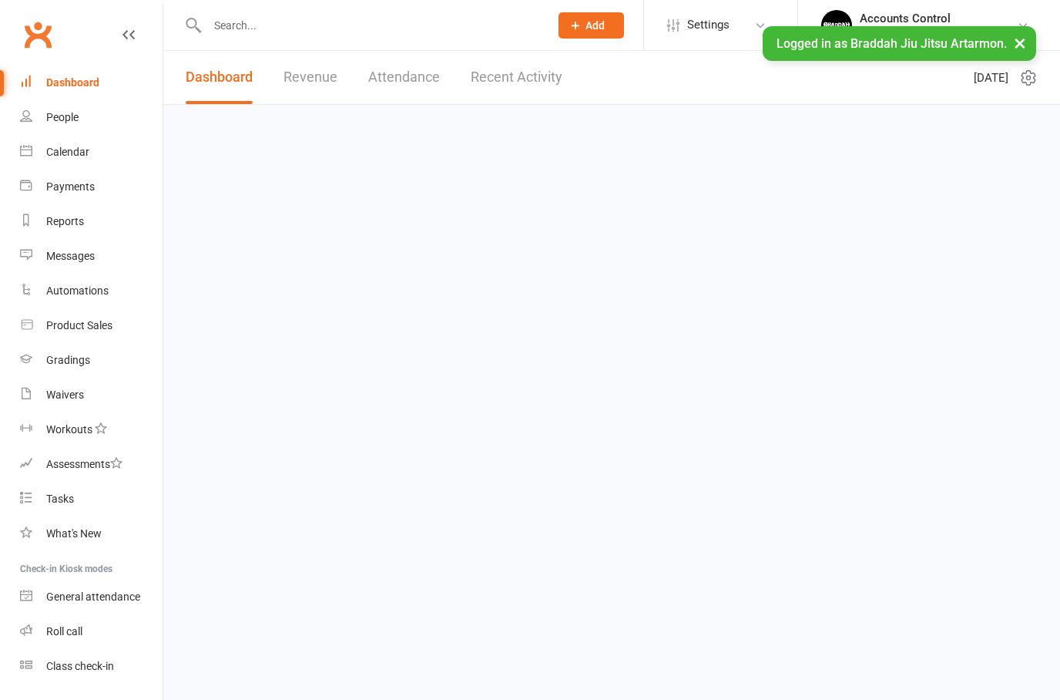
click at [311, 33] on input "text" at bounding box center [371, 26] width 336 height 22
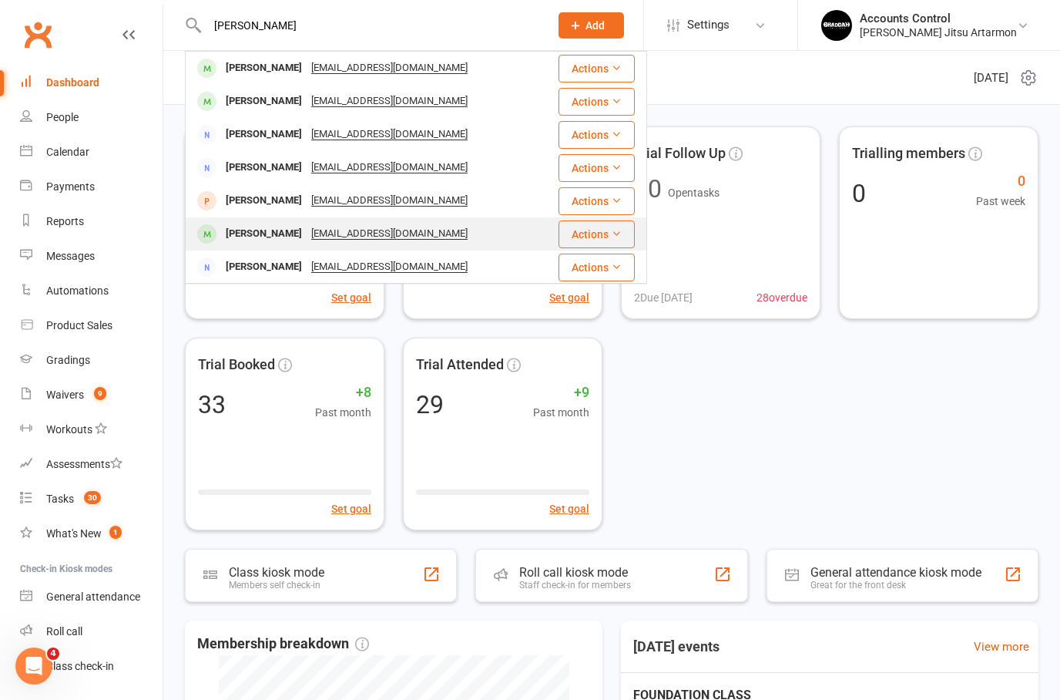
type input "Daniel"
click at [279, 224] on div "Daniel O’Connell" at bounding box center [264, 234] width 86 height 22
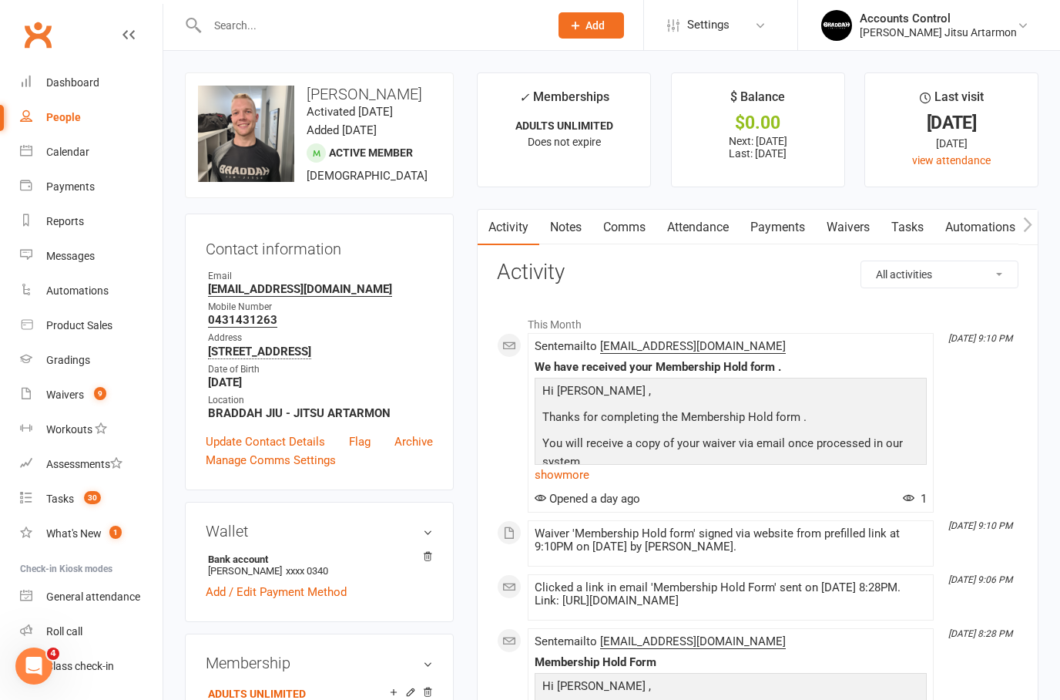
click at [69, 118] on div "People" at bounding box center [63, 117] width 35 height 12
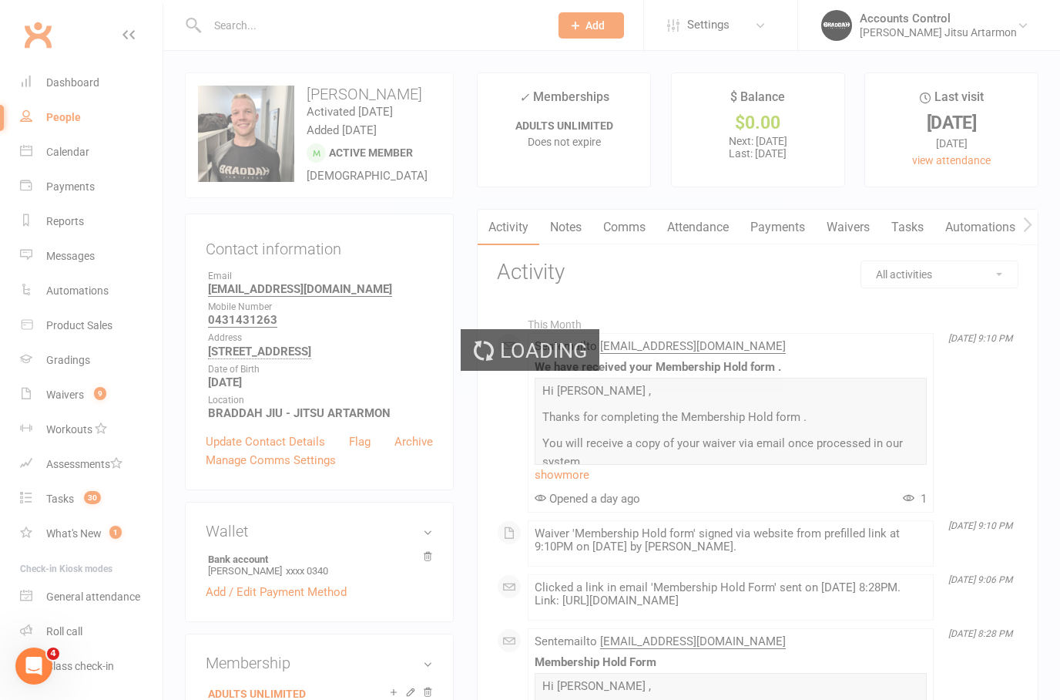
select select "100"
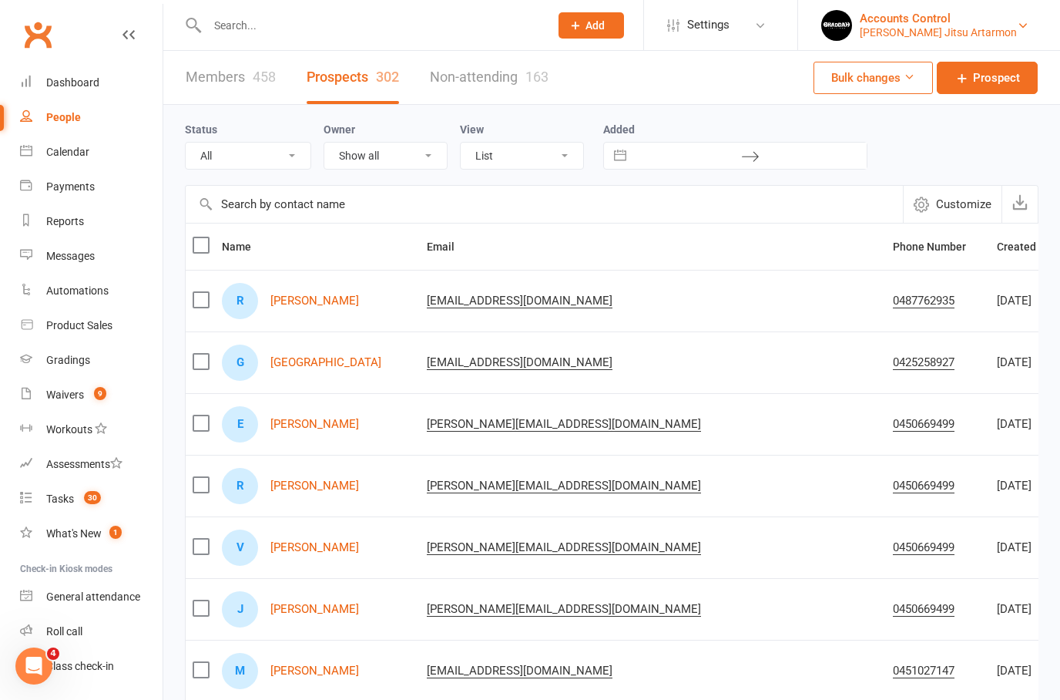
click at [978, 18] on div "Accounts Control" at bounding box center [938, 19] width 157 height 14
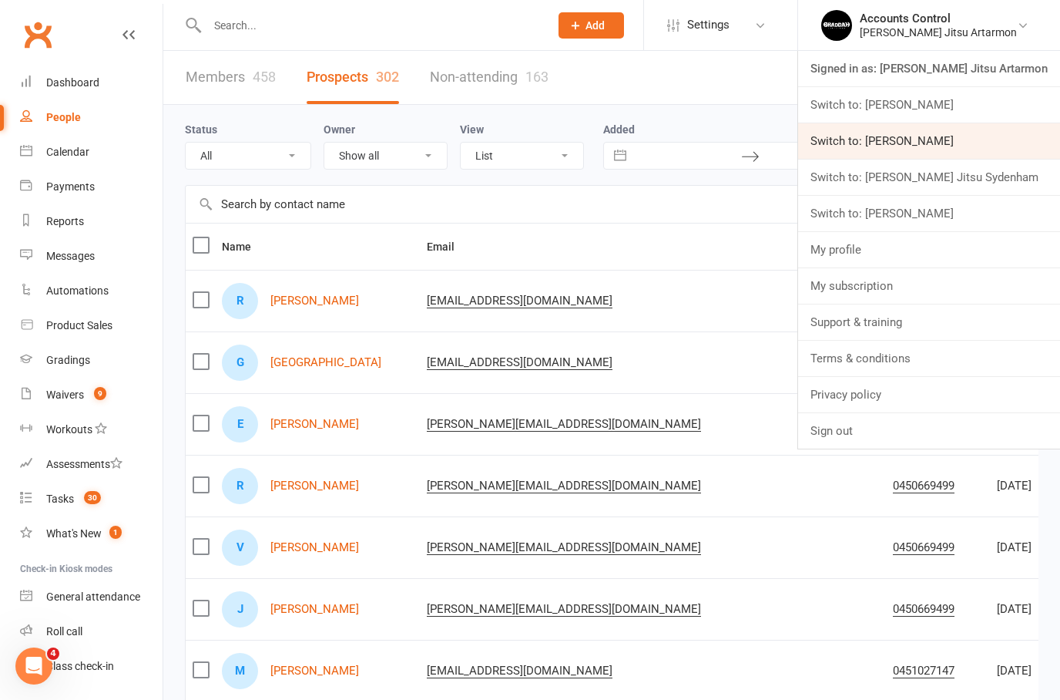
click at [1017, 146] on link "Switch to: Braddah Jiu Jitsu Maroubra" at bounding box center [929, 140] width 262 height 35
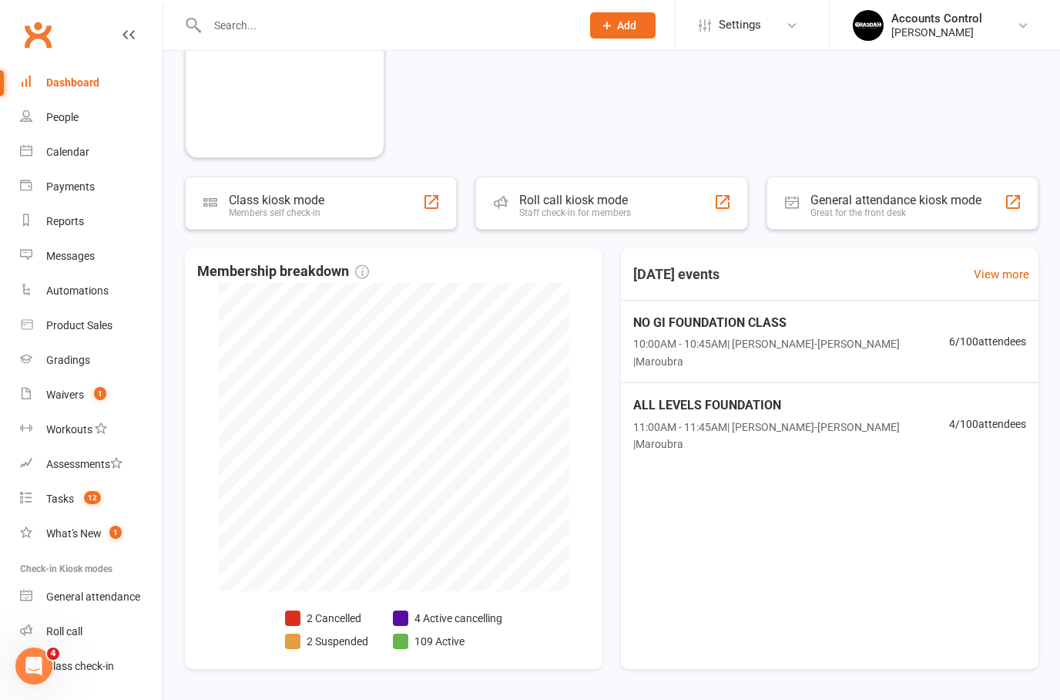
scroll to position [434, 0]
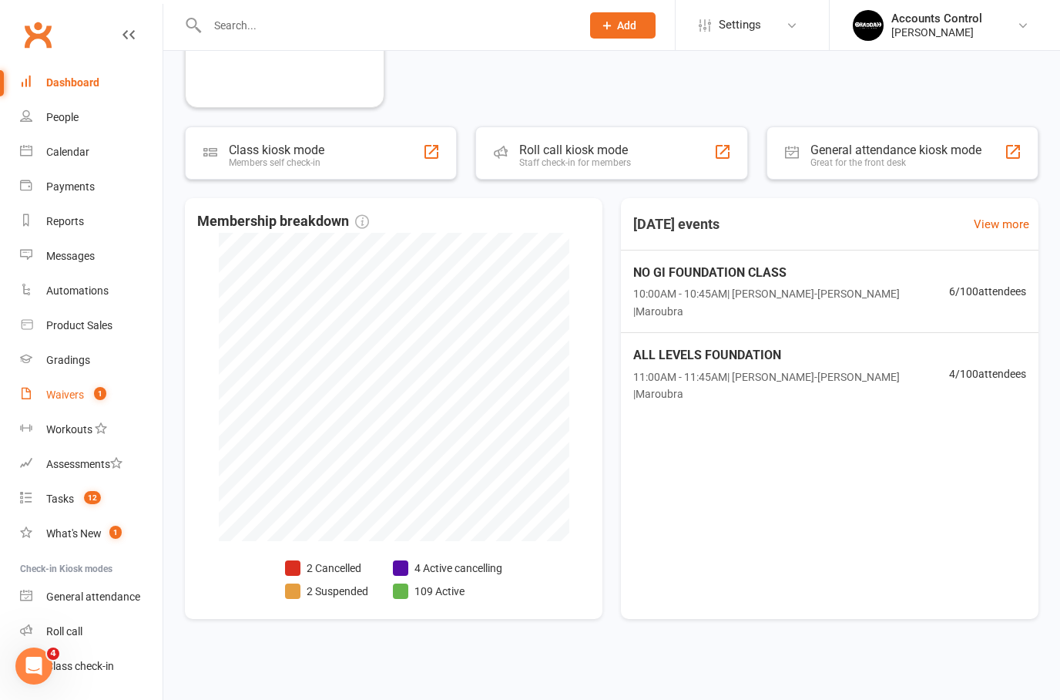
click at [82, 395] on div "Waivers" at bounding box center [65, 394] width 38 height 12
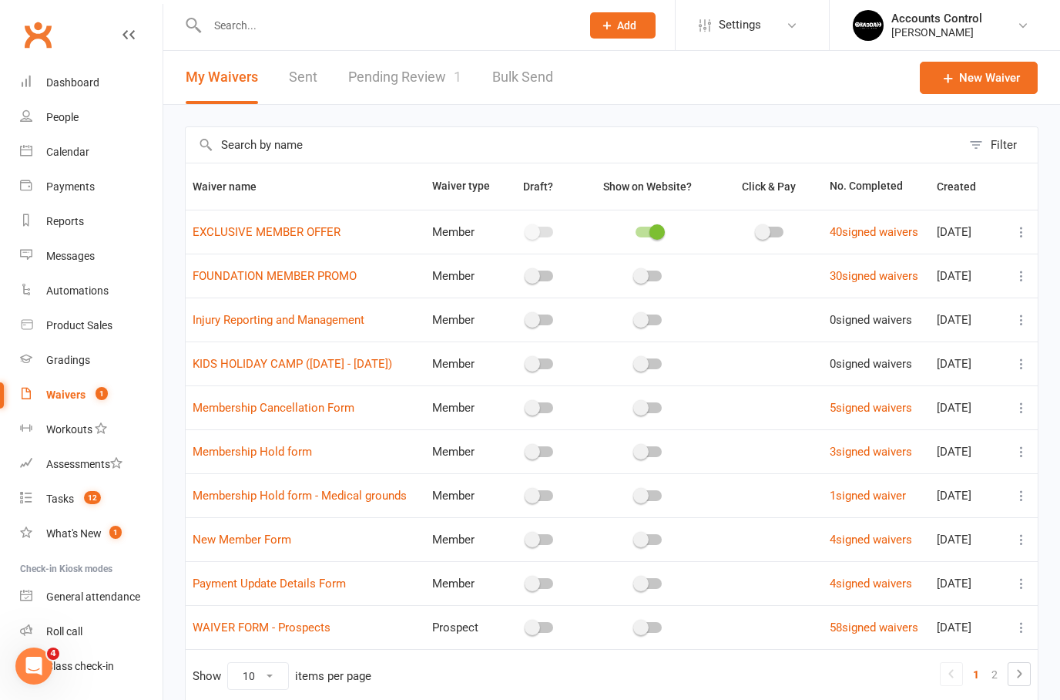
click at [401, 86] on link "Pending Review 1" at bounding box center [404, 77] width 113 height 53
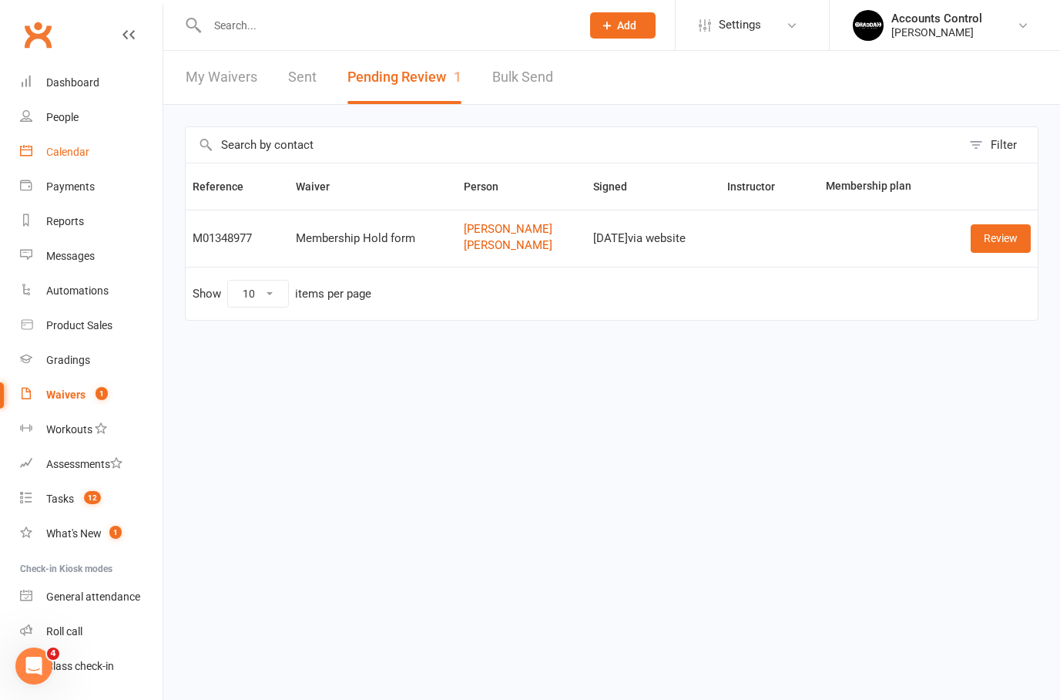
click at [78, 140] on link "Calendar" at bounding box center [91, 152] width 143 height 35
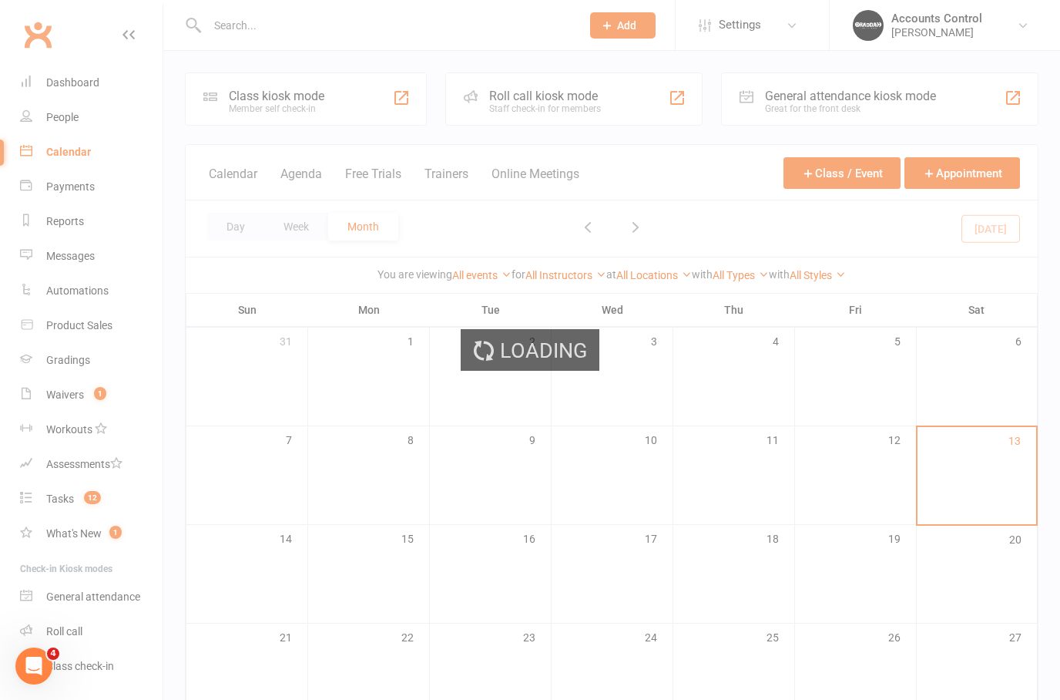
click at [89, 121] on div "Loading" at bounding box center [530, 350] width 1060 height 700
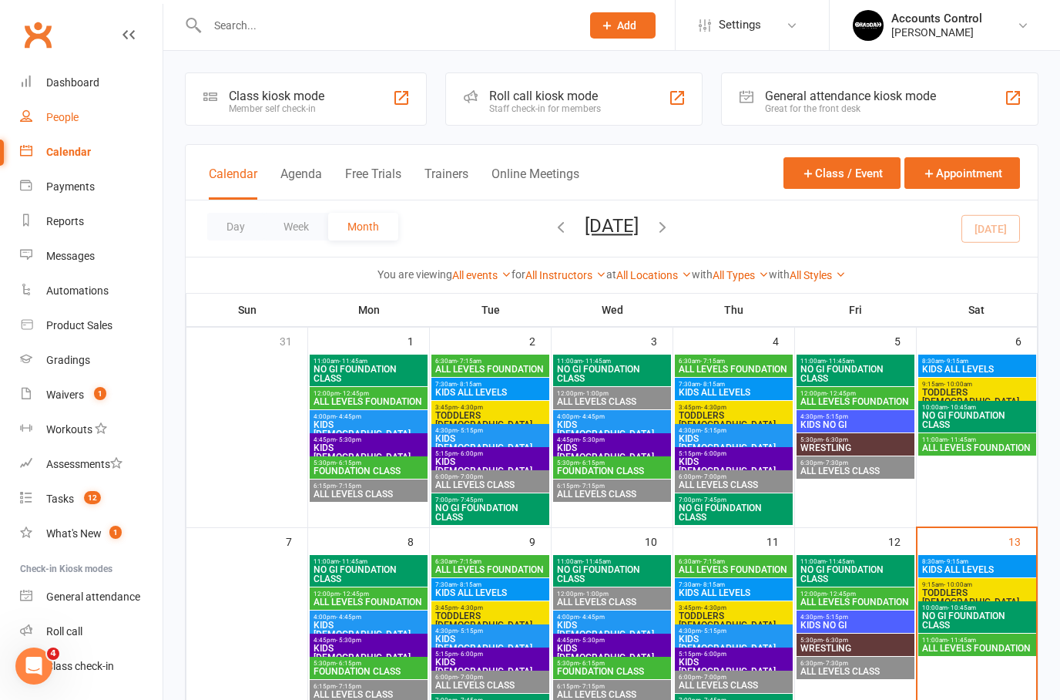
click at [82, 116] on link "People" at bounding box center [91, 117] width 143 height 35
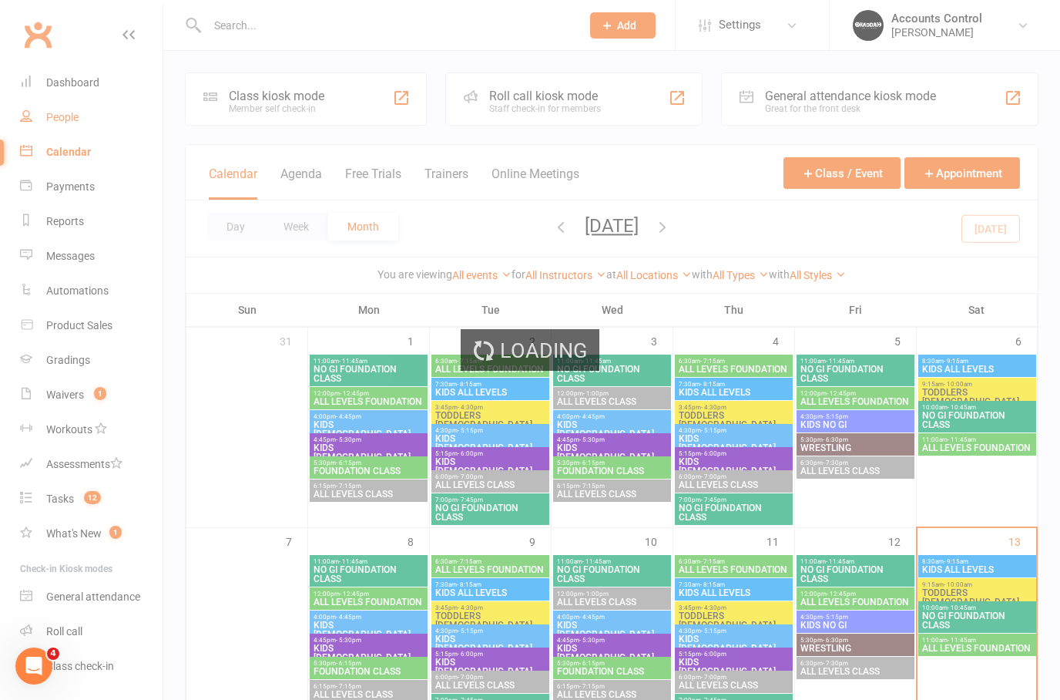
select select "100"
